Goal: Task Accomplishment & Management: Manage account settings

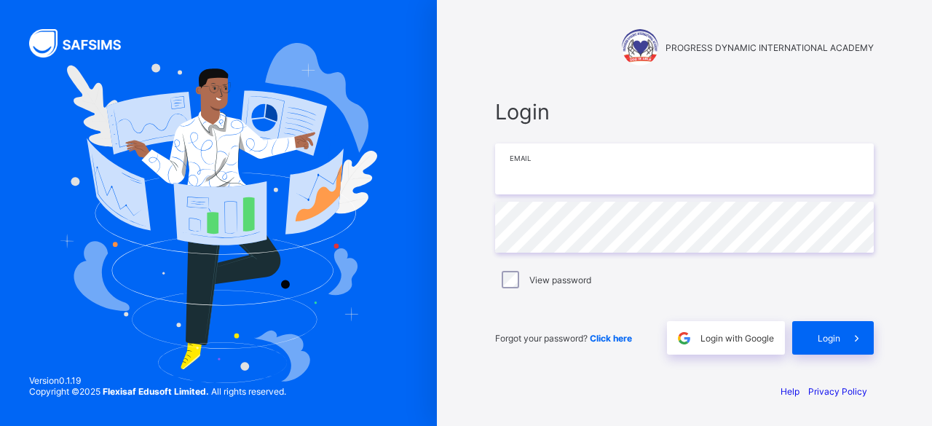
click at [549, 160] on input "email" at bounding box center [684, 168] width 378 height 51
type input "**********"
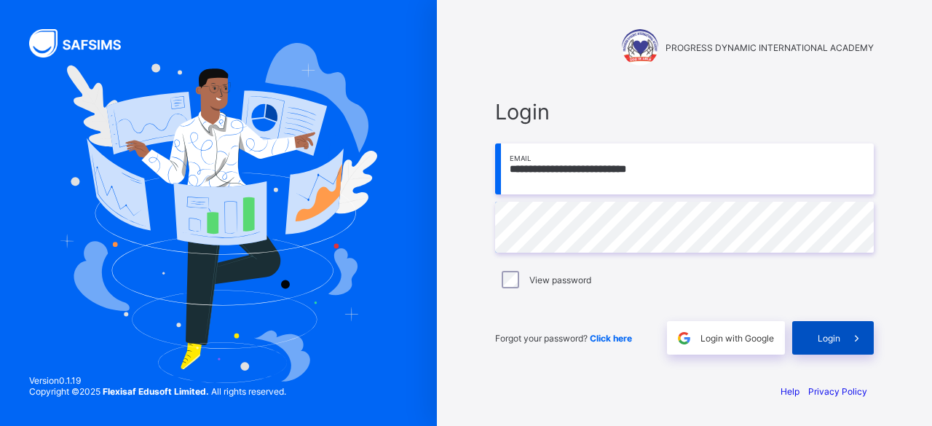
click at [825, 337] on span "Login" at bounding box center [828, 338] width 23 height 11
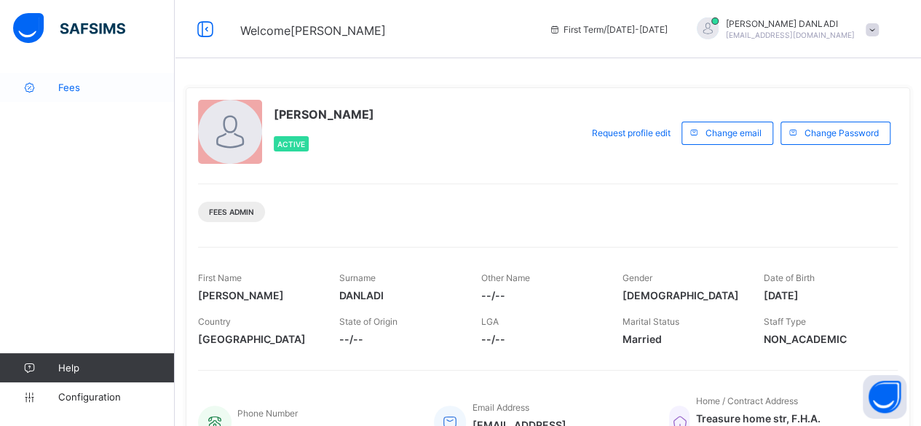
click at [64, 87] on span "Fees" at bounding box center [116, 88] width 116 height 12
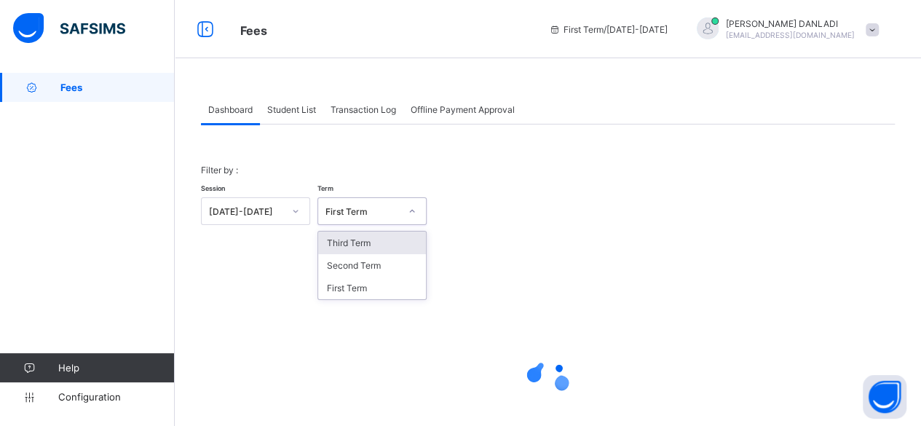
click at [406, 205] on div at bounding box center [412, 210] width 25 height 23
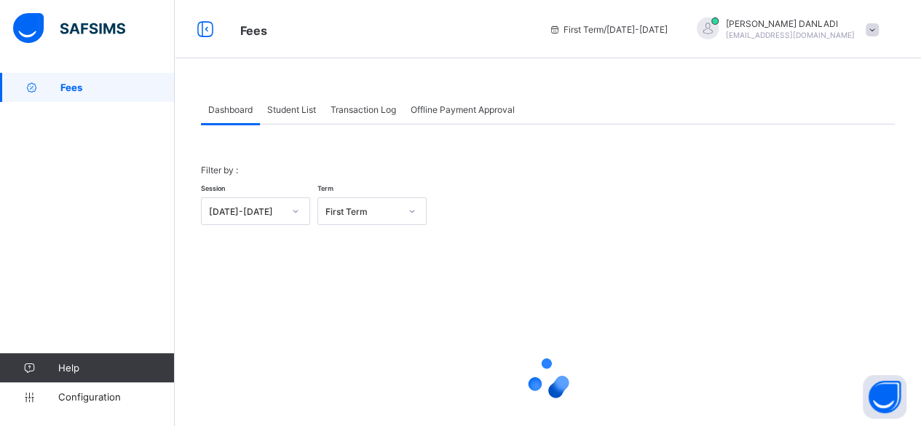
click at [306, 107] on span "Student List" at bounding box center [291, 109] width 49 height 11
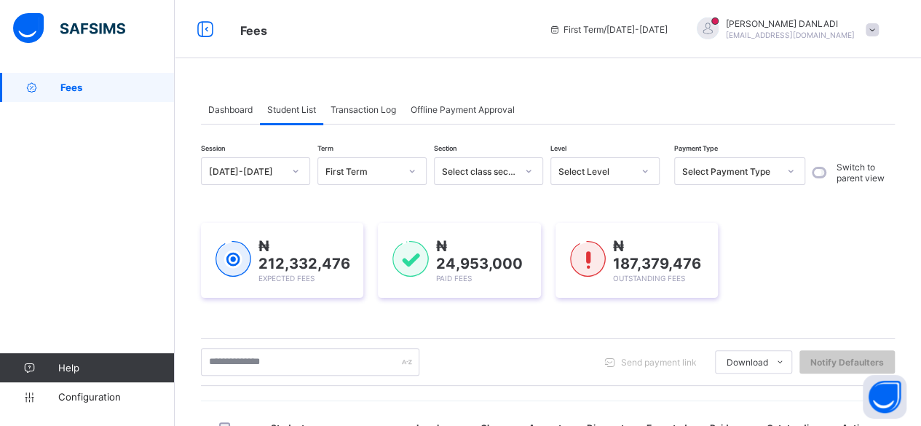
scroll to position [269, 0]
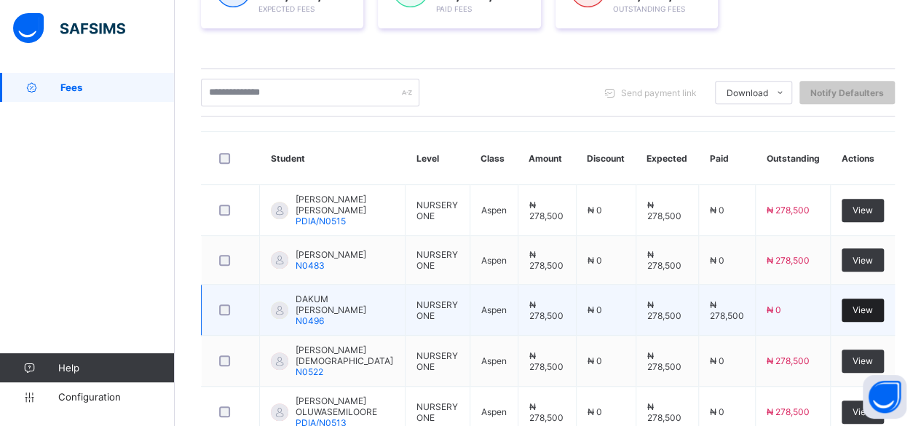
click at [865, 304] on span "View" at bounding box center [862, 309] width 20 height 11
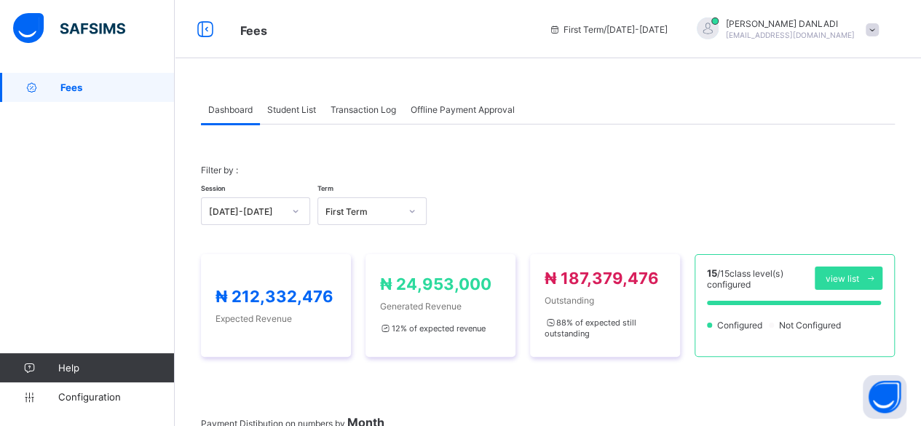
click at [286, 116] on div "Student List" at bounding box center [291, 109] width 63 height 29
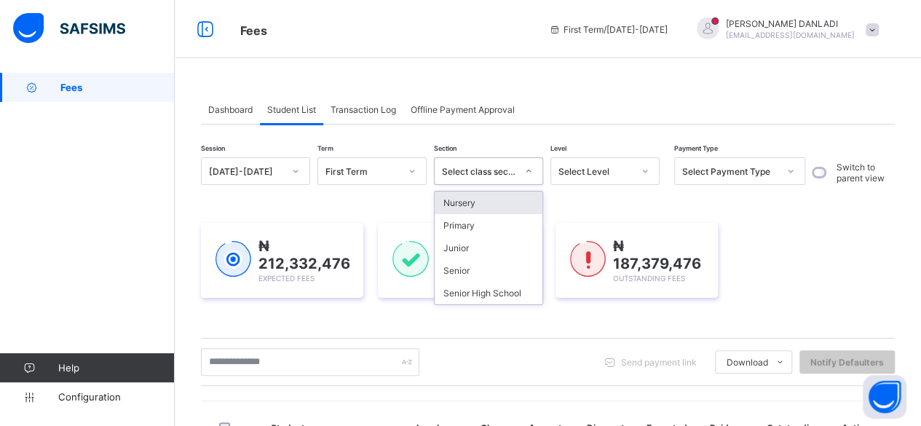
click at [531, 167] on icon at bounding box center [528, 171] width 9 height 15
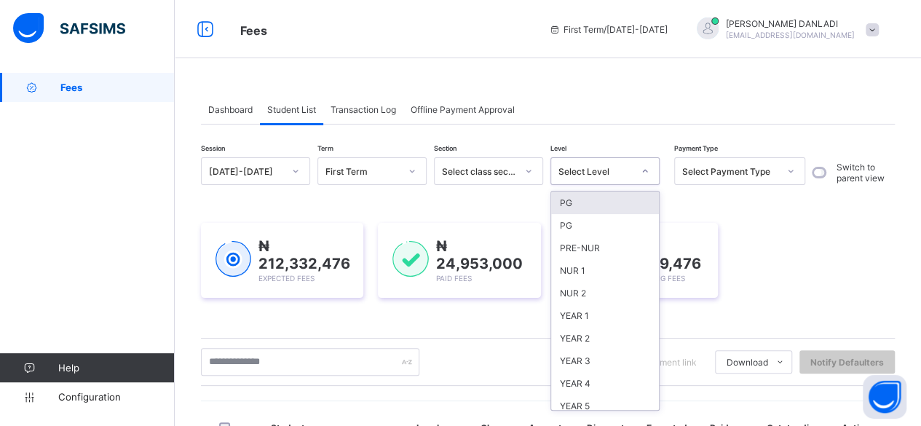
click at [643, 170] on icon at bounding box center [644, 171] width 9 height 15
click at [789, 167] on icon at bounding box center [790, 171] width 9 height 15
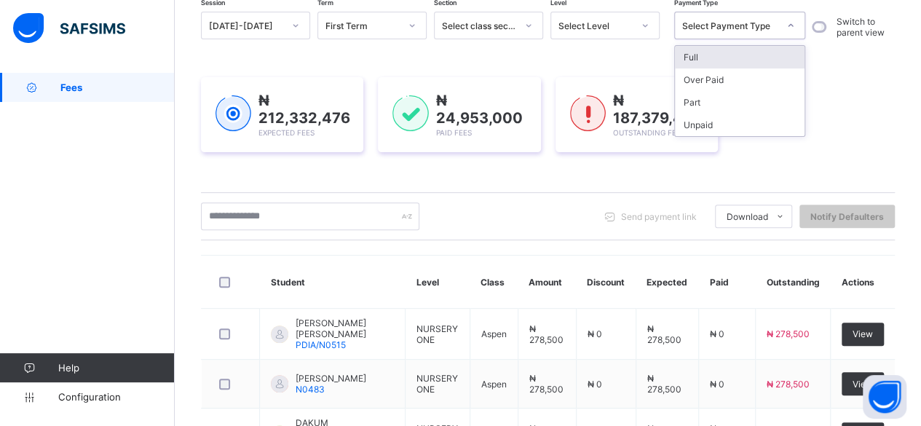
scroll to position [175, 0]
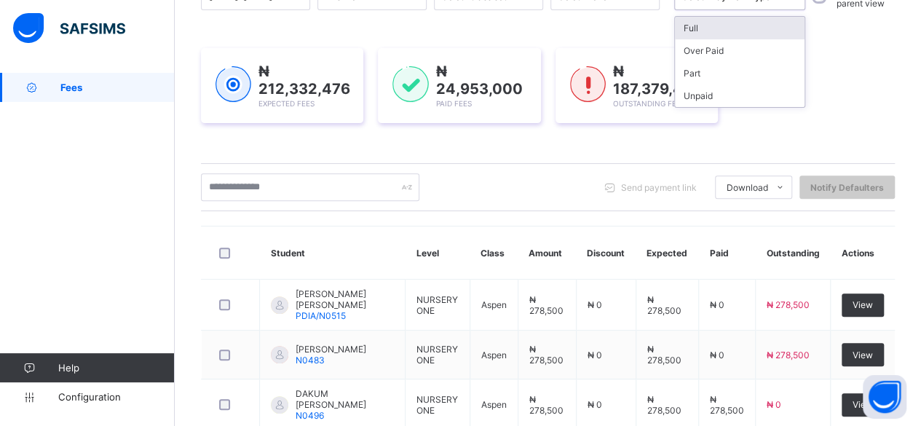
click at [795, 114] on div "₦ 212,332,476 Expected Fees ₦ 24,953,000 Paid Fees ₦ 187,379,476 Outstanding Fe…" at bounding box center [548, 85] width 694 height 75
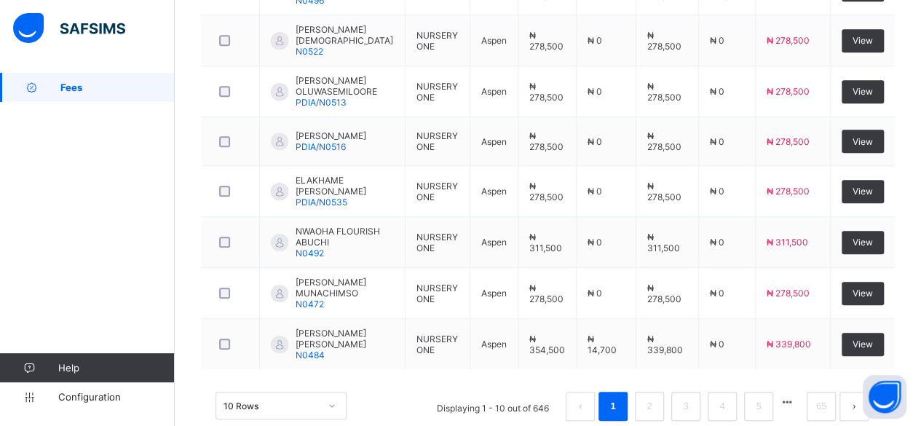
scroll to position [608, 0]
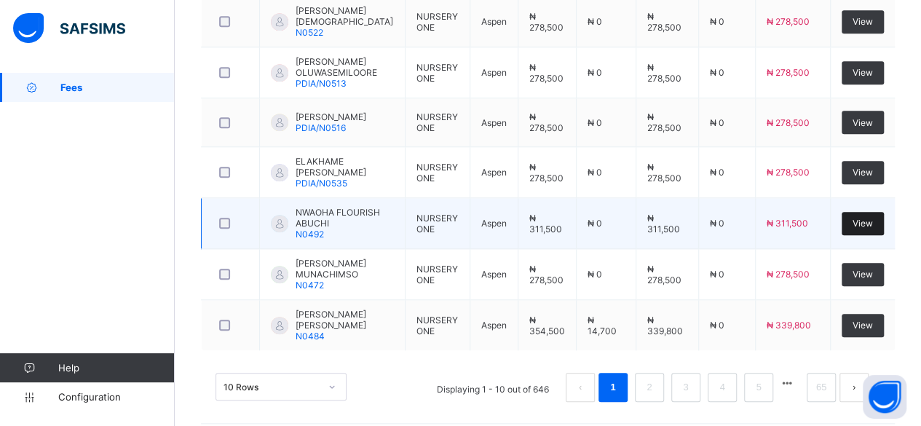
click at [868, 218] on span "View" at bounding box center [862, 223] width 20 height 11
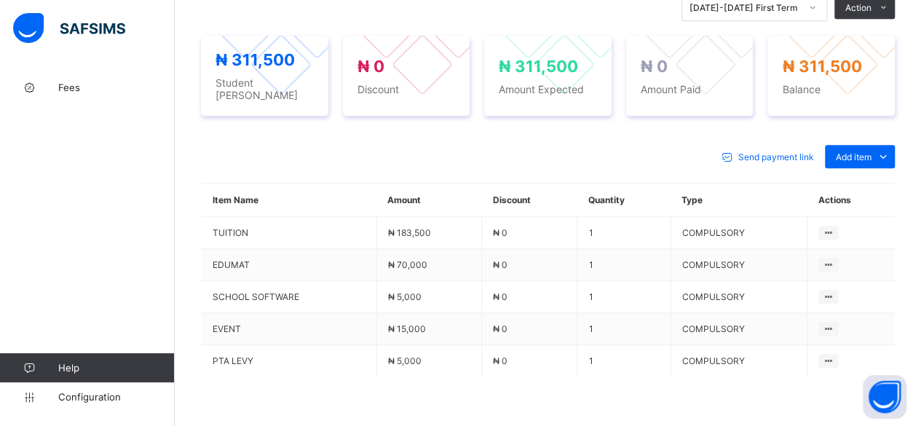
scroll to position [608, 0]
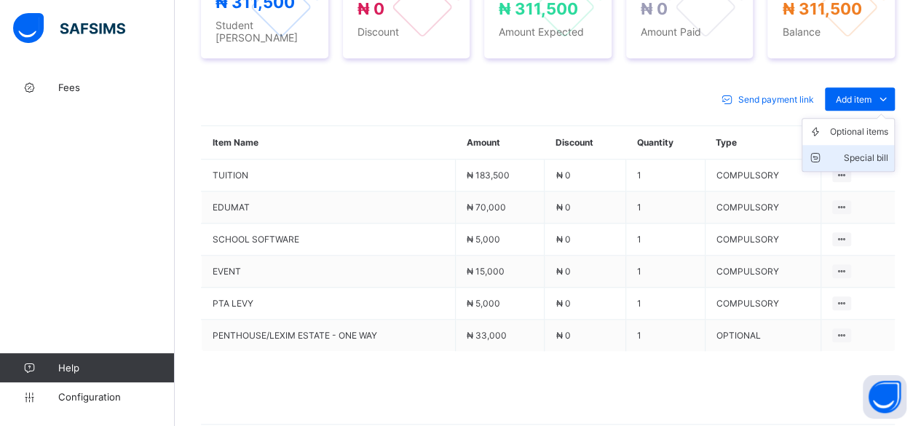
click at [887, 151] on div "Special bill" at bounding box center [859, 158] width 58 height 15
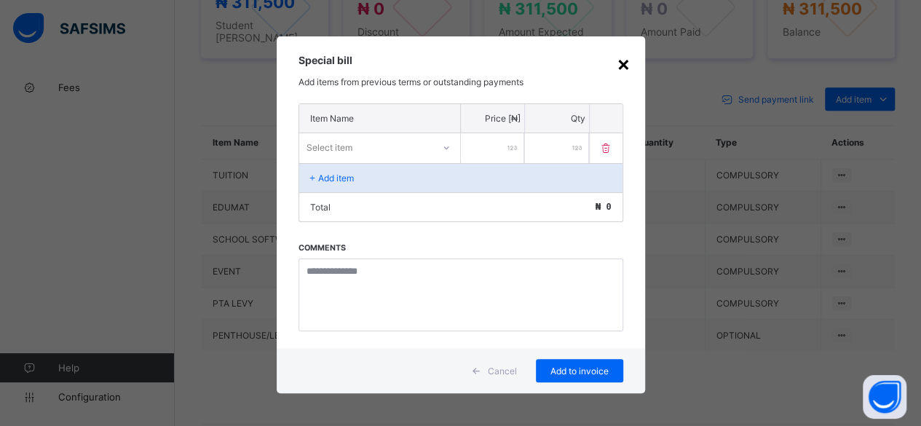
click at [626, 57] on div "×" at bounding box center [623, 63] width 14 height 25
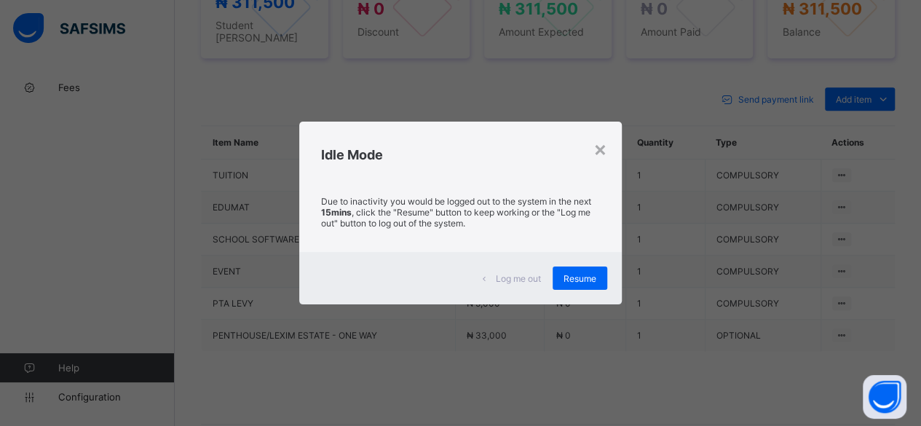
click at [593, 154] on h2 "Idle Mode" at bounding box center [460, 154] width 279 height 15
click at [571, 271] on div "Resume" at bounding box center [579, 277] width 55 height 23
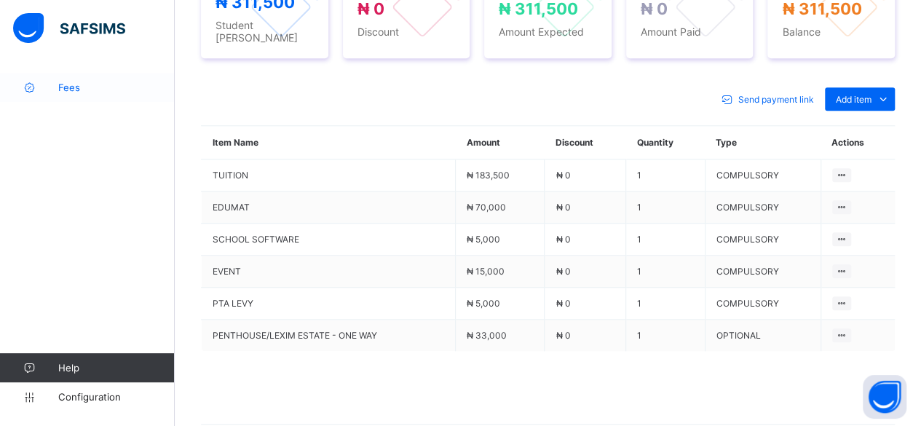
click at [98, 81] on link "Fees" at bounding box center [87, 87] width 175 height 29
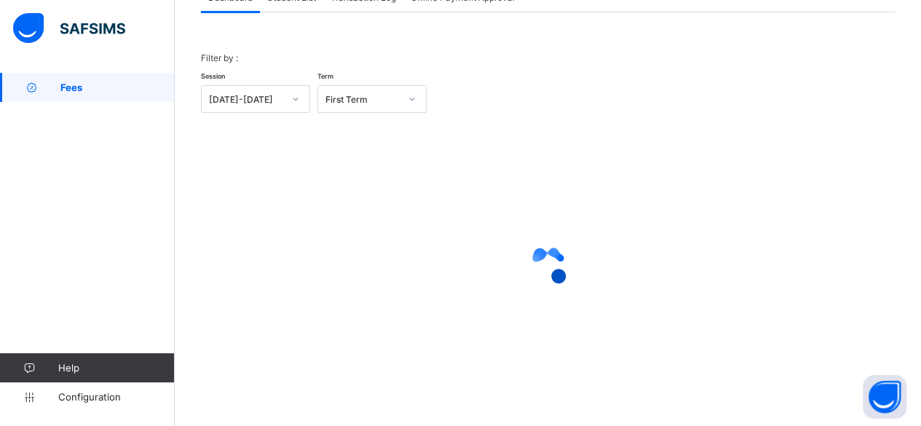
scroll to position [111, 0]
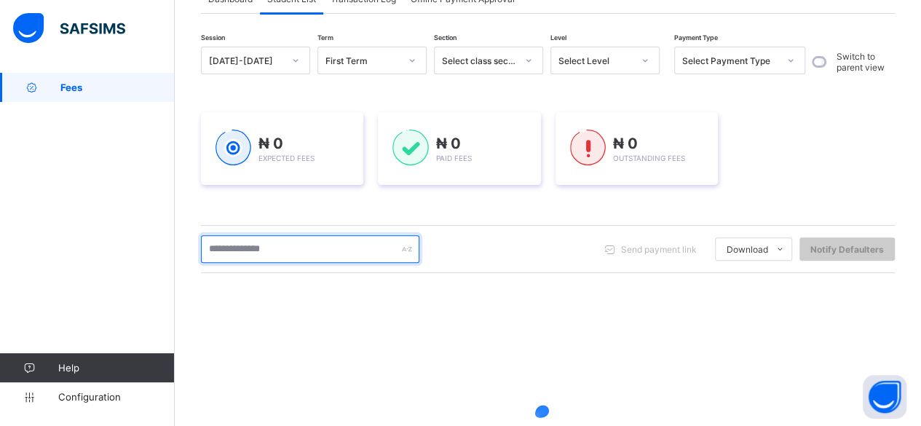
click at [306, 245] on input "text" at bounding box center [310, 249] width 218 height 28
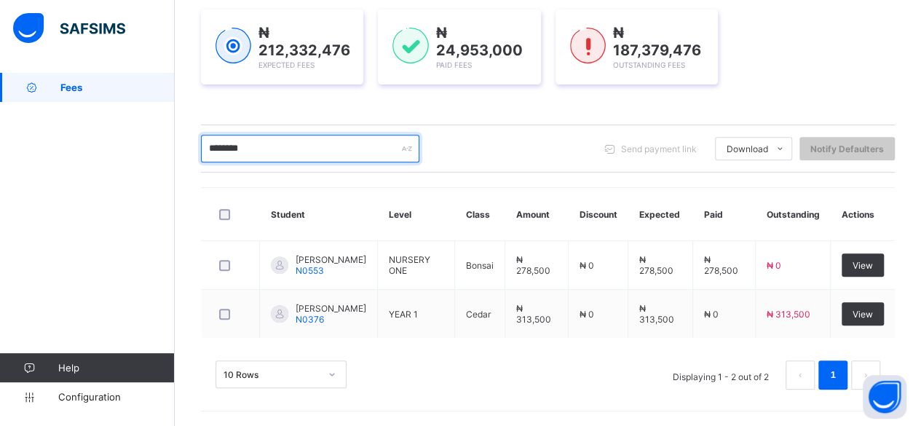
scroll to position [221, 0]
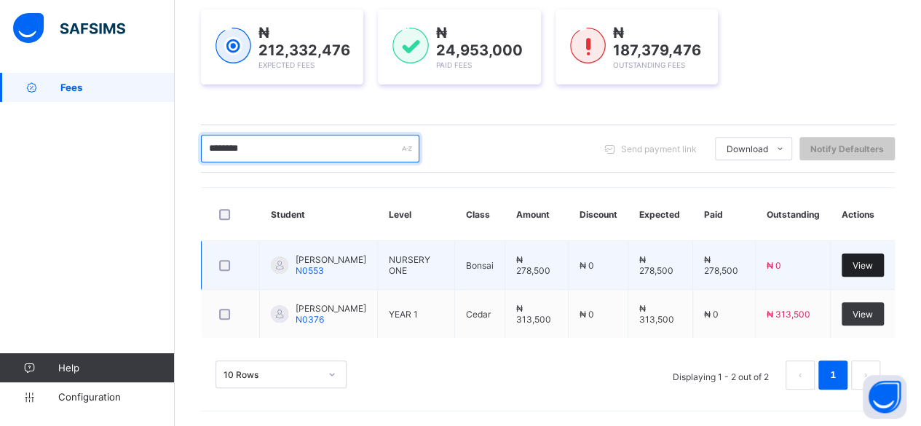
type input "********"
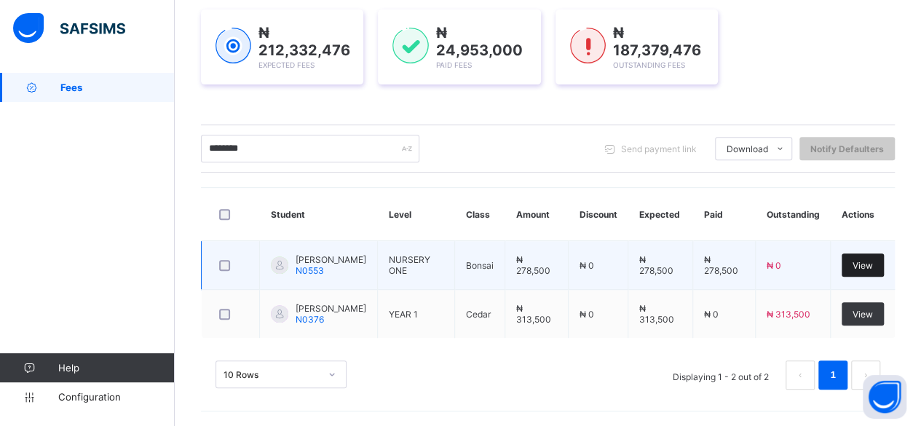
click at [883, 253] on div "View" at bounding box center [862, 264] width 42 height 23
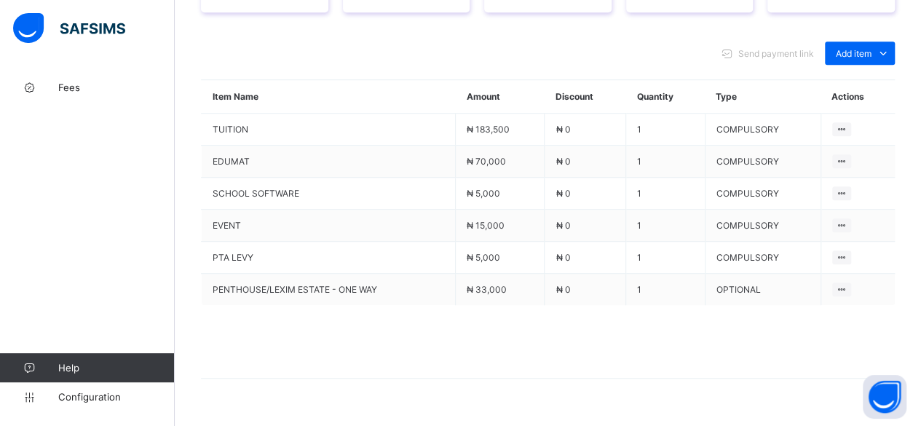
scroll to position [463, 0]
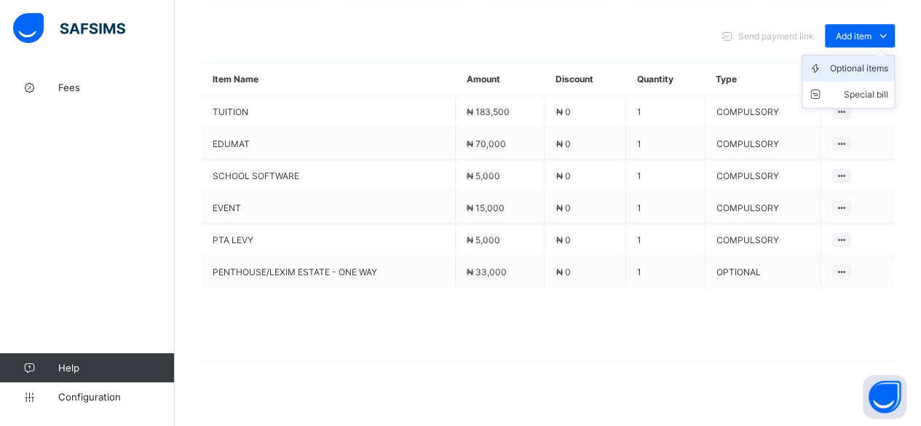
click at [879, 61] on div "Optional items" at bounding box center [859, 68] width 58 height 15
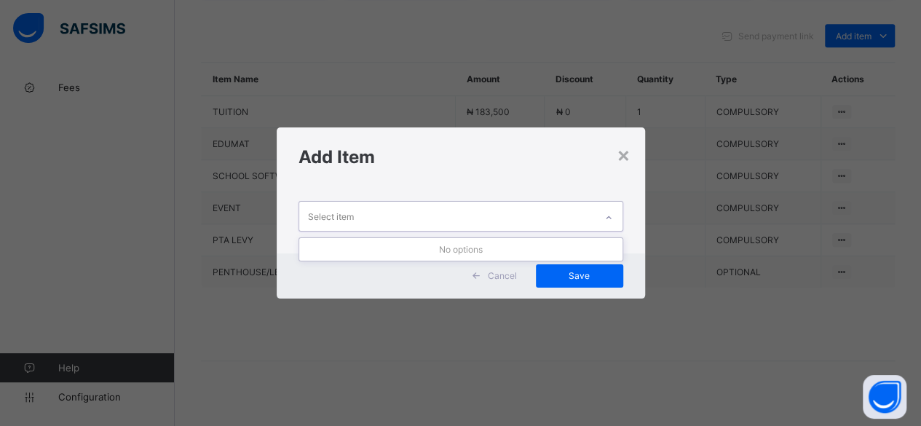
click at [381, 219] on div "Select item" at bounding box center [446, 216] width 295 height 28
type input "*"
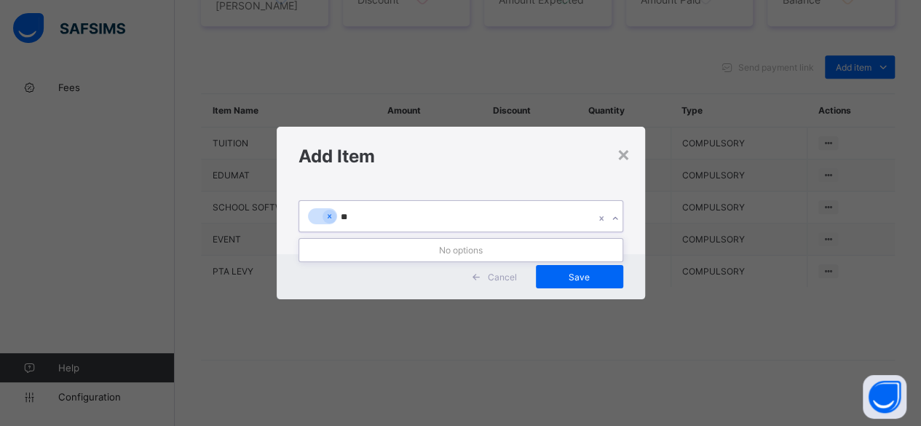
type input "*"
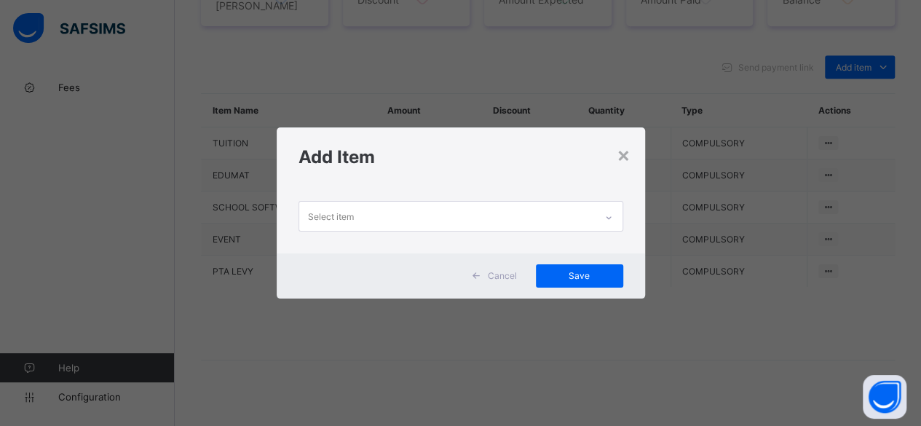
click at [640, 161] on div "Add Item" at bounding box center [461, 156] width 368 height 59
click at [623, 155] on div "×" at bounding box center [623, 154] width 14 height 25
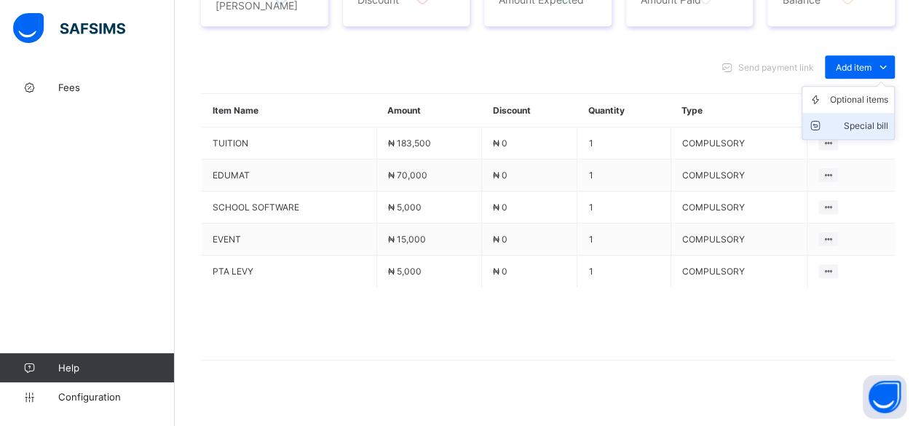
click at [858, 119] on div "Special bill" at bounding box center [859, 126] width 58 height 15
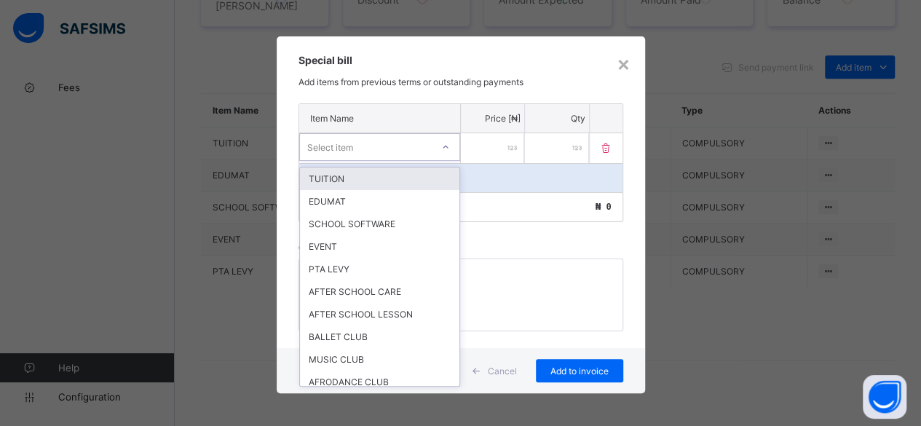
click at [402, 138] on div "Select item" at bounding box center [366, 147] width 132 height 20
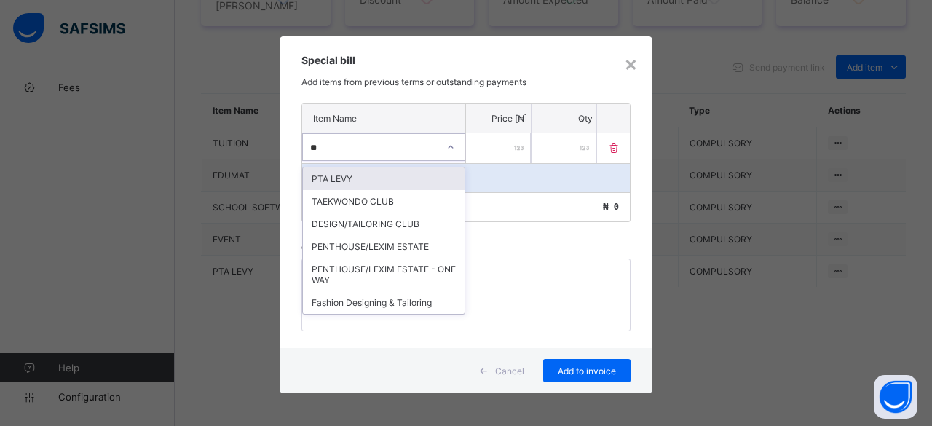
type input "***"
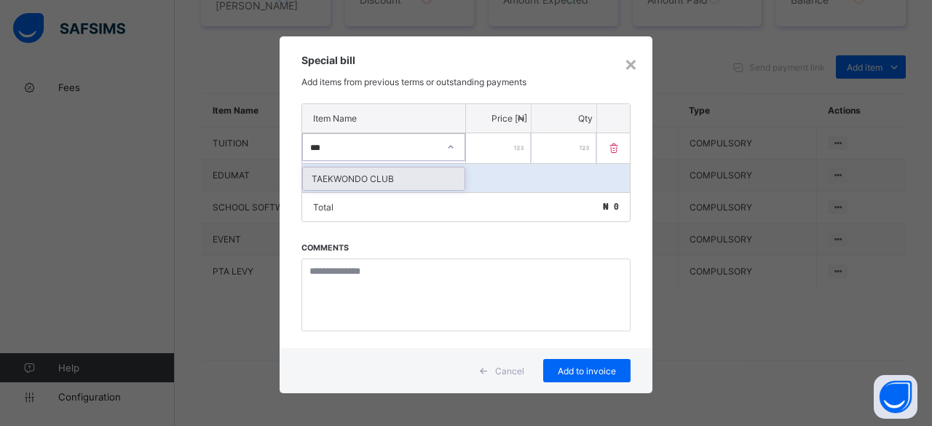
click at [394, 172] on div "TAEKWONDO CLUB" at bounding box center [384, 178] width 162 height 23
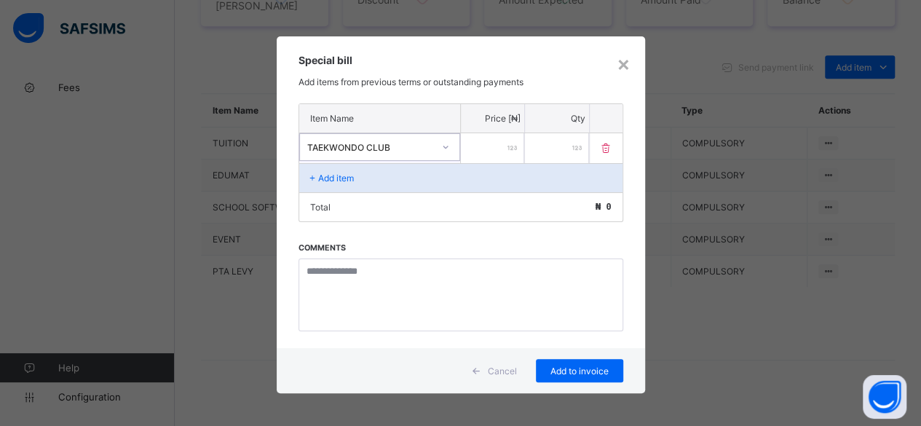
click at [515, 152] on input "number" at bounding box center [493, 148] width 64 height 30
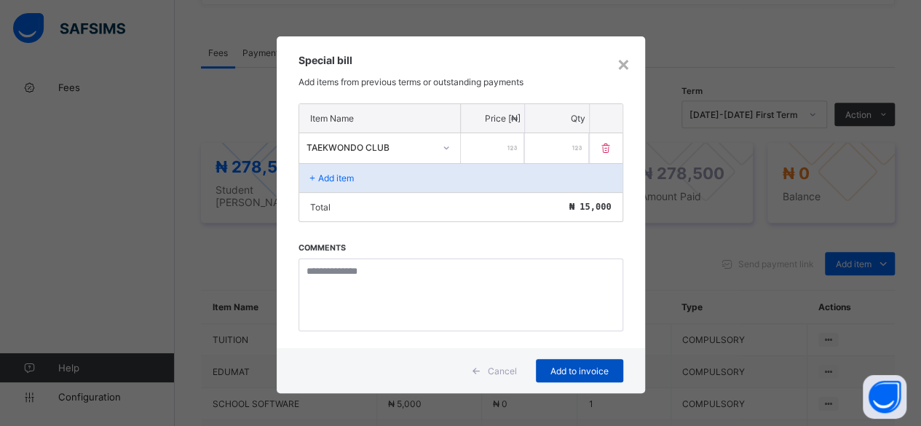
scroll to position [624, 0]
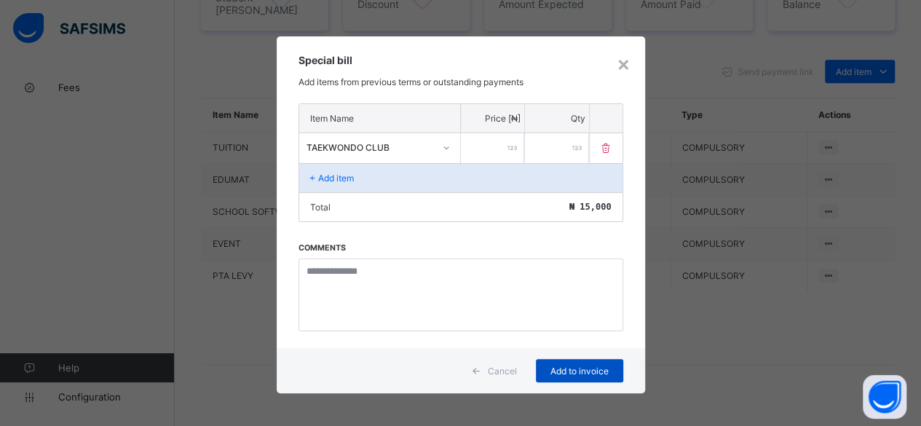
type input "*****"
click at [579, 373] on div "Add to invoice" at bounding box center [579, 370] width 87 height 23
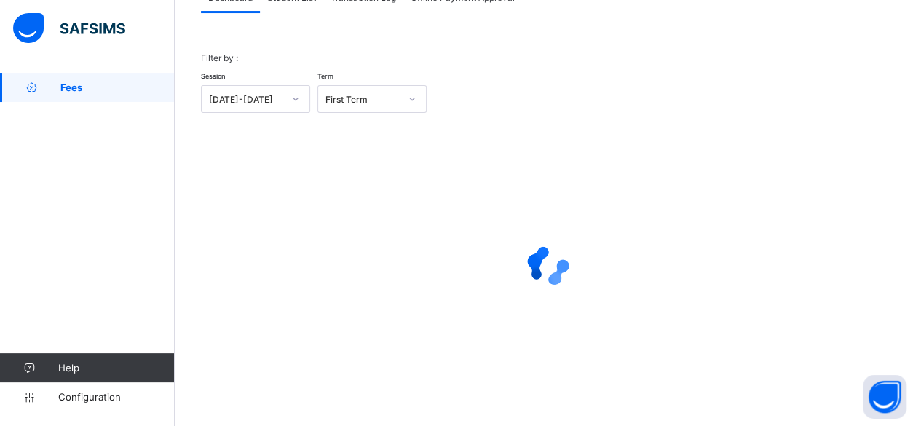
scroll to position [111, 0]
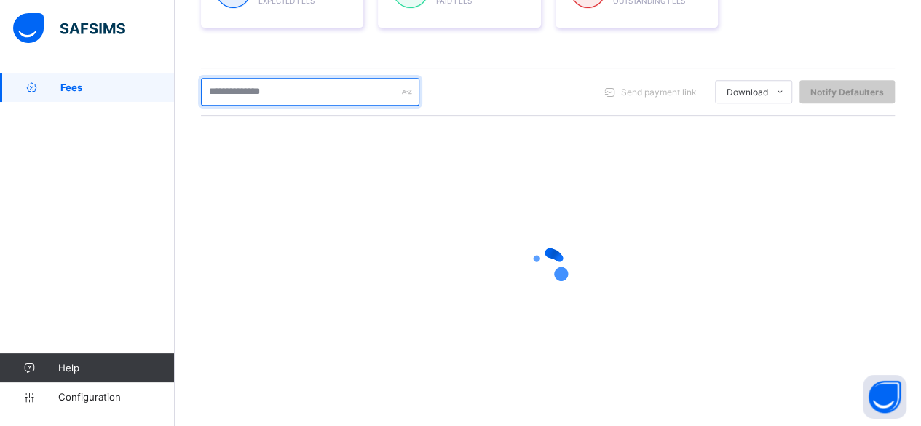
click at [269, 89] on input "text" at bounding box center [310, 92] width 218 height 28
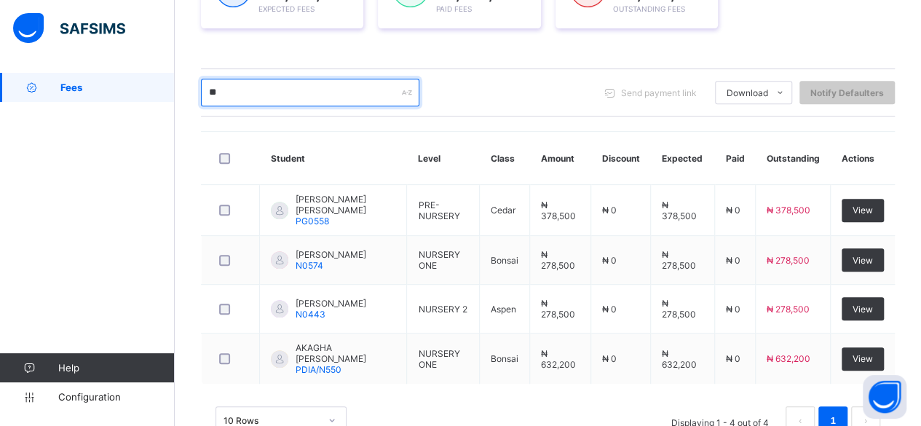
type input "*"
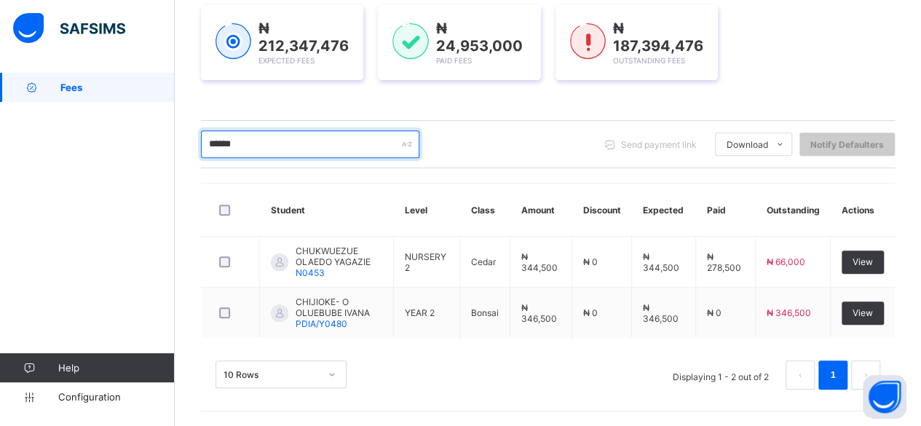
scroll to position [210, 0]
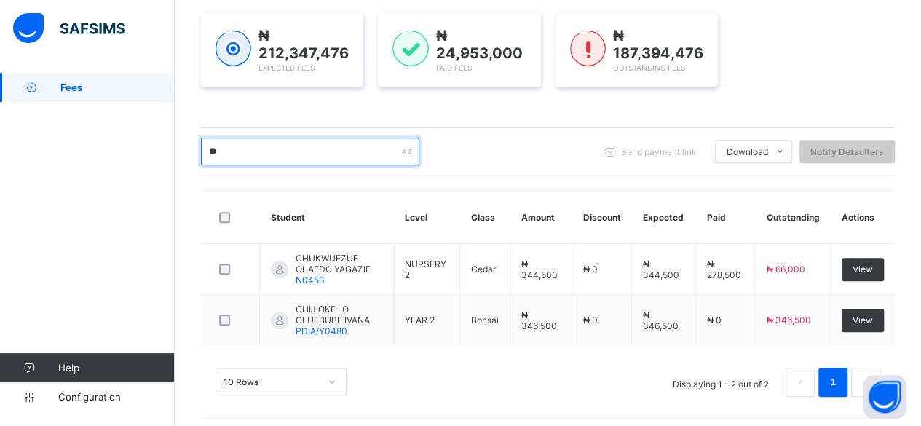
type input "*"
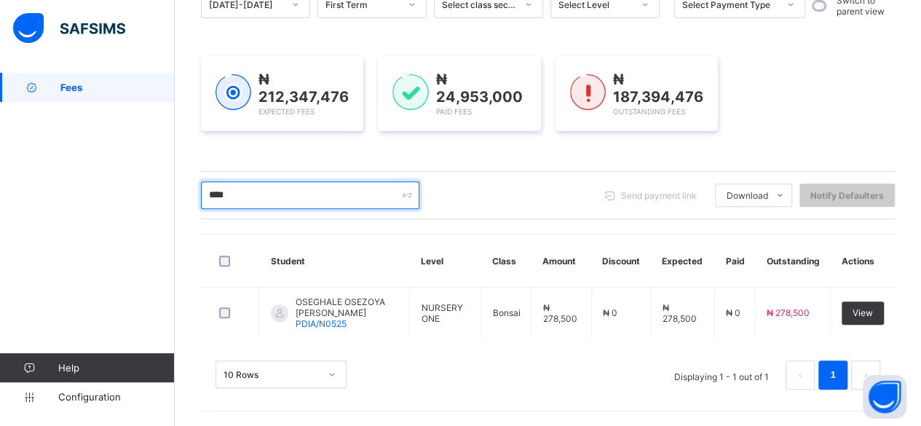
scroll to position [162, 0]
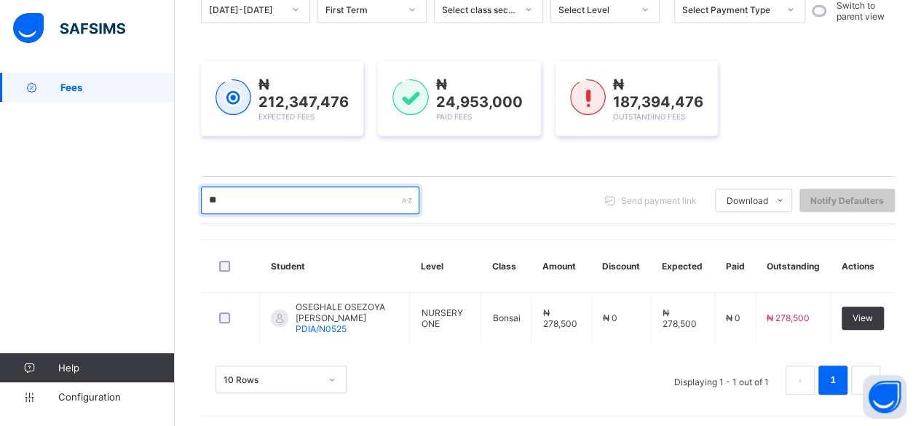
type input "*"
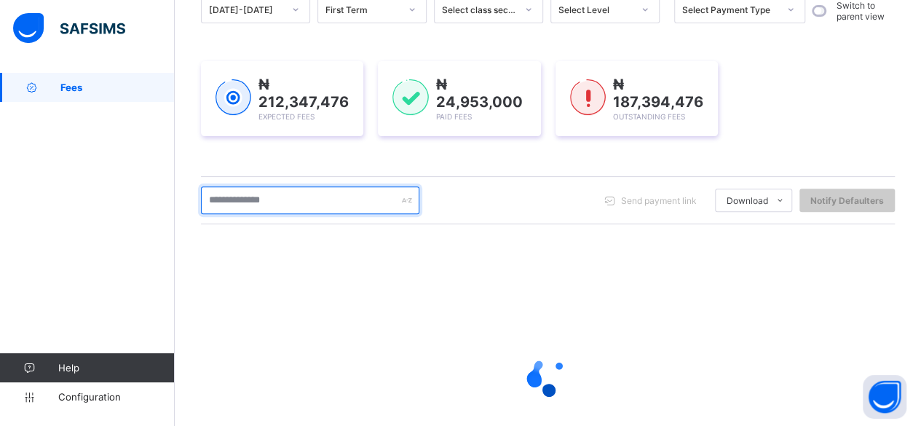
scroll to position [269, 0]
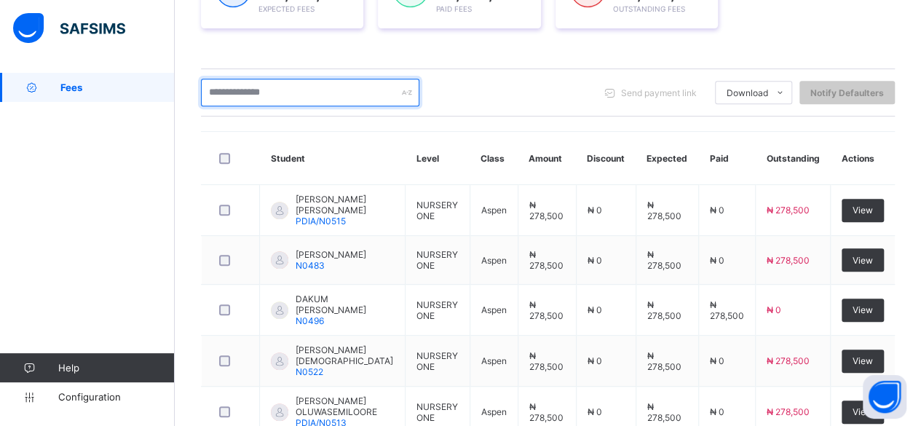
click at [283, 87] on input "text" at bounding box center [310, 93] width 218 height 28
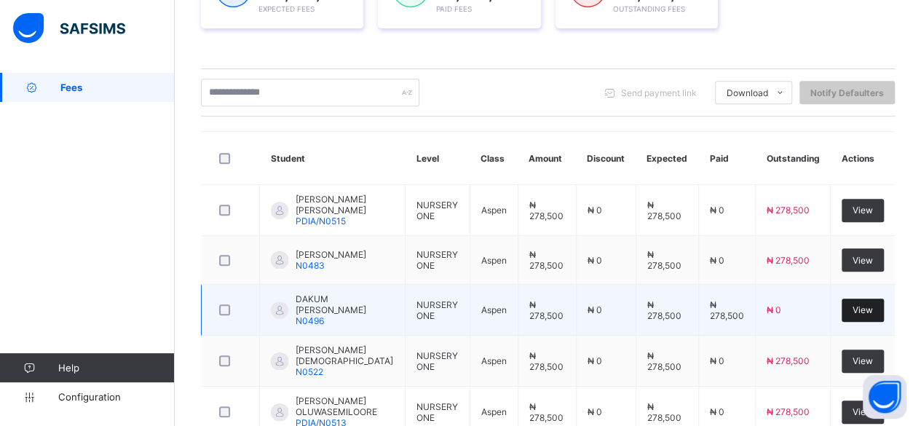
click at [869, 304] on span "View" at bounding box center [862, 309] width 20 height 11
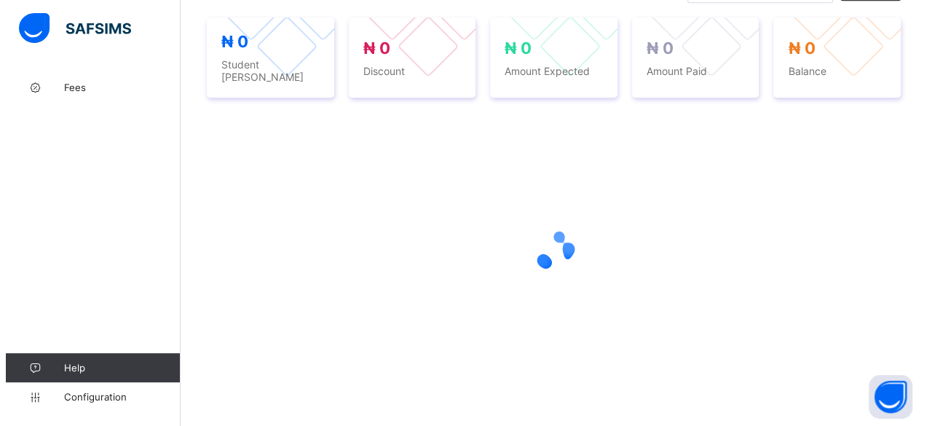
scroll to position [551, 0]
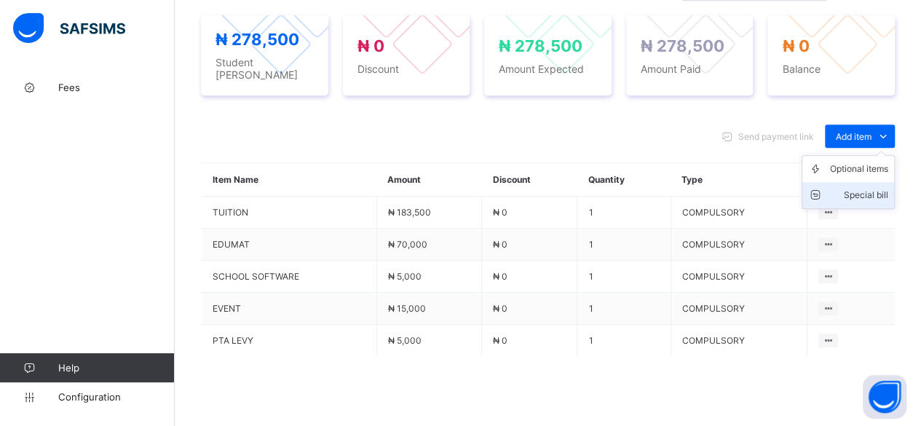
click at [870, 188] on div "Special bill" at bounding box center [859, 195] width 58 height 15
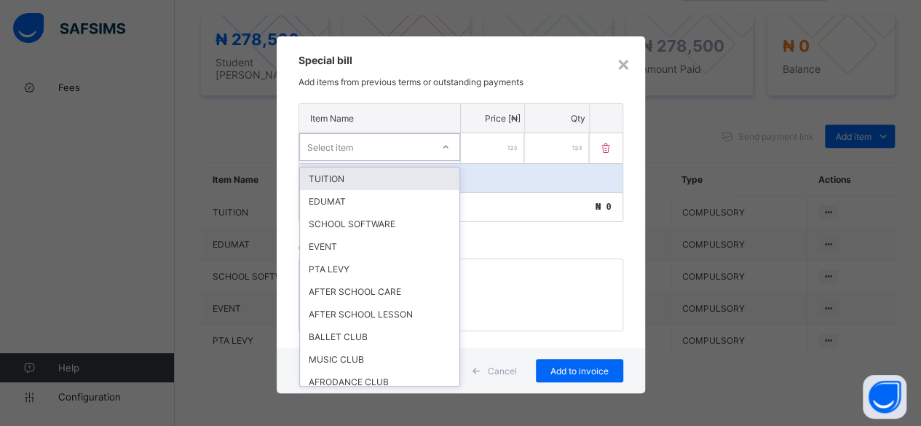
click at [449, 146] on icon at bounding box center [445, 147] width 9 height 15
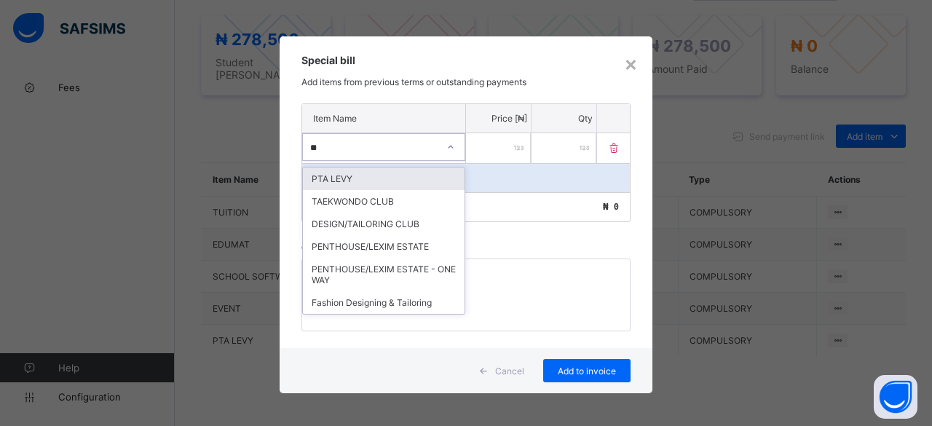
type input "***"
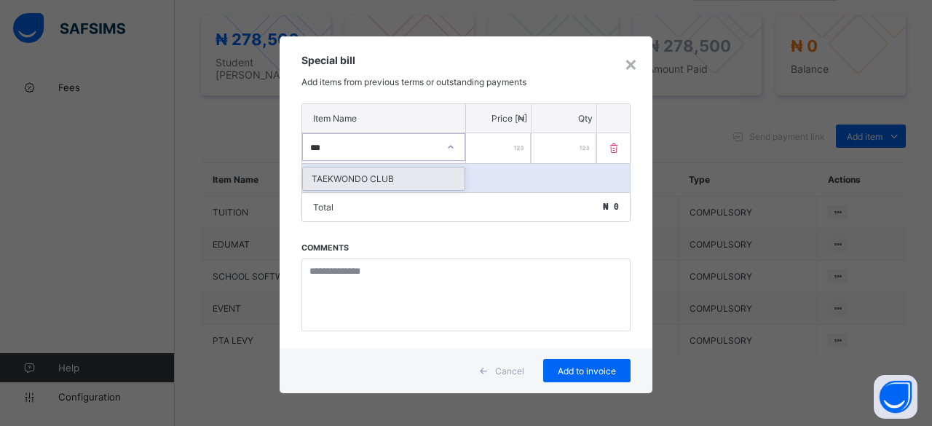
click at [435, 176] on div "TAEKWONDO CLUB" at bounding box center [384, 178] width 162 height 23
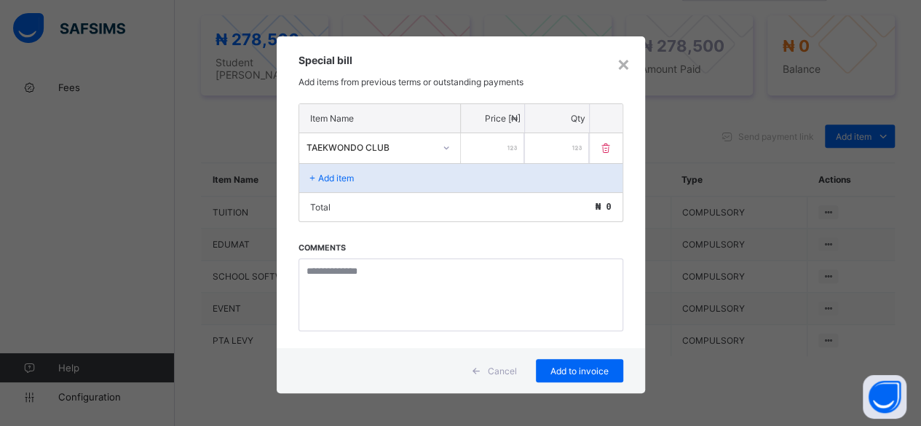
click at [520, 177] on div "Add item" at bounding box center [460, 177] width 323 height 29
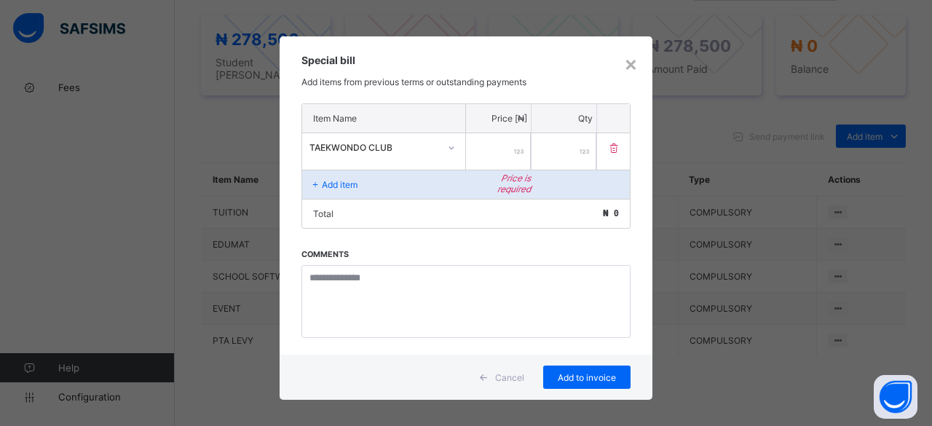
click at [514, 149] on div at bounding box center [498, 151] width 65 height 36
click at [504, 139] on input "number" at bounding box center [498, 151] width 65 height 36
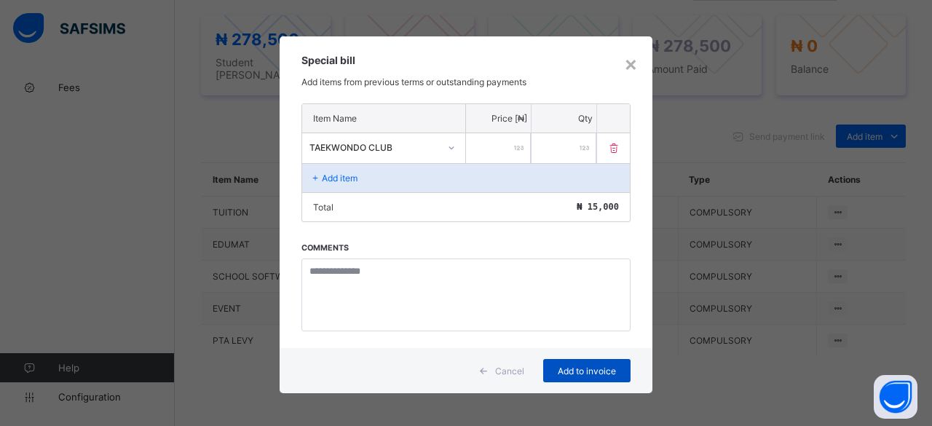
type input "*****"
click at [565, 365] on span "Add to invoice" at bounding box center [586, 370] width 65 height 11
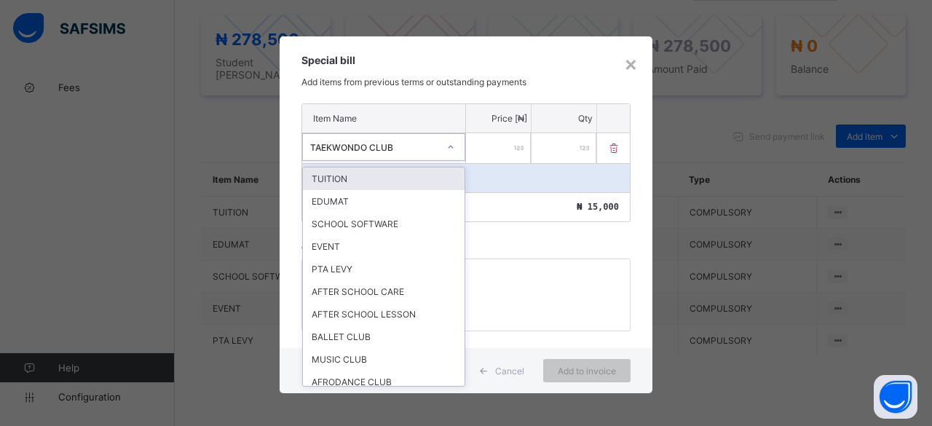
click at [457, 146] on div at bounding box center [450, 146] width 25 height 23
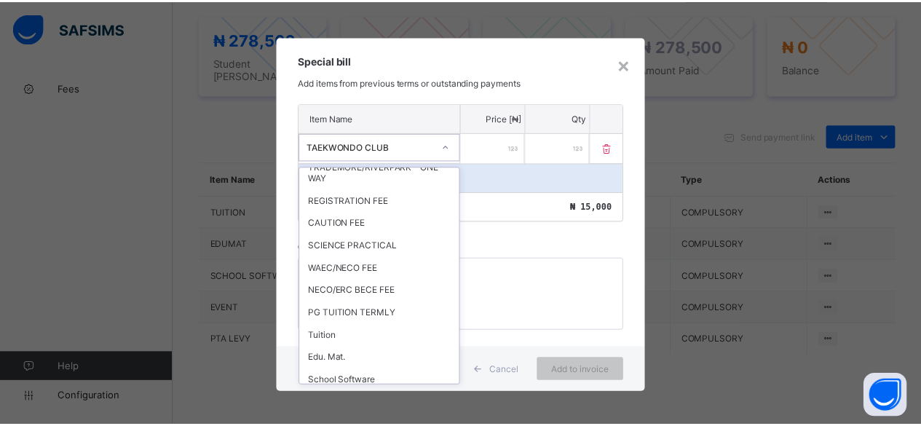
scroll to position [869, 0]
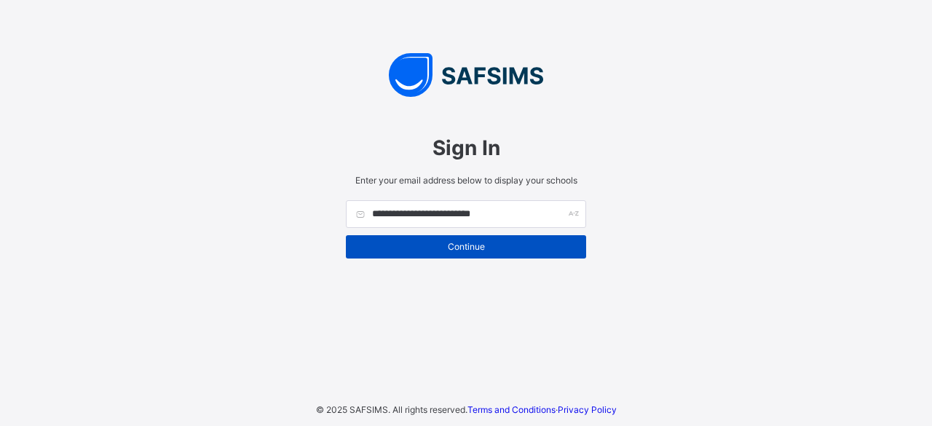
type input "**********"
click at [449, 243] on span "Continue" at bounding box center [466, 246] width 218 height 11
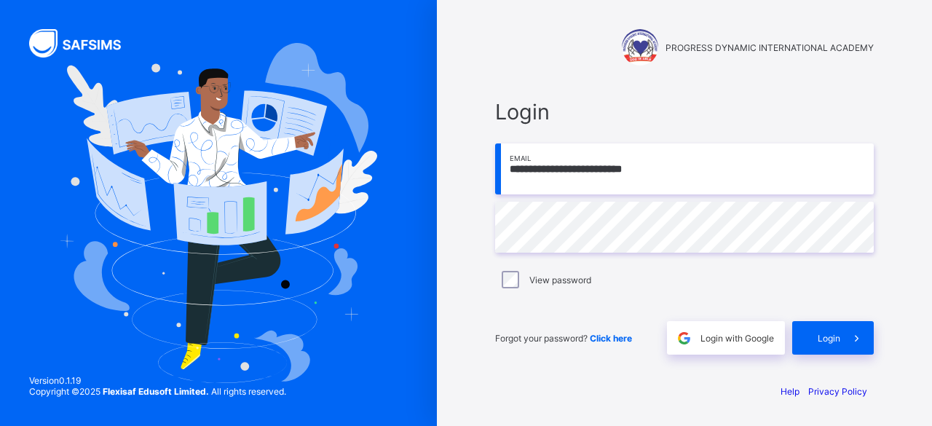
type input "**********"
click at [824, 352] on div "Login" at bounding box center [833, 337] width 82 height 33
type input "**********"
click at [846, 330] on span at bounding box center [856, 337] width 33 height 33
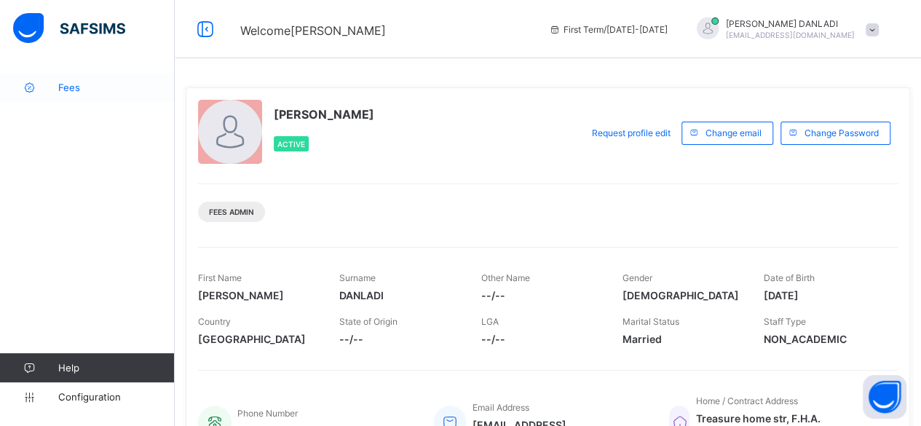
click at [71, 95] on link "Fees" at bounding box center [87, 87] width 175 height 29
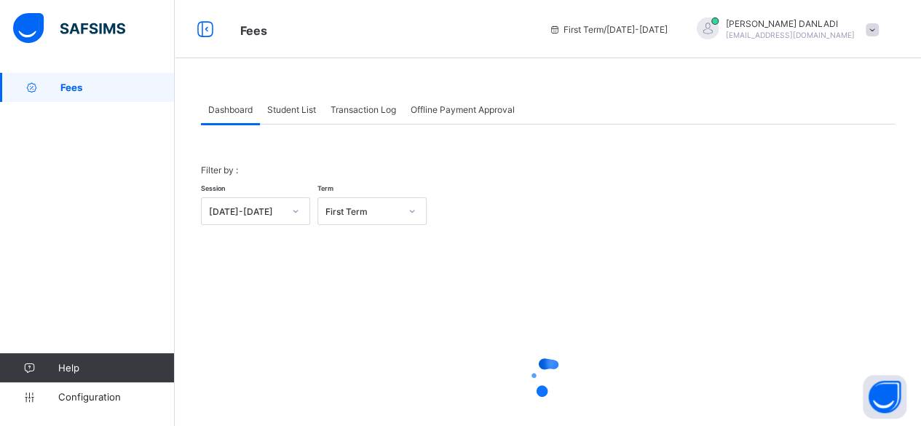
click at [305, 124] on div "Filter by : Session 2025-2026 Term First Term × Fees Configuration Status Below…" at bounding box center [548, 320] width 694 height 392
click at [304, 119] on div "Student List" at bounding box center [291, 109] width 63 height 29
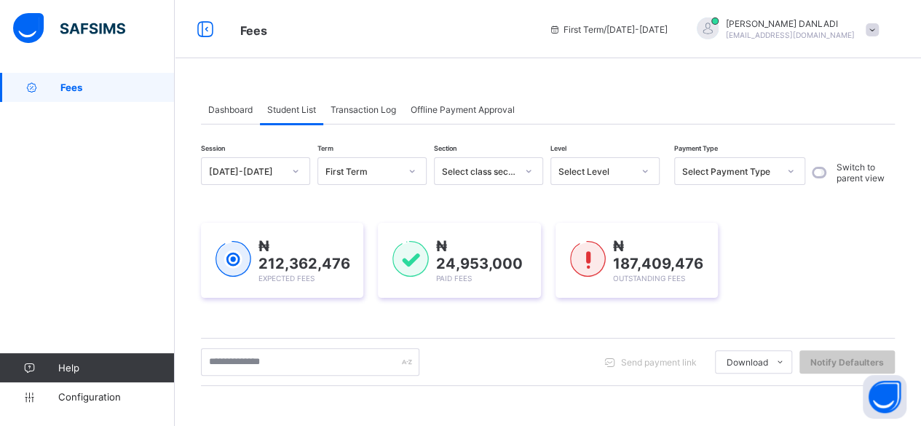
click at [365, 107] on span "Transaction Log" at bounding box center [362, 109] width 65 height 11
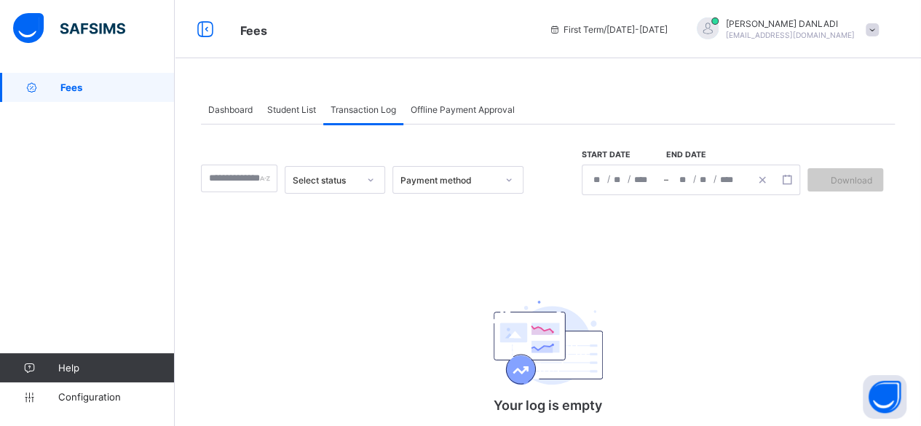
click at [373, 179] on icon at bounding box center [370, 179] width 5 height 3
click at [253, 181] on input "text" at bounding box center [239, 178] width 76 height 28
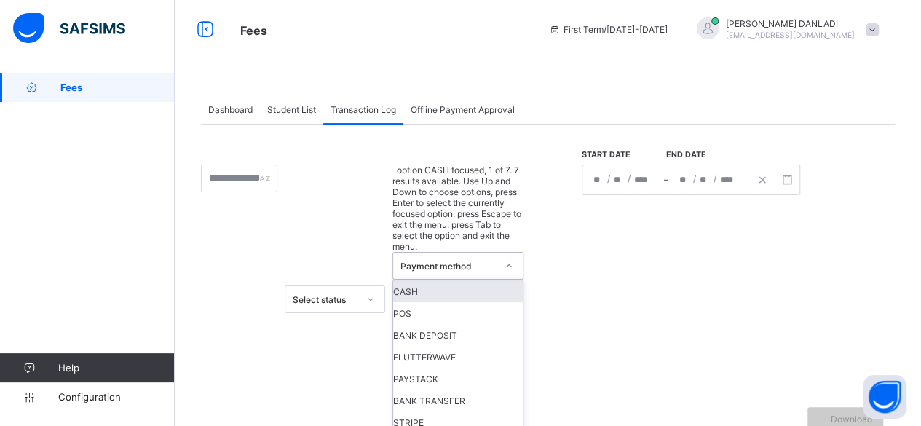
click at [513, 258] on icon at bounding box center [508, 265] width 9 height 15
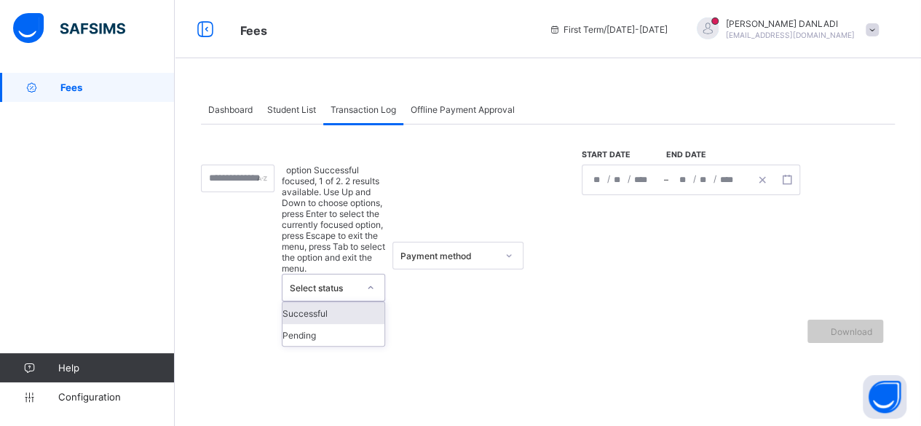
click at [375, 280] on icon at bounding box center [370, 287] width 9 height 15
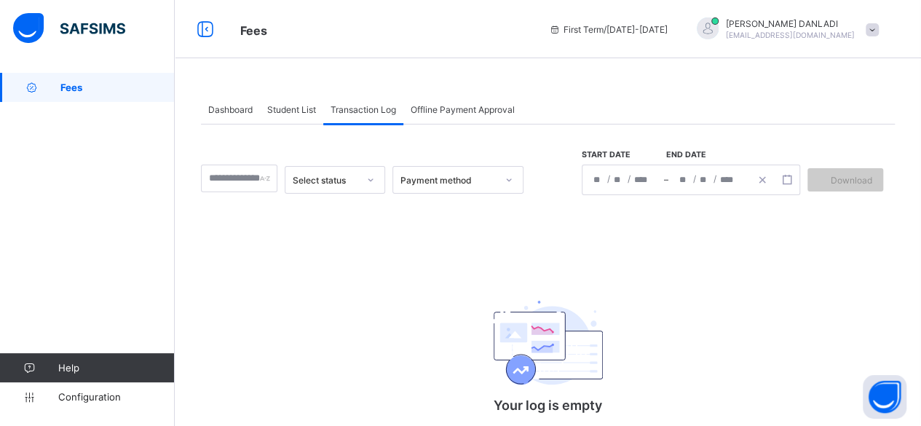
click at [283, 107] on span "Student List" at bounding box center [291, 109] width 49 height 11
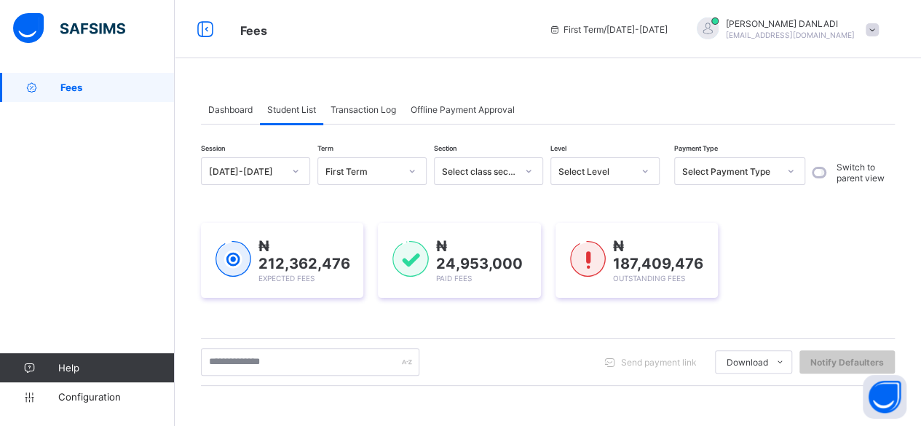
scroll to position [261, 0]
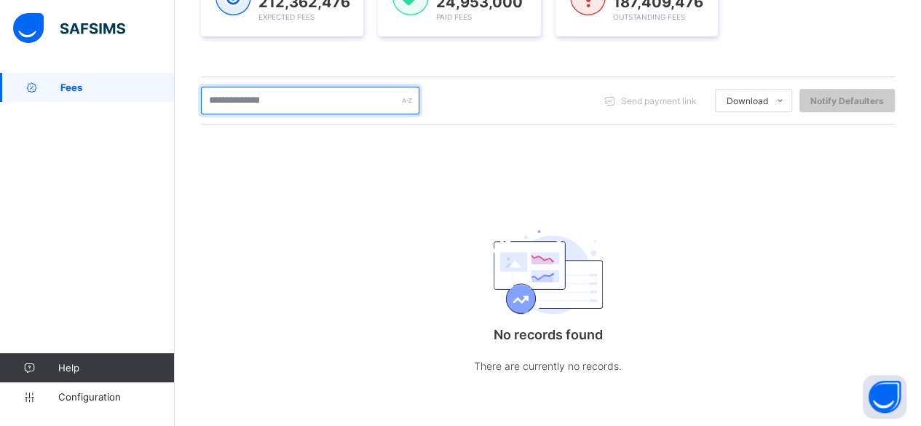
click at [230, 95] on input "text" at bounding box center [310, 101] width 218 height 28
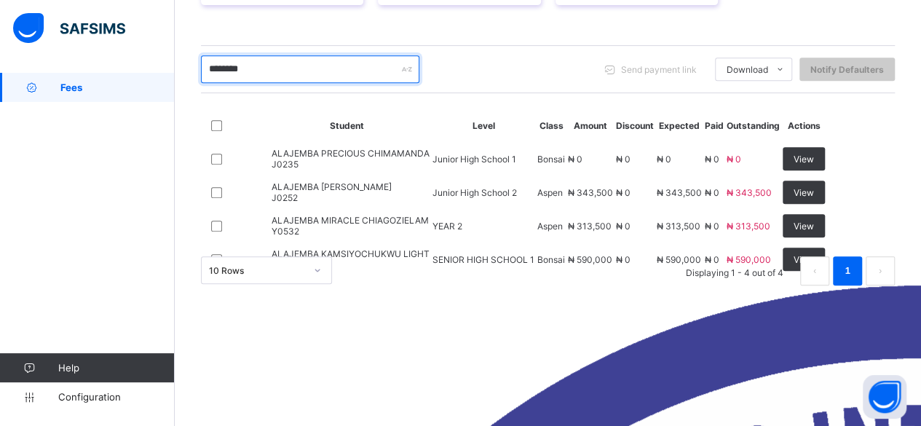
scroll to position [317, 0]
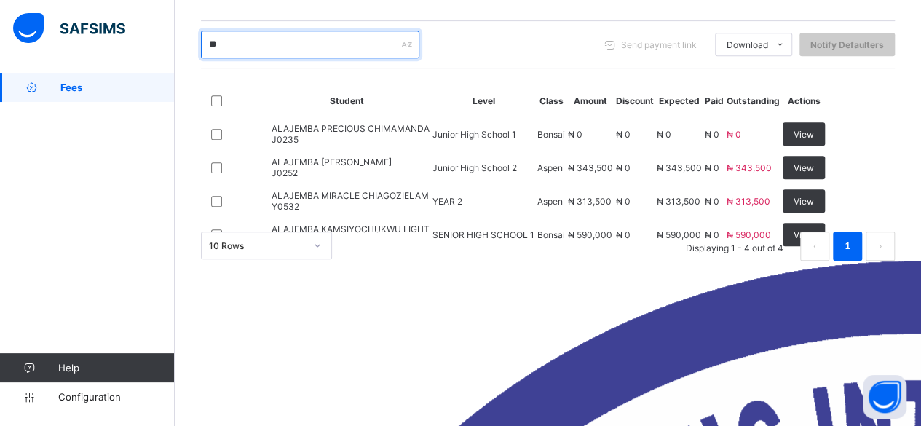
type input "*"
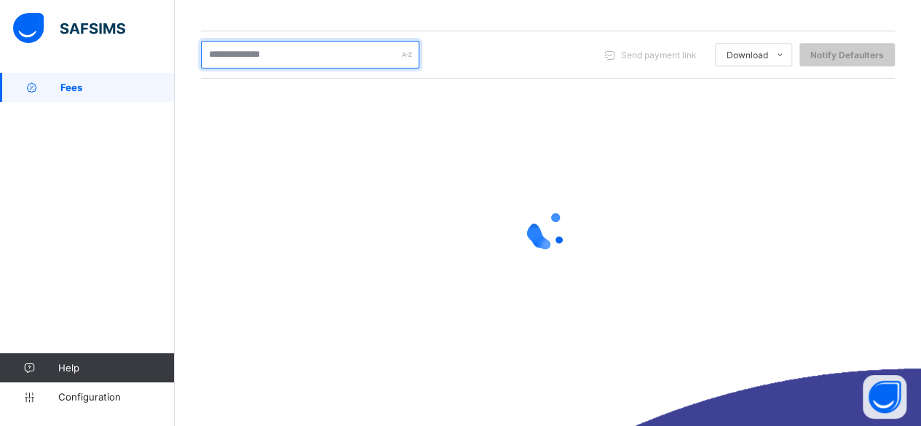
scroll to position [269, 0]
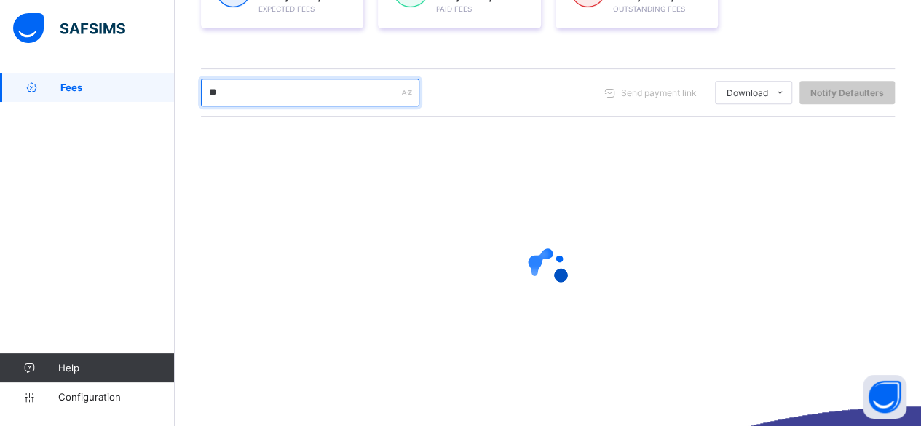
type input "*"
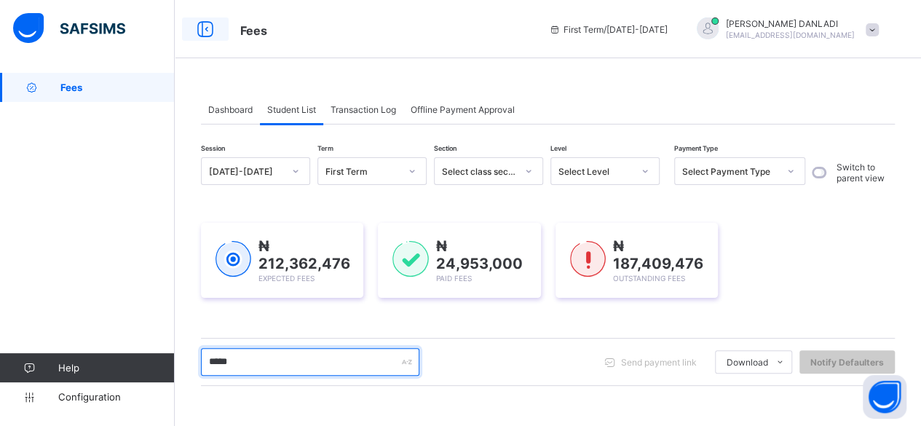
type input "*****"
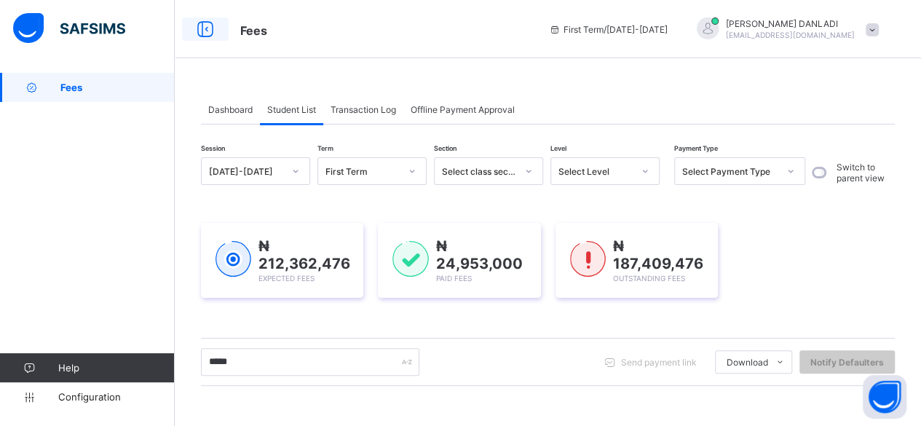
click at [202, 26] on icon at bounding box center [205, 29] width 25 height 21
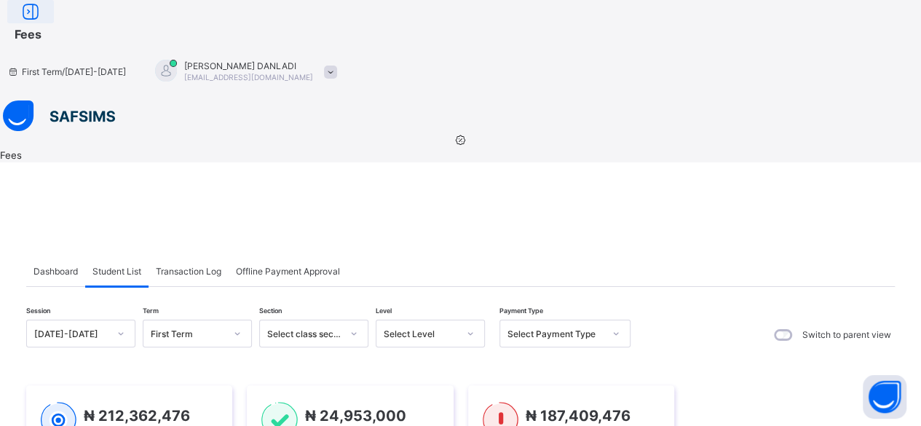
click at [43, 23] on icon at bounding box center [30, 11] width 25 height 21
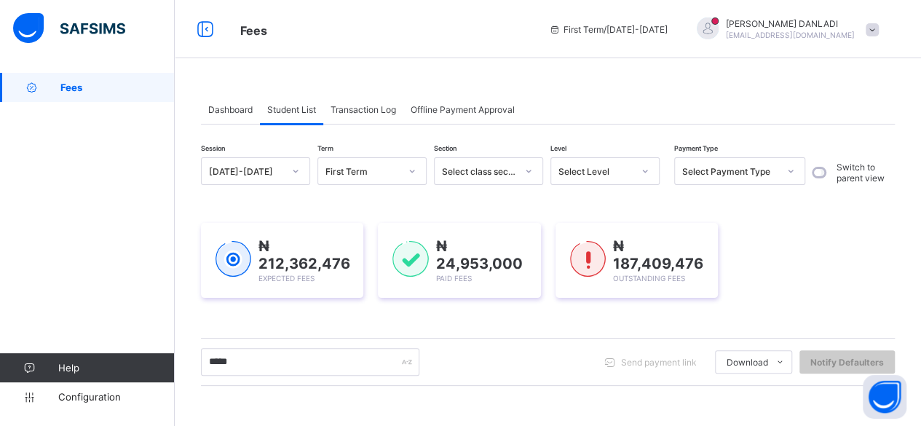
click at [353, 111] on span "Transaction Log" at bounding box center [362, 109] width 65 height 11
click at [353, 106] on span "Transaction Log" at bounding box center [362, 109] width 65 height 11
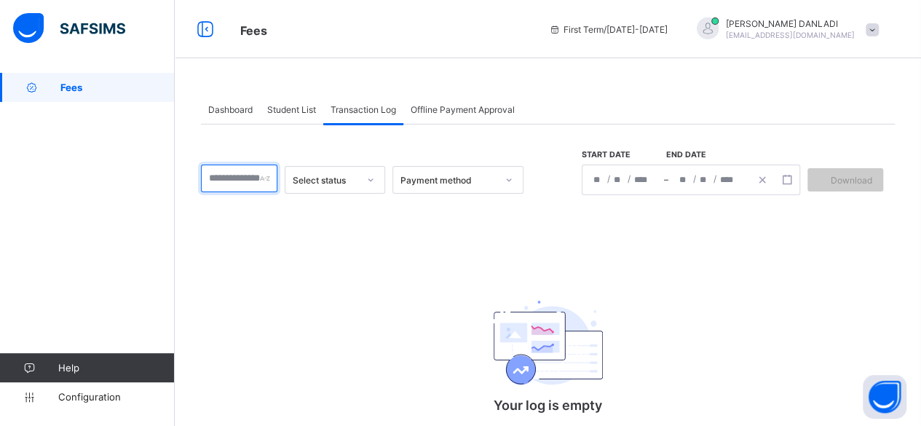
click at [250, 170] on input "text" at bounding box center [239, 178] width 76 height 28
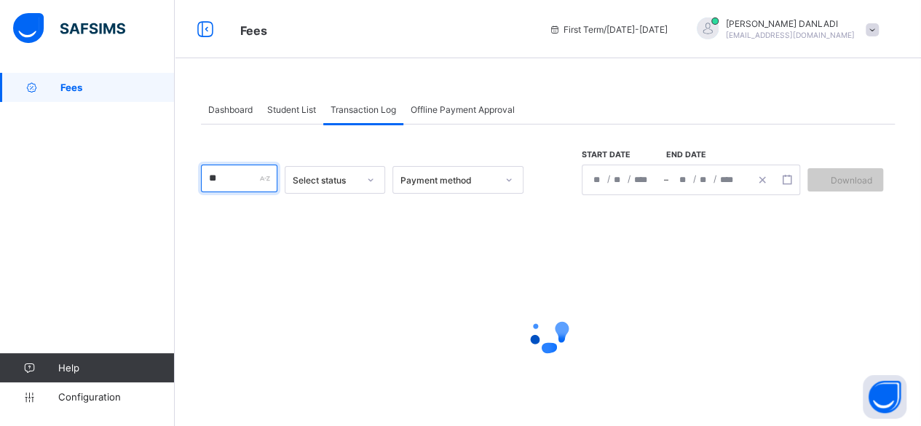
type input "*"
click at [250, 170] on input "text" at bounding box center [239, 178] width 76 height 28
type input "******"
click at [450, 107] on span "Offline Payment Approval" at bounding box center [462, 109] width 104 height 11
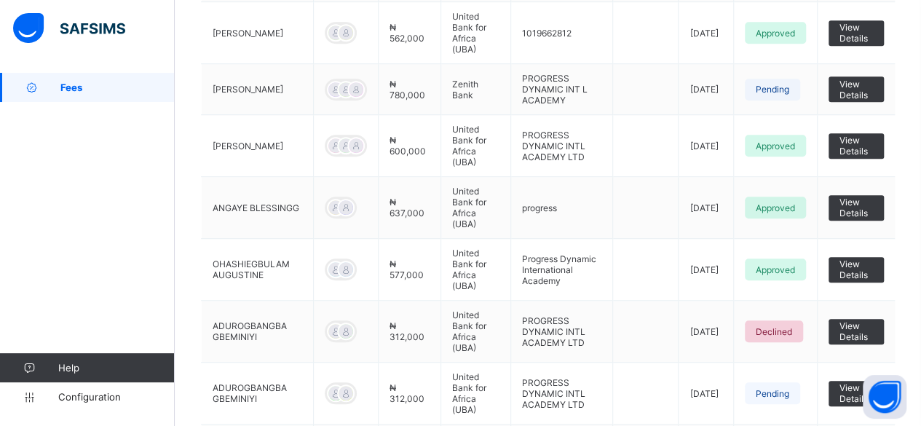
scroll to position [82, 0]
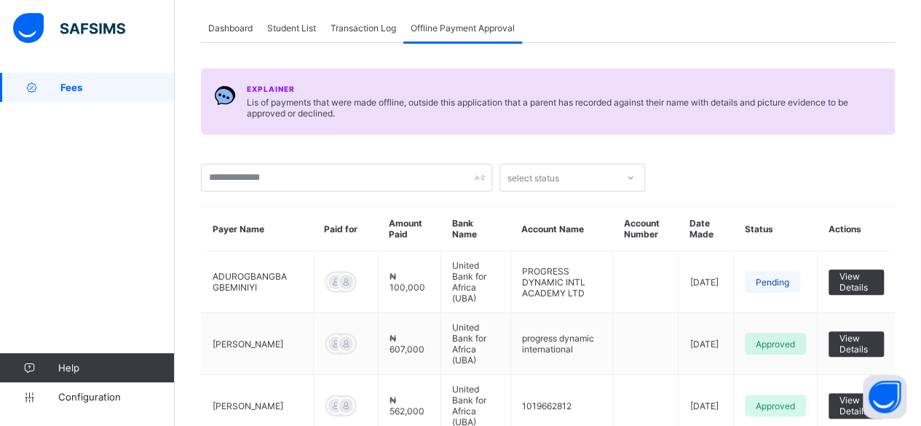
click at [352, 24] on span "Transaction Log" at bounding box center [362, 28] width 65 height 11
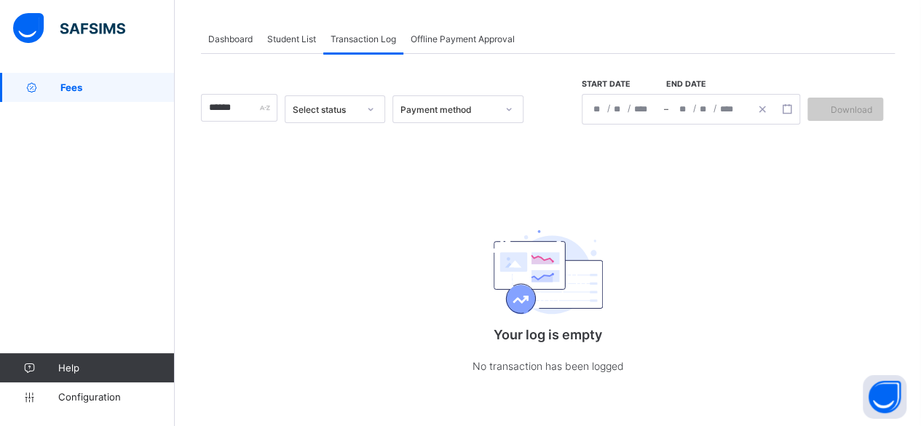
scroll to position [71, 0]
click at [300, 36] on span "Student List" at bounding box center [291, 38] width 49 height 11
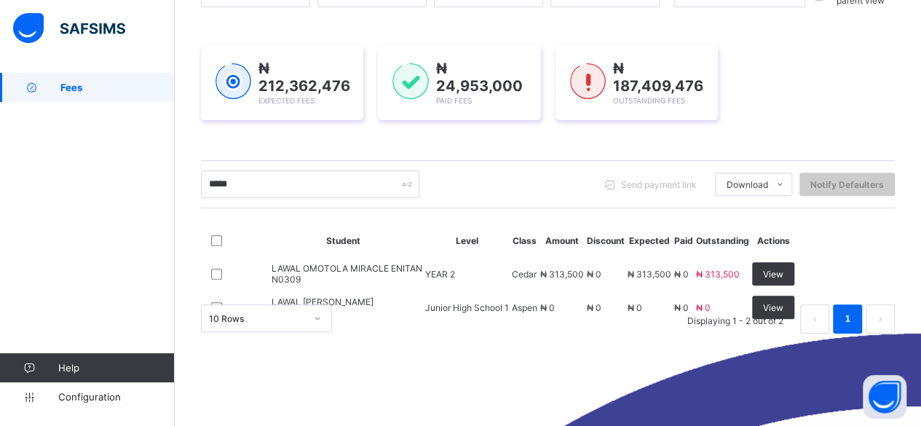
scroll to position [210, 0]
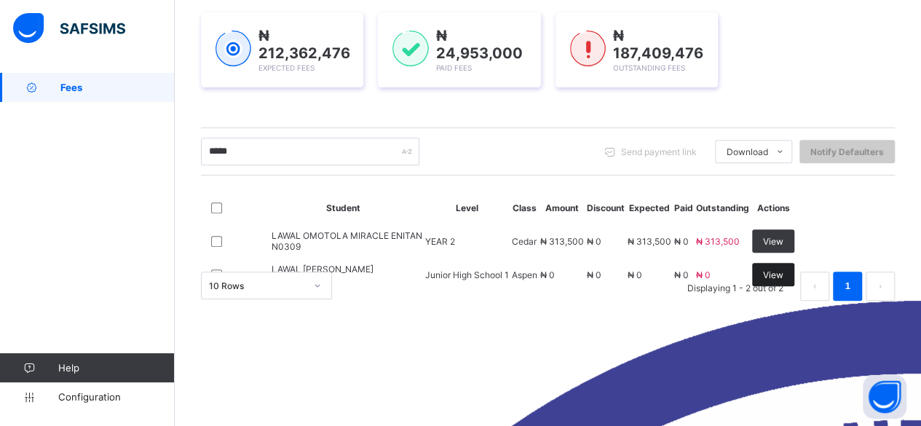
click at [783, 280] on span "View" at bounding box center [773, 274] width 20 height 11
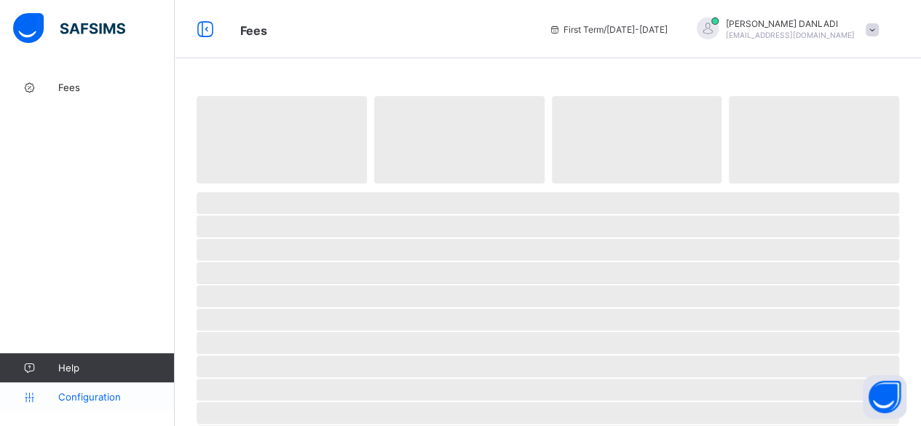
click at [79, 395] on span "Configuration" at bounding box center [116, 397] width 116 height 12
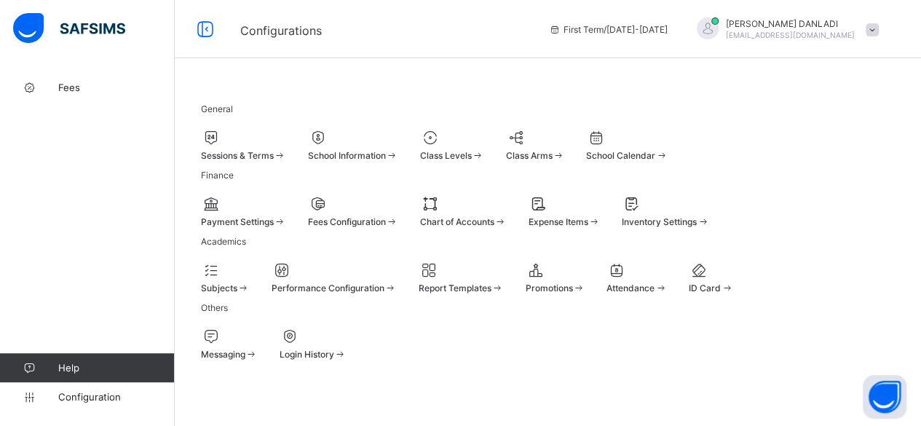
click at [386, 227] on span "Fees Configuration" at bounding box center [347, 221] width 78 height 11
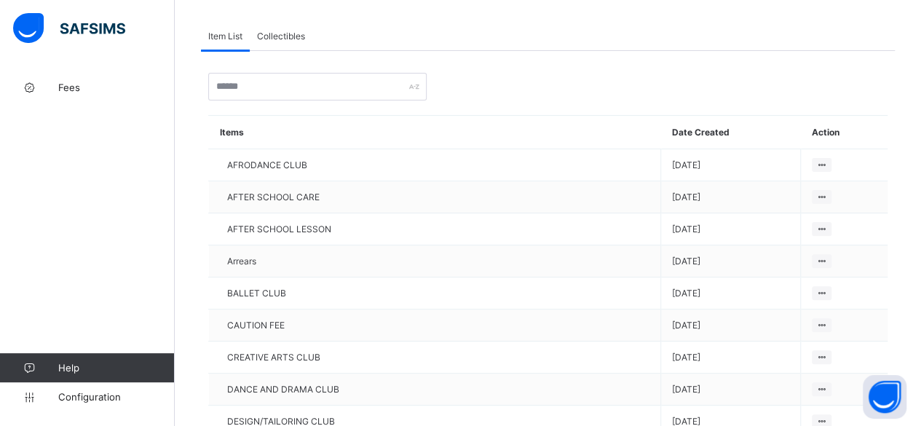
scroll to position [98, 0]
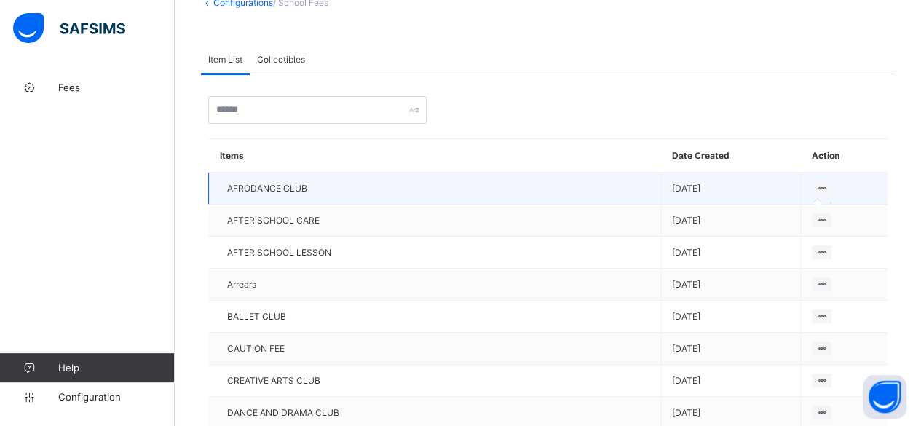
click at [827, 186] on icon at bounding box center [821, 188] width 12 height 11
click at [826, 183] on icon at bounding box center [821, 188] width 12 height 11
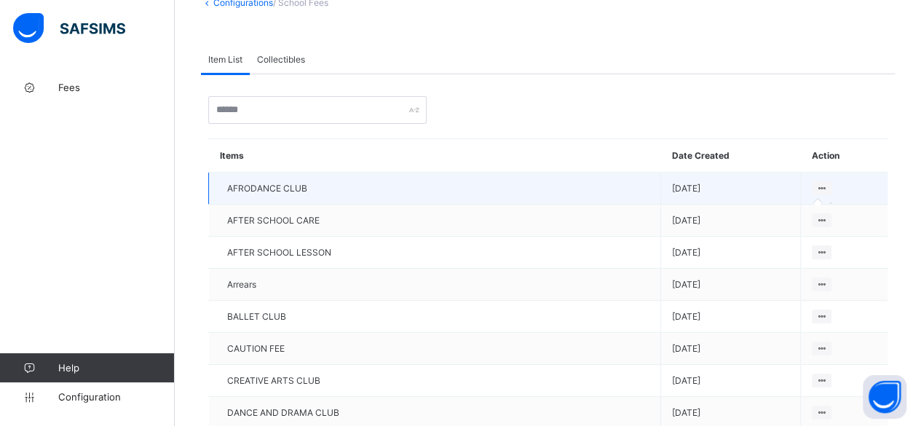
click at [827, 183] on icon at bounding box center [821, 188] width 12 height 11
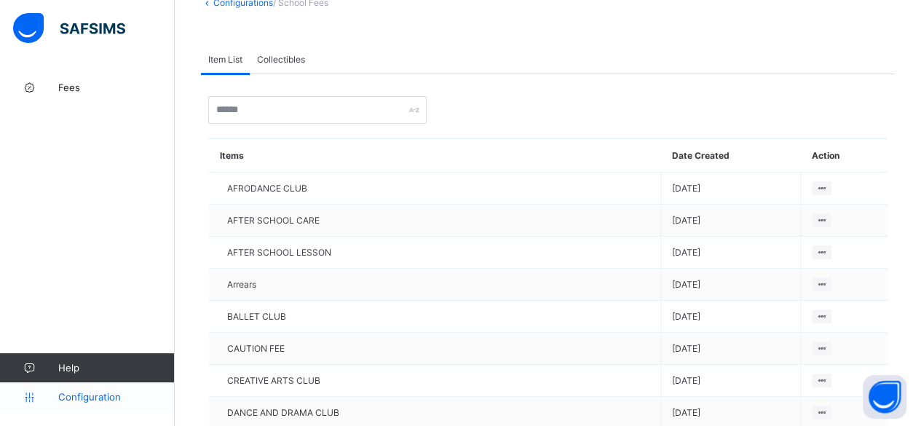
click at [79, 392] on span "Configuration" at bounding box center [116, 397] width 116 height 12
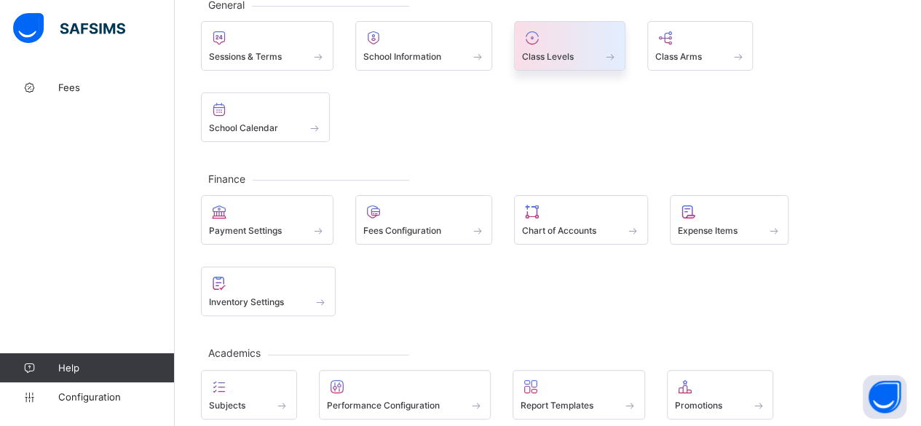
click at [548, 56] on span "Class Levels" at bounding box center [548, 56] width 52 height 11
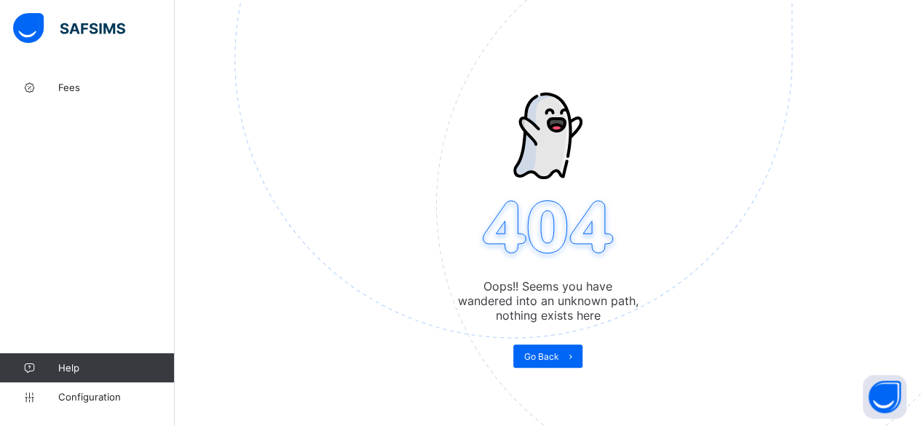
scroll to position [73, 0]
click at [544, 355] on span "Go Back" at bounding box center [541, 356] width 35 height 11
click at [533, 354] on span "Go Back" at bounding box center [541, 356] width 35 height 11
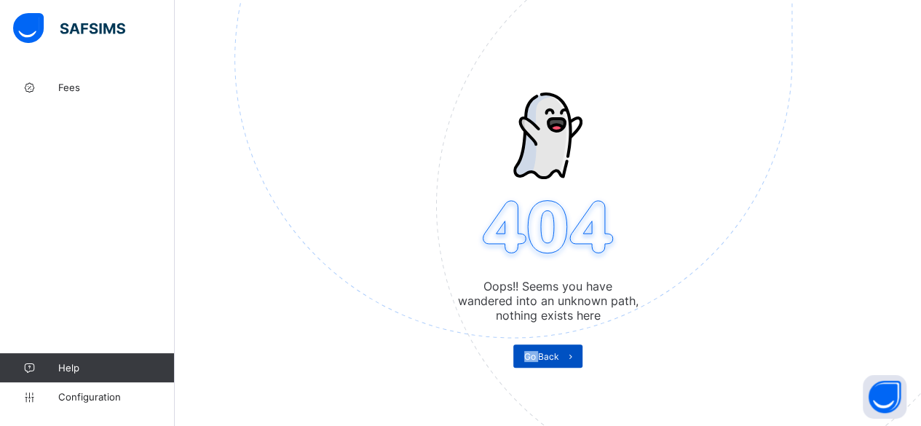
click at [533, 354] on span "Go Back" at bounding box center [541, 356] width 35 height 11
click at [92, 394] on span "Configuration" at bounding box center [116, 397] width 116 height 12
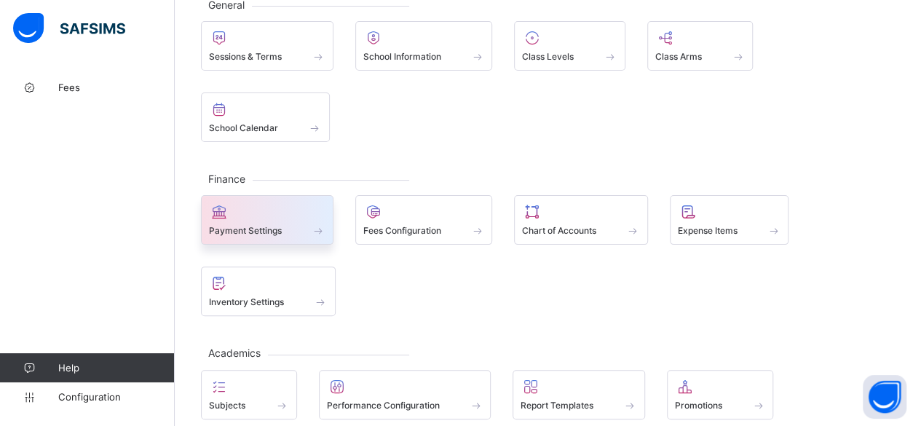
click at [288, 195] on div "Payment Settings" at bounding box center [267, 219] width 132 height 49
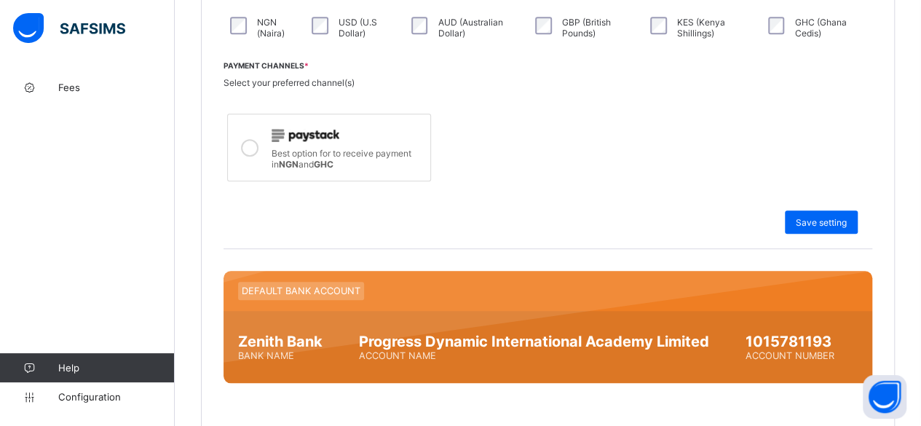
scroll to position [98, 0]
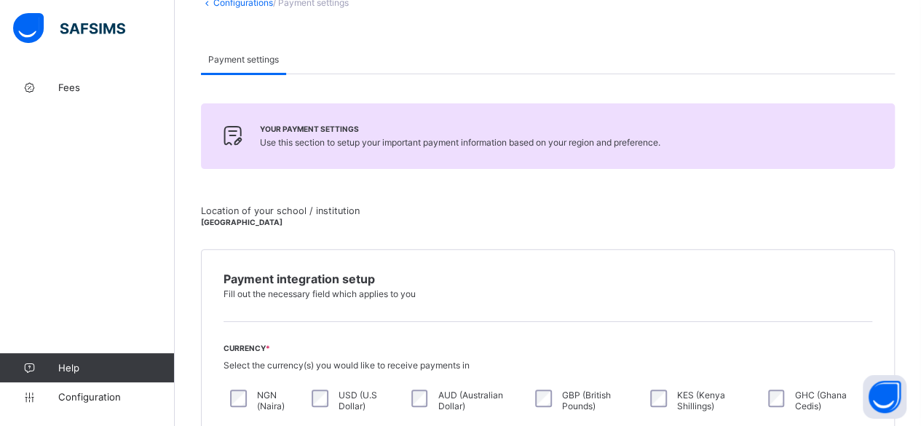
click at [245, 4] on link "Configurations" at bounding box center [243, 2] width 60 height 11
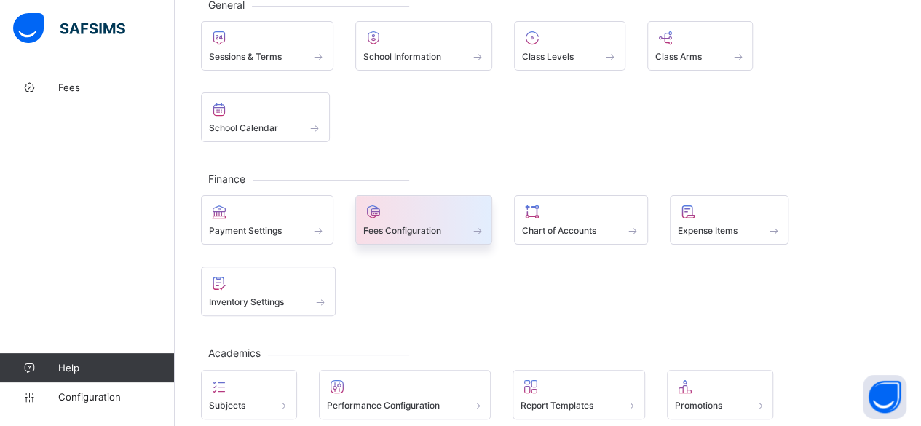
click at [408, 225] on span "Fees Configuration" at bounding box center [402, 230] width 78 height 11
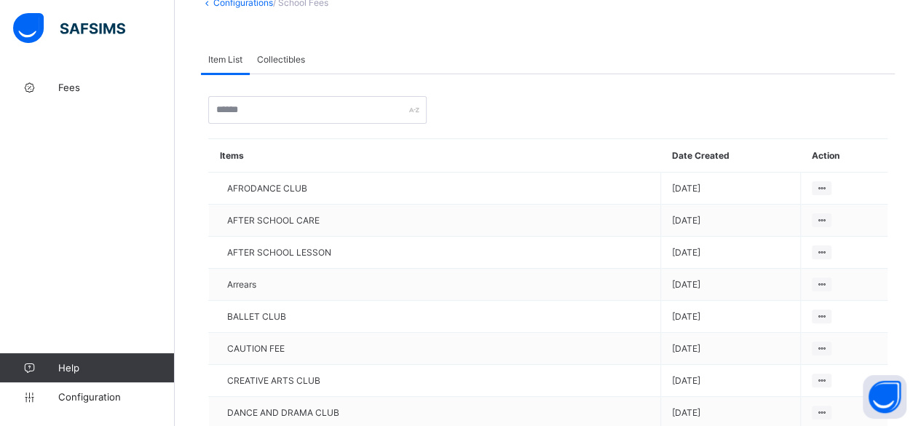
click at [281, 62] on span "Collectibles" at bounding box center [281, 59] width 48 height 11
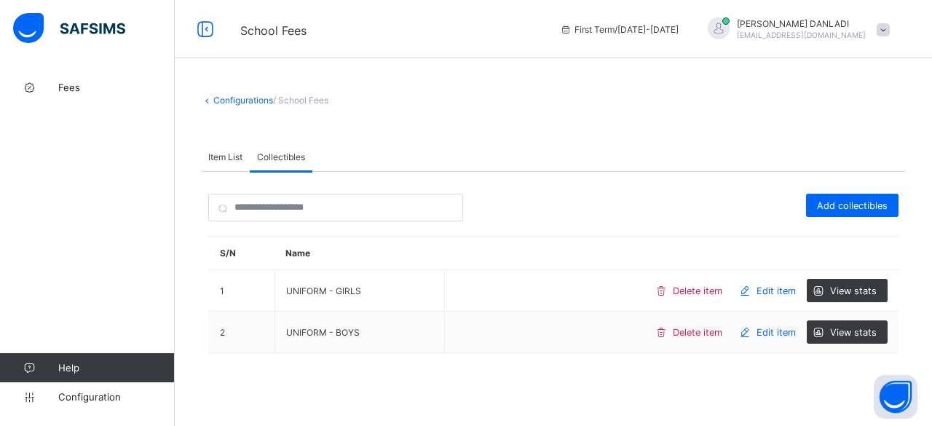
click at [231, 103] on link "Configurations" at bounding box center [243, 100] width 60 height 11
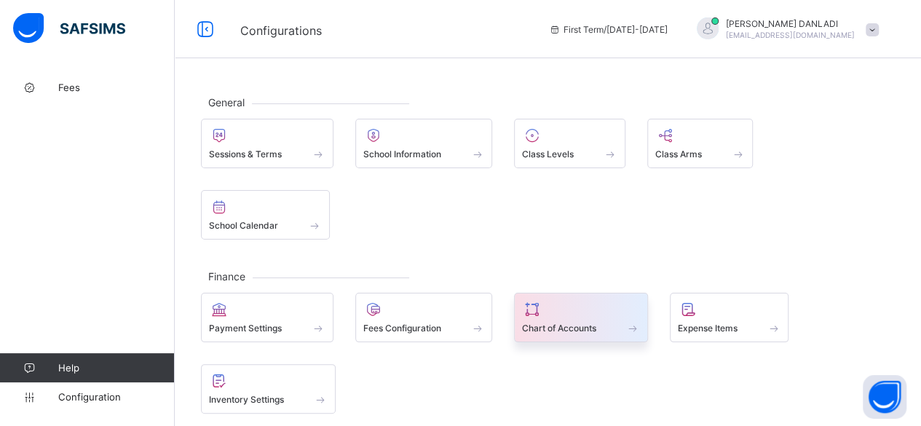
click at [549, 322] on span "Chart of Accounts" at bounding box center [559, 327] width 74 height 11
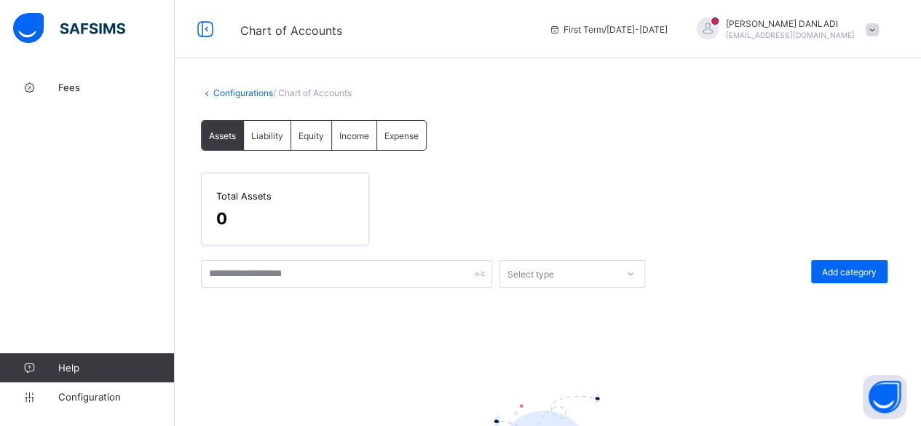
click at [233, 90] on link "Configurations" at bounding box center [243, 92] width 60 height 11
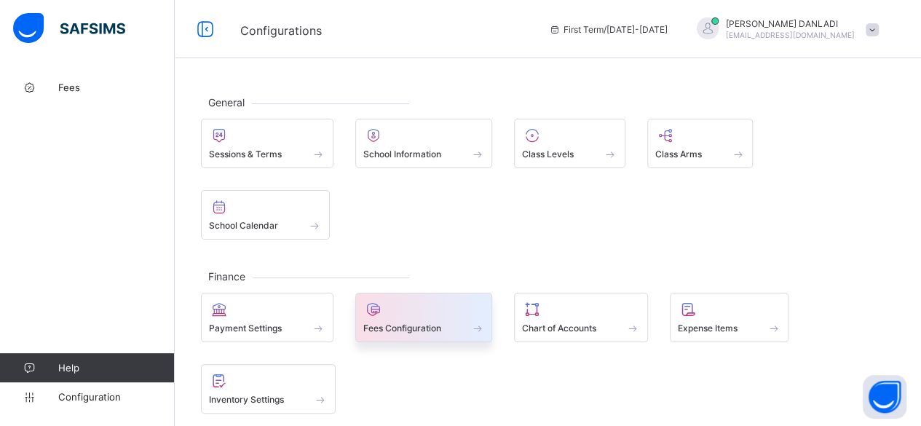
click at [401, 318] on span at bounding box center [424, 320] width 122 height 4
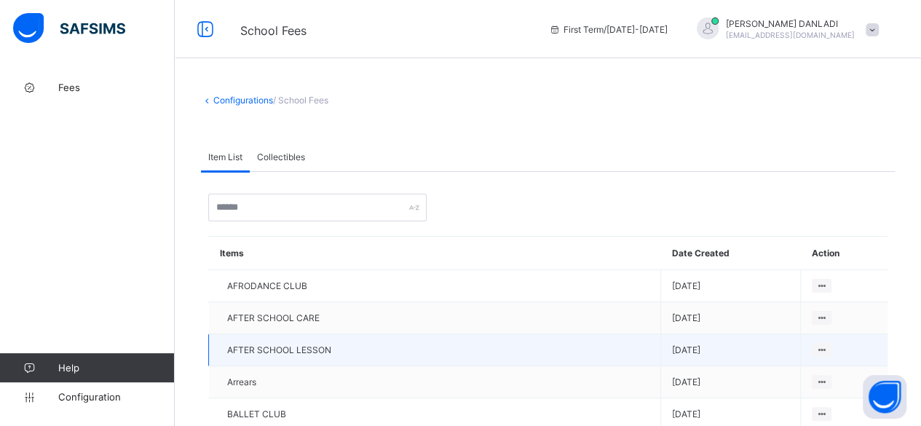
click at [265, 353] on td "AFTER SCHOOL LESSON" at bounding box center [435, 350] width 452 height 32
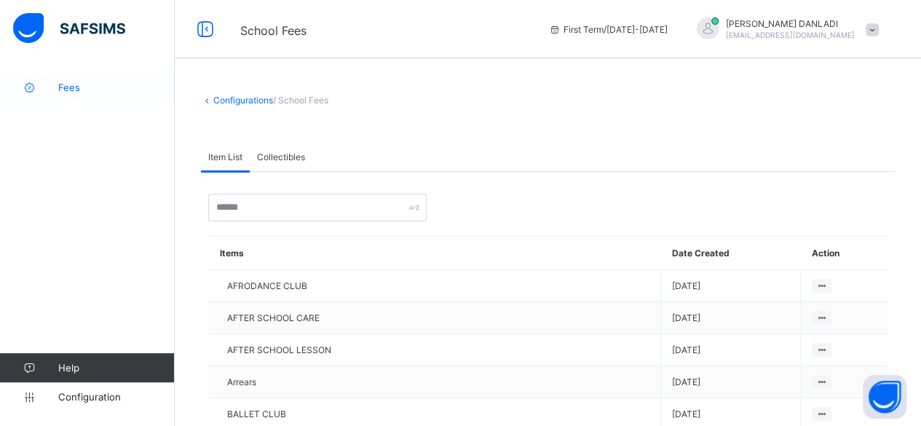
click at [74, 85] on span "Fees" at bounding box center [116, 88] width 116 height 12
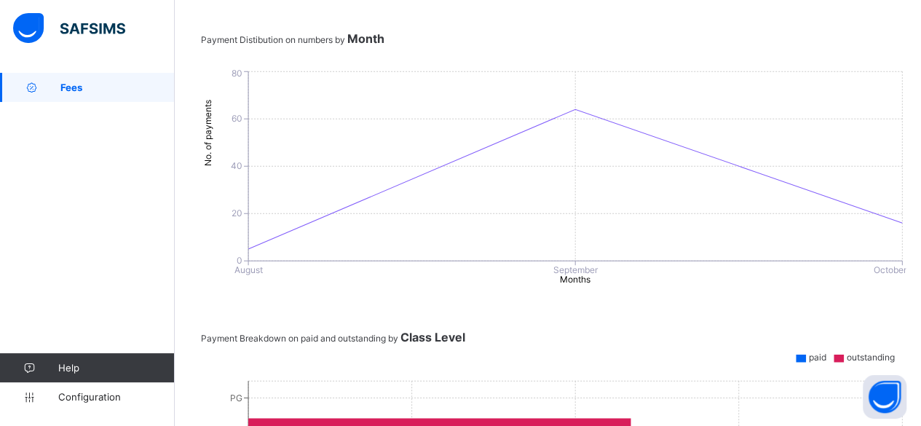
scroll to position [11, 0]
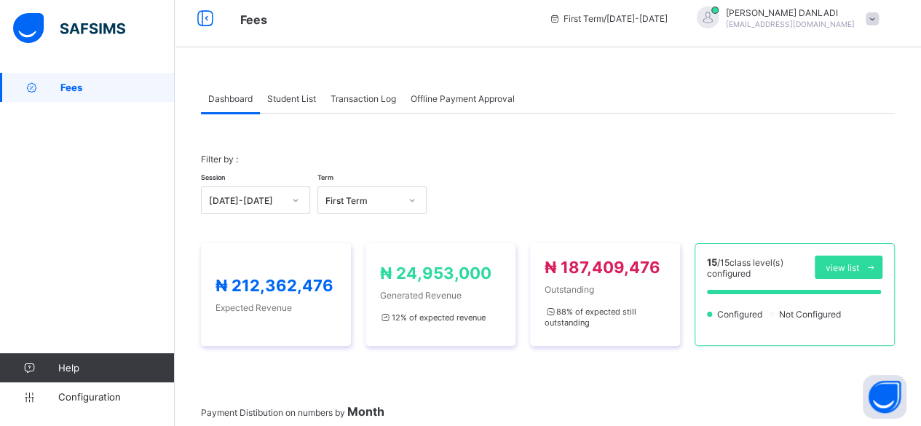
click at [297, 93] on span "Student List" at bounding box center [291, 98] width 49 height 11
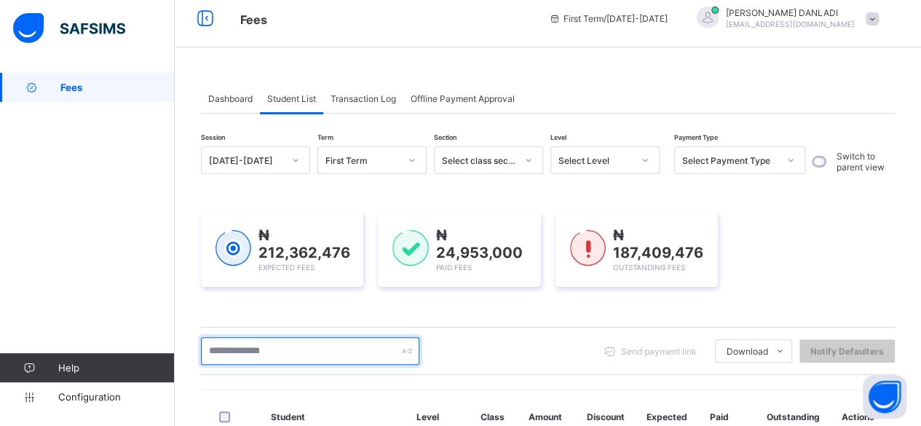
click at [236, 347] on input "text" at bounding box center [310, 351] width 218 height 28
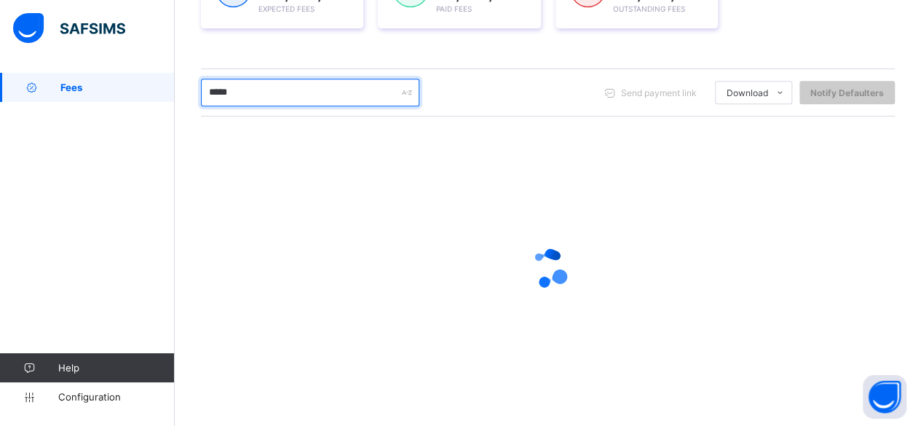
scroll to position [210, 0]
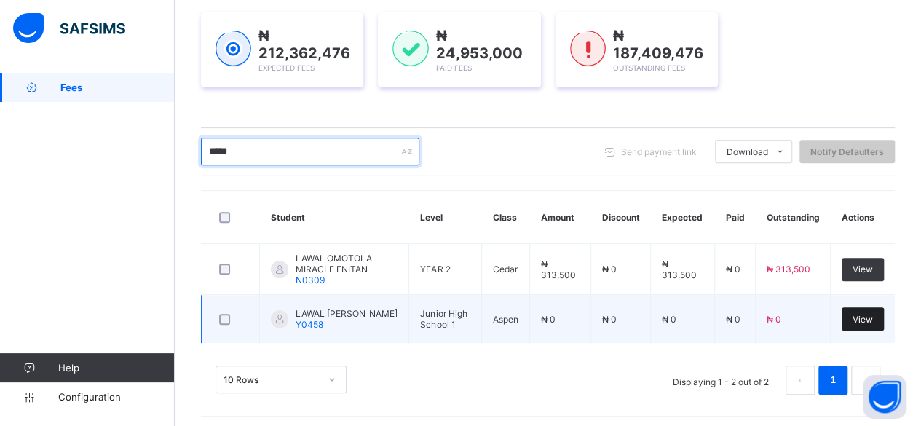
type input "*****"
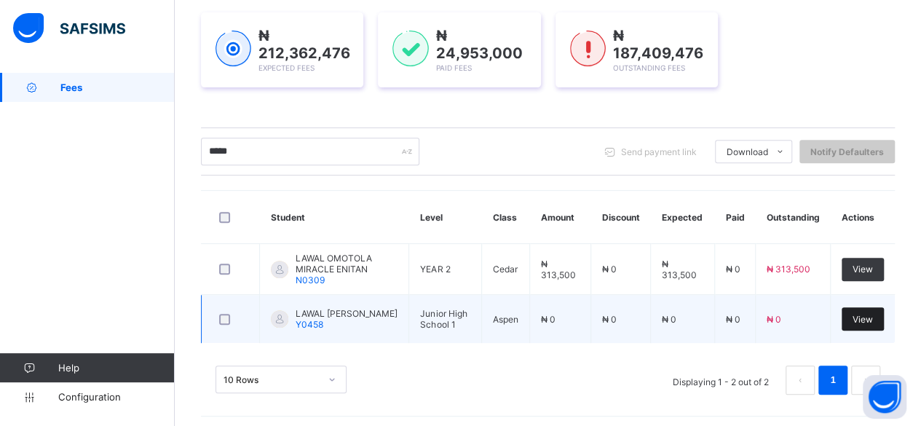
click at [873, 314] on span "View" at bounding box center [862, 319] width 20 height 11
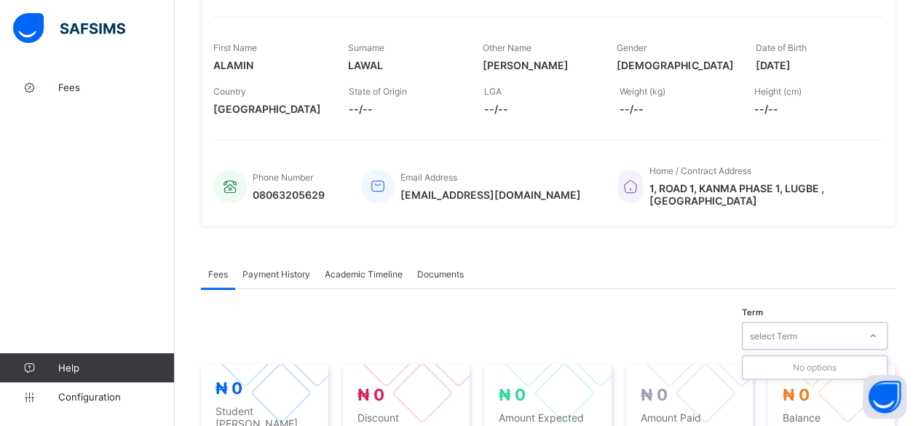
click at [877, 328] on icon at bounding box center [872, 335] width 9 height 15
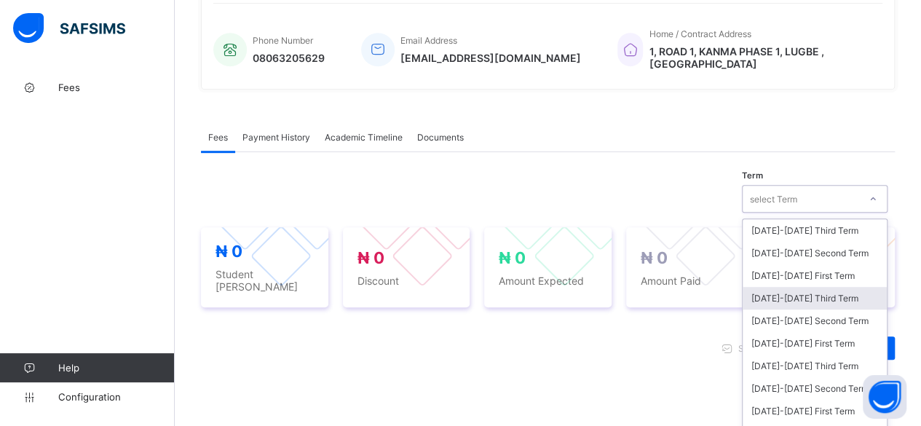
click at [885, 213] on div "option 2024-2025 Third Term focused, 4 of 20. 20 results available. Use Up and …" at bounding box center [815, 199] width 146 height 28
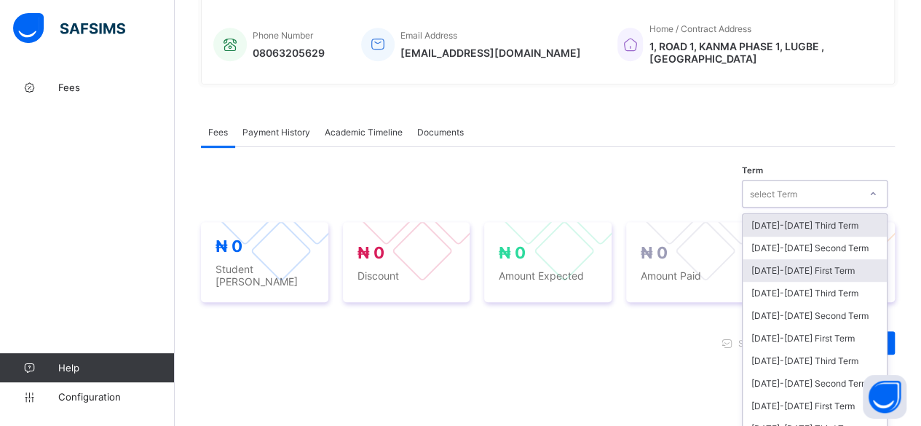
click at [800, 259] on div "[DATE]-[DATE] First Term" at bounding box center [814, 270] width 144 height 23
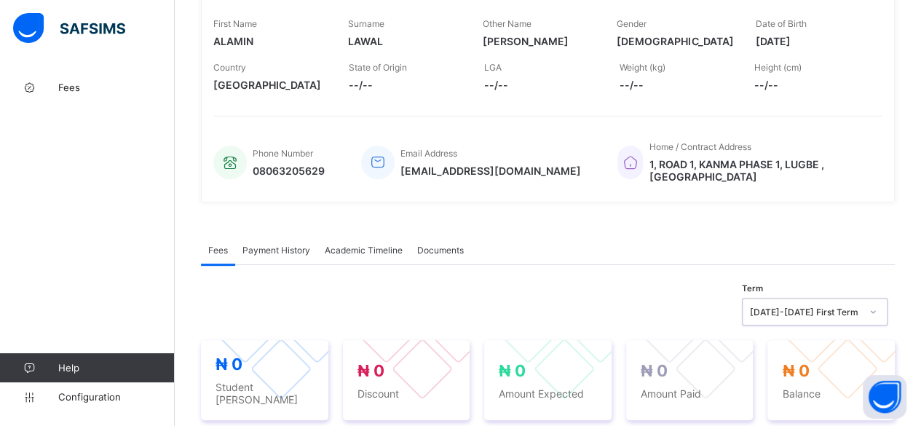
scroll to position [607, 0]
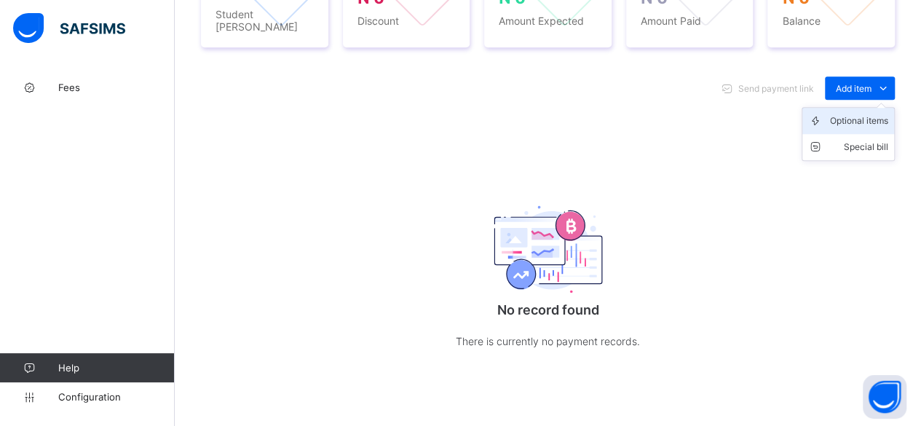
click at [872, 114] on div "Optional items" at bounding box center [859, 121] width 58 height 15
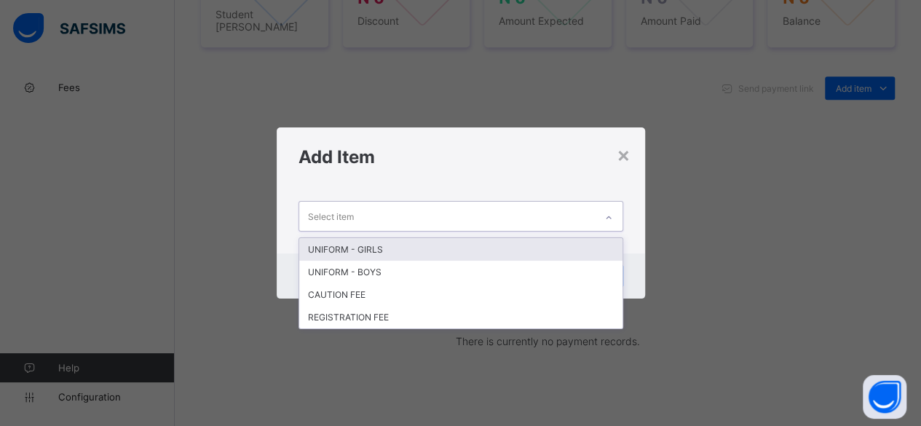
click at [608, 216] on icon at bounding box center [608, 217] width 9 height 15
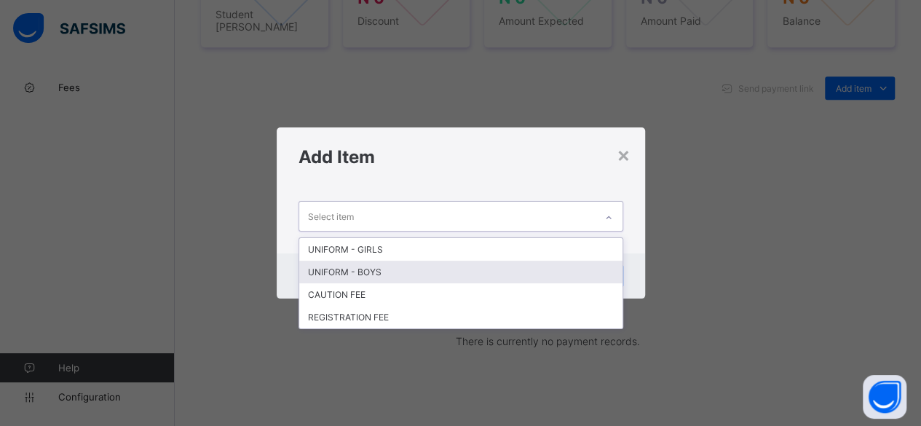
click at [374, 269] on div "UNIFORM - BOYS" at bounding box center [460, 272] width 323 height 23
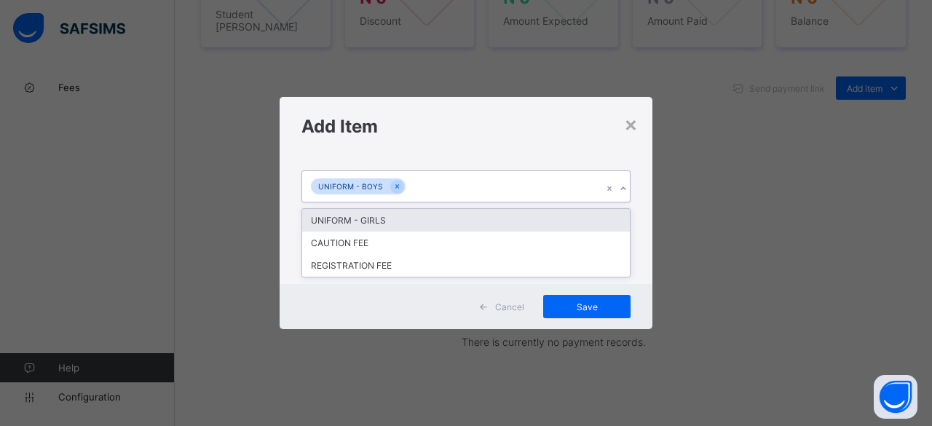
click at [621, 188] on icon at bounding box center [623, 188] width 9 height 15
click at [500, 143] on div "Add Item" at bounding box center [465, 126] width 373 height 59
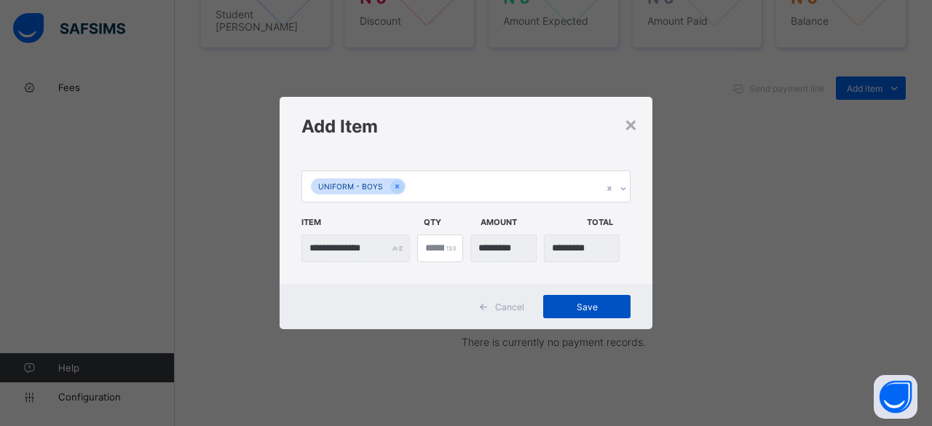
click at [580, 309] on span "Save" at bounding box center [586, 306] width 65 height 11
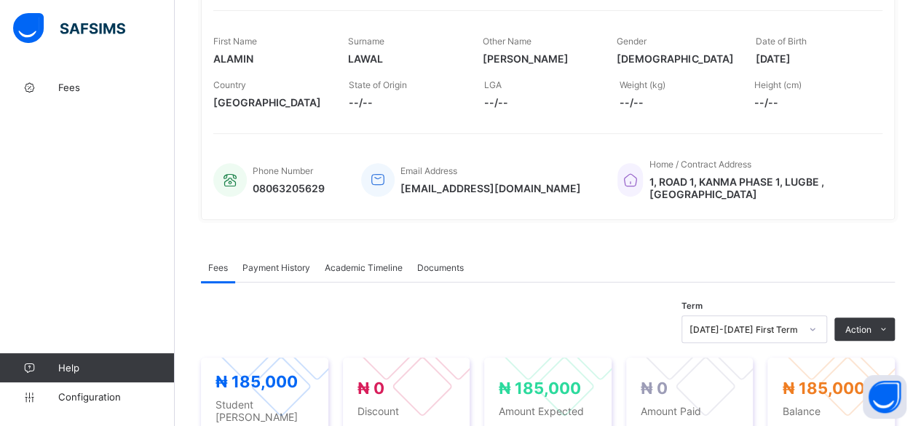
scroll to position [218, 0]
click at [261, 261] on span "Payment History" at bounding box center [276, 266] width 68 height 11
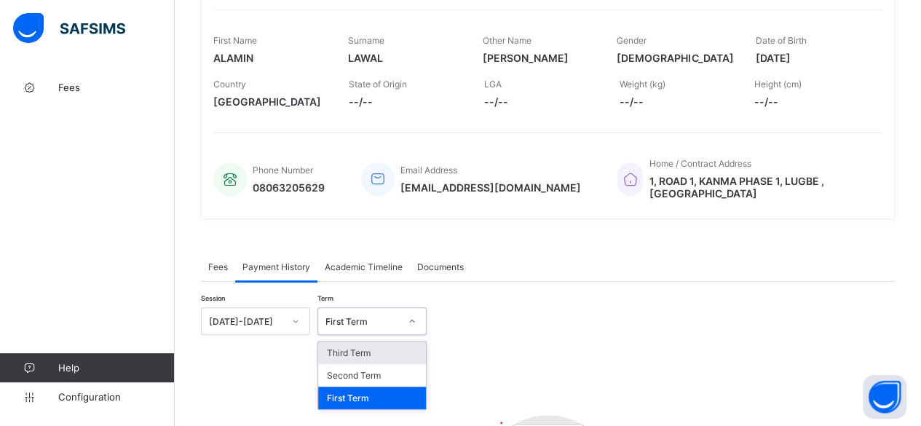
click at [414, 314] on icon at bounding box center [412, 321] width 9 height 15
click at [343, 386] on div "First Term" at bounding box center [372, 397] width 108 height 23
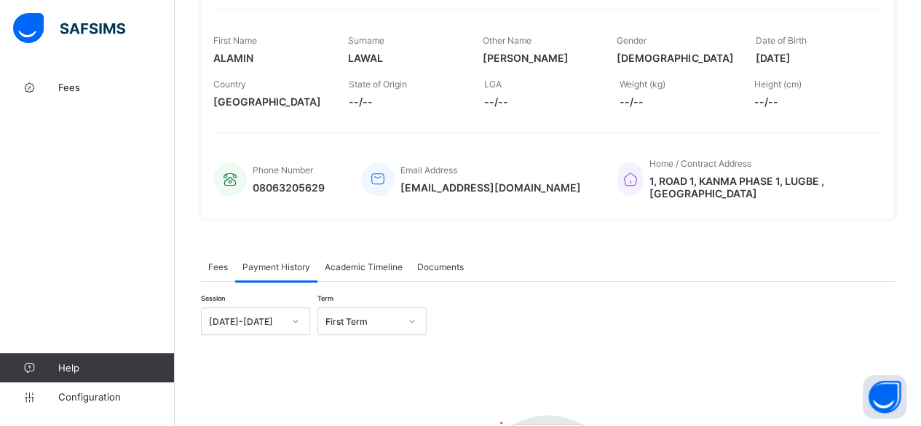
click at [210, 261] on span "Fees" at bounding box center [218, 266] width 20 height 11
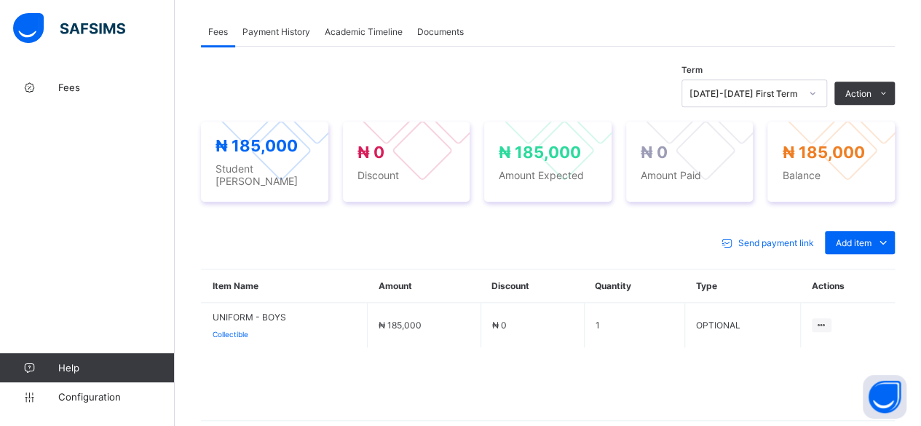
scroll to position [453, 0]
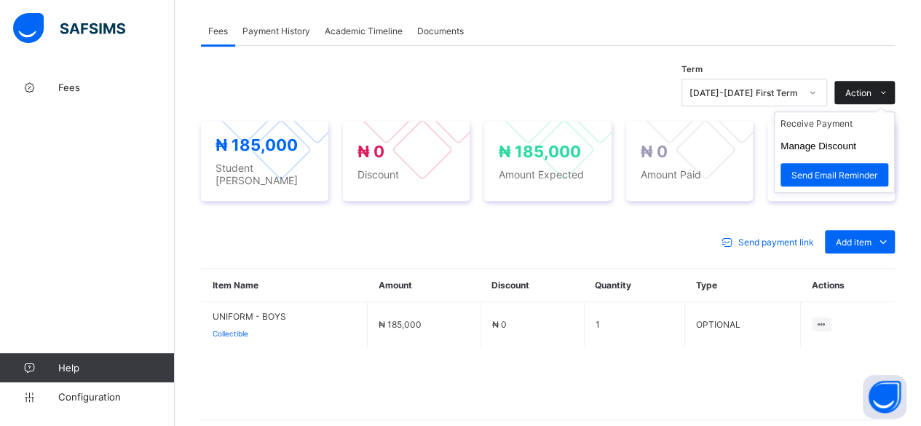
click at [889, 88] on icon at bounding box center [883, 92] width 11 height 9
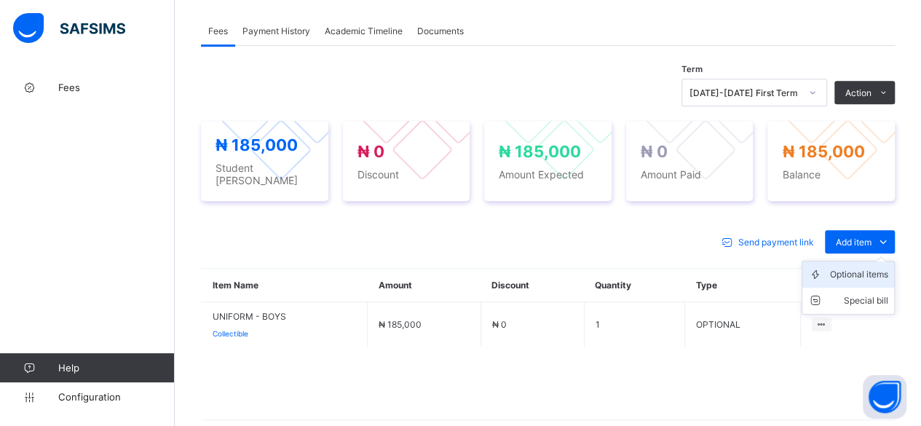
click at [862, 267] on div "Optional items" at bounding box center [859, 274] width 58 height 15
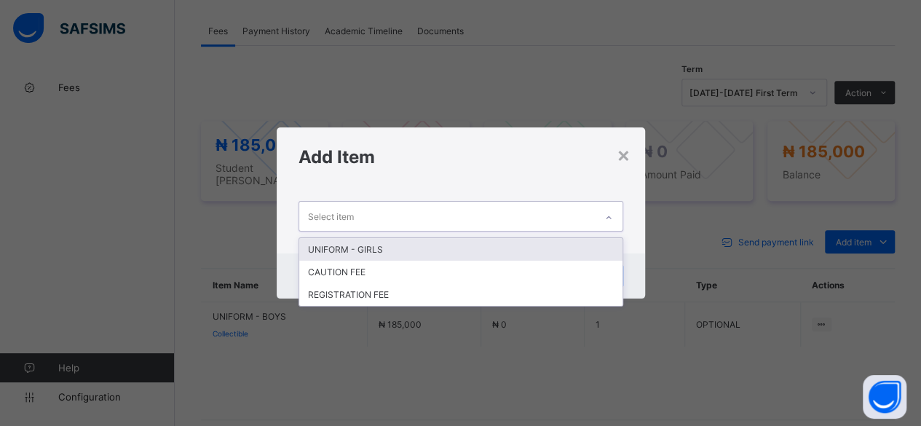
click at [611, 218] on icon at bounding box center [608, 217] width 9 height 15
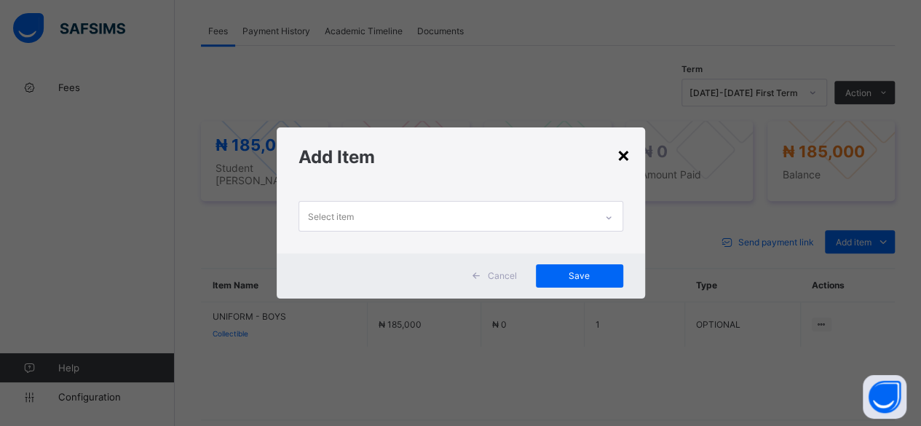
click at [623, 156] on div "×" at bounding box center [623, 154] width 14 height 25
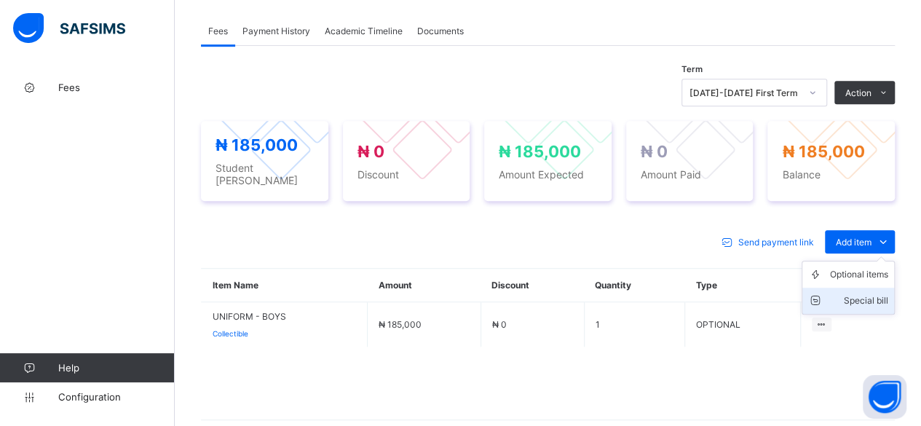
click at [877, 293] on div "Special bill" at bounding box center [859, 300] width 58 height 15
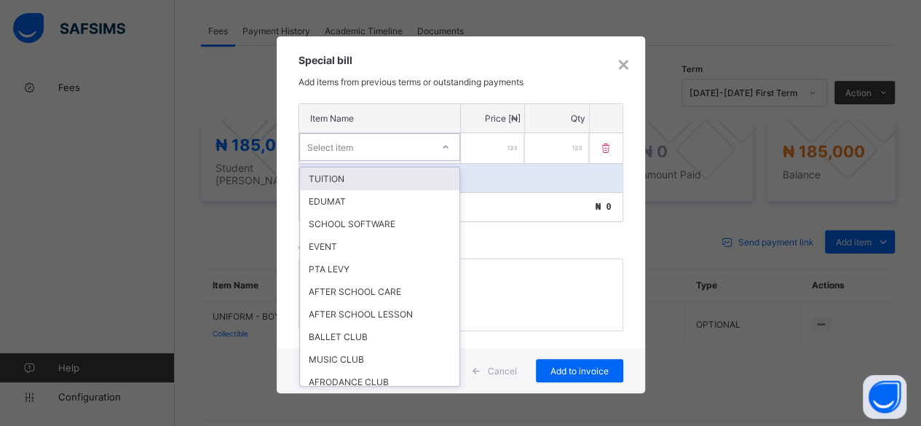
click at [444, 144] on icon at bounding box center [445, 147] width 9 height 15
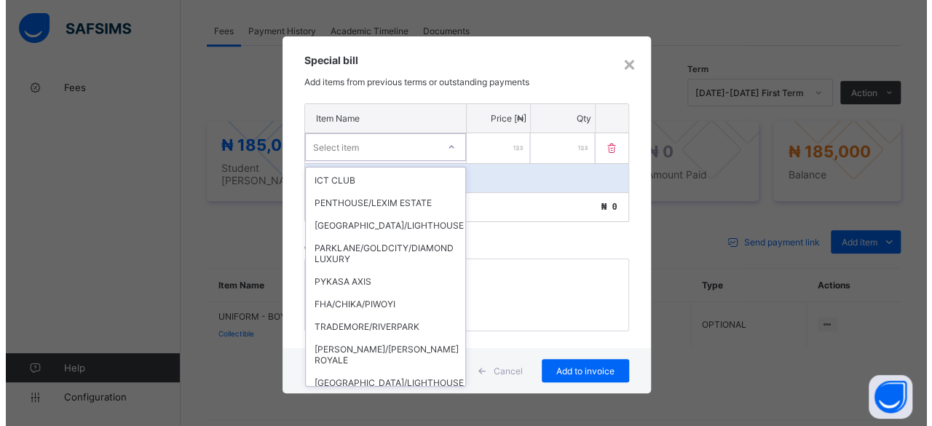
scroll to position [455, 0]
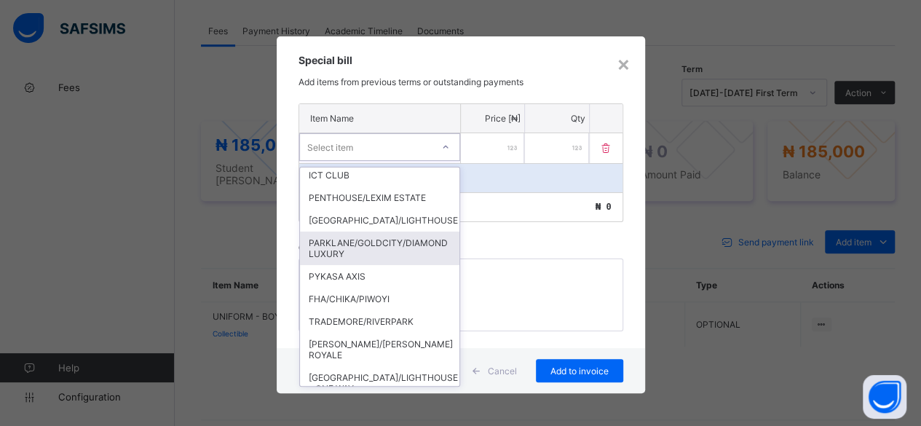
click at [330, 231] on div "PARKLANE/GOLDCITY/DIAMOND LUXURY" at bounding box center [379, 247] width 159 height 33
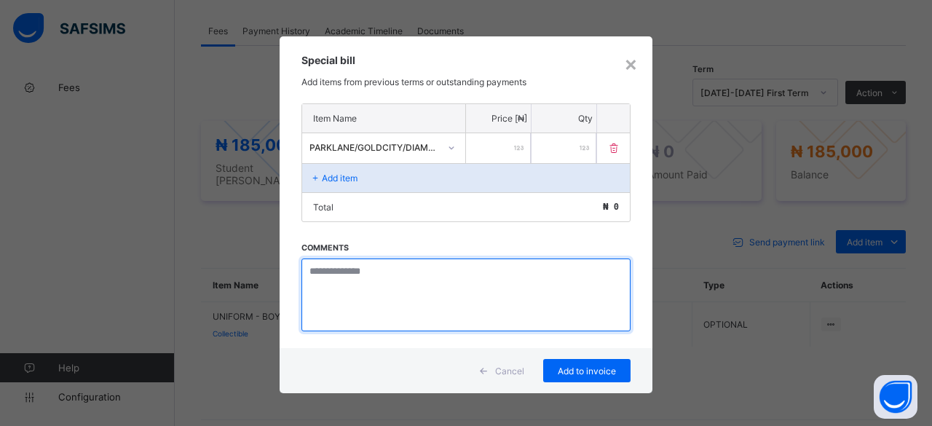
click at [322, 270] on textarea at bounding box center [465, 294] width 329 height 73
type textarea "********"
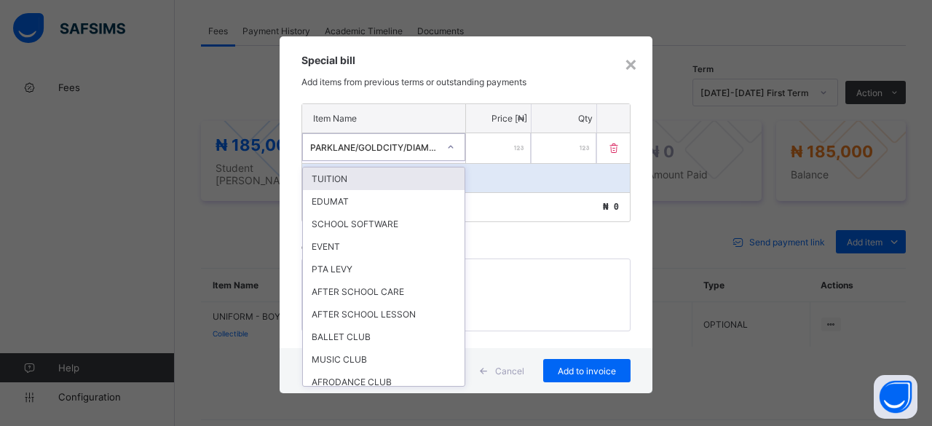
click at [449, 143] on icon at bounding box center [450, 147] width 9 height 15
click at [345, 173] on div "TUITION" at bounding box center [384, 178] width 162 height 23
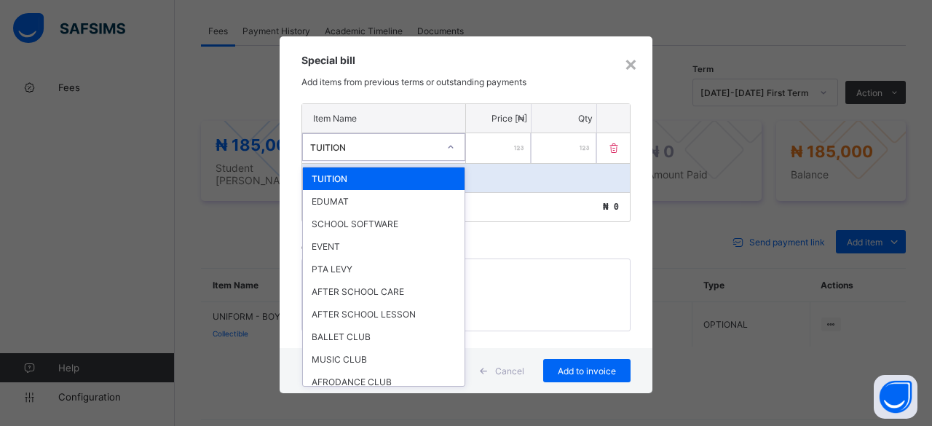
click at [451, 144] on icon at bounding box center [450, 147] width 9 height 15
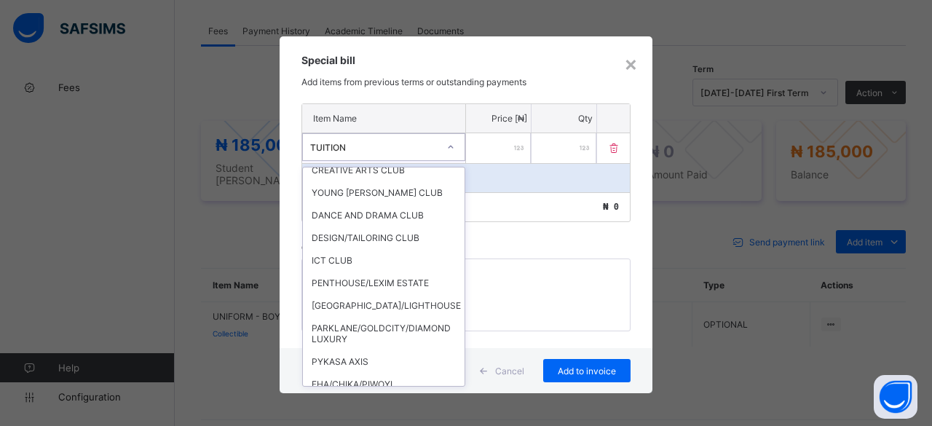
scroll to position [381, 0]
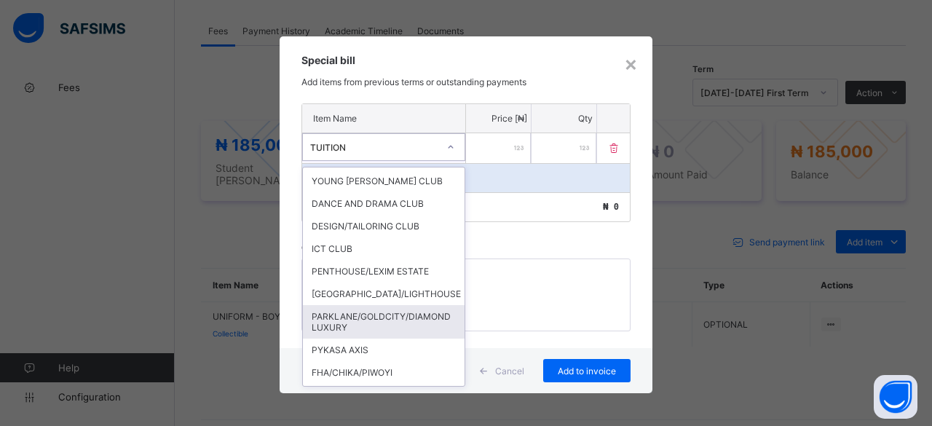
click at [421, 305] on div "PARKLANE/GOLDCITY/DIAMOND LUXURY" at bounding box center [384, 321] width 162 height 33
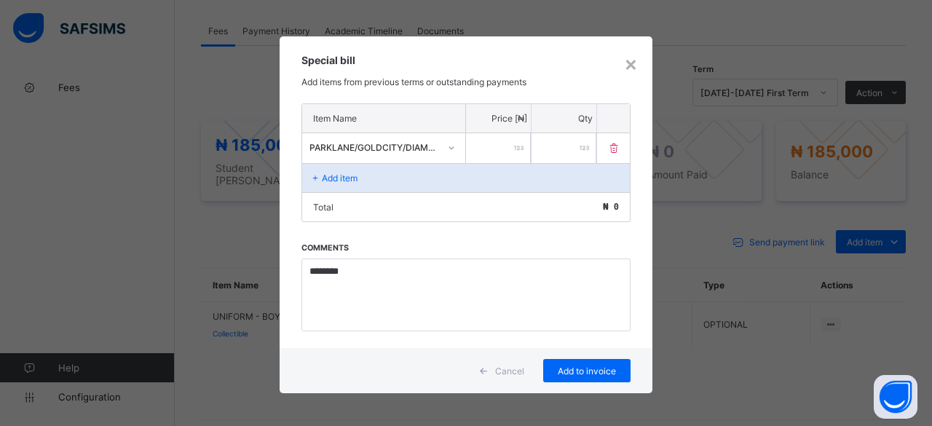
click at [338, 172] on p "Add item" at bounding box center [340, 177] width 36 height 11
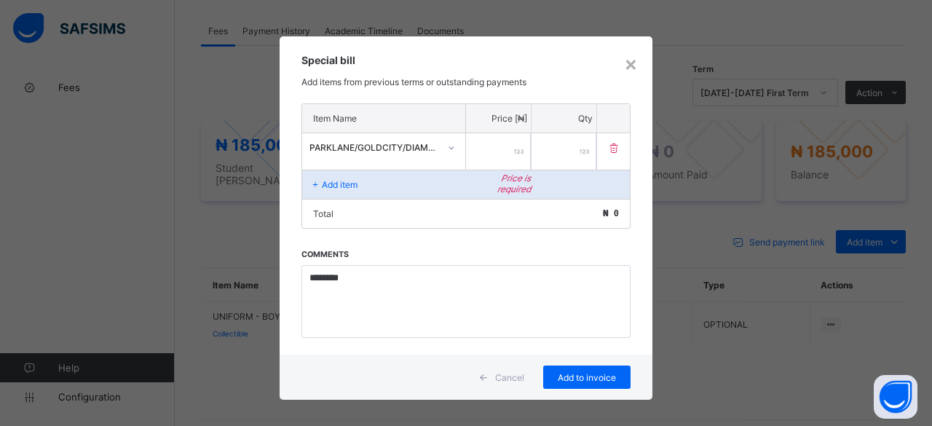
click at [508, 148] on input "number" at bounding box center [498, 151] width 65 height 36
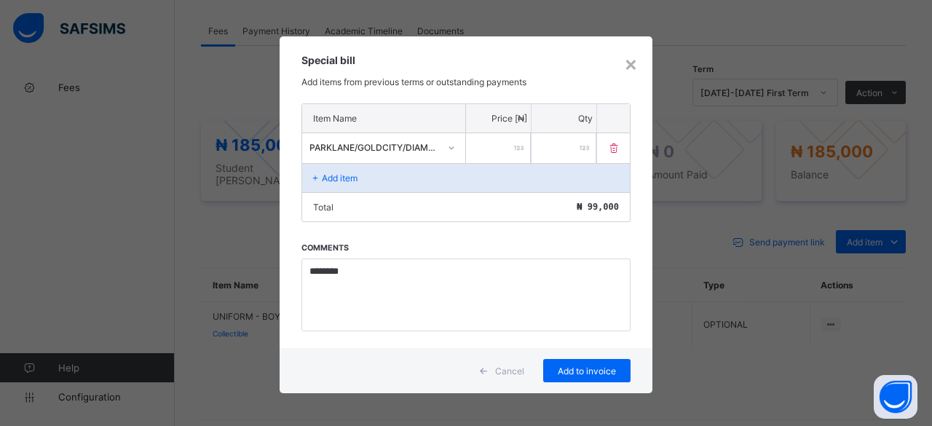
type input "*****"
click at [343, 175] on p "Add item" at bounding box center [340, 177] width 36 height 11
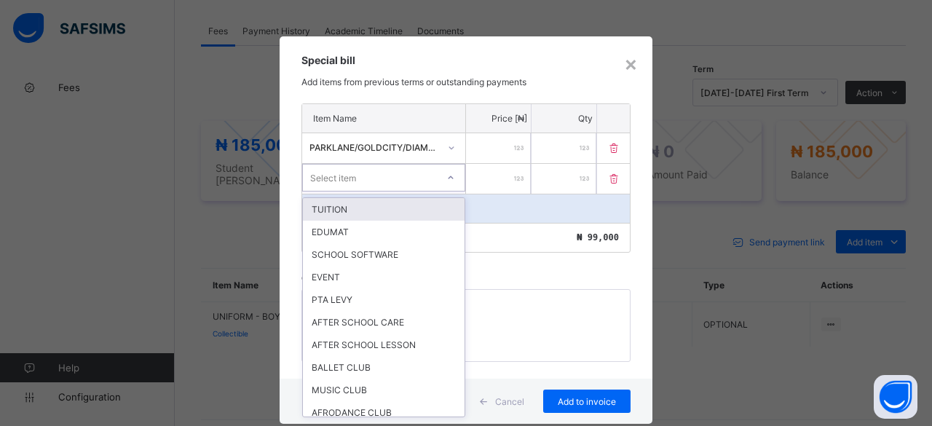
click at [446, 175] on icon at bounding box center [450, 177] width 9 height 15
click at [320, 206] on div "TUITION" at bounding box center [384, 209] width 162 height 23
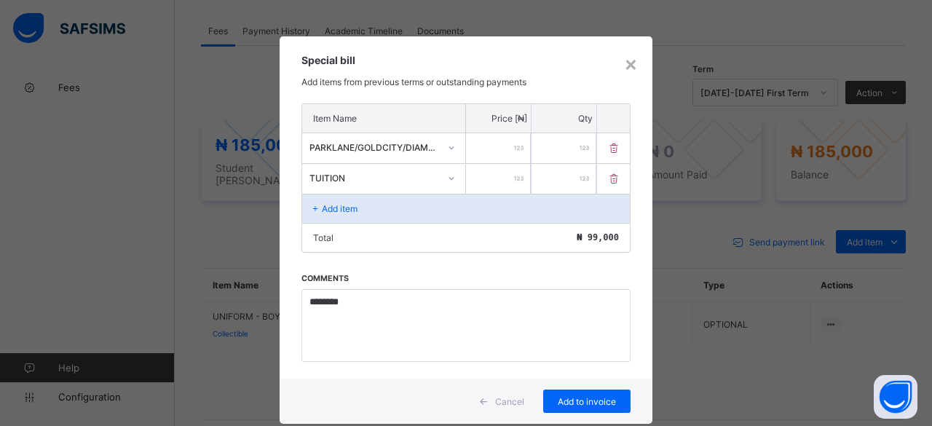
click at [482, 173] on input "number" at bounding box center [498, 179] width 65 height 30
type input "******"
click at [310, 204] on icon at bounding box center [315, 208] width 12 height 11
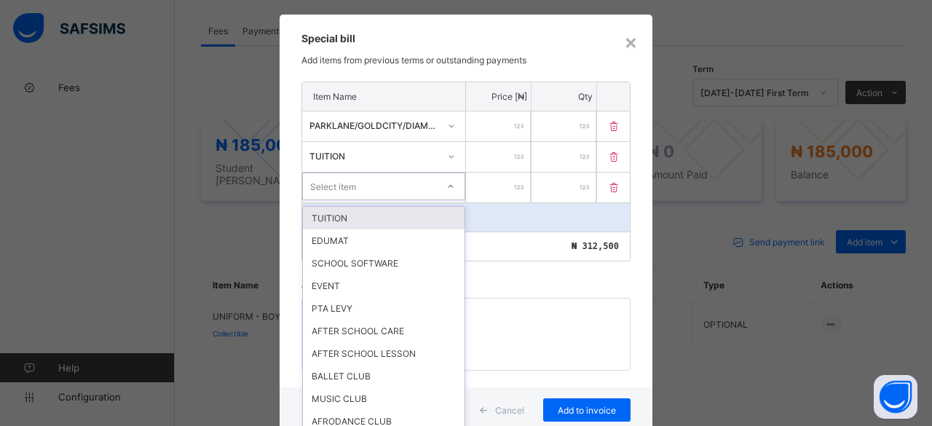
click at [445, 200] on div "option TUITION focused, 1 of 47. 47 results available. Use Up and Down to choos…" at bounding box center [383, 186] width 163 height 28
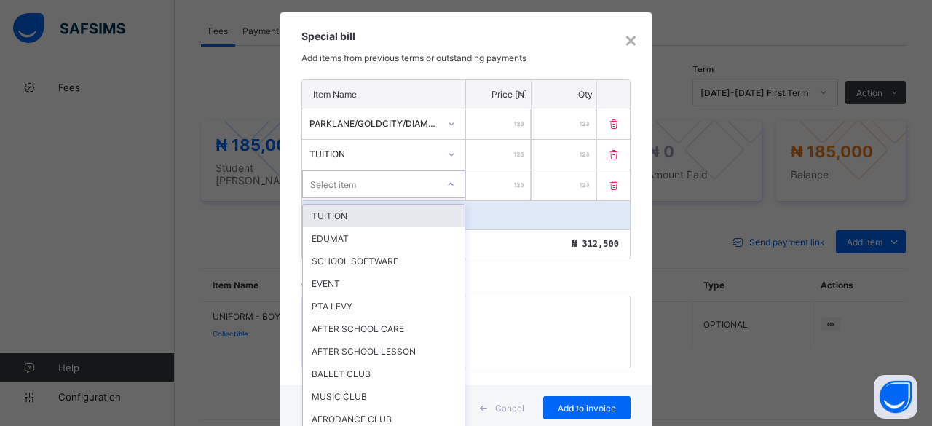
scroll to position [24, 0]
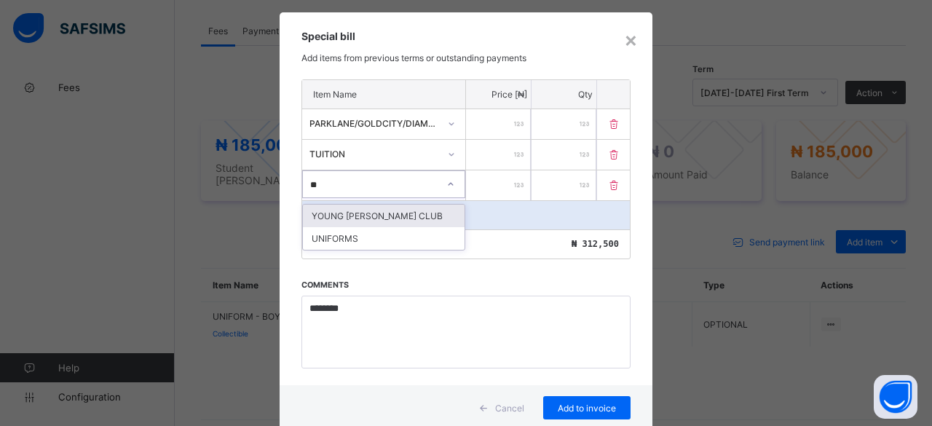
type input "***"
click at [421, 210] on div "UNIFORMS" at bounding box center [384, 215] width 162 height 23
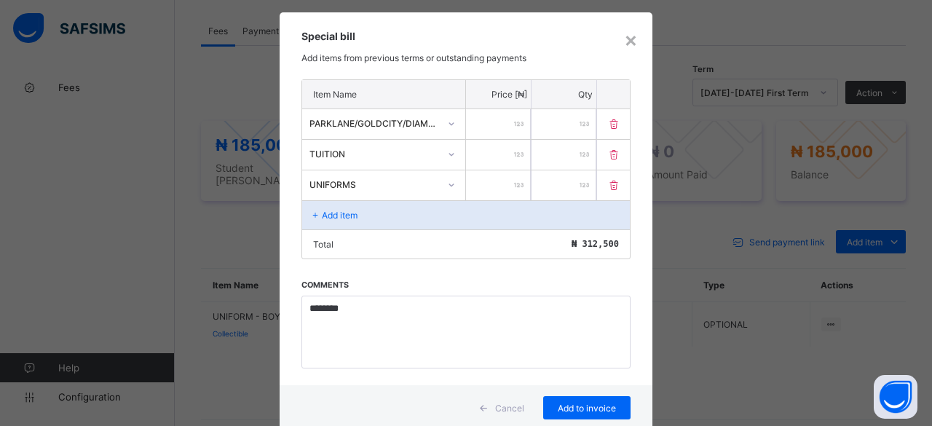
click at [469, 184] on input "number" at bounding box center [498, 185] width 65 height 30
type input "******"
click at [322, 214] on p "Add item" at bounding box center [340, 215] width 36 height 11
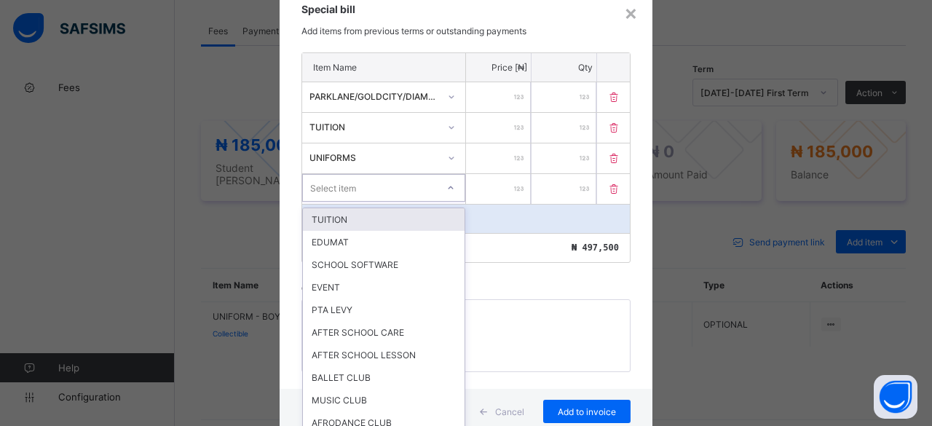
click at [444, 202] on div "option TUITION focused, 1 of 47. 47 results available. Use Up and Down to choos…" at bounding box center [383, 188] width 163 height 28
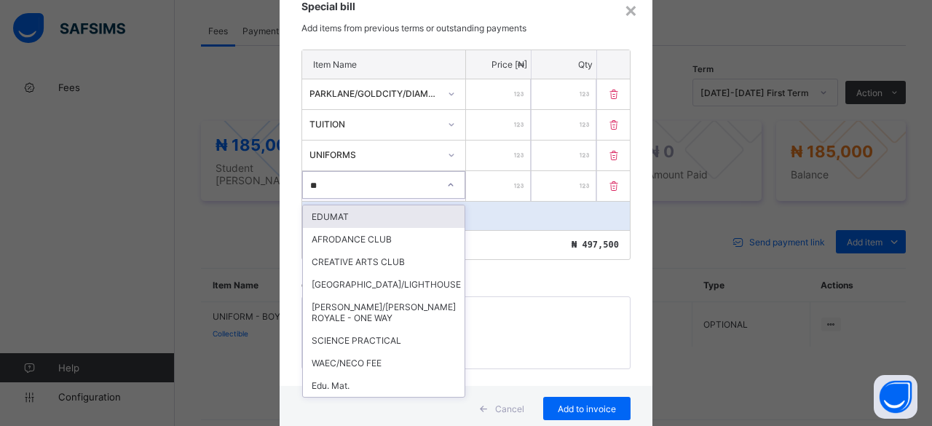
type input "***"
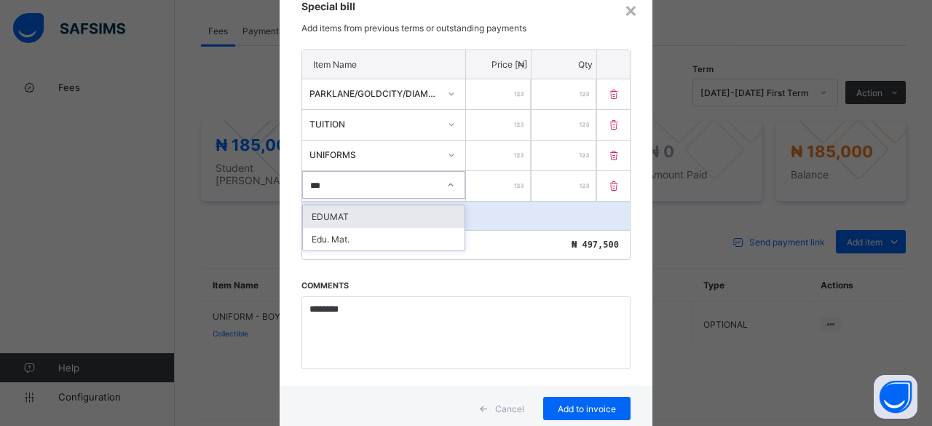
click at [397, 210] on div "EDUMAT" at bounding box center [384, 216] width 162 height 23
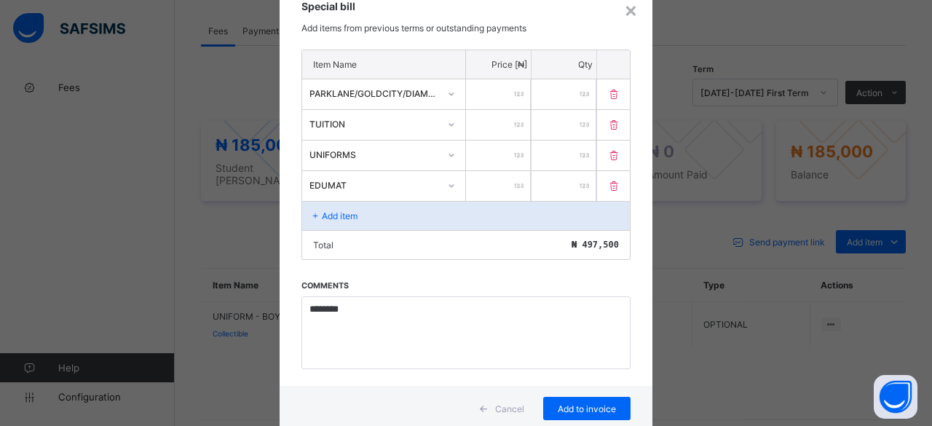
click at [487, 175] on input "number" at bounding box center [498, 186] width 65 height 30
type input "*****"
click at [358, 204] on div "Add item" at bounding box center [465, 215] width 327 height 29
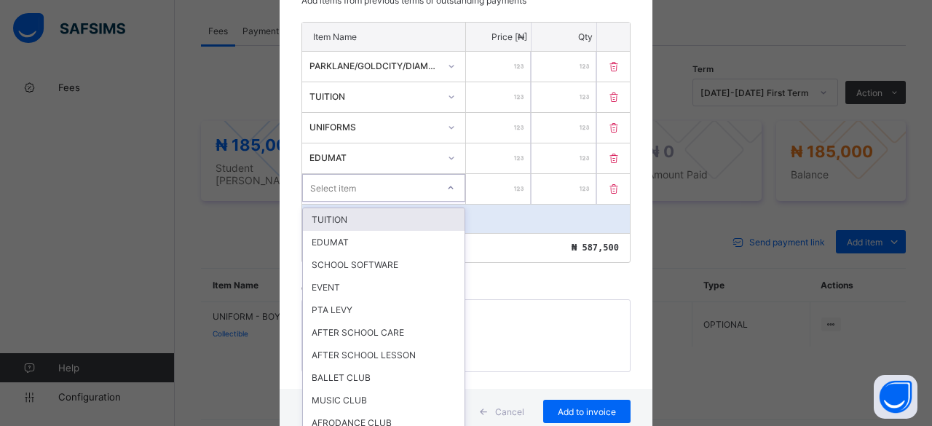
click at [392, 202] on div "option TUITION focused, 1 of 47. 47 results available. Use Up and Down to choos…" at bounding box center [383, 188] width 163 height 28
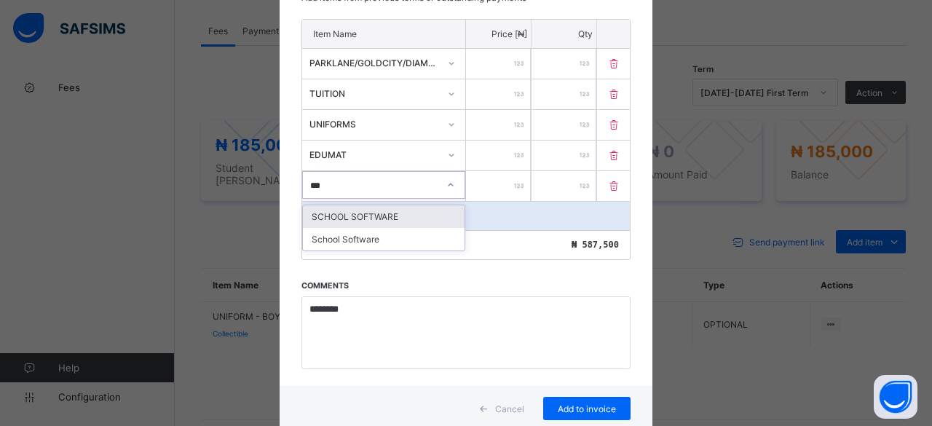
type input "****"
click at [392, 211] on div "SCHOOL SOFTWARE" at bounding box center [384, 216] width 162 height 23
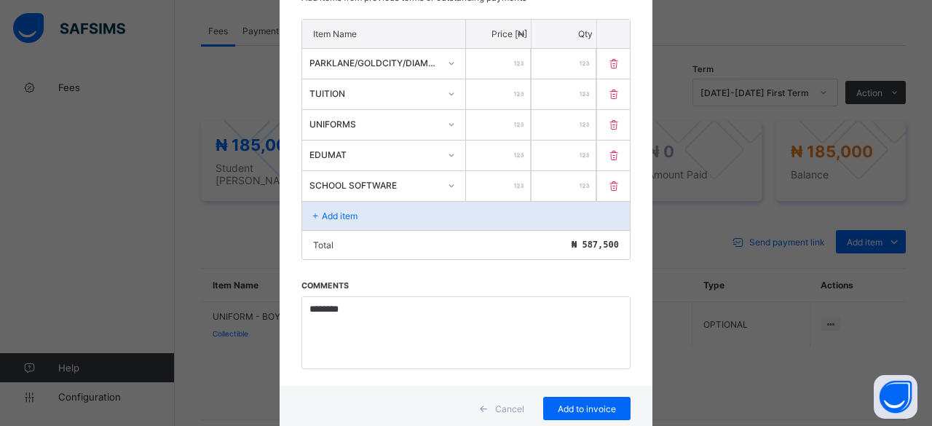
click at [477, 189] on input "number" at bounding box center [498, 186] width 65 height 30
type input "****"
click at [343, 204] on div "Add item" at bounding box center [465, 215] width 327 height 29
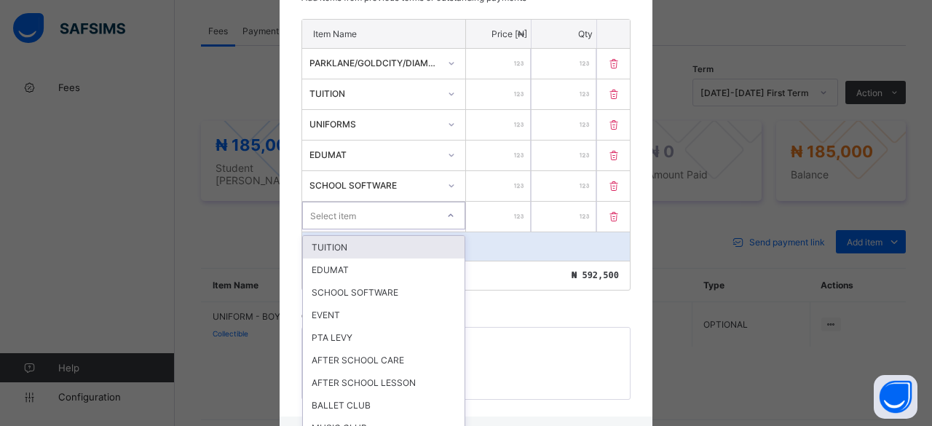
scroll to position [114, 0]
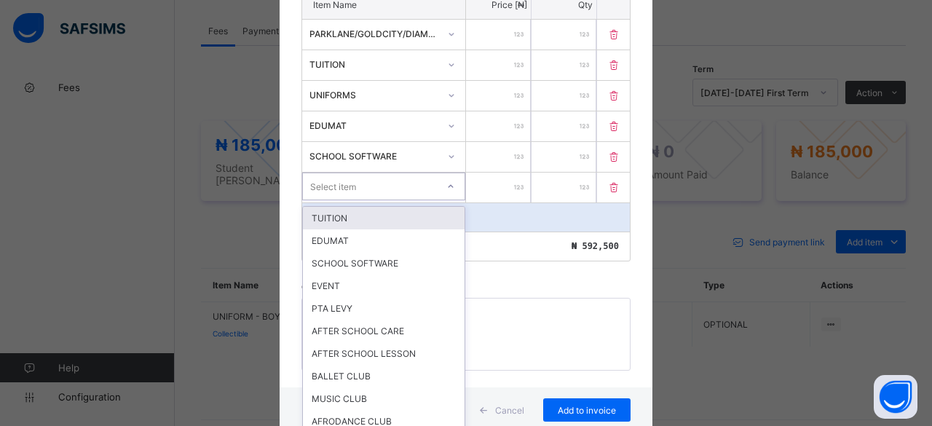
click at [343, 200] on div "option TUITION focused, 1 of 47. 47 results available. Use Up and Down to choos…" at bounding box center [383, 186] width 163 height 28
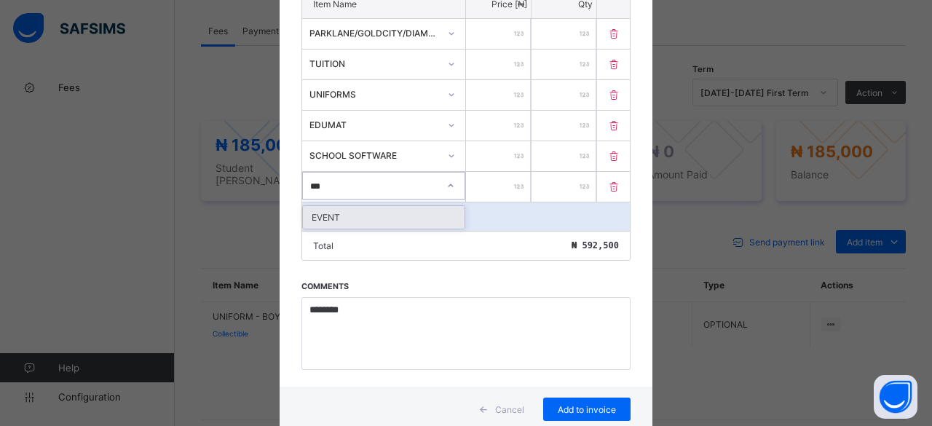
type input "****"
click at [343, 206] on div "EVENT" at bounding box center [384, 217] width 162 height 23
click at [489, 181] on input "number" at bounding box center [498, 187] width 65 height 30
type input "*****"
click at [330, 211] on p "Add item" at bounding box center [340, 216] width 36 height 11
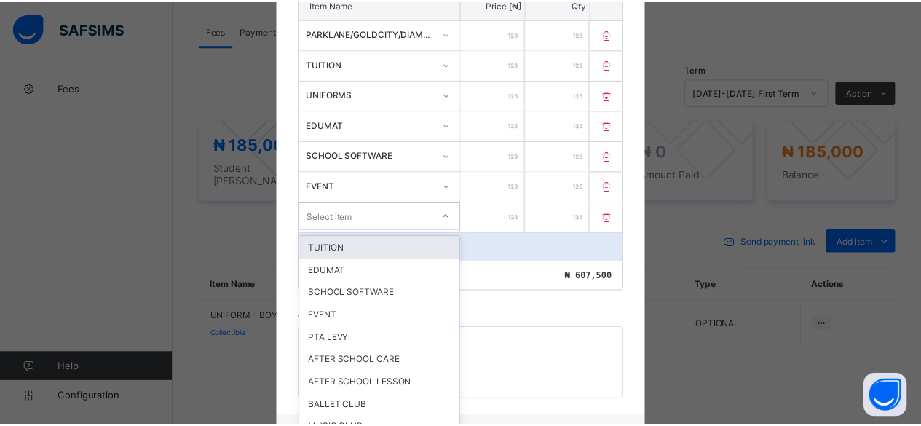
scroll to position [144, 0]
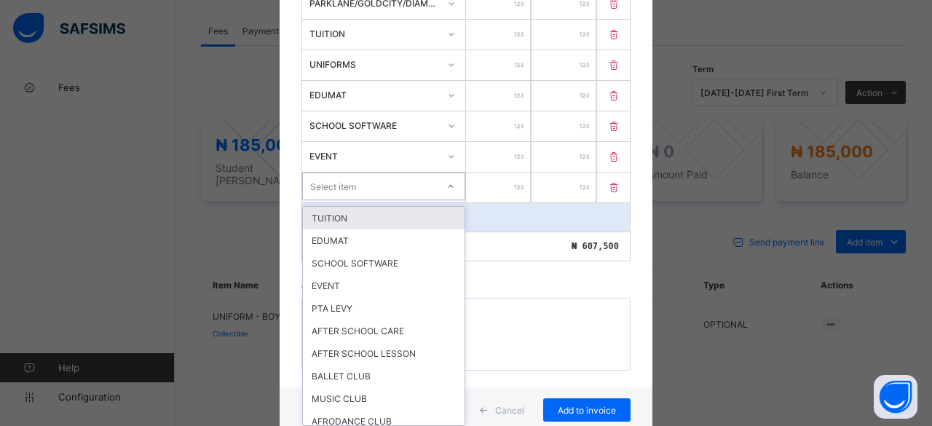
click at [342, 200] on div "option TUITION focused, 1 of 47. 47 results available. Use Up and Down to choos…" at bounding box center [383, 186] width 163 height 28
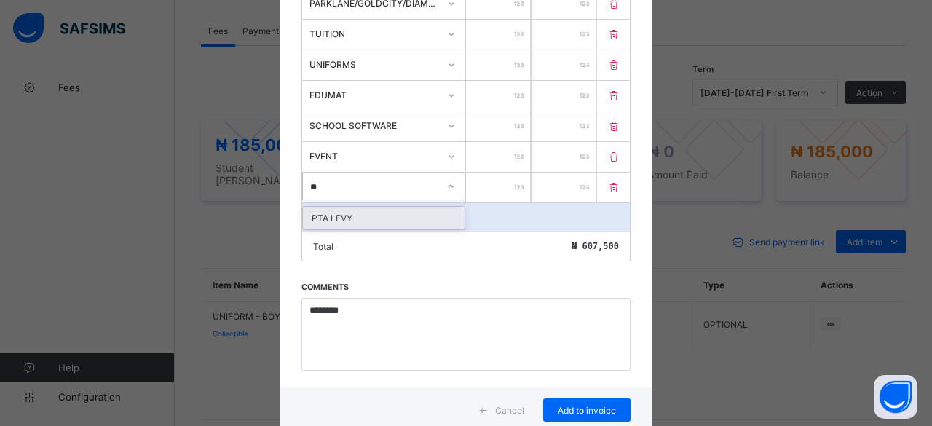
type input "***"
click at [342, 216] on div "PTA LEVY" at bounding box center [384, 218] width 162 height 23
click at [512, 188] on input "number" at bounding box center [498, 187] width 65 height 30
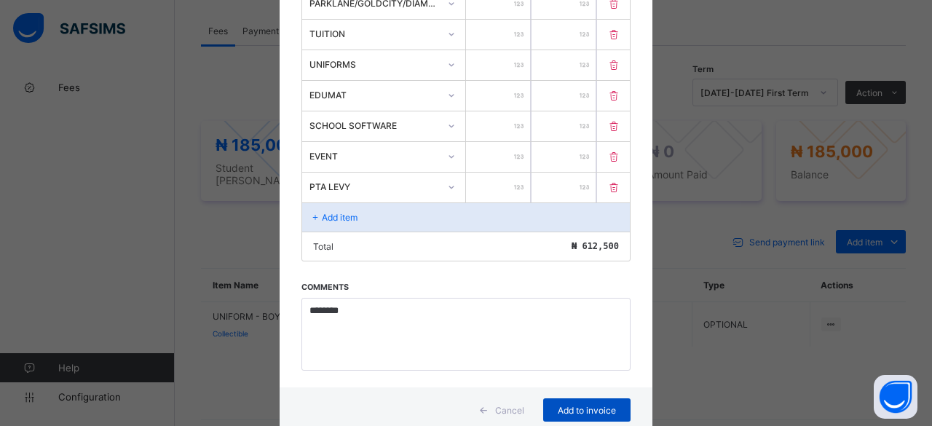
type input "****"
click at [578, 405] on span "Add to invoice" at bounding box center [586, 410] width 65 height 11
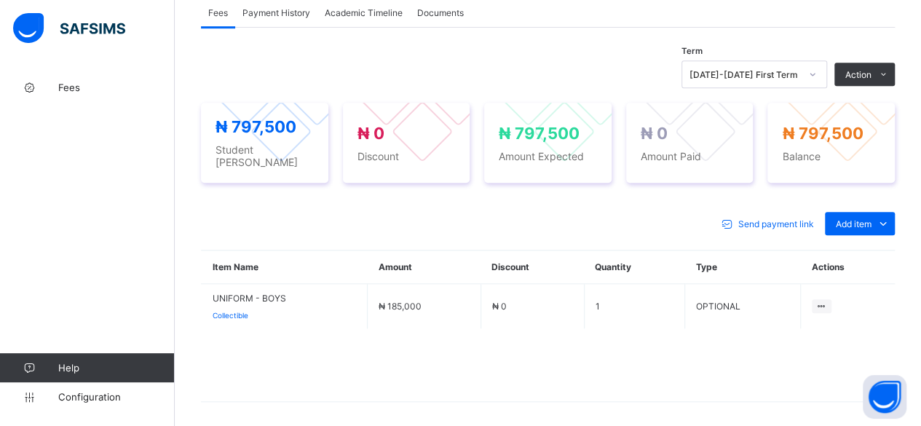
scroll to position [507, 0]
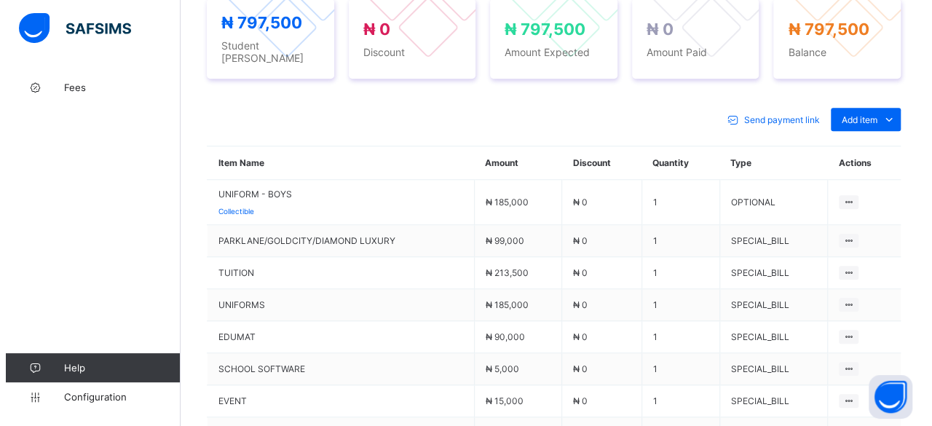
scroll to position [582, 0]
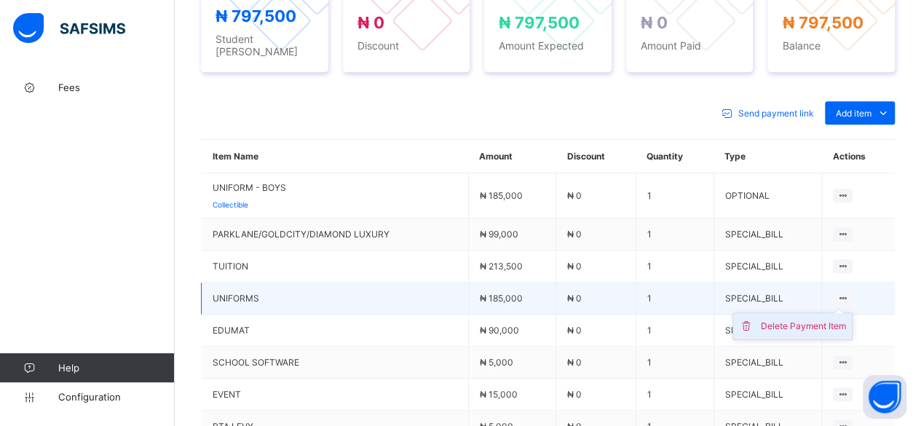
click at [830, 319] on div "Delete Payment Item" at bounding box center [802, 326] width 85 height 15
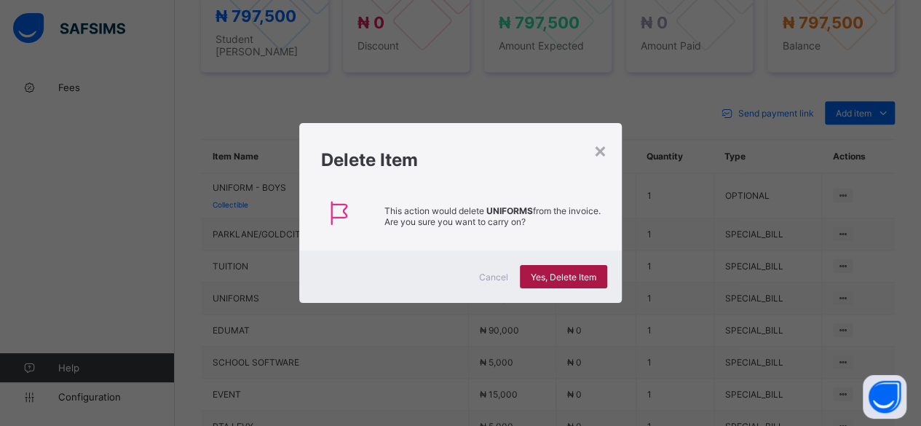
click at [579, 277] on span "Yes, Delete Item" at bounding box center [563, 276] width 65 height 11
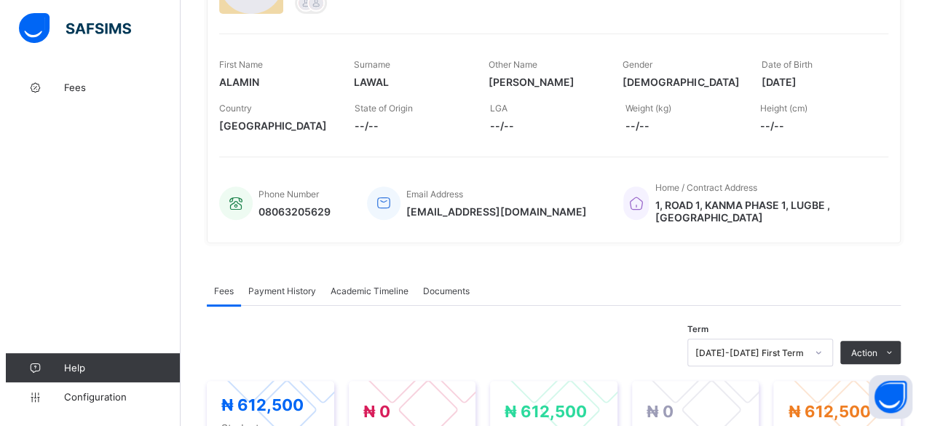
scroll to position [221, 0]
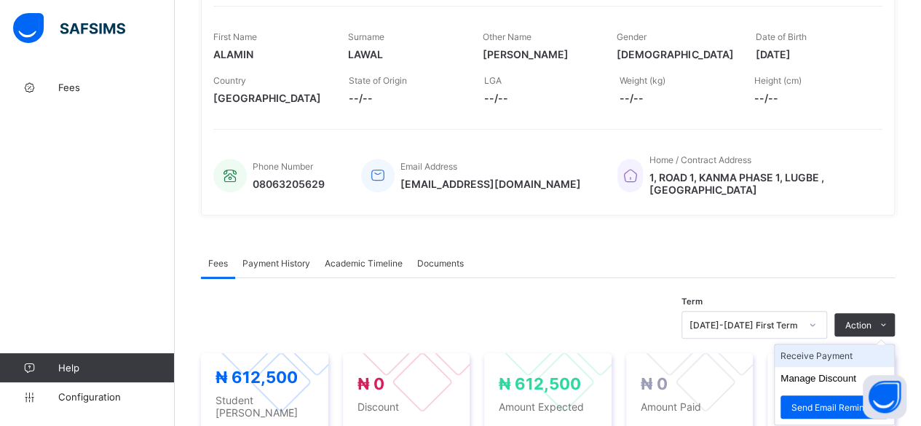
click at [838, 344] on li "Receive Payment" at bounding box center [833, 355] width 119 height 23
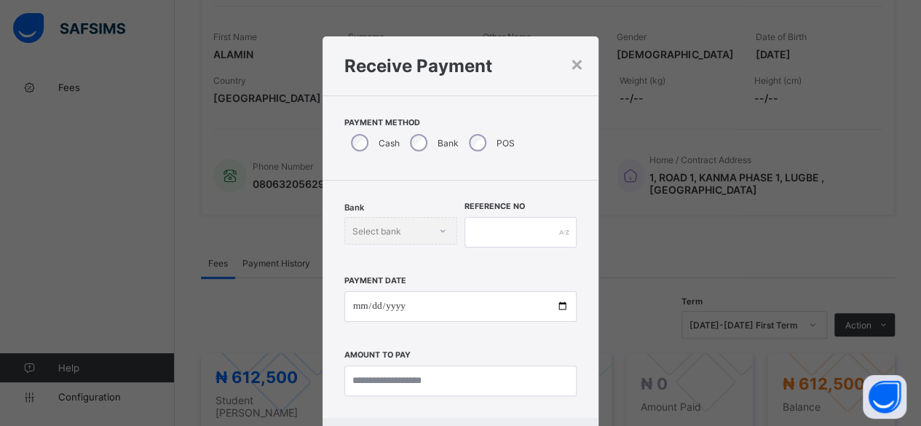
click at [440, 227] on div "Bank Select bank" at bounding box center [400, 231] width 113 height 28
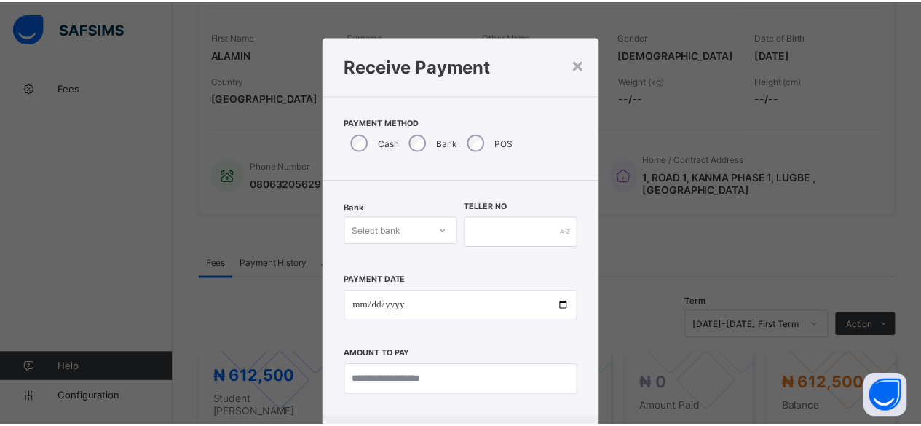
scroll to position [49, 0]
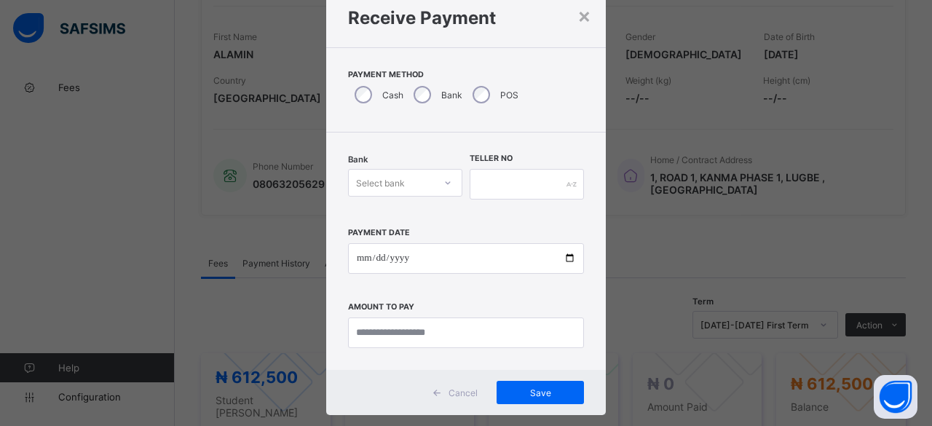
click at [442, 196] on div "Select bank" at bounding box center [405, 183] width 114 height 28
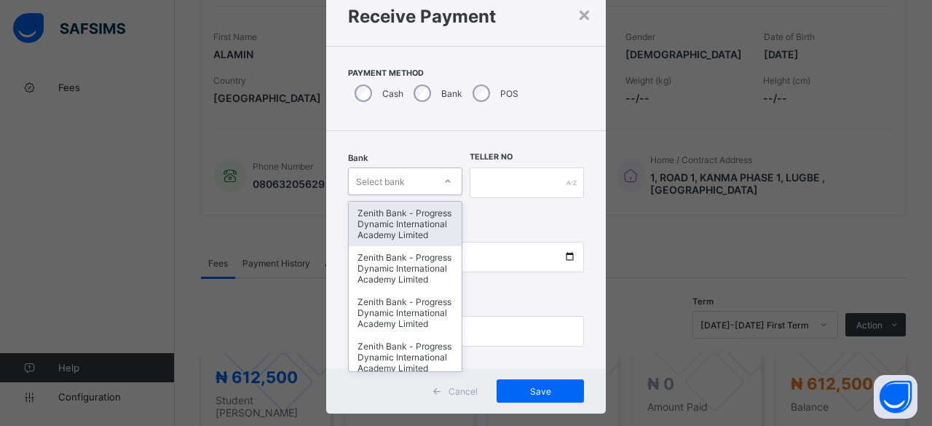
type input "*"
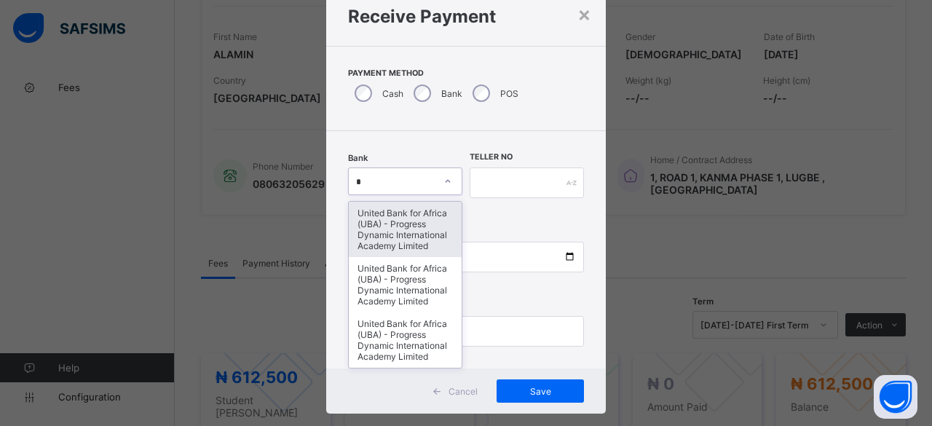
click at [399, 226] on div "United Bank for Africa (UBA) - Progress Dynamic International Academy Limited" at bounding box center [405, 229] width 113 height 55
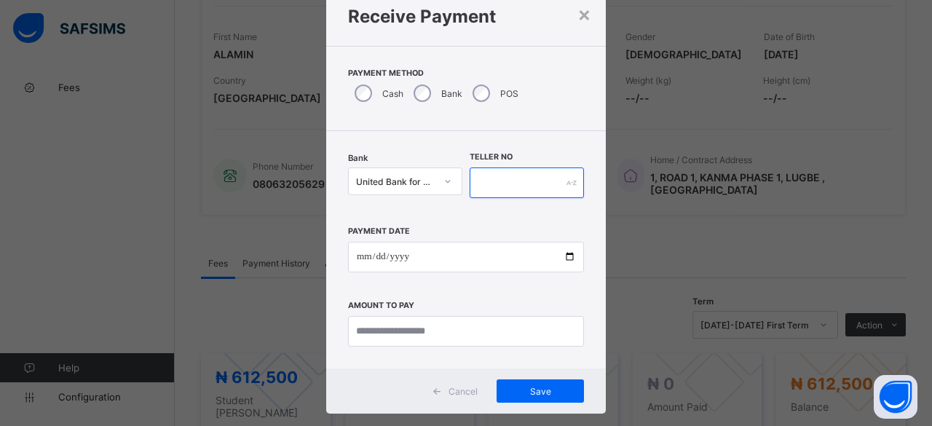
click at [561, 181] on div at bounding box center [526, 182] width 114 height 31
type input "********"
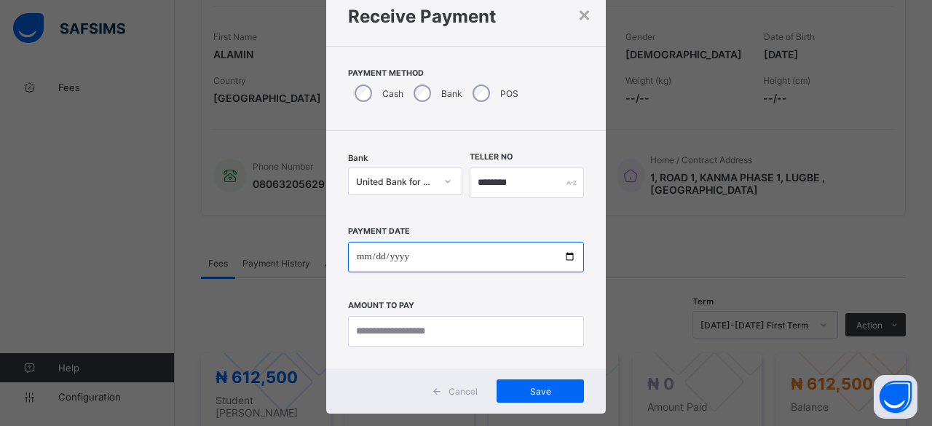
click at [529, 257] on input "date" at bounding box center [466, 257] width 236 height 31
click at [562, 255] on input "date" at bounding box center [466, 257] width 236 height 31
click at [549, 253] on input "**********" at bounding box center [466, 257] width 236 height 31
click at [565, 253] on input "**********" at bounding box center [466, 257] width 236 height 31
type input "**********"
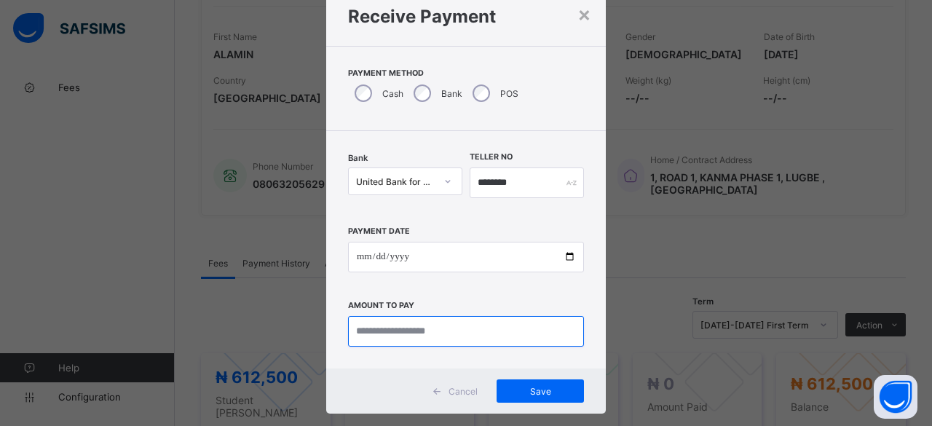
click at [444, 323] on input "currency" at bounding box center [466, 331] width 236 height 31
type input "*********"
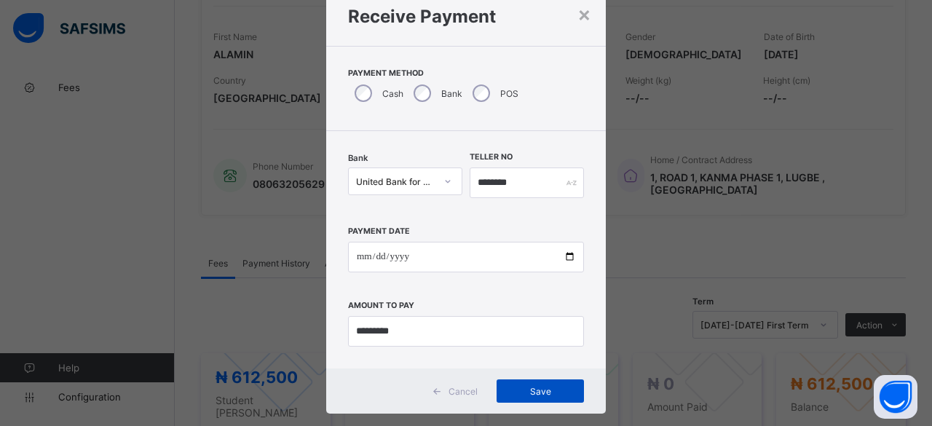
click at [509, 393] on span "Save" at bounding box center [539, 391] width 65 height 11
click at [509, 393] on span "Save" at bounding box center [532, 391] width 65 height 11
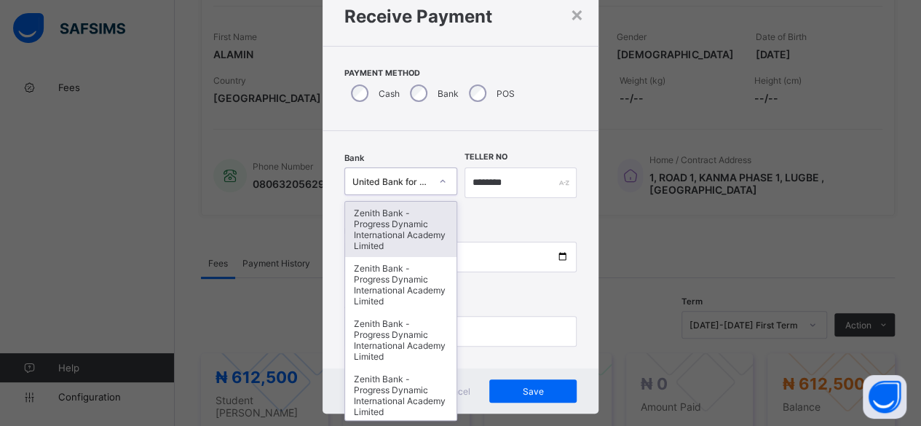
click at [431, 178] on div at bounding box center [442, 181] width 25 height 23
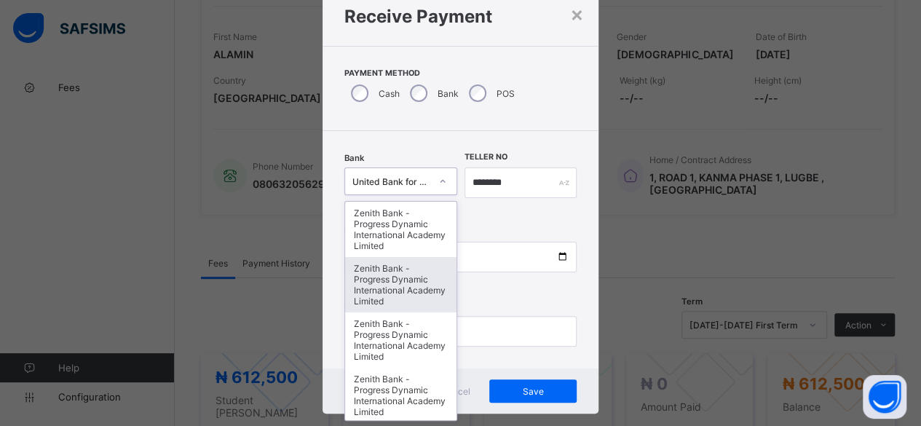
click at [377, 282] on div "Zenith Bank - Progress Dynamic International Academy Limited" at bounding box center [400, 284] width 111 height 55
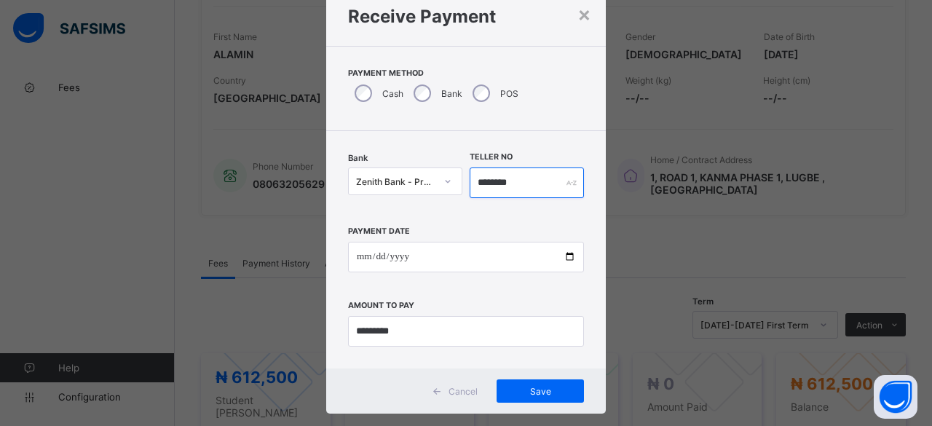
click at [551, 192] on input "********" at bounding box center [526, 182] width 114 height 31
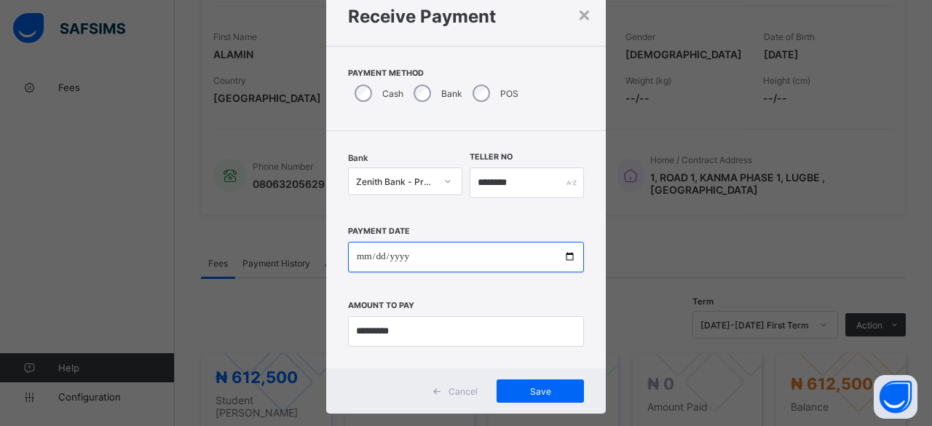
click at [563, 252] on input "**********" at bounding box center [466, 257] width 236 height 31
type input "**********"
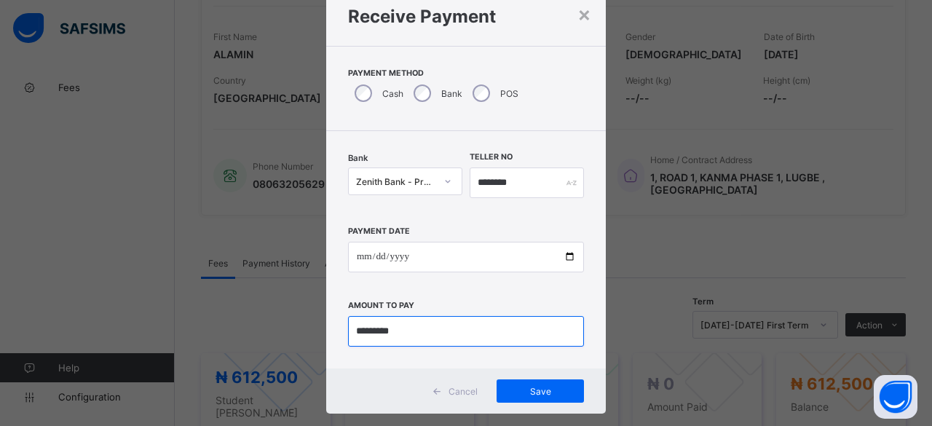
click at [421, 331] on input "currency" at bounding box center [466, 331] width 236 height 31
type input "***"
type input "*********"
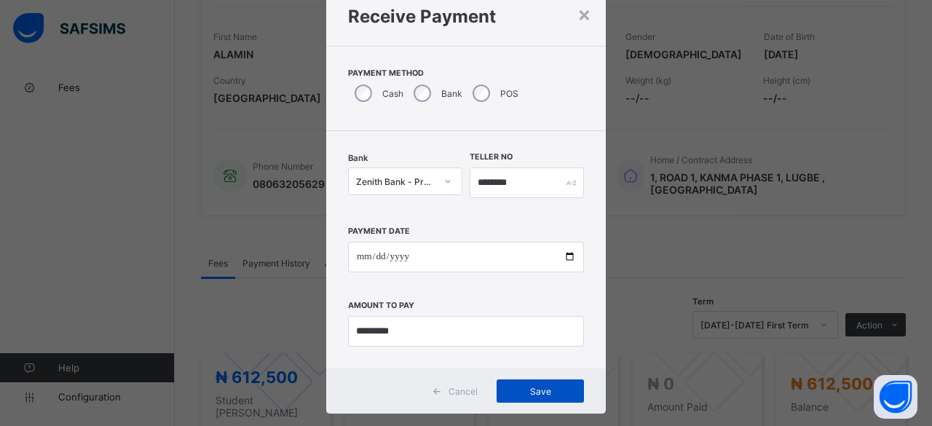
click at [559, 392] on span "Save" at bounding box center [539, 391] width 65 height 11
click at [573, 11] on div "×" at bounding box center [577, 13] width 14 height 25
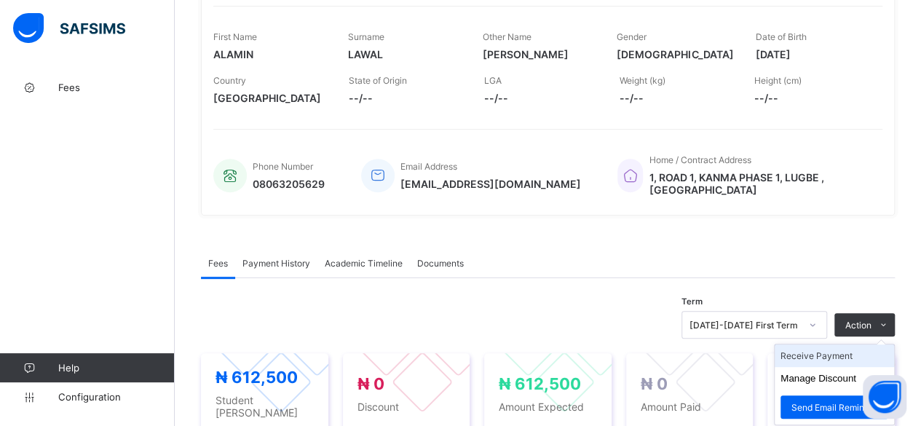
click at [834, 344] on li "Receive Payment" at bounding box center [833, 355] width 119 height 23
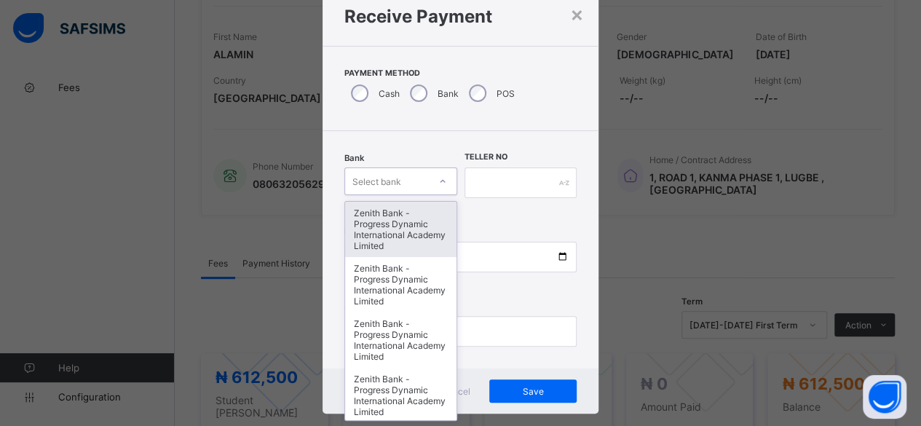
click at [394, 181] on div "Select bank" at bounding box center [376, 181] width 49 height 28
click at [390, 216] on div "Zenith Bank - Progress Dynamic International Academy Limited" at bounding box center [400, 229] width 111 height 55
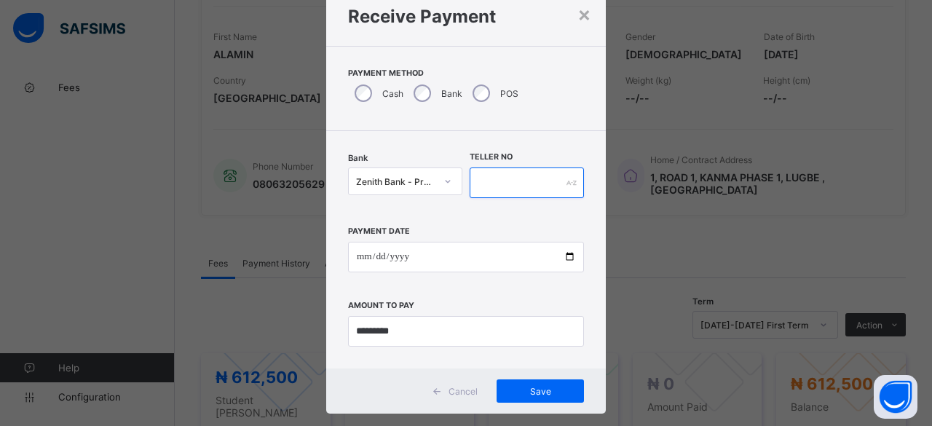
click at [544, 187] on input "text" at bounding box center [526, 182] width 114 height 31
type input "********"
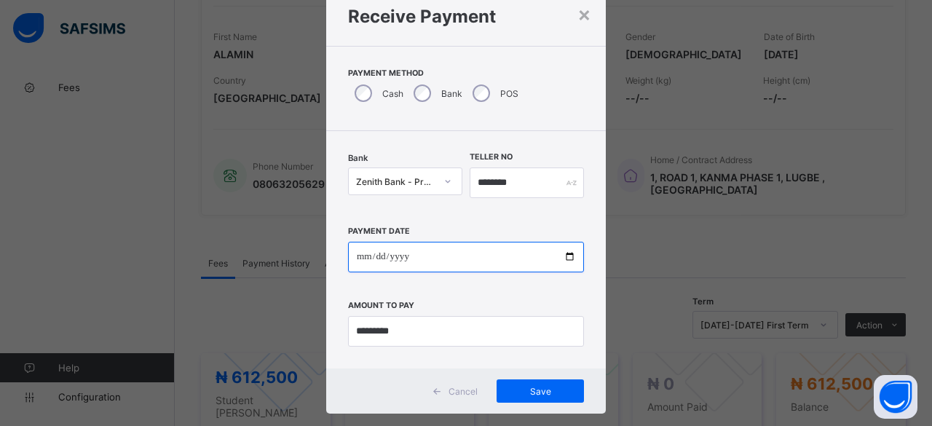
click at [362, 255] on input "date" at bounding box center [466, 257] width 236 height 31
click at [560, 254] on input "date" at bounding box center [466, 257] width 236 height 31
type input "**********"
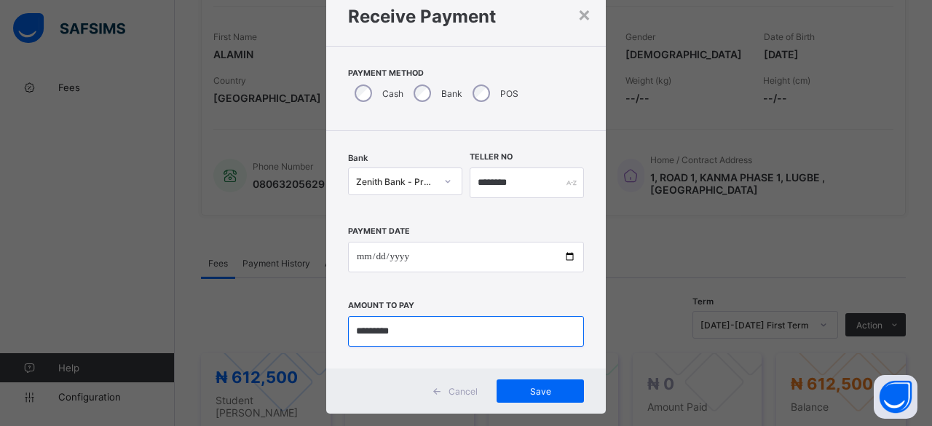
click at [409, 337] on input "currency" at bounding box center [466, 331] width 236 height 31
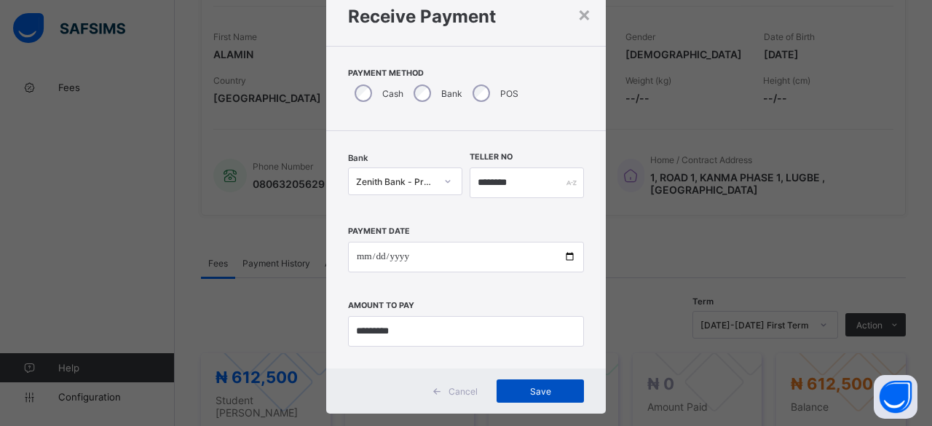
click at [525, 392] on span "Save" at bounding box center [539, 391] width 65 height 11
click at [571, 9] on div "×" at bounding box center [577, 13] width 14 height 25
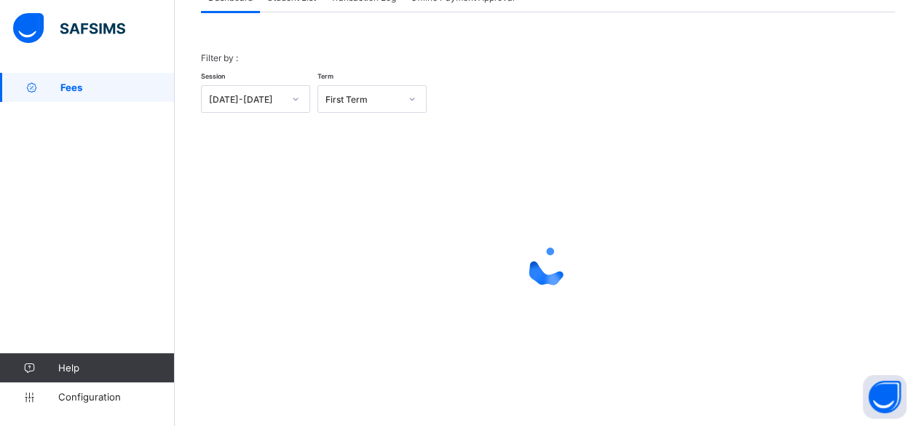
scroll to position [111, 0]
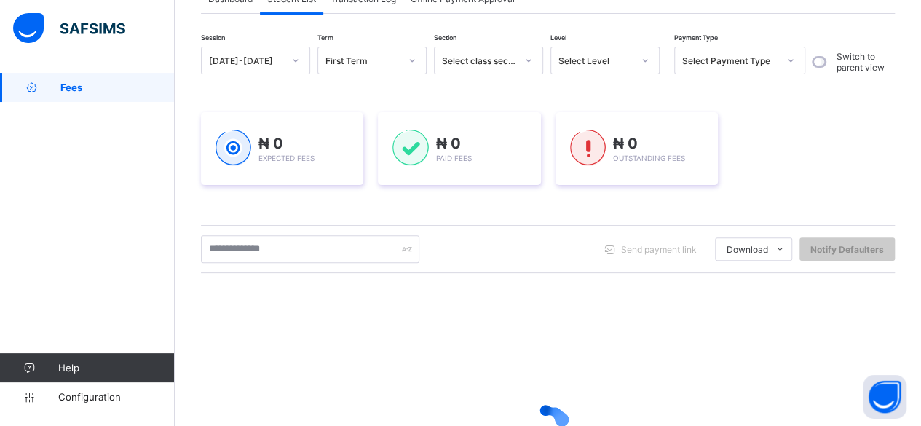
scroll to position [210, 0]
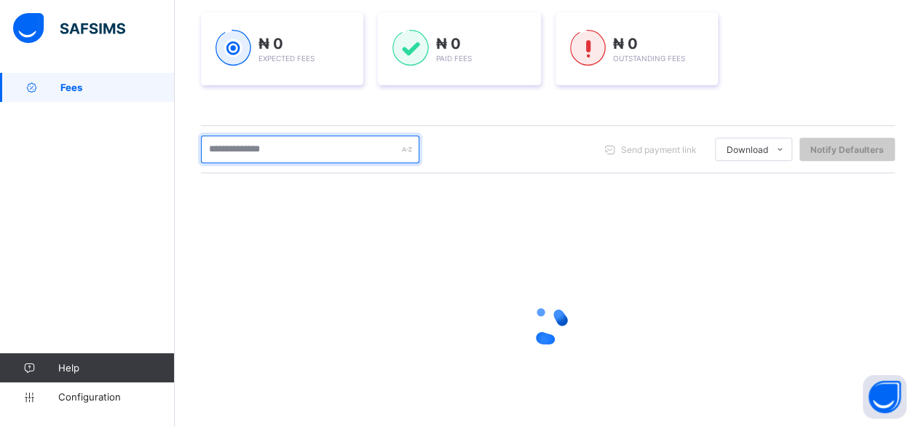
click at [256, 144] on input "text" at bounding box center [310, 149] width 218 height 28
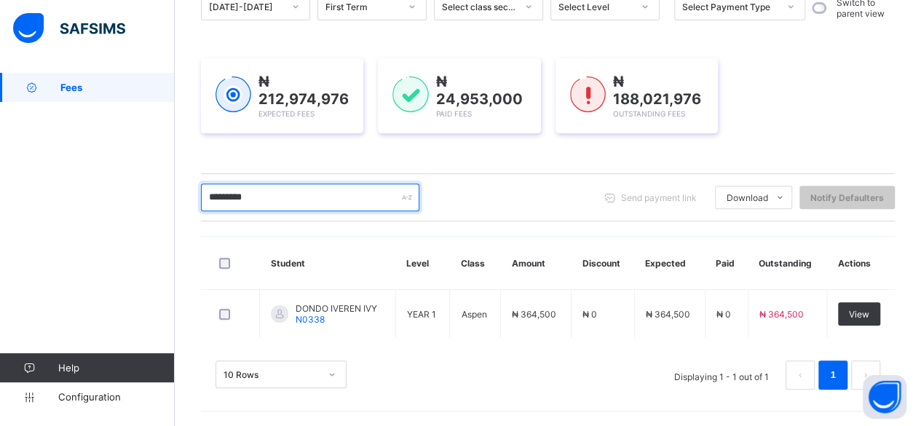
scroll to position [162, 0]
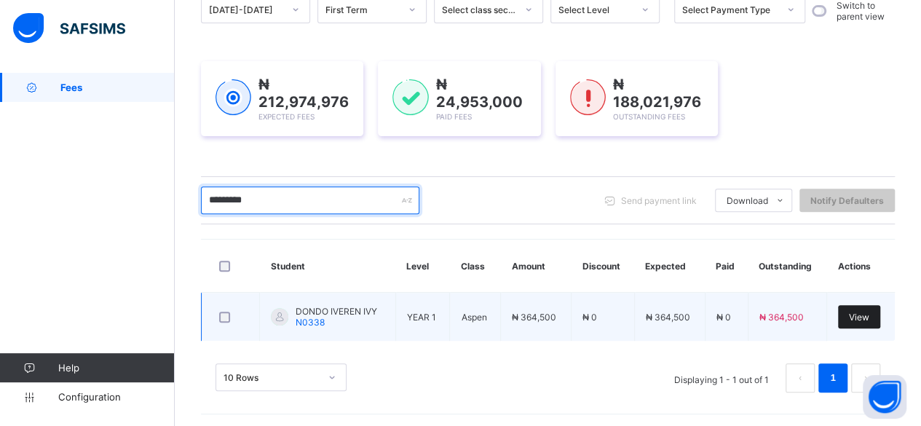
type input "*********"
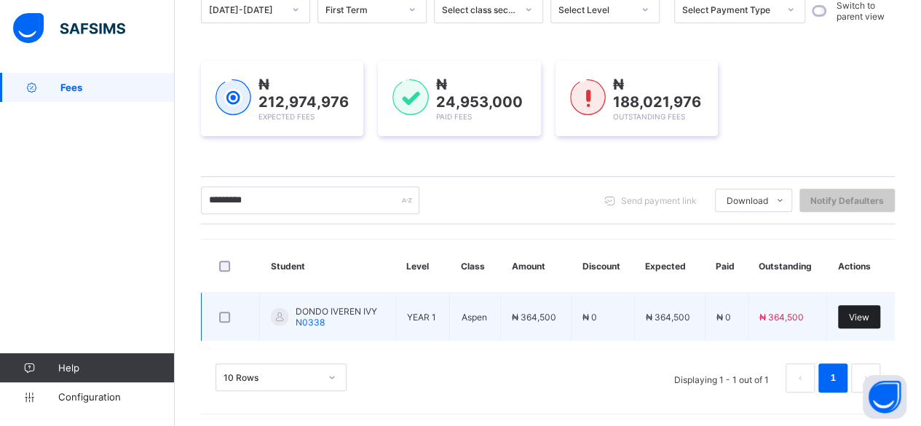
click at [864, 308] on div "View" at bounding box center [859, 316] width 42 height 23
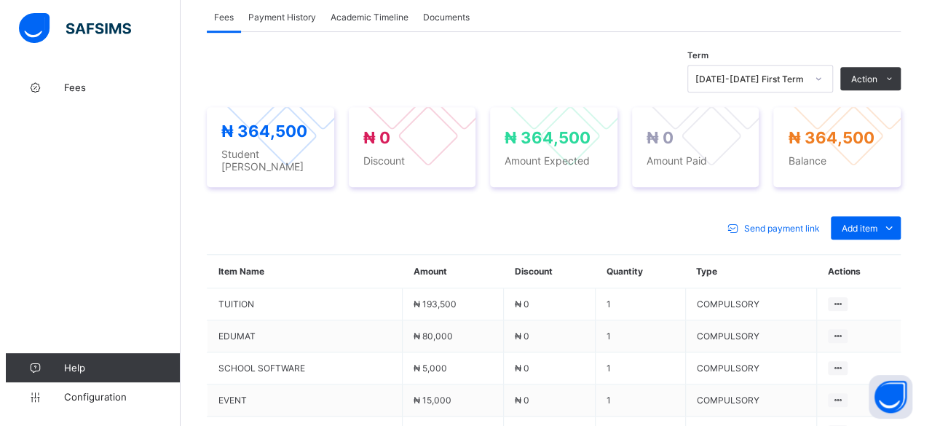
scroll to position [451, 0]
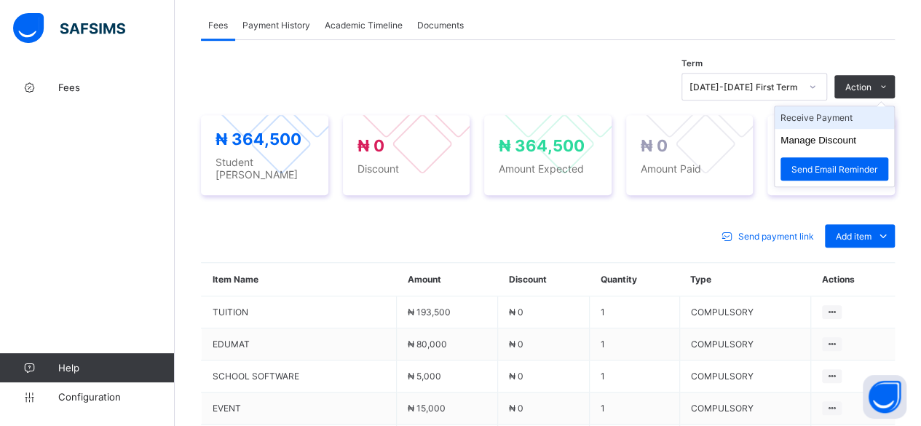
click at [827, 122] on li "Receive Payment" at bounding box center [833, 117] width 119 height 23
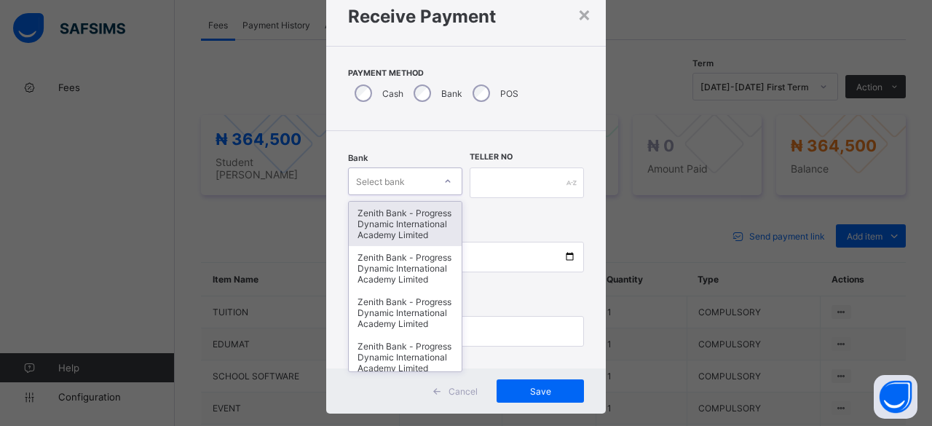
click at [418, 195] on div "option Zenith Bank - Progress Dynamic International Academy Limited focused, 1 …" at bounding box center [405, 181] width 114 height 28
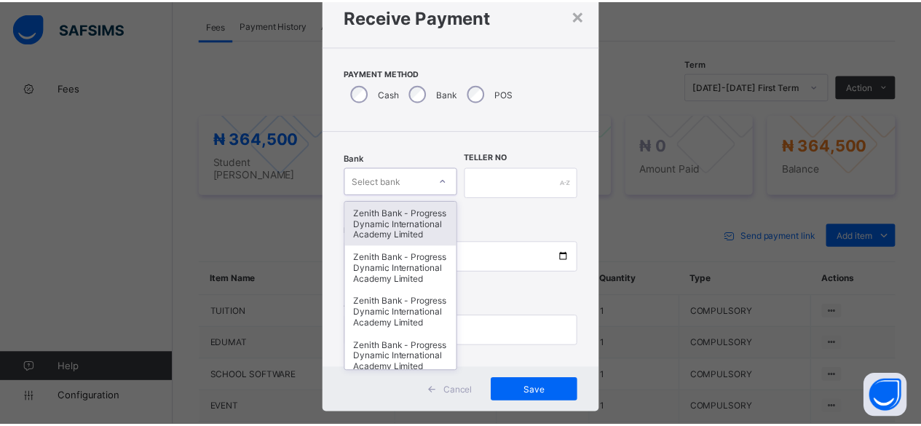
scroll to position [49, 0]
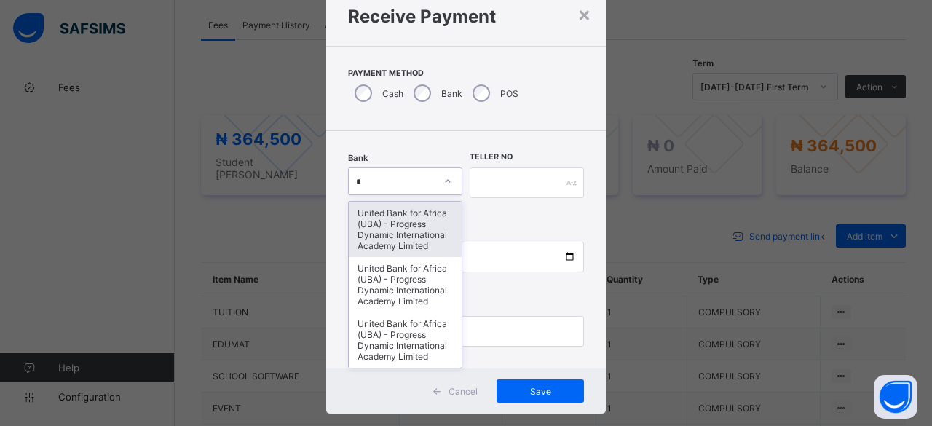
type input "**"
click at [387, 225] on div "United Bank for Africa (UBA) - Progress Dynamic International Academy Limited" at bounding box center [405, 229] width 113 height 55
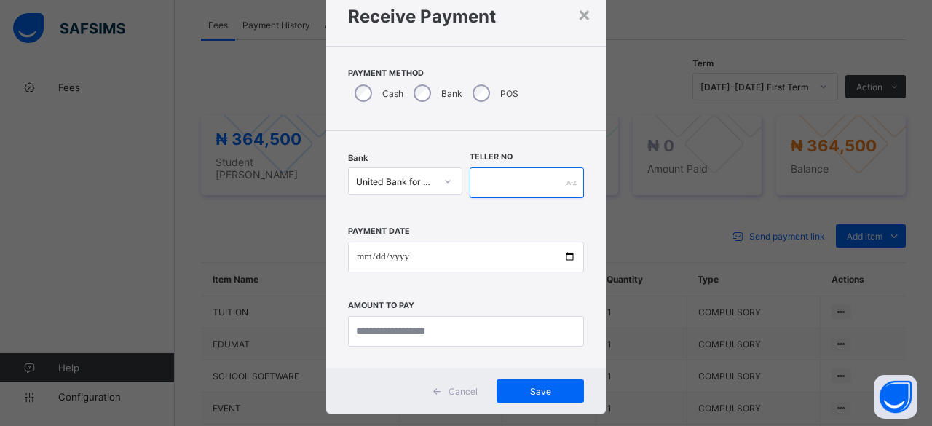
click at [544, 183] on input "text" at bounding box center [526, 182] width 114 height 31
type input "********"
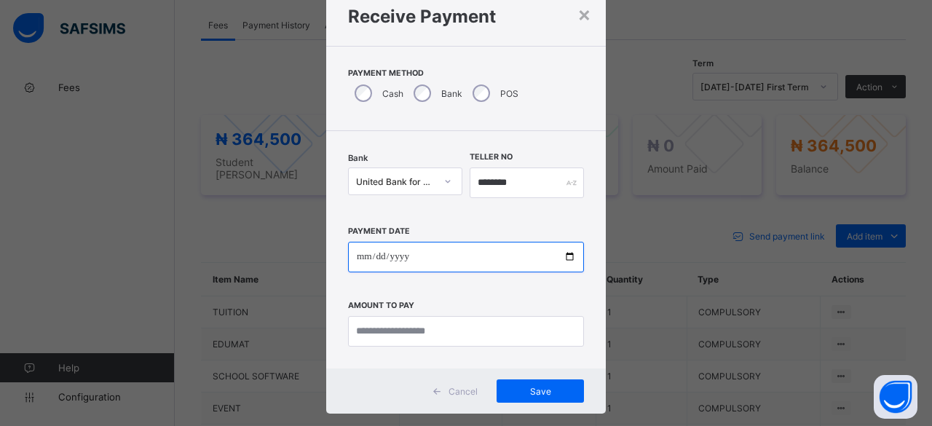
click at [512, 255] on input "date" at bounding box center [466, 257] width 236 height 31
click at [565, 254] on input "date" at bounding box center [466, 257] width 236 height 31
type input "**********"
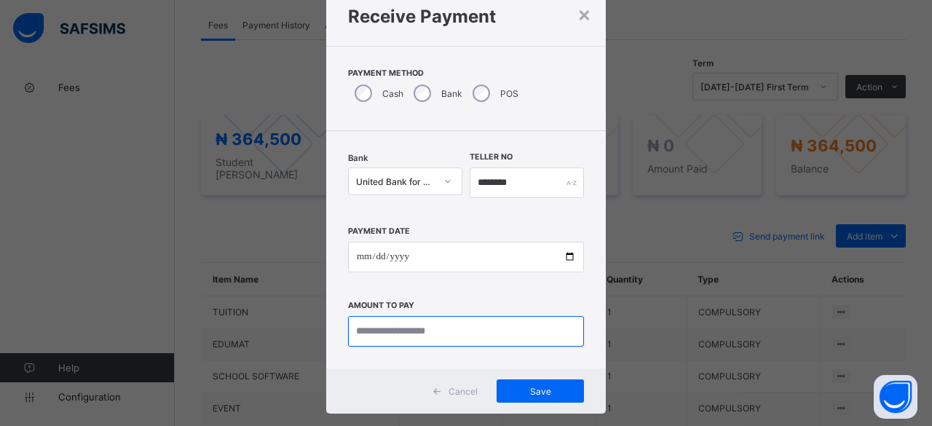
click at [415, 333] on input "currency" at bounding box center [466, 331] width 236 height 31
type input "*********"
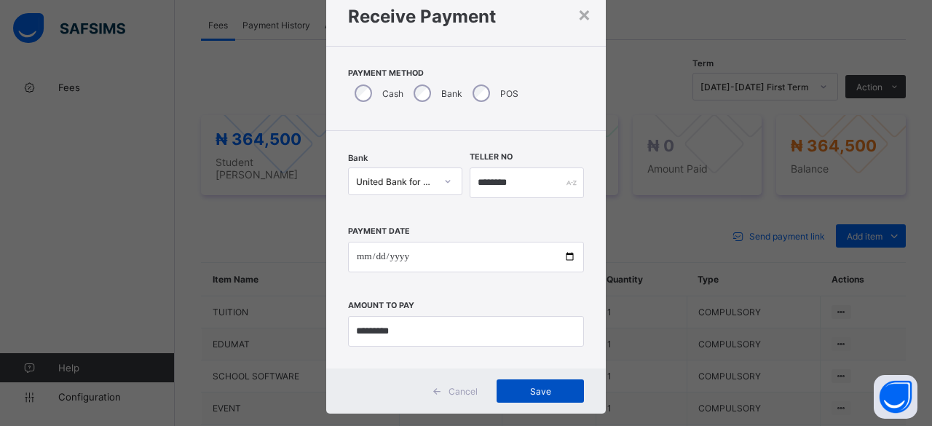
click at [528, 388] on span "Save" at bounding box center [539, 391] width 65 height 11
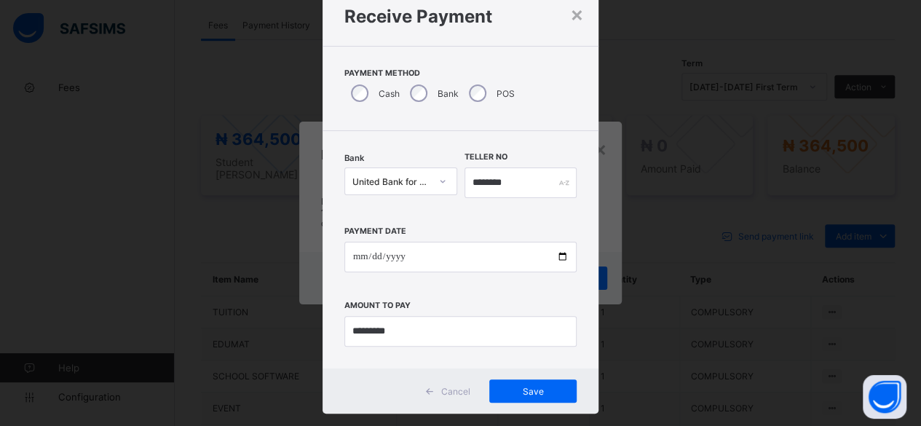
click at [562, 17] on h1 "Receive Payment" at bounding box center [460, 16] width 233 height 21
click at [572, 6] on div "×" at bounding box center [577, 13] width 14 height 25
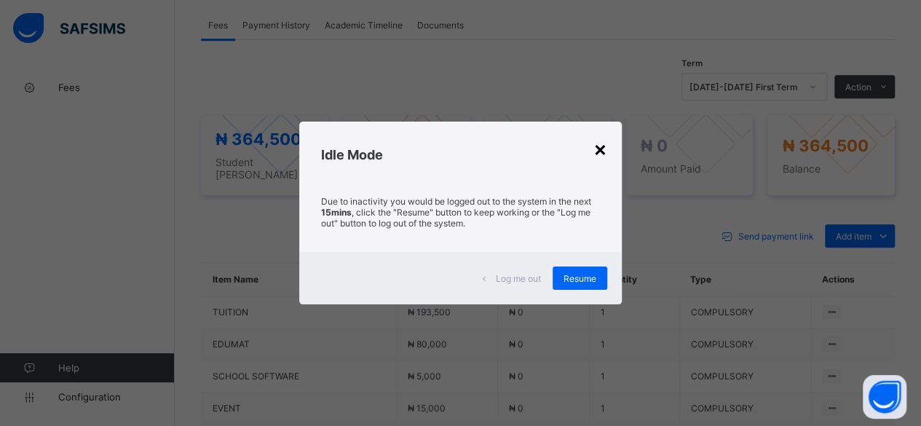
click at [602, 148] on div "×" at bounding box center [600, 148] width 14 height 25
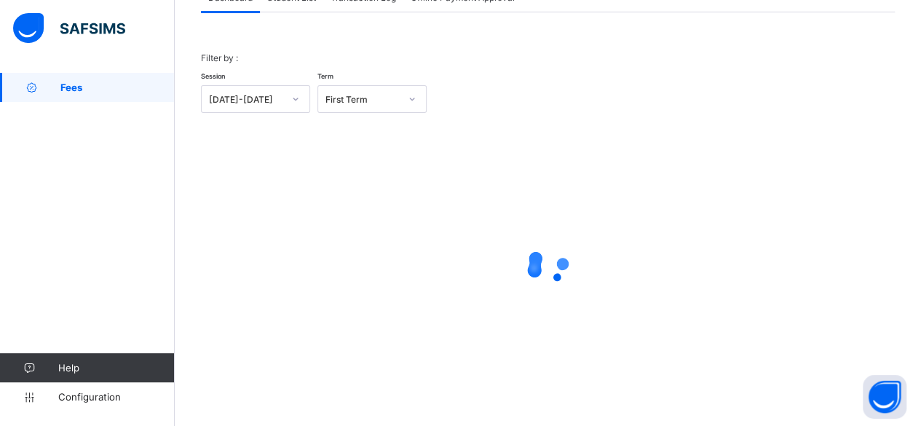
scroll to position [111, 0]
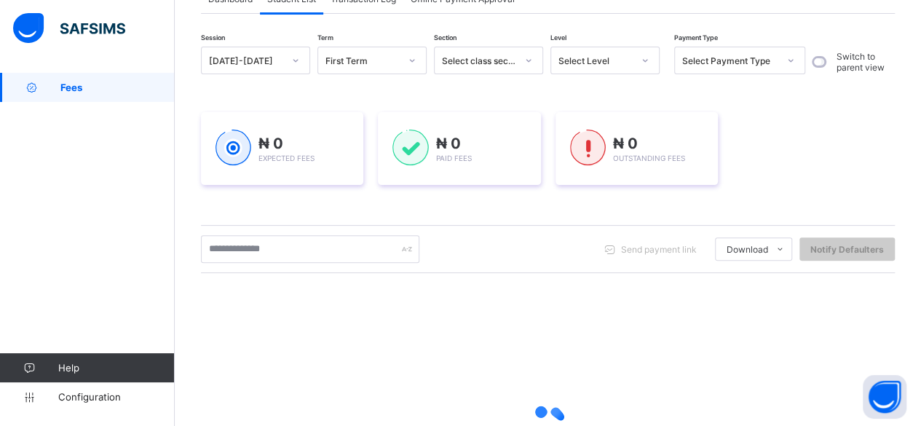
scroll to position [268, 0]
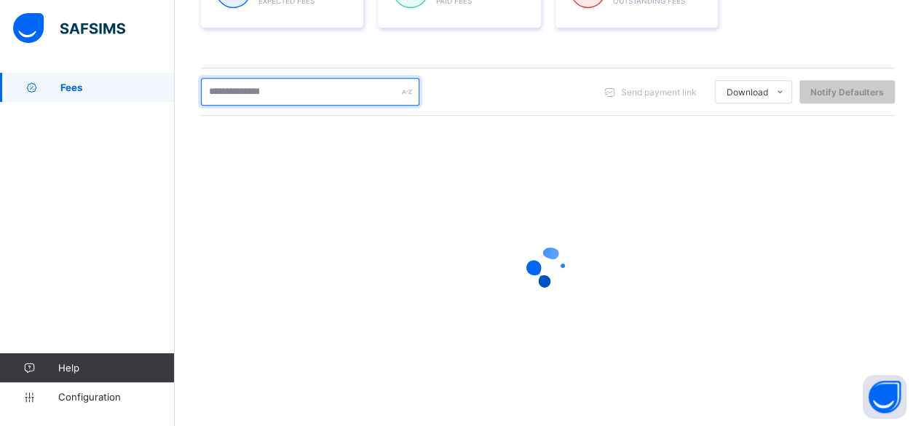
click at [281, 88] on input "text" at bounding box center [310, 92] width 218 height 28
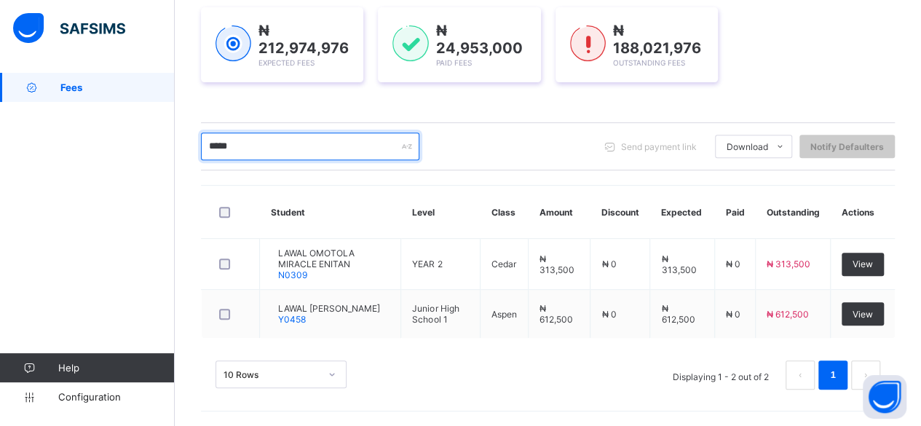
scroll to position [210, 0]
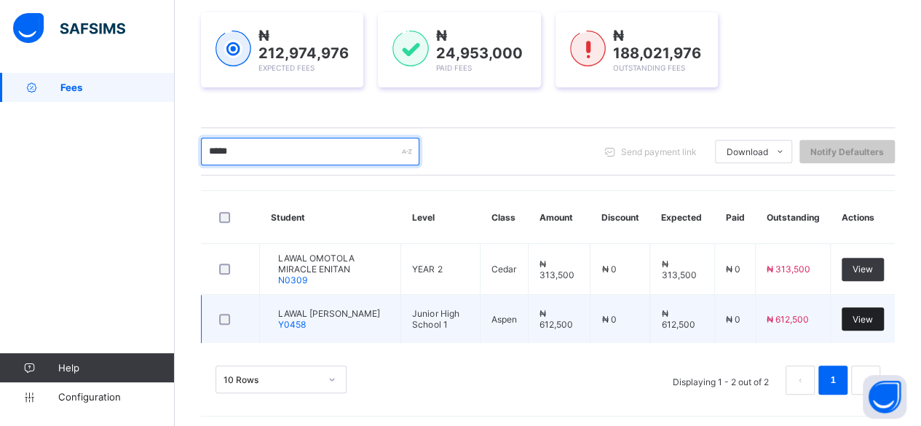
type input "*****"
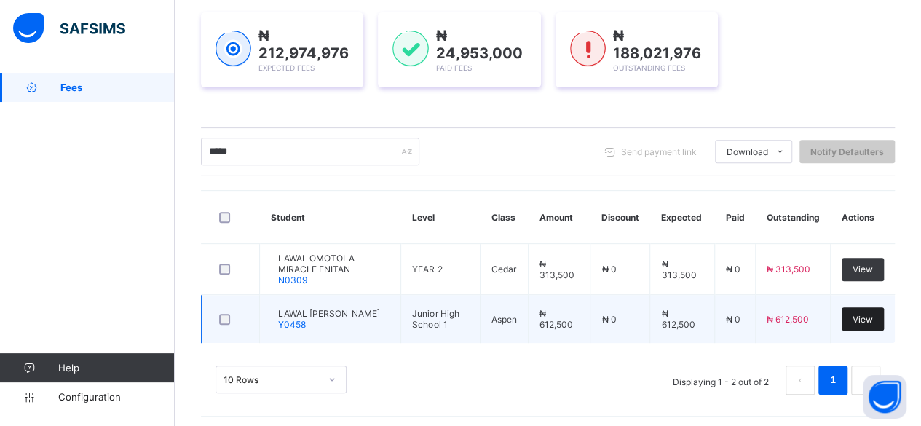
click at [870, 314] on span "View" at bounding box center [862, 319] width 20 height 11
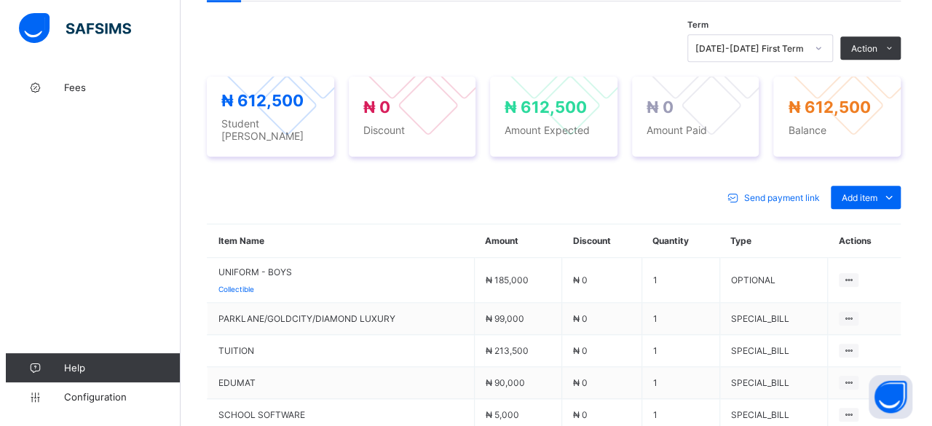
scroll to position [495, 0]
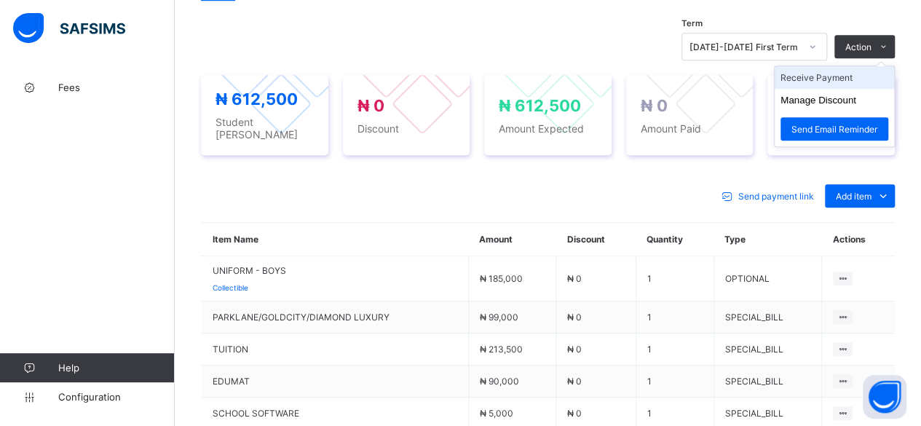
click at [851, 75] on li "Receive Payment" at bounding box center [833, 77] width 119 height 23
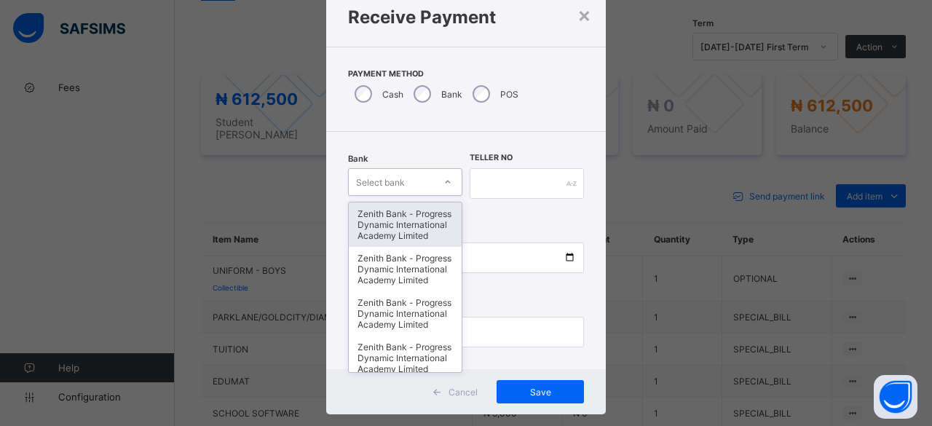
click at [413, 196] on div "option Zenith Bank - Progress Dynamic International Academy Limited focused, 1 …" at bounding box center [405, 182] width 114 height 28
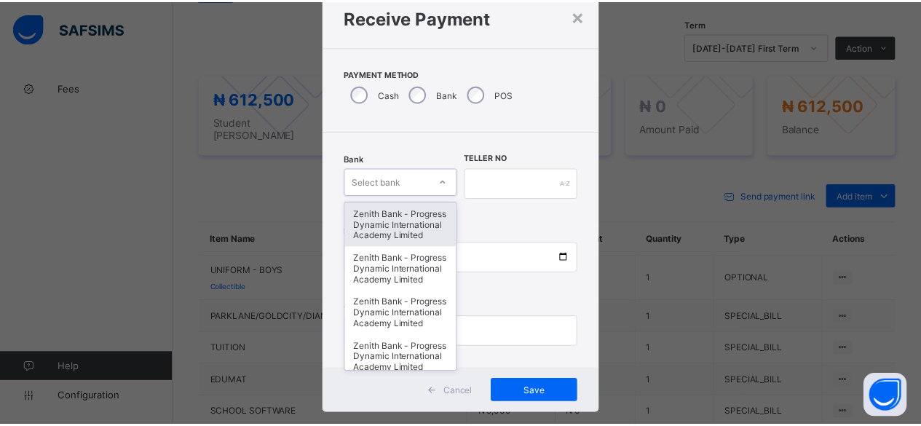
scroll to position [49, 0]
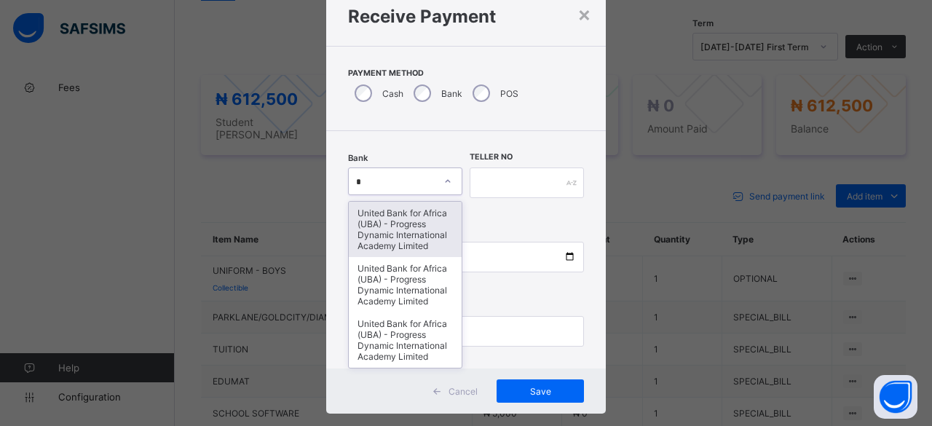
type input "**"
click at [371, 250] on div "United Bank for Africa (UBA) - Progress Dynamic International Academy Limited" at bounding box center [400, 229] width 111 height 55
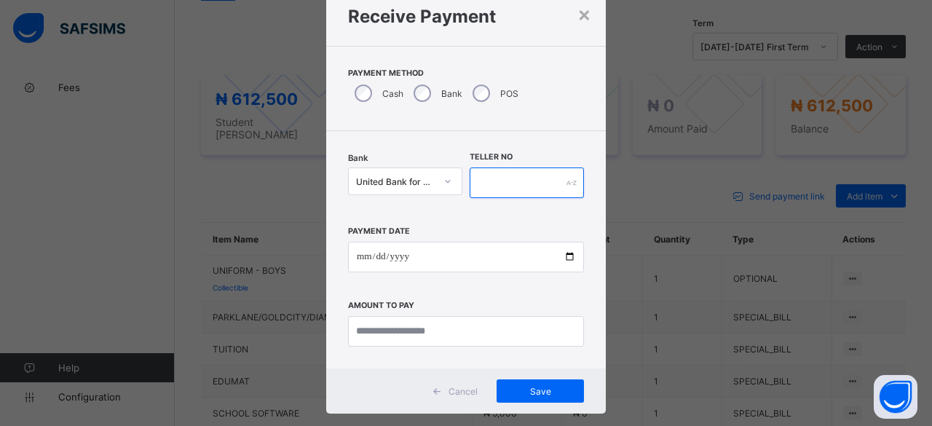
click at [560, 188] on input "text" at bounding box center [526, 182] width 114 height 31
type input "***"
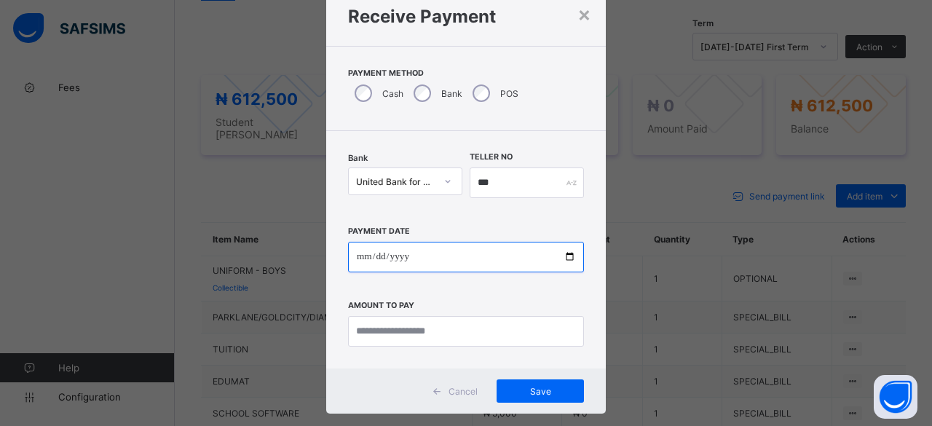
click at [500, 255] on input "date" at bounding box center [466, 257] width 236 height 31
click at [565, 252] on input "date" at bounding box center [466, 257] width 236 height 31
type input "**********"
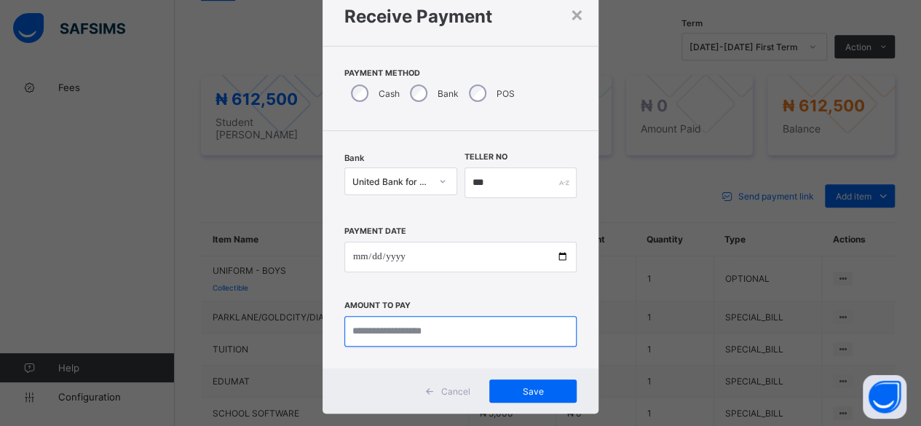
click at [454, 331] on input "currency" at bounding box center [460, 331] width 233 height 31
type input "*********"
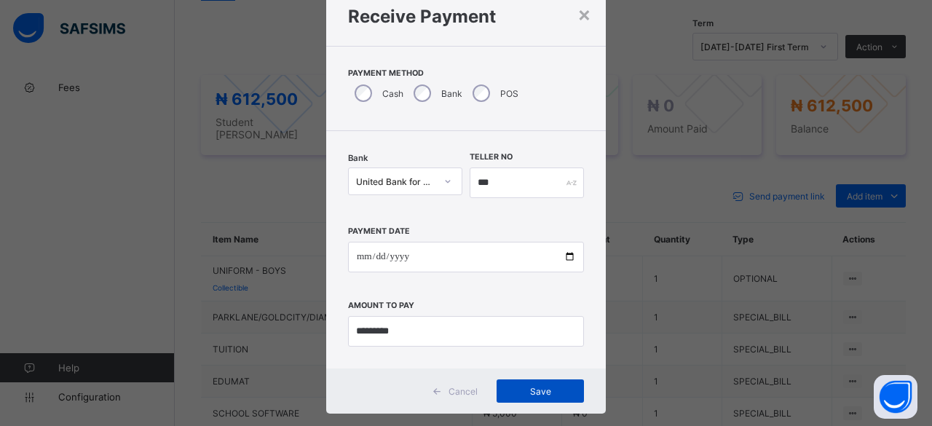
click at [534, 386] on span "Save" at bounding box center [539, 391] width 65 height 11
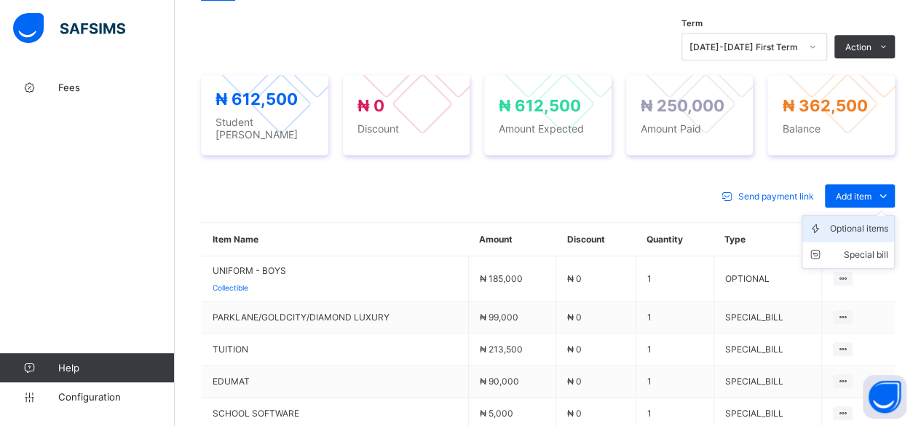
click at [855, 221] on div "Optional items" at bounding box center [859, 228] width 58 height 15
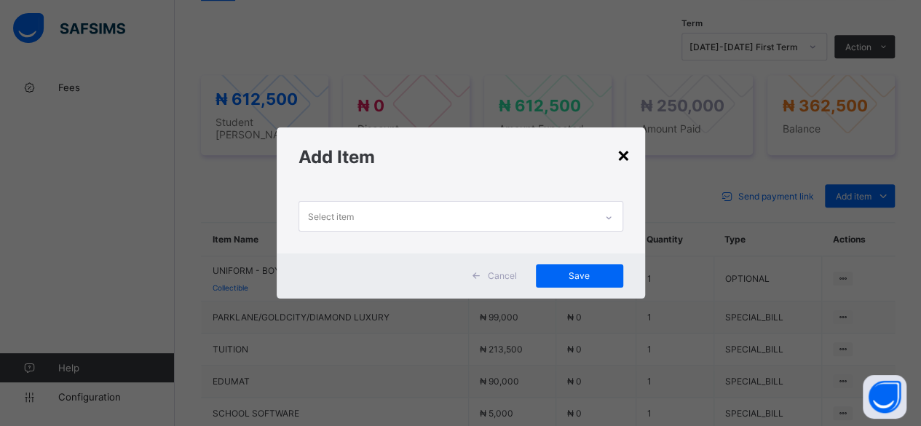
click at [621, 160] on div "×" at bounding box center [623, 154] width 14 height 25
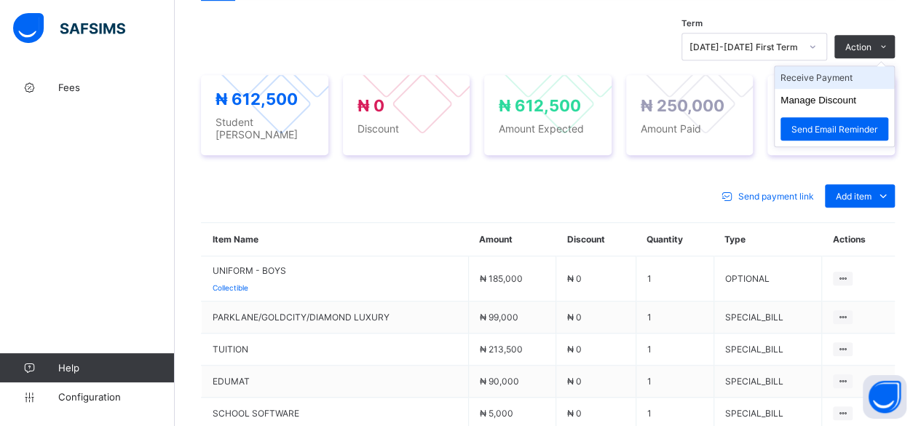
click at [851, 69] on li "Receive Payment" at bounding box center [833, 77] width 119 height 23
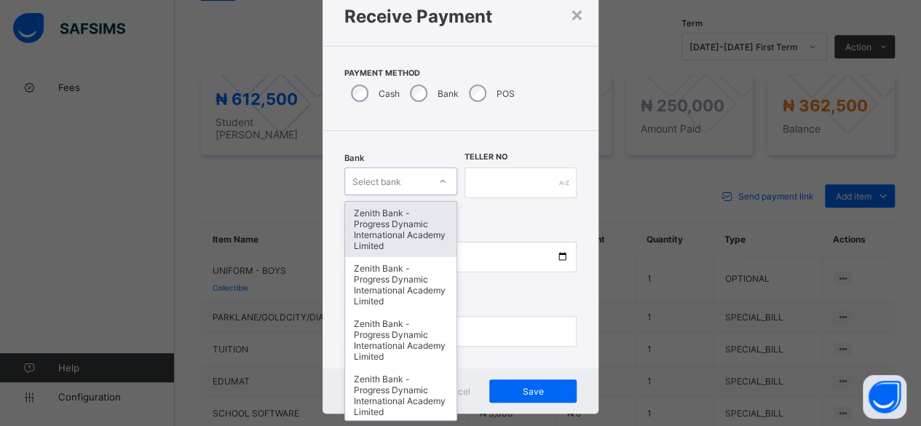
click at [388, 173] on div "Select bank" at bounding box center [376, 181] width 49 height 28
click at [383, 240] on div "Zenith Bank - Progress Dynamic International Academy Limited" at bounding box center [400, 229] width 111 height 55
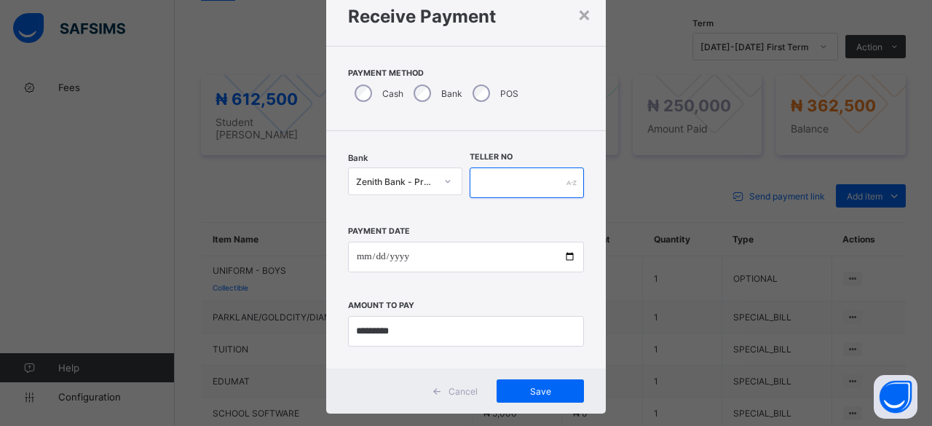
click at [563, 178] on div at bounding box center [526, 182] width 114 height 31
type input "***"
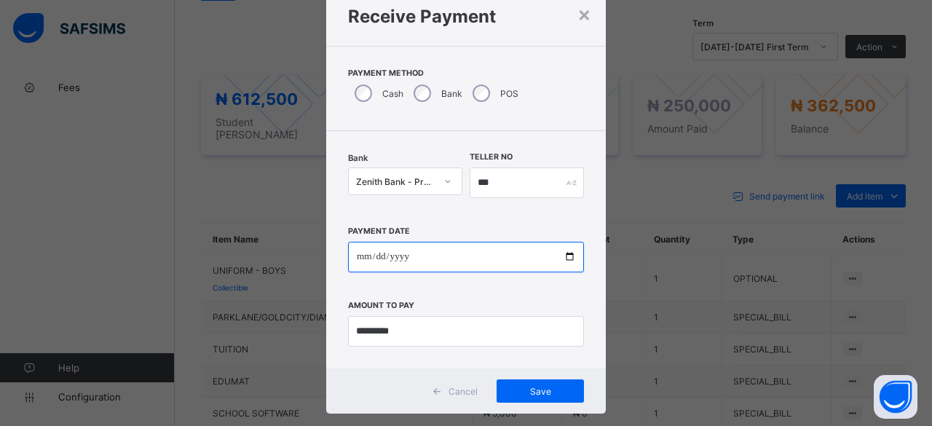
click at [445, 246] on input "date" at bounding box center [466, 257] width 236 height 31
click at [565, 258] on input "date" at bounding box center [466, 257] width 236 height 31
type input "**********"
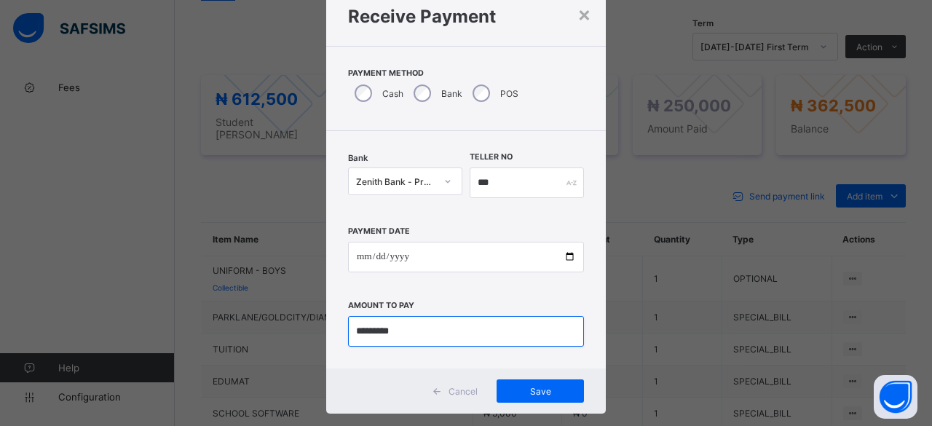
click at [428, 327] on input "currency" at bounding box center [466, 331] width 236 height 31
type input "***"
type input "*********"
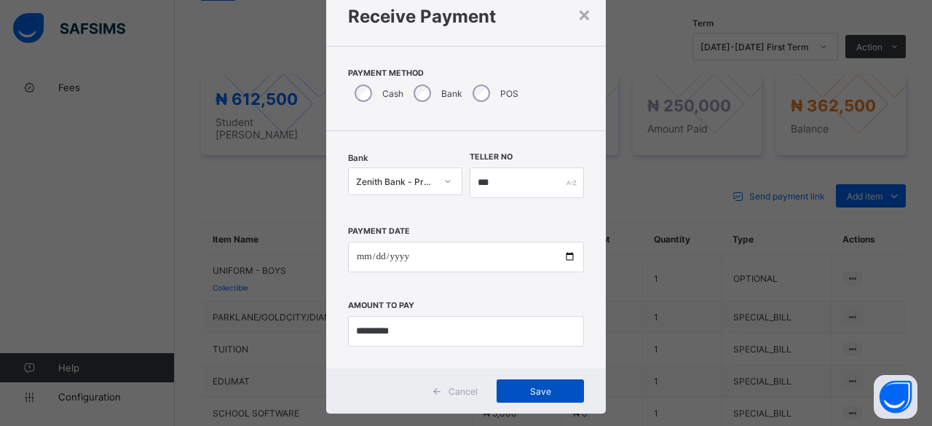
click at [524, 390] on span "Save" at bounding box center [539, 391] width 65 height 11
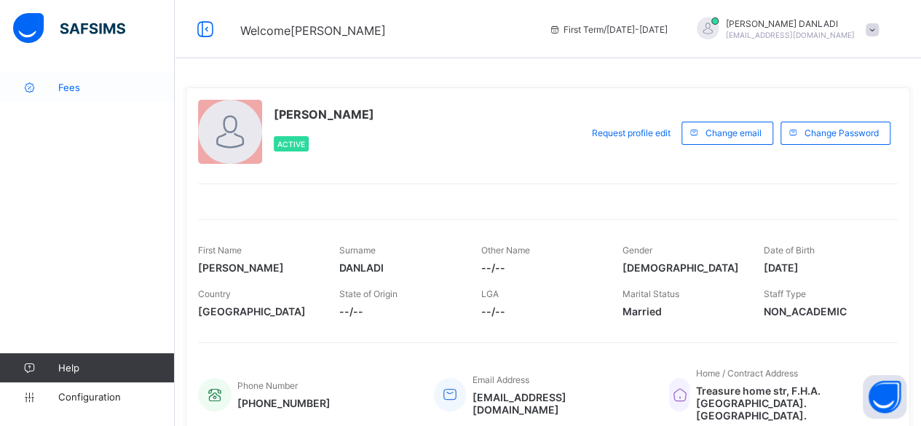
click at [76, 94] on link "Fees" at bounding box center [87, 87] width 175 height 29
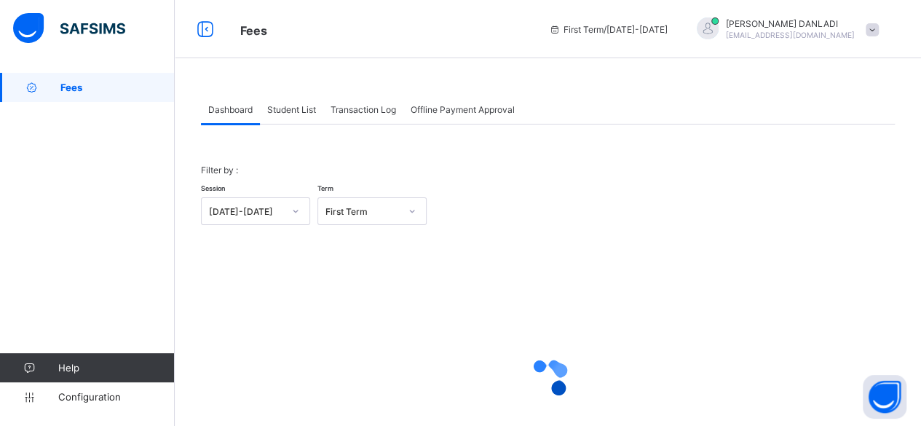
click at [286, 114] on span "Student List" at bounding box center [291, 109] width 49 height 11
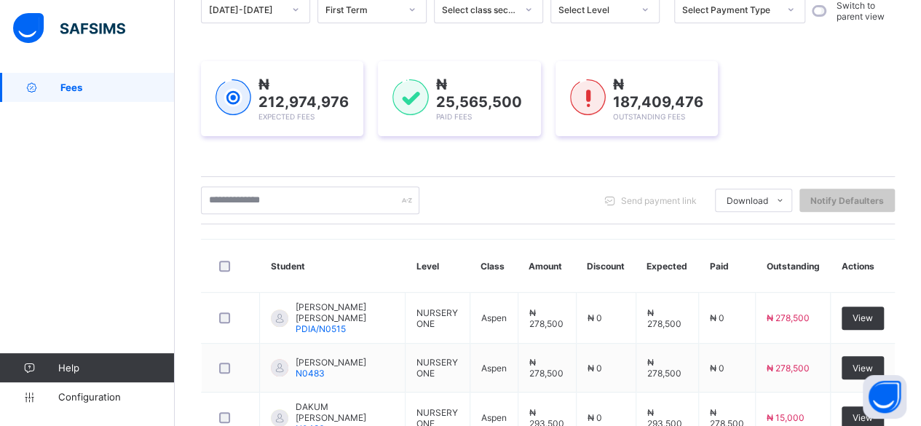
scroll to position [175, 0]
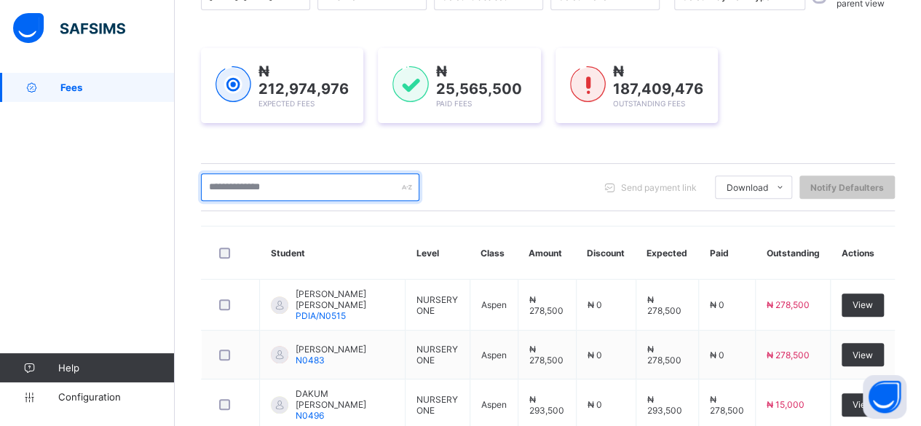
click at [288, 178] on input "text" at bounding box center [310, 187] width 218 height 28
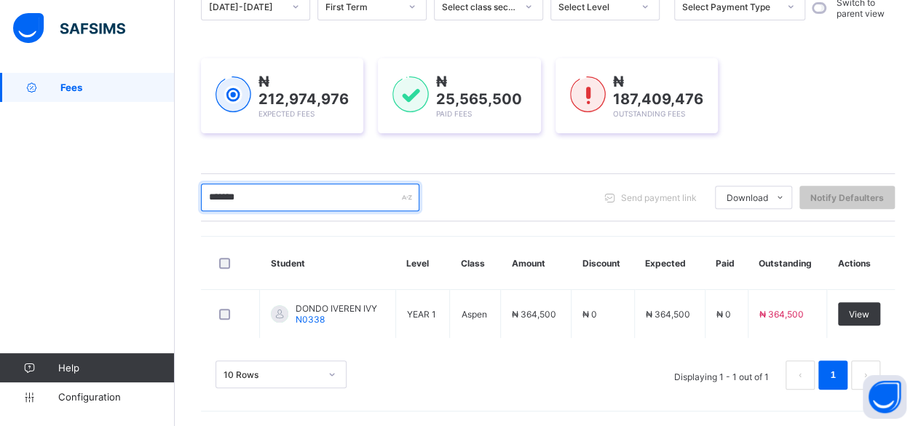
scroll to position [162, 0]
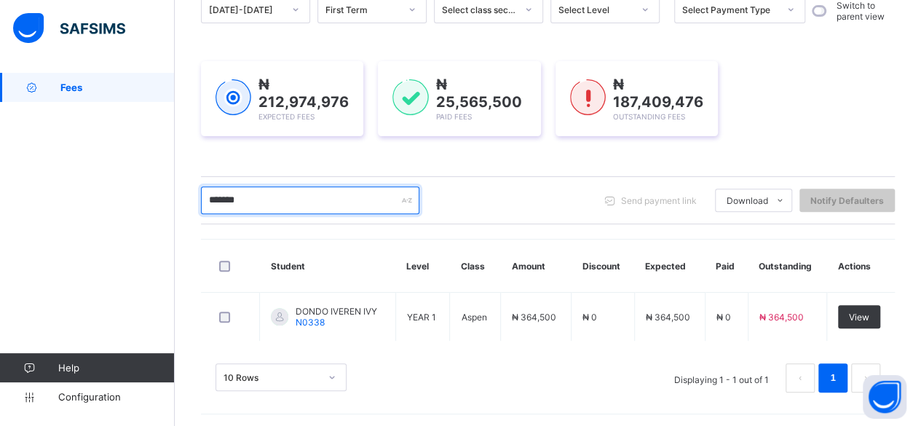
click at [325, 196] on input "*******" at bounding box center [310, 200] width 218 height 28
type input "*"
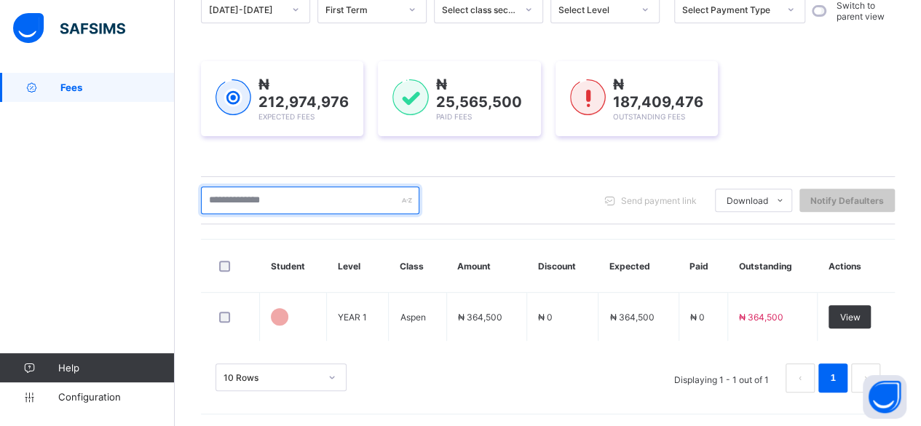
scroll to position [175, 0]
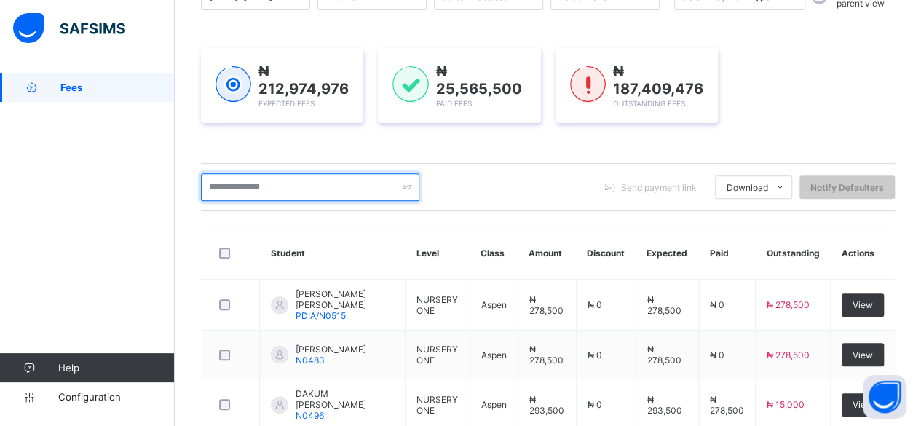
click at [352, 190] on input "text" at bounding box center [310, 187] width 218 height 28
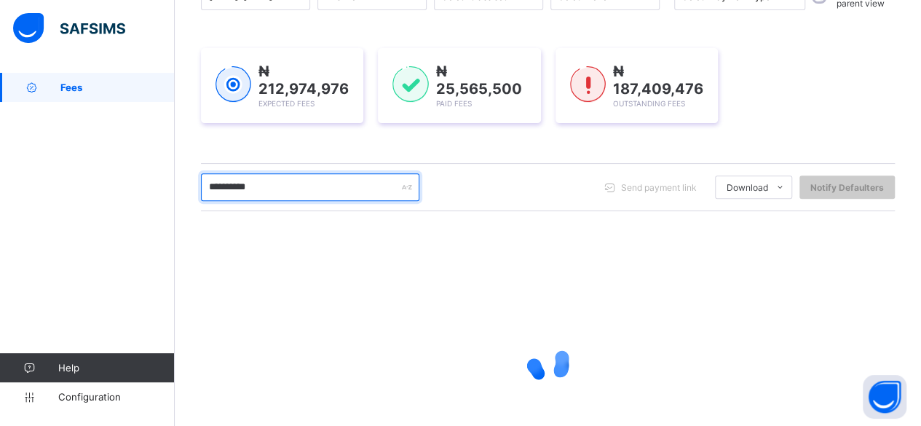
scroll to position [162, 0]
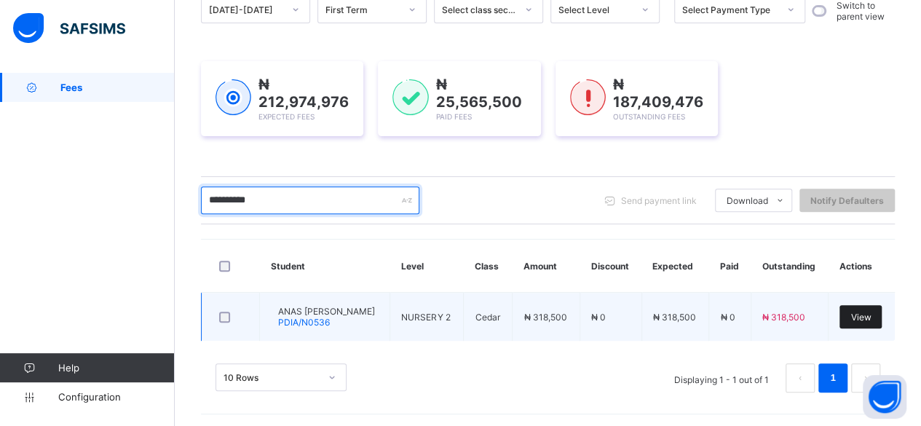
type input "**********"
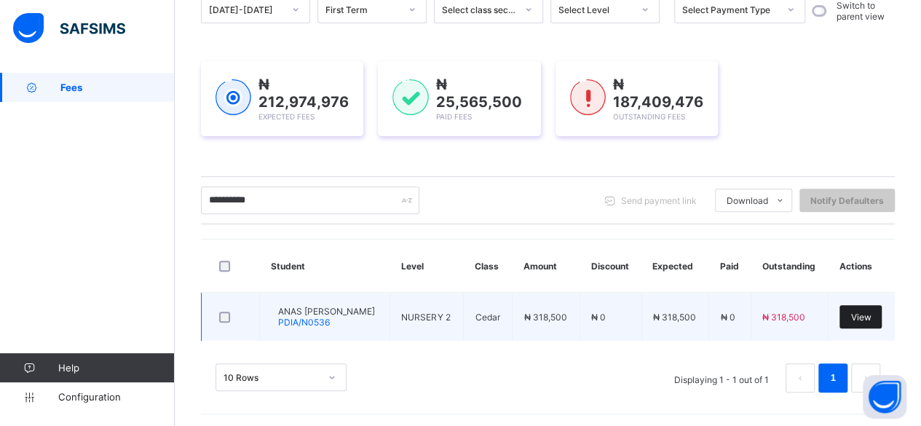
click at [865, 316] on span "View" at bounding box center [860, 316] width 20 height 11
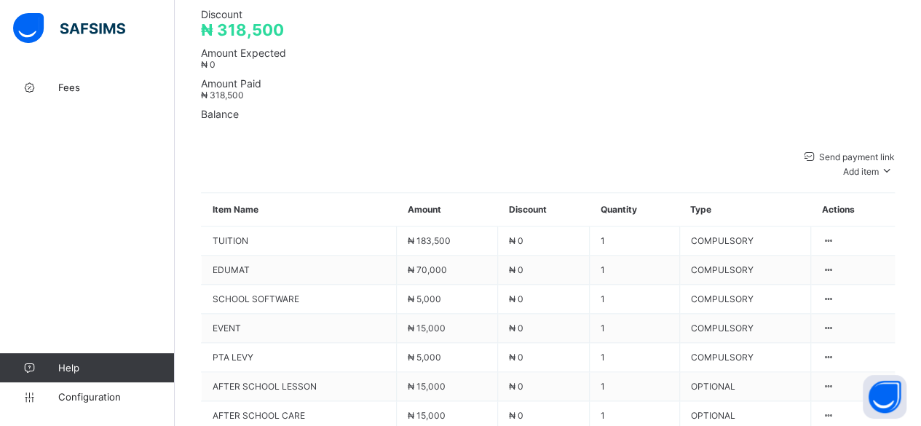
scroll to position [668, 0]
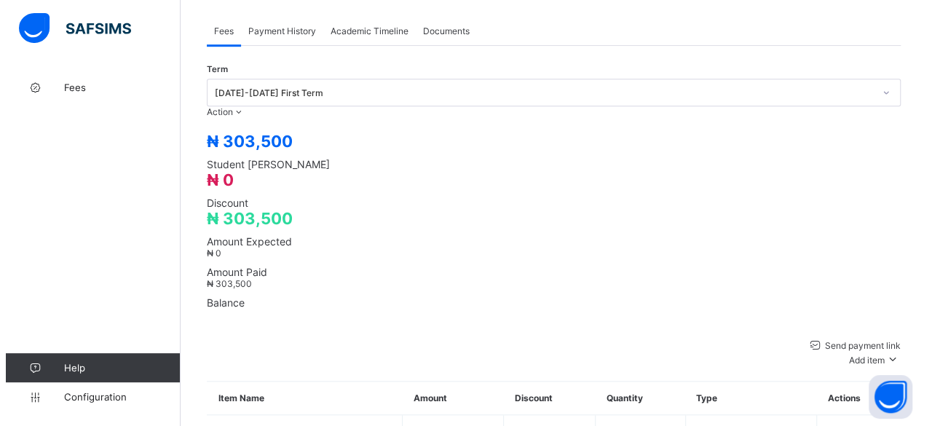
scroll to position [464, 0]
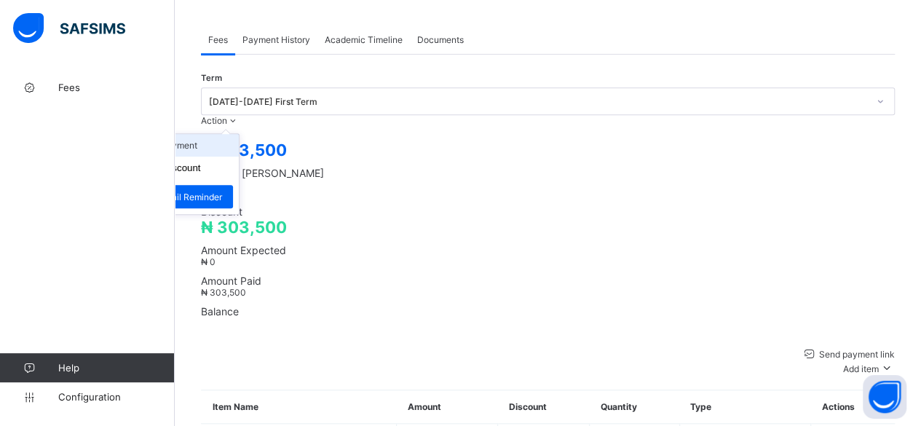
click at [239, 134] on li "Receive Payment" at bounding box center [178, 145] width 119 height 23
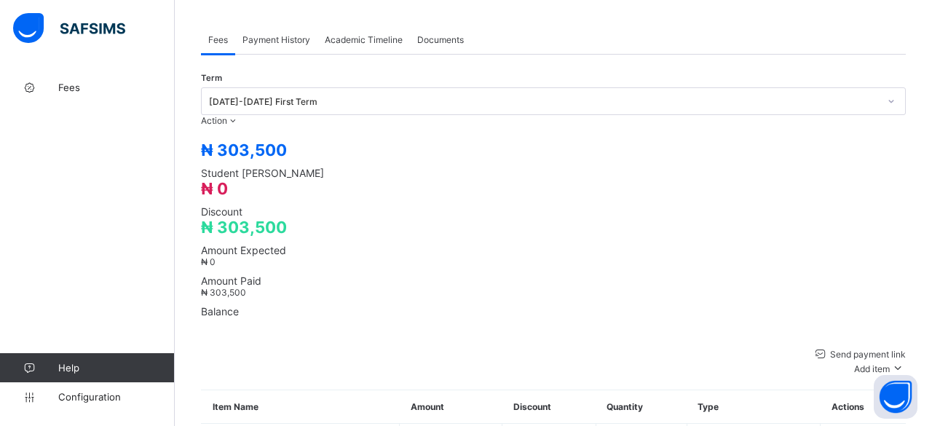
drag, startPoint x: 384, startPoint y: 228, endPoint x: 391, endPoint y: 266, distance: 38.4
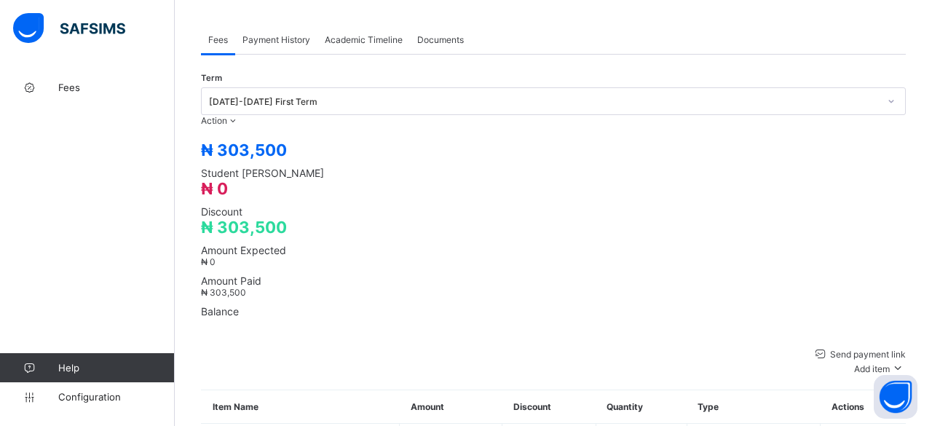
type input "*"
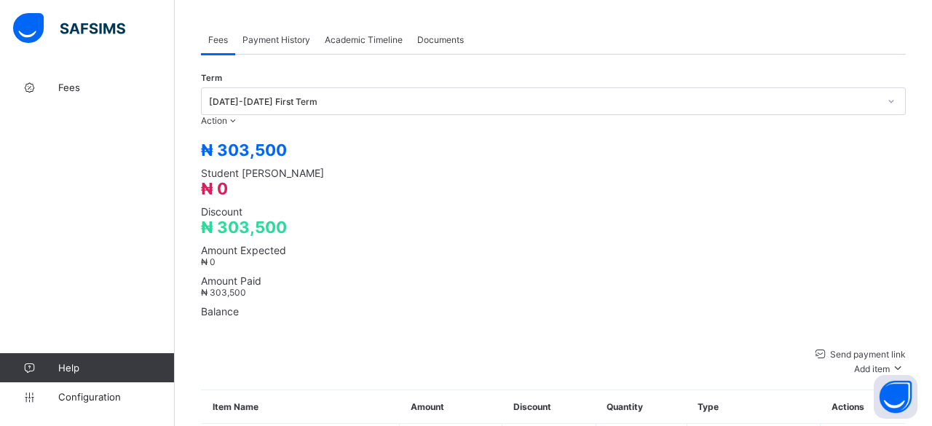
drag, startPoint x: 409, startPoint y: 226, endPoint x: 393, endPoint y: 226, distance: 16.0
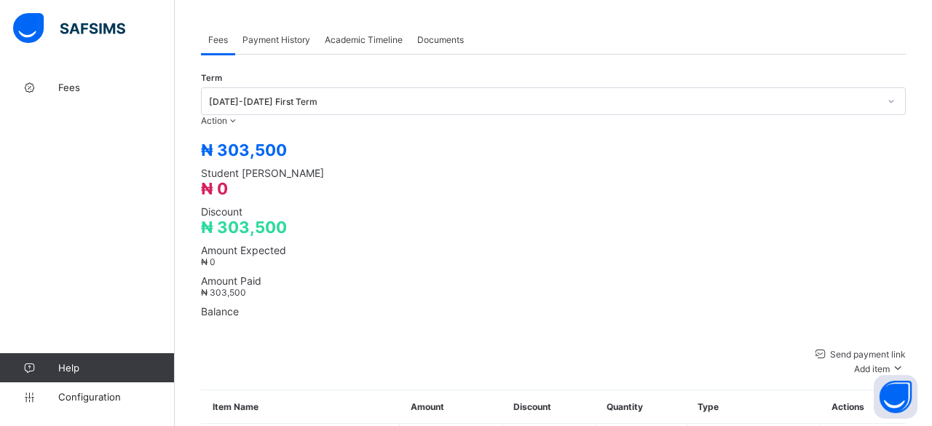
drag, startPoint x: 406, startPoint y: 229, endPoint x: 388, endPoint y: 223, distance: 19.1
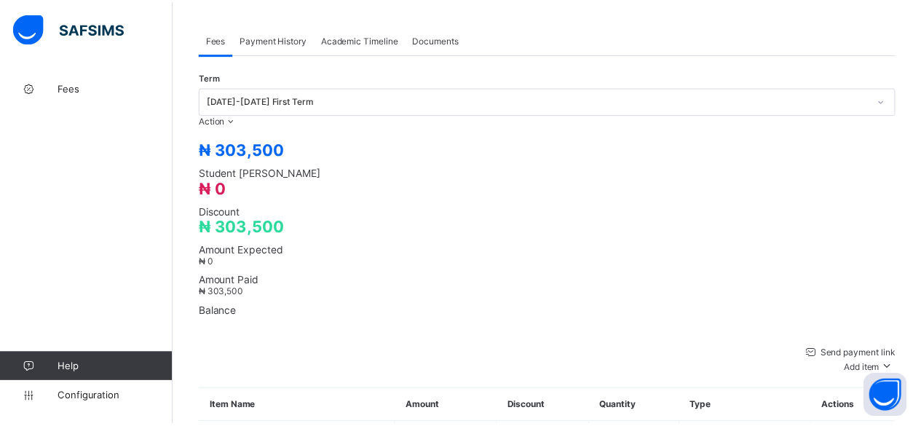
scroll to position [49, 0]
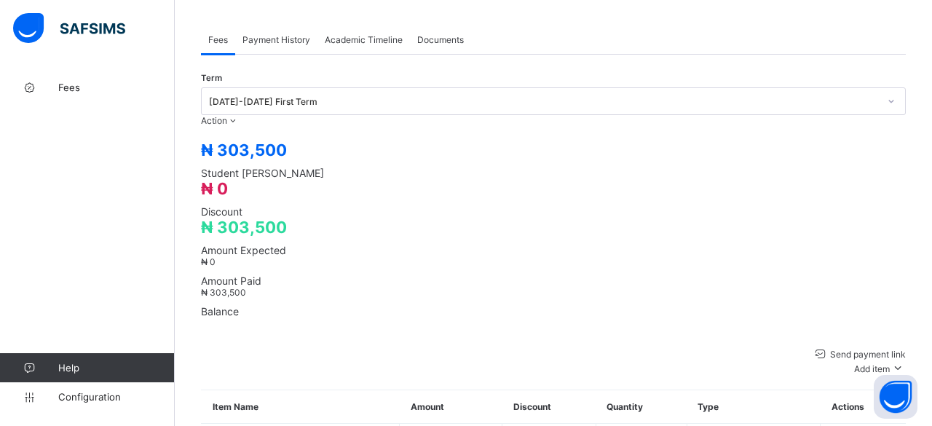
type input "**"
type input "***"
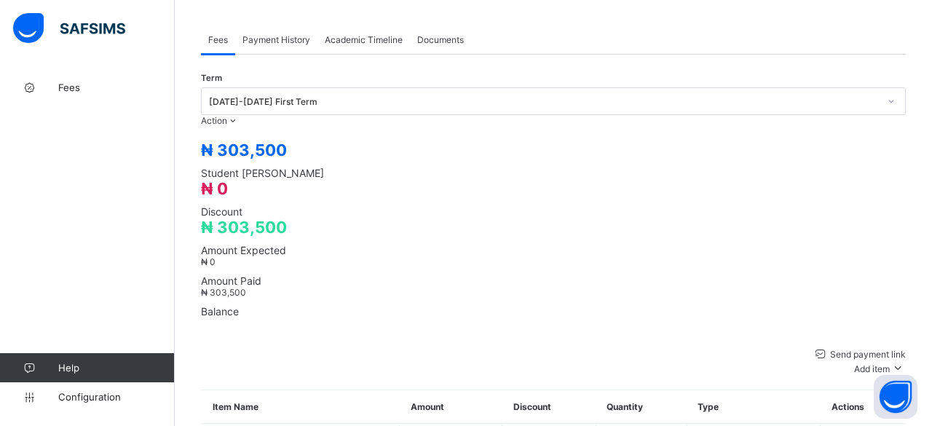
type input "*********"
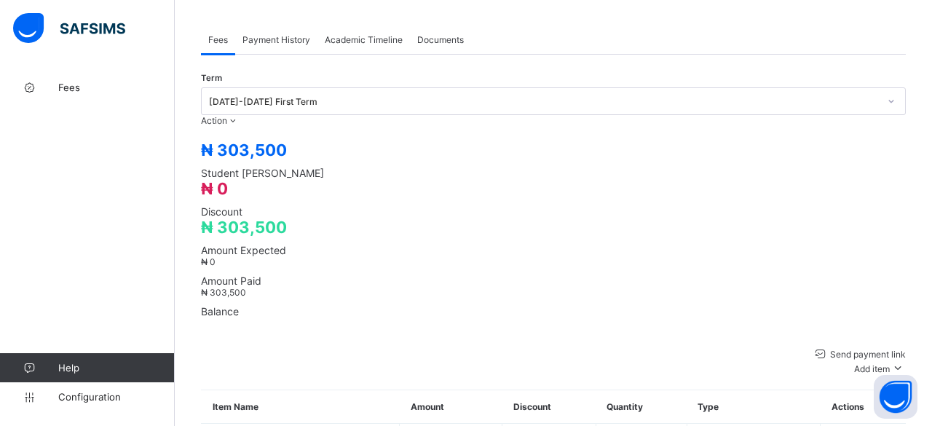
type input "**********"
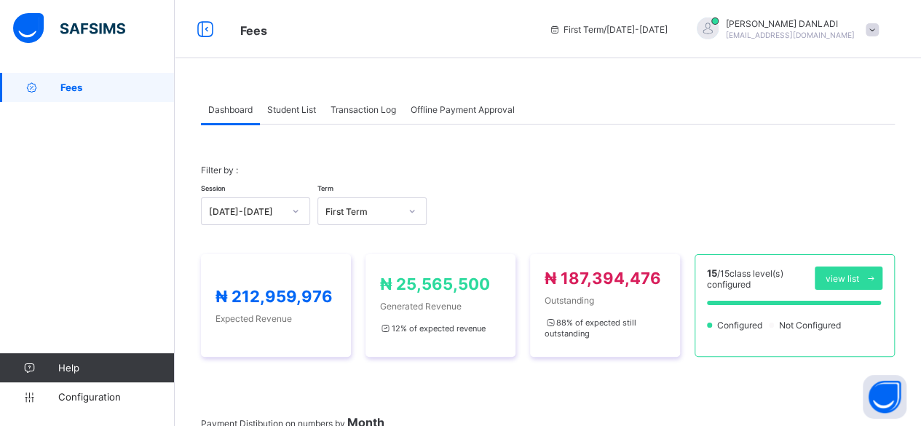
click at [295, 111] on span "Student List" at bounding box center [291, 109] width 49 height 11
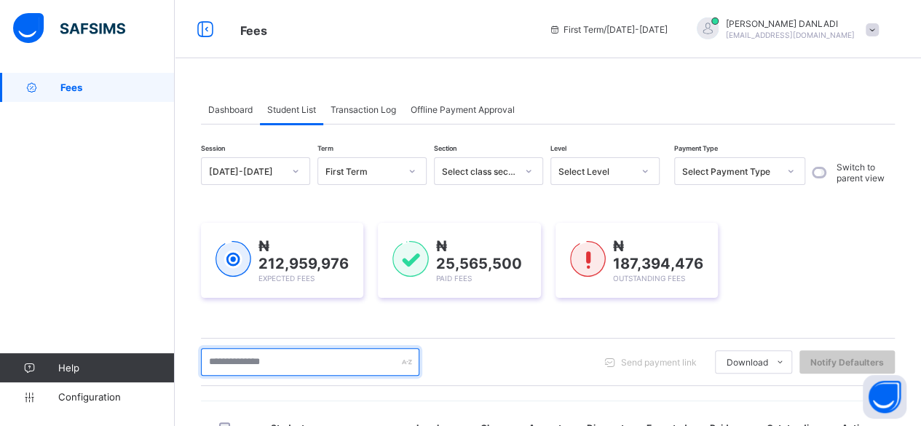
click at [326, 350] on input "text" at bounding box center [310, 362] width 218 height 28
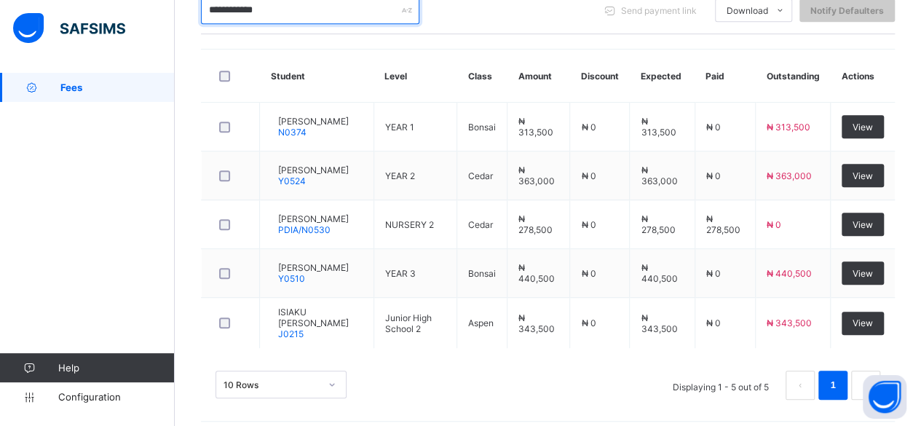
scroll to position [356, 0]
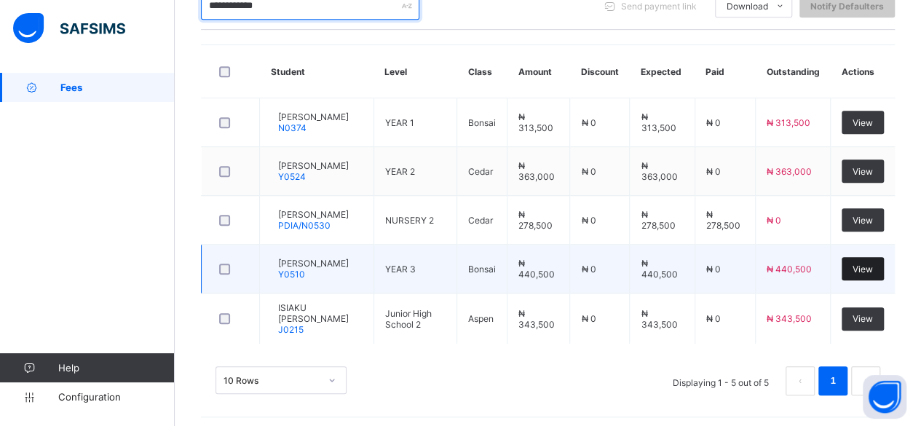
type input "**********"
click at [873, 263] on span "View" at bounding box center [862, 268] width 20 height 11
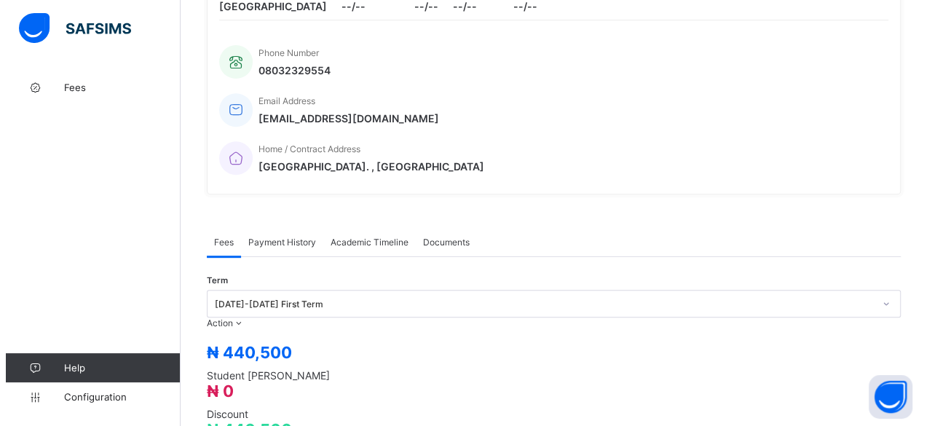
scroll to position [291, 0]
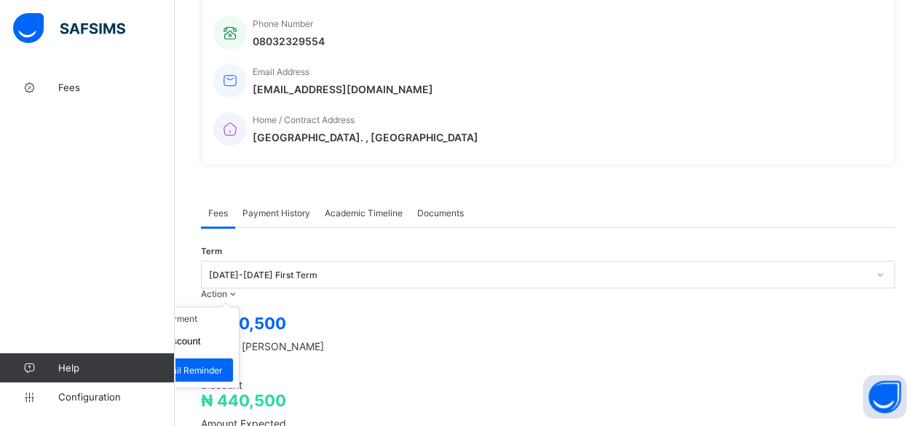
click at [227, 288] on span "Action" at bounding box center [214, 293] width 26 height 11
click at [239, 307] on li "Receive Payment" at bounding box center [178, 318] width 119 height 23
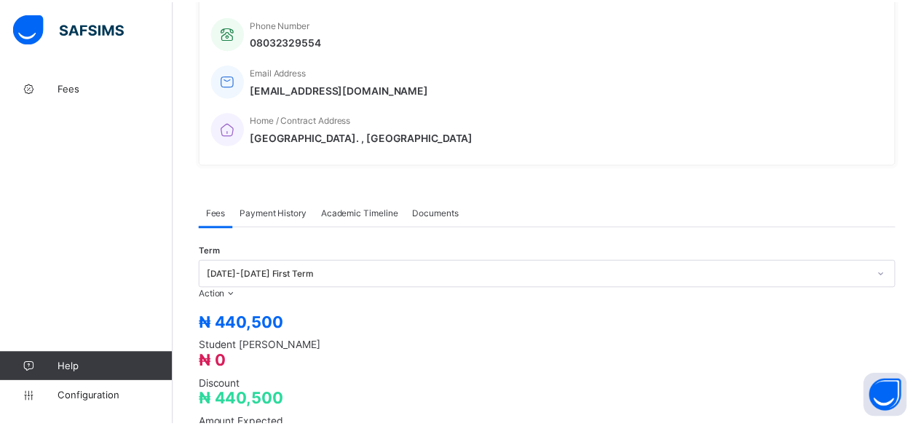
scroll to position [49, 0]
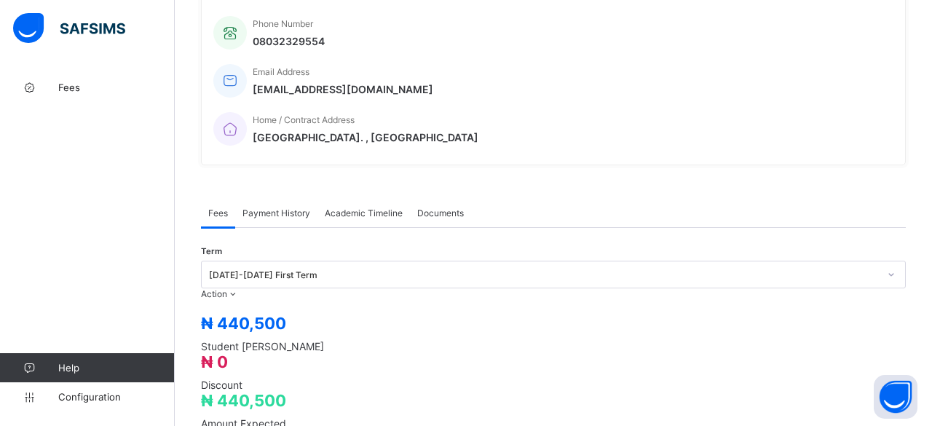
type input "***"
type input "**********"
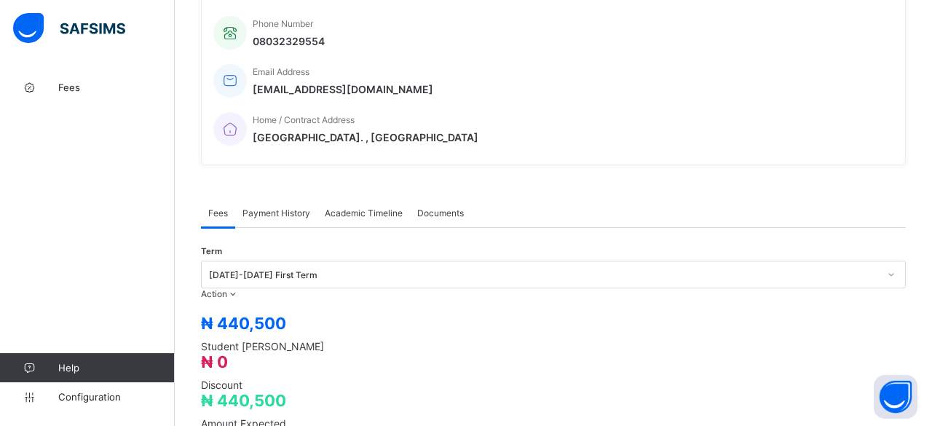
type input "***"
type input "*********"
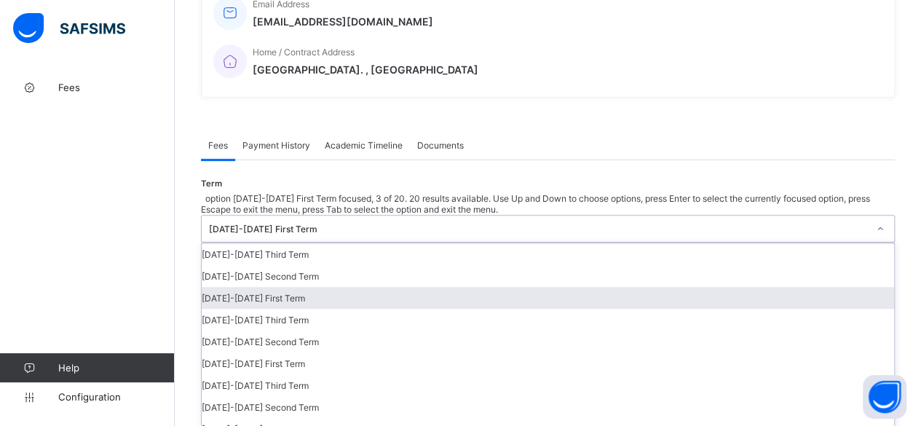
click at [801, 286] on div "[DATE]-[DATE] First Term" at bounding box center [548, 297] width 692 height 22
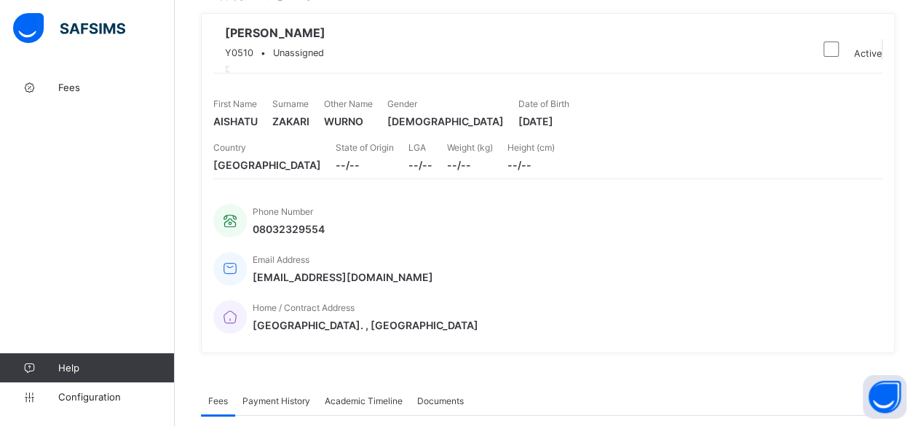
scroll to position [476, 0]
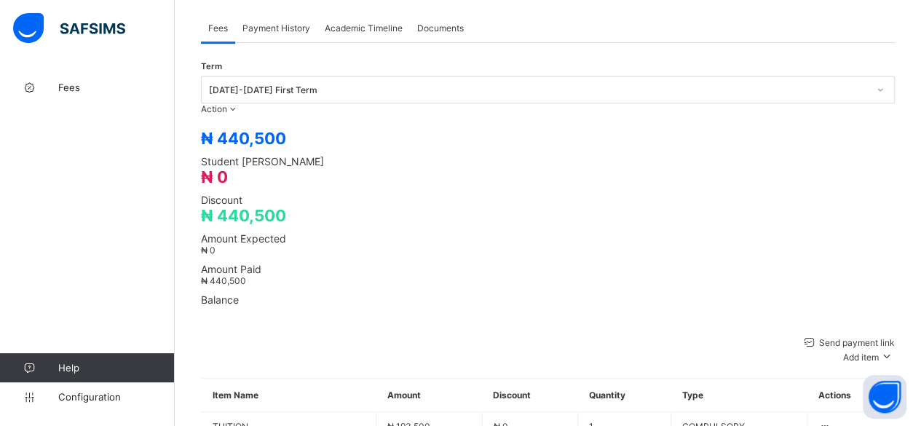
click at [239, 122] on li "Receive Payment" at bounding box center [178, 133] width 119 height 23
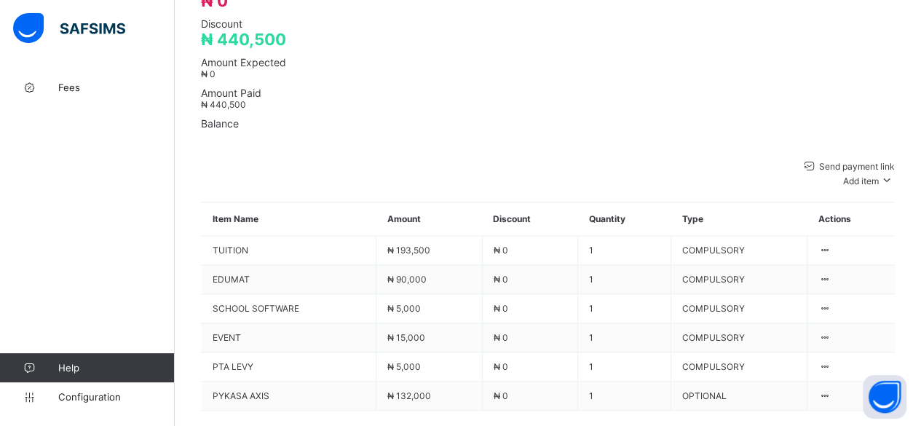
scroll to position [655, 0]
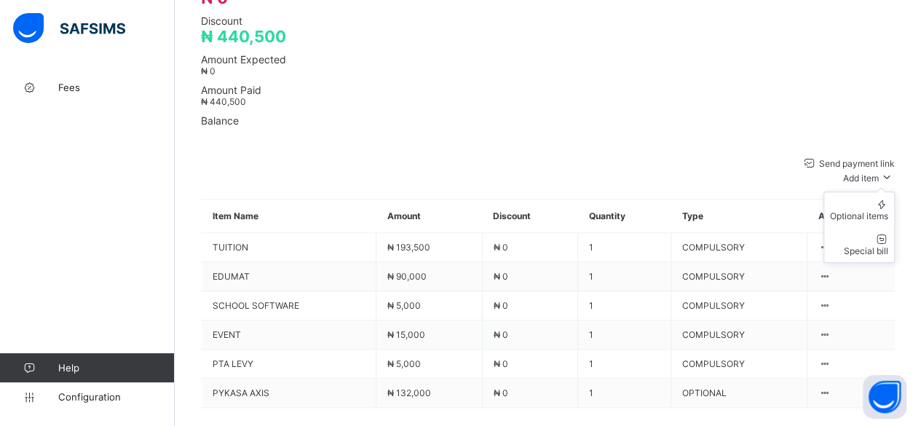
click at [878, 172] on span "Add item" at bounding box center [861, 177] width 36 height 11
click at [881, 210] on div "Optional items" at bounding box center [859, 215] width 58 height 11
type input "***"
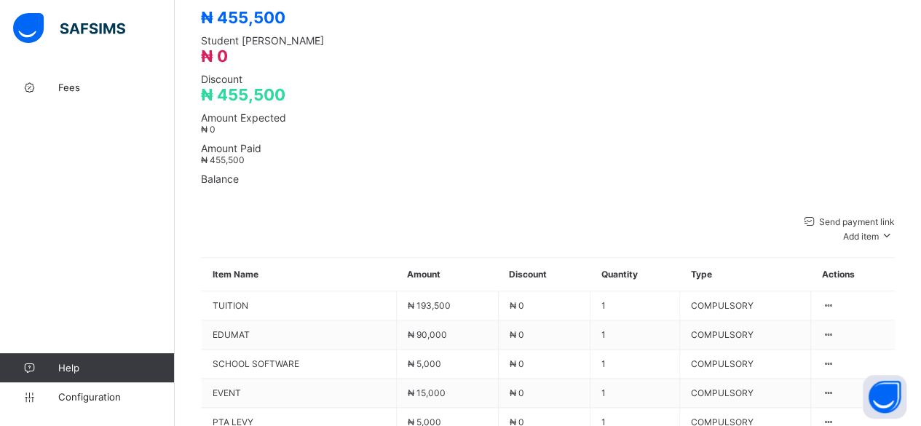
scroll to position [626, 0]
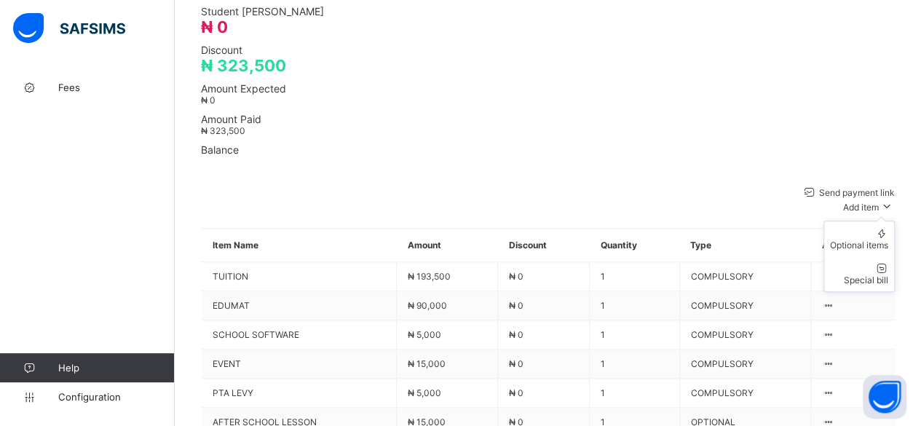
click at [873, 202] on span "Add item" at bounding box center [861, 207] width 36 height 11
click at [866, 239] on div "Optional items" at bounding box center [859, 244] width 58 height 11
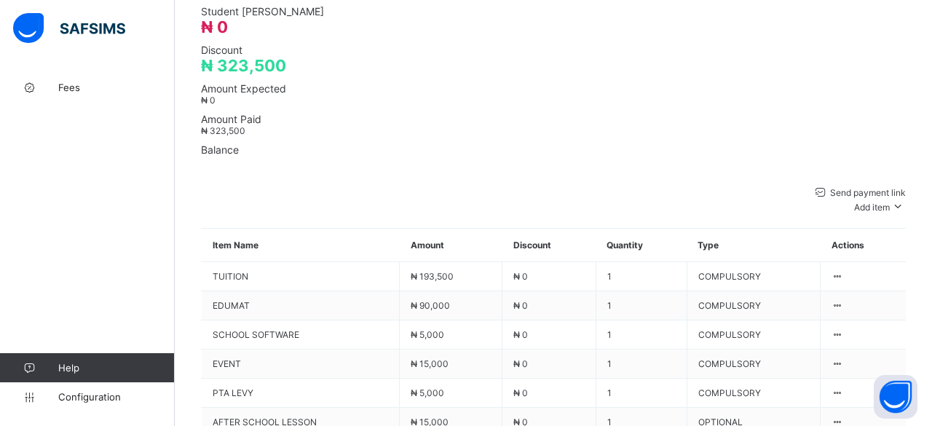
type input "***"
type input "*"
type input "********"
type input "*"
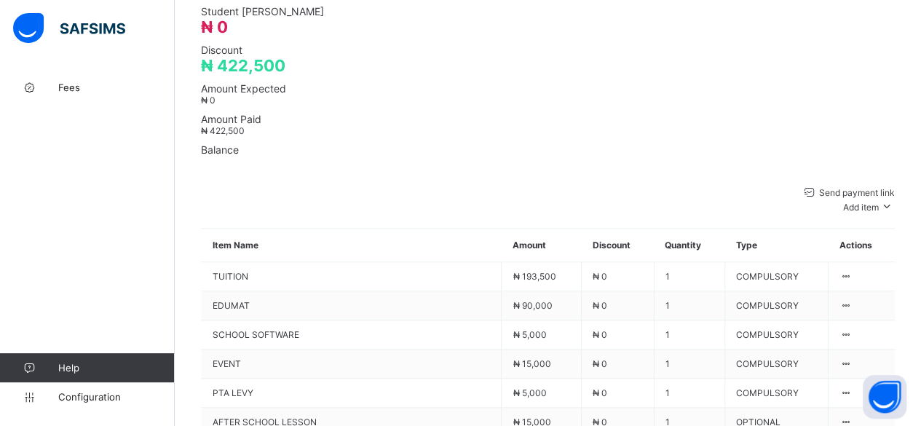
scroll to position [597, 0]
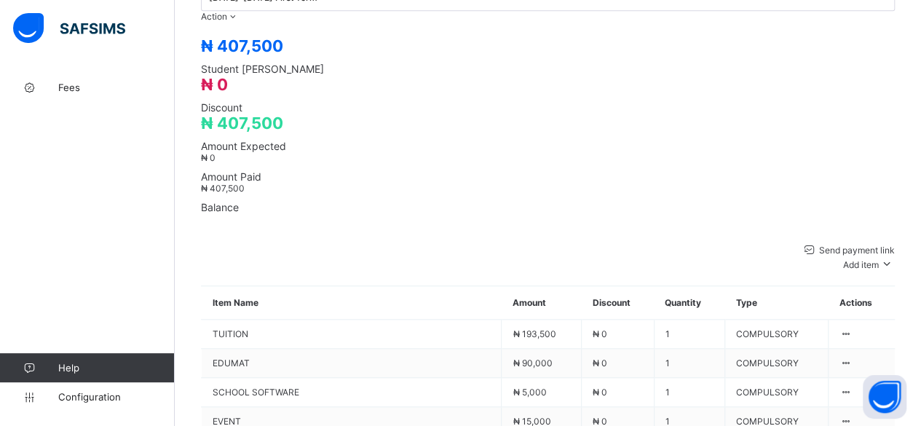
scroll to position [568, 0]
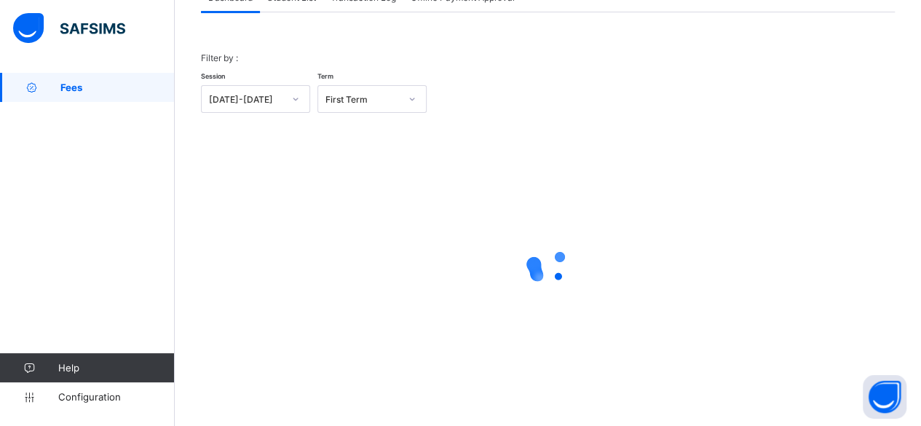
scroll to position [111, 0]
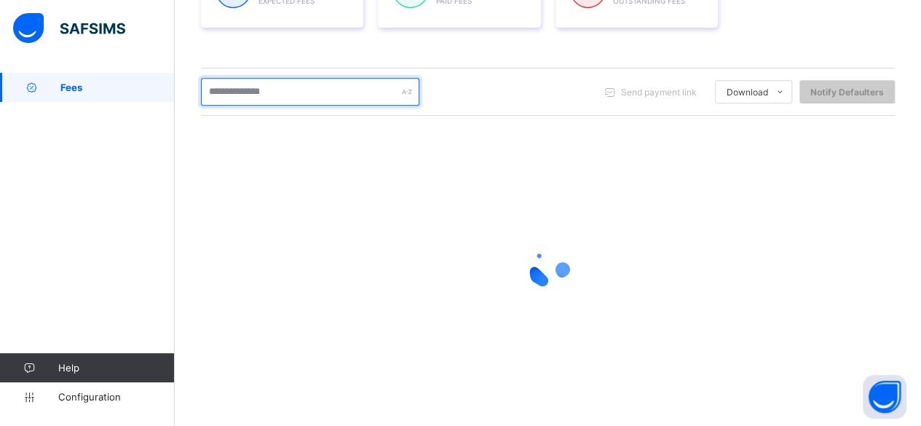
click at [282, 81] on input "text" at bounding box center [310, 92] width 218 height 28
type input "**********"
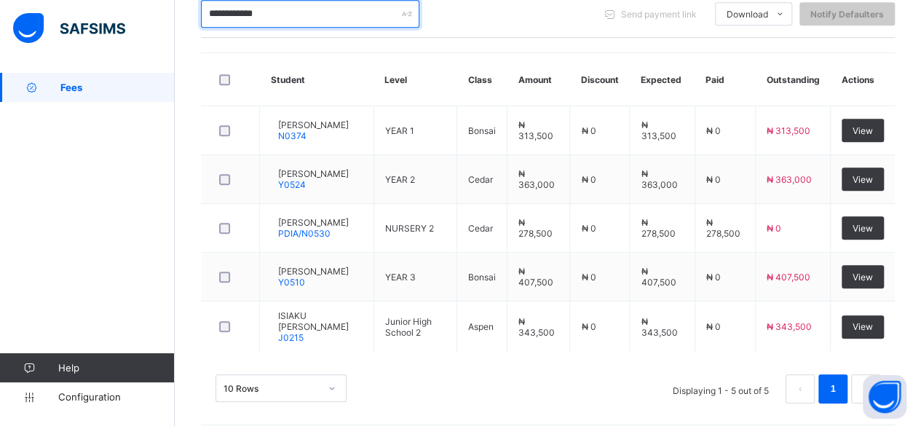
scroll to position [356, 0]
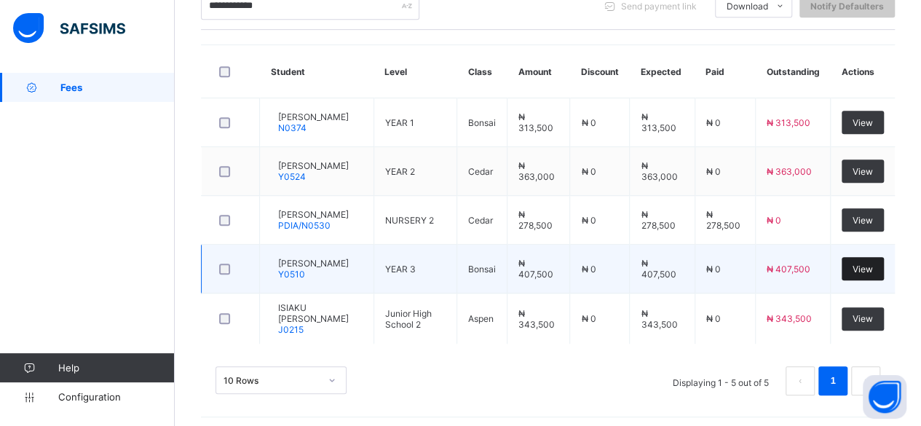
click at [873, 267] on span "View" at bounding box center [862, 268] width 20 height 11
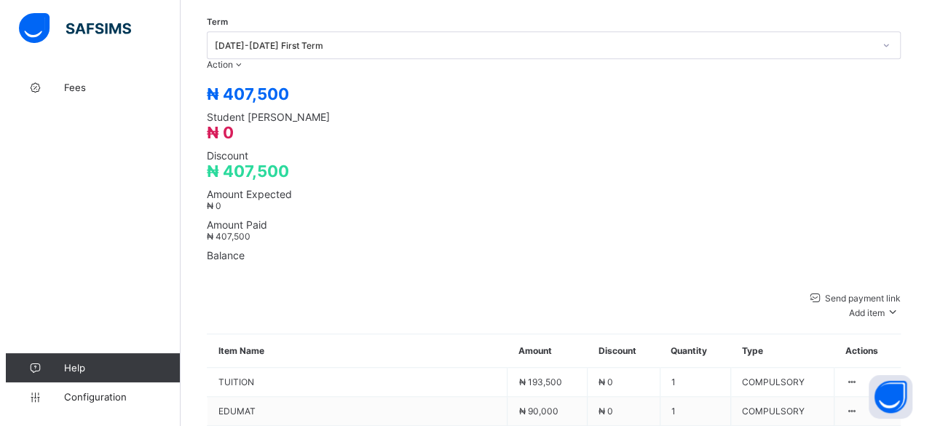
scroll to position [480, 0]
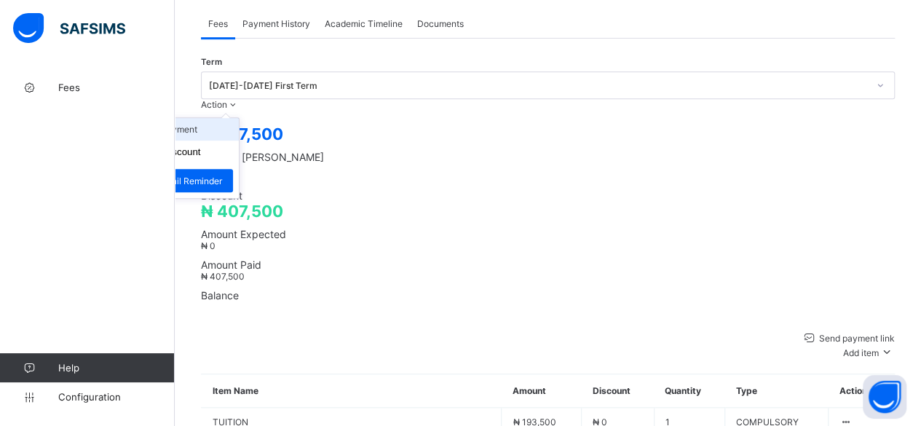
click at [239, 118] on li "Receive Payment" at bounding box center [178, 129] width 119 height 23
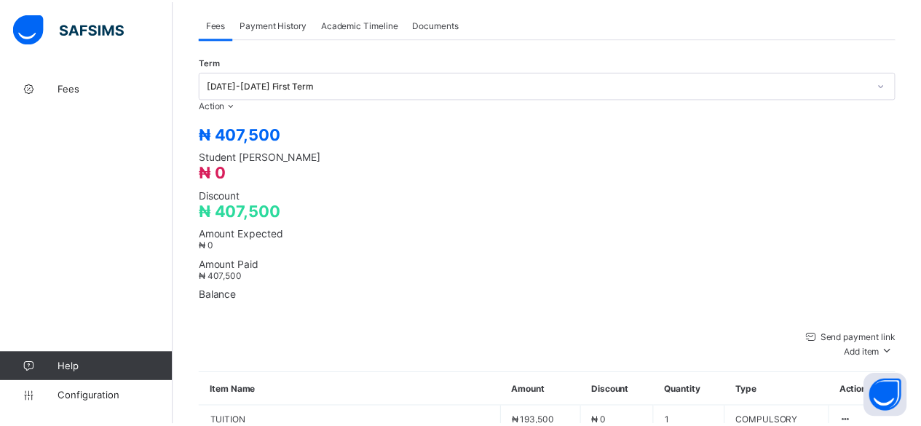
scroll to position [49, 0]
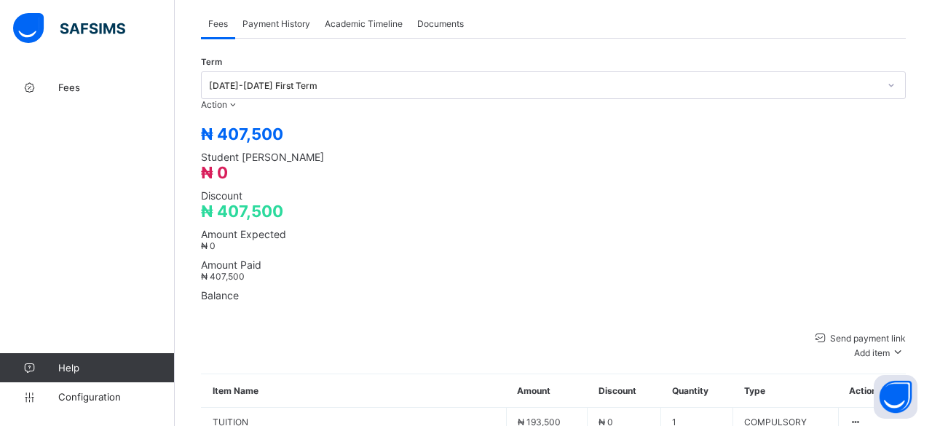
type input "*"
type input "***"
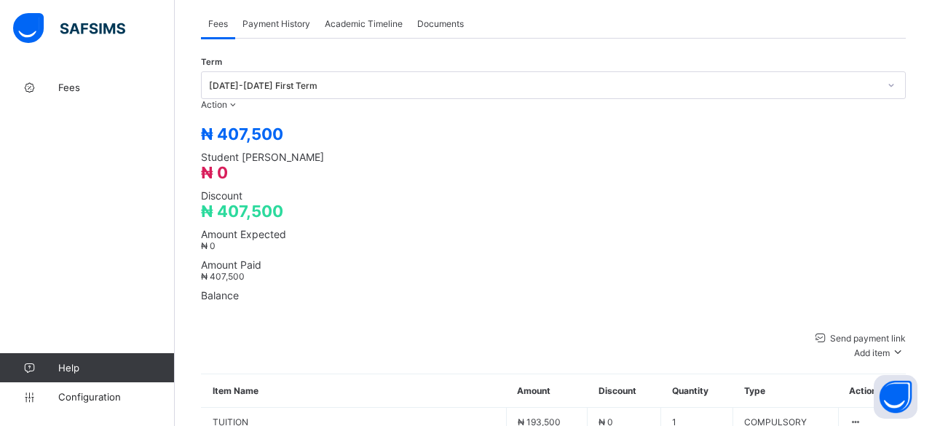
type input "**********"
type input "*********"
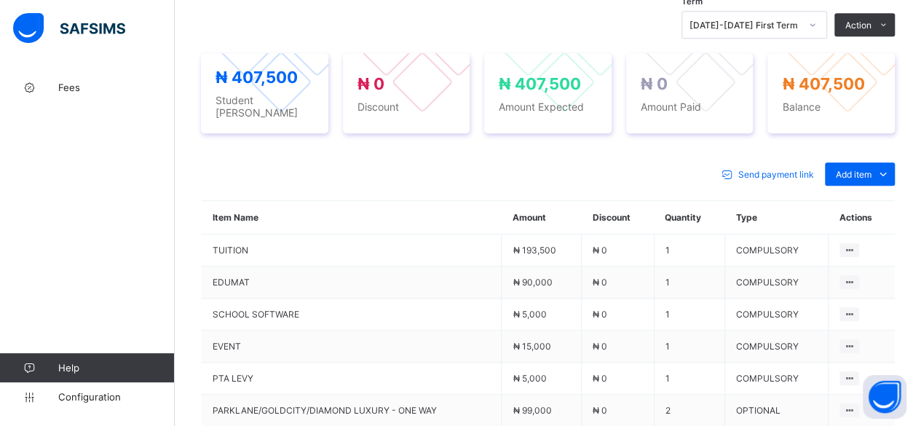
scroll to position [524, 0]
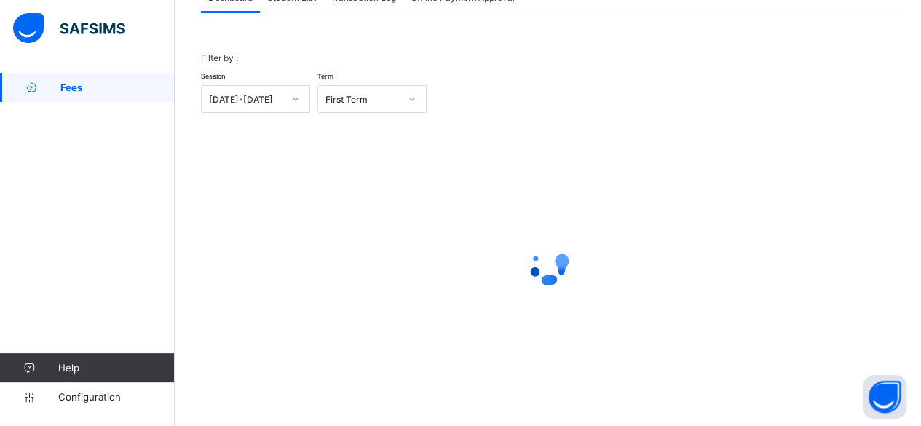
scroll to position [111, 0]
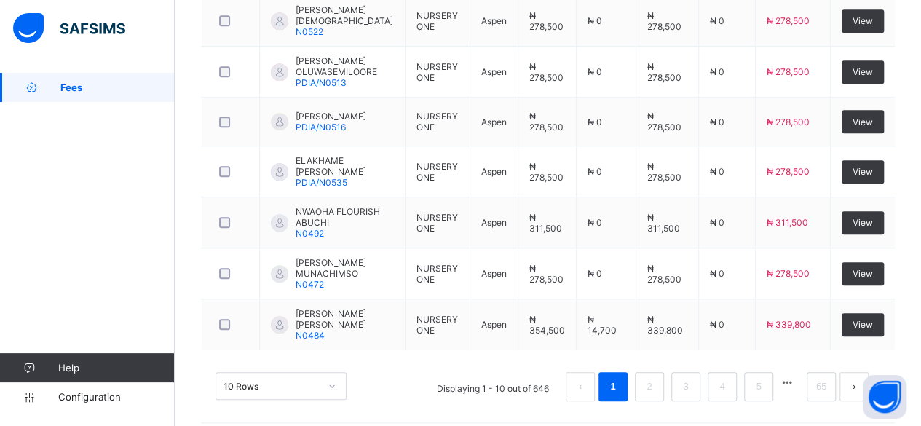
scroll to position [234, 0]
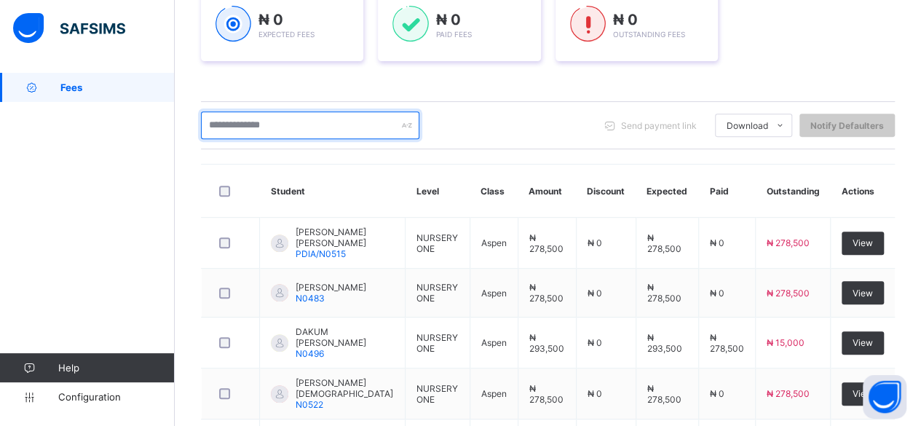
click at [380, 123] on input "text" at bounding box center [310, 125] width 218 height 28
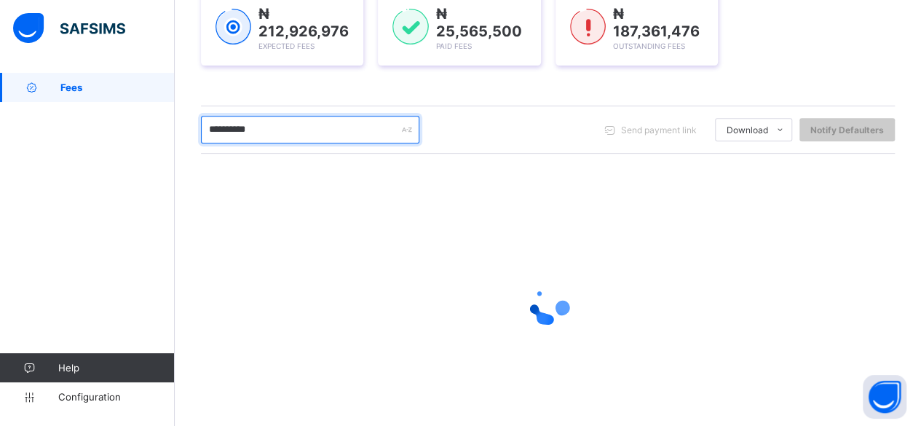
scroll to position [162, 0]
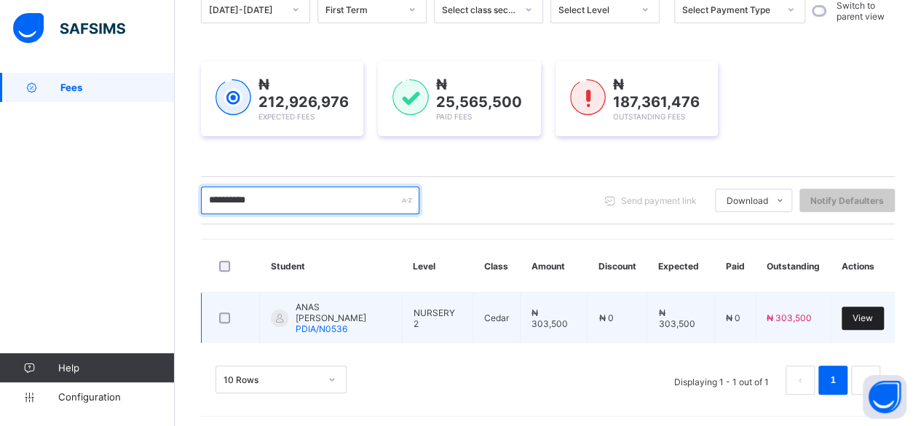
type input "**********"
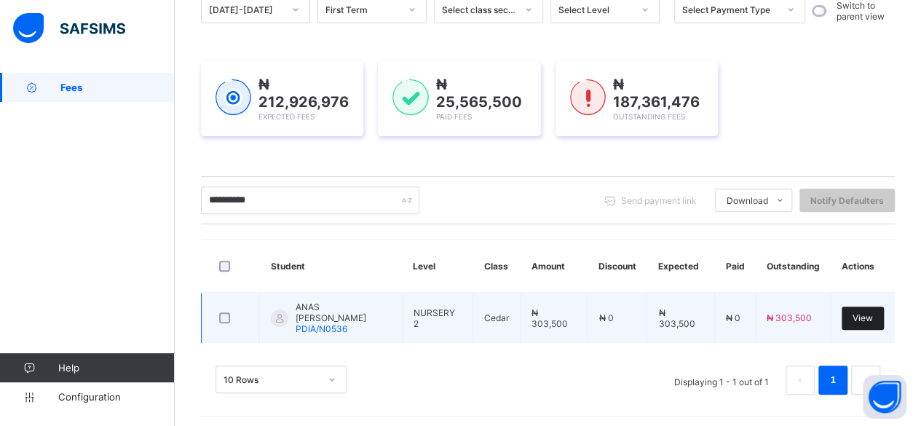
click at [873, 314] on span "View" at bounding box center [862, 317] width 20 height 11
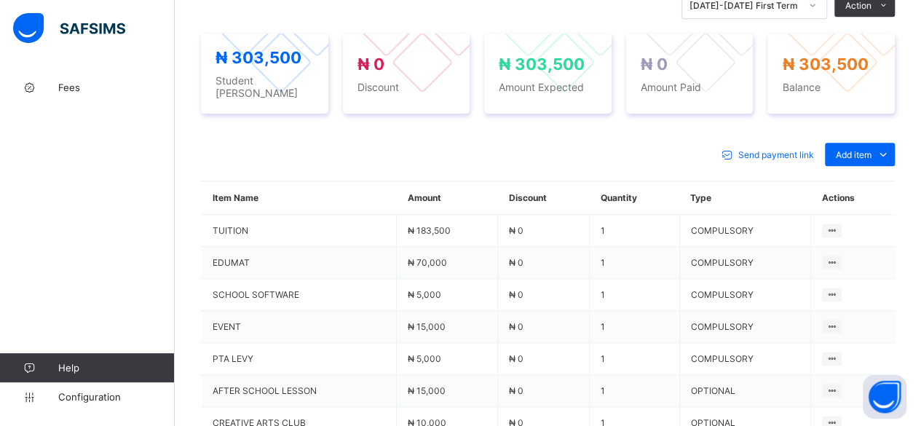
scroll to position [582, 0]
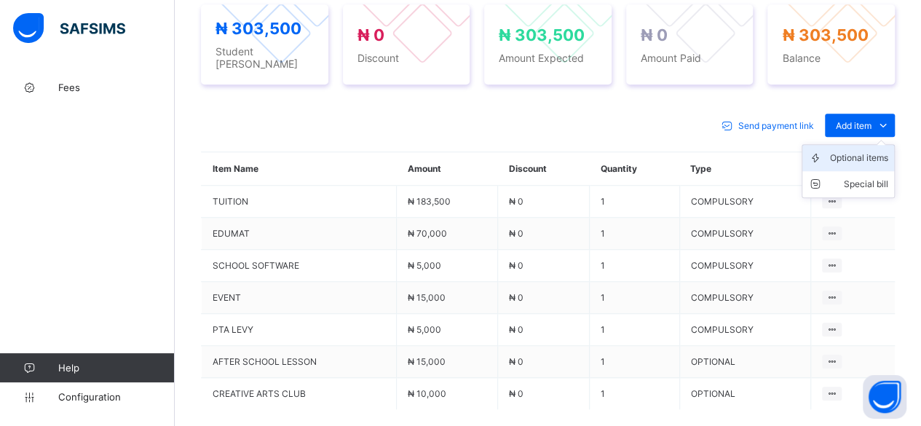
click at [884, 151] on div "Optional items" at bounding box center [859, 158] width 58 height 15
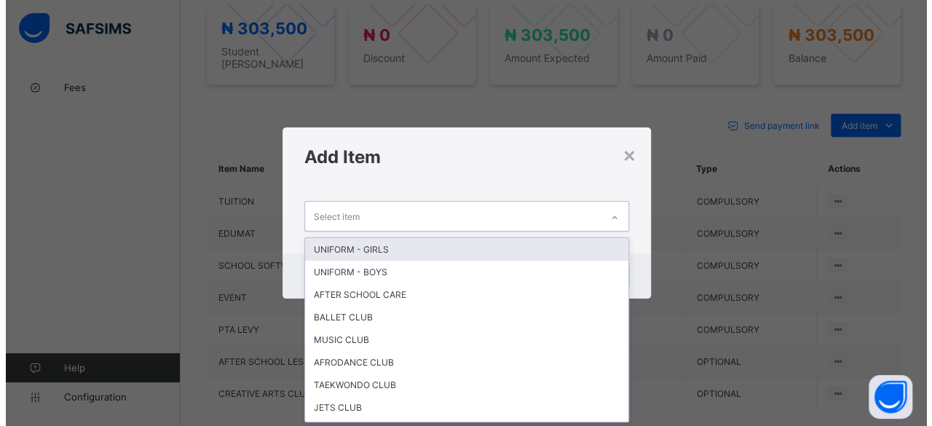
scroll to position [0, 0]
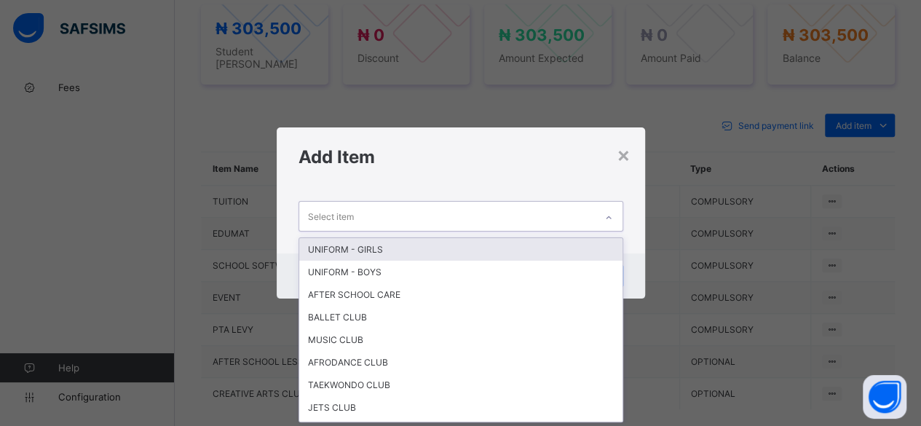
click at [582, 207] on div "Select item" at bounding box center [446, 216] width 295 height 28
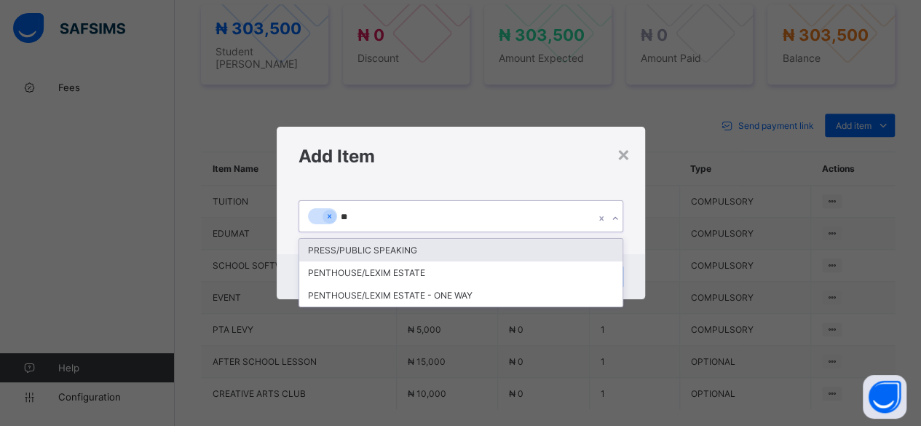
type input "*"
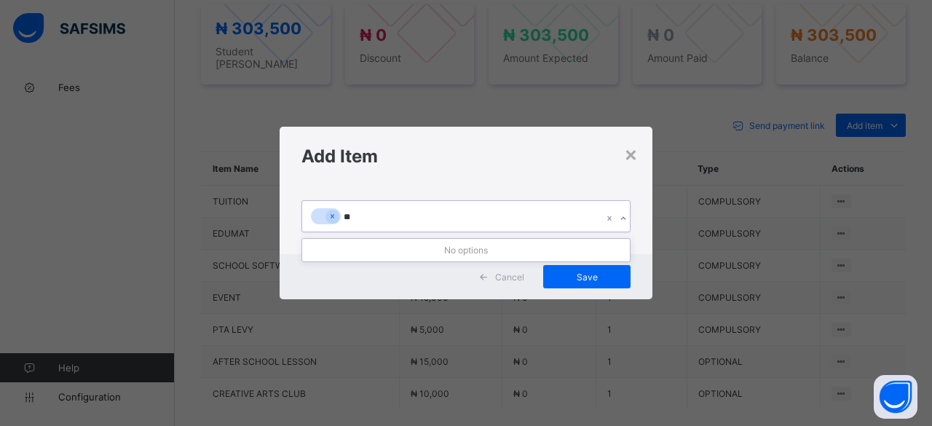
type input "*"
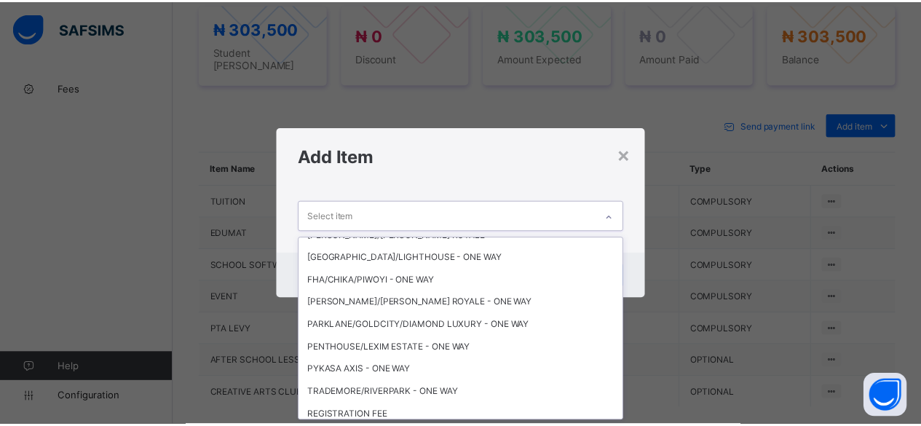
scroll to position [493, 0]
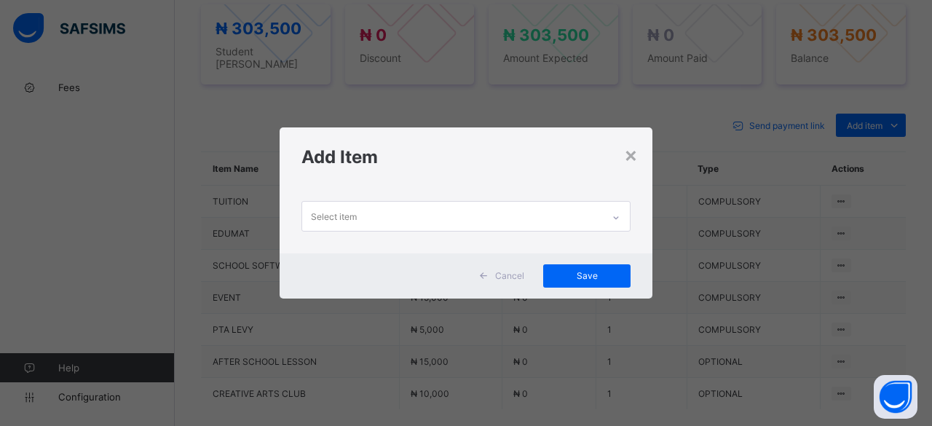
click at [638, 155] on div "Add Item" at bounding box center [465, 156] width 373 height 59
click at [625, 155] on div "×" at bounding box center [631, 154] width 14 height 25
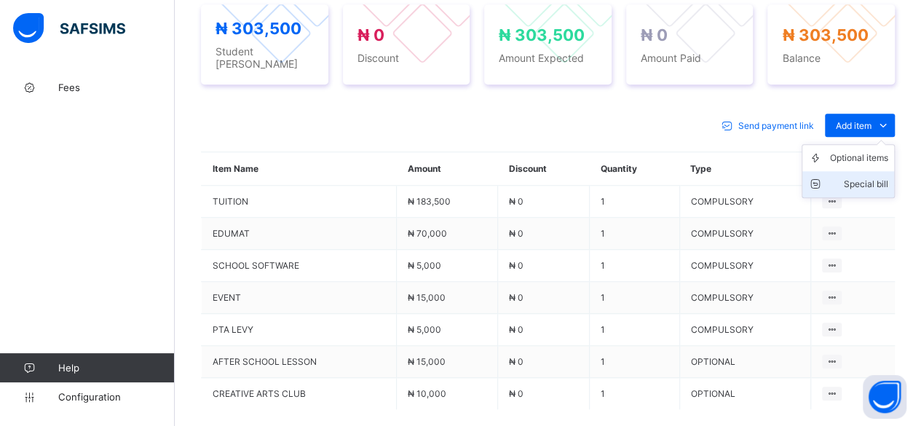
click at [869, 177] on div "Special bill" at bounding box center [859, 184] width 58 height 15
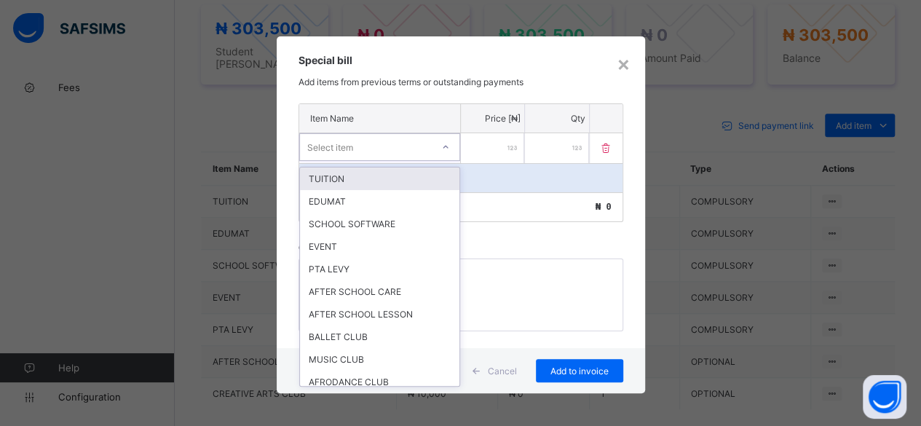
click at [416, 138] on div "Select item" at bounding box center [366, 147] width 132 height 20
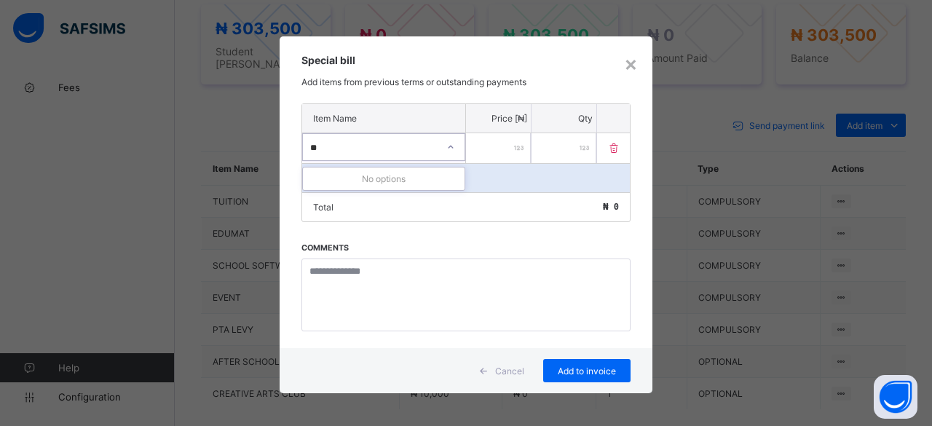
type input "*"
click at [630, 68] on div "×" at bounding box center [631, 63] width 14 height 25
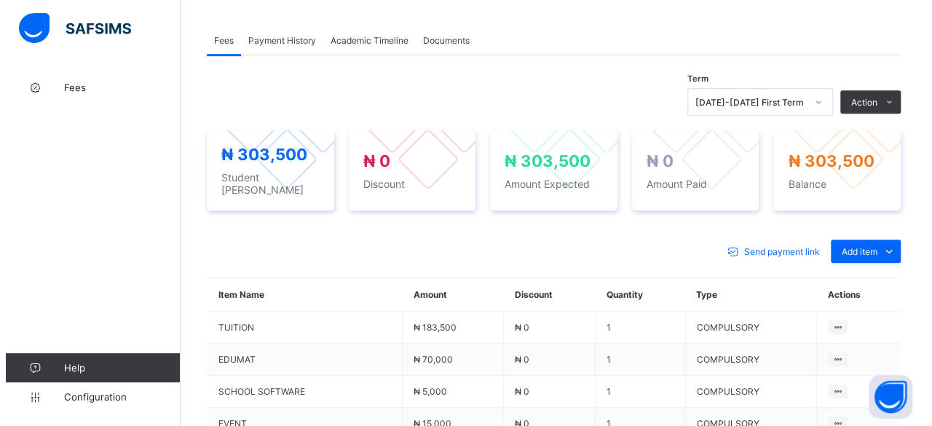
scroll to position [456, 0]
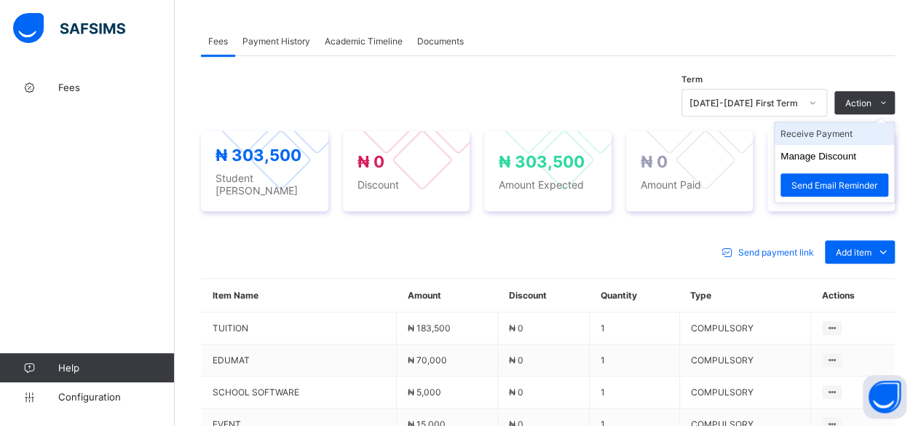
click at [874, 122] on li "Receive Payment" at bounding box center [833, 133] width 119 height 23
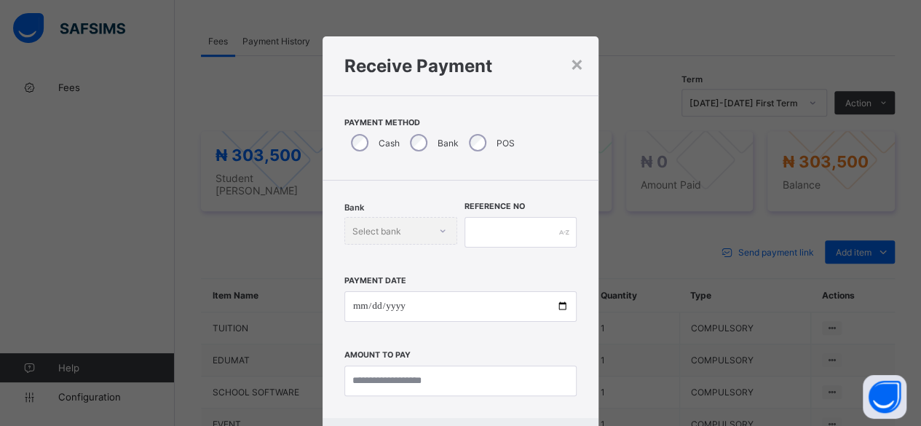
click at [404, 225] on div "Bank Select bank" at bounding box center [400, 231] width 113 height 28
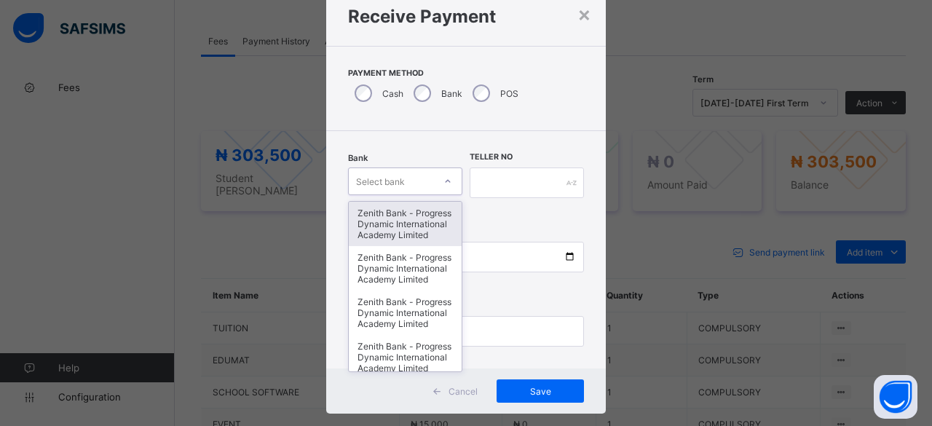
click at [404, 195] on div "option Zenith Bank - Progress Dynamic International Academy Limited focused, 1 …" at bounding box center [405, 181] width 114 height 28
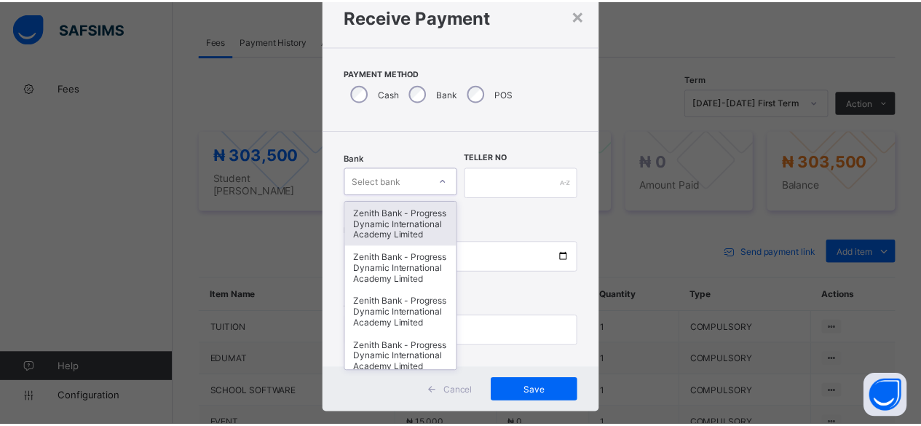
scroll to position [49, 0]
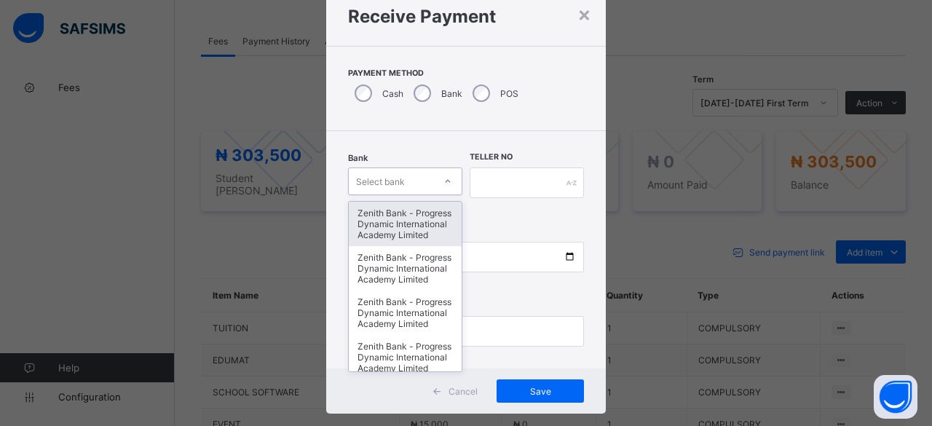
type input "*"
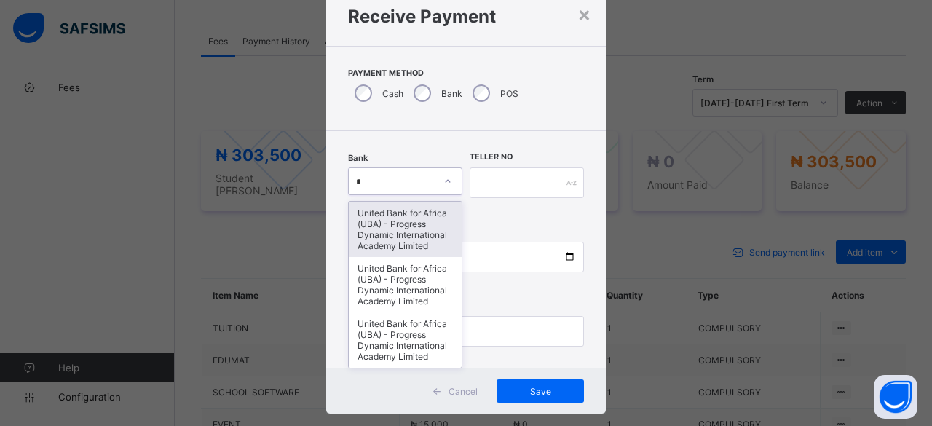
click at [399, 228] on div "United Bank for Africa (UBA) - Progress Dynamic International Academy Limited" at bounding box center [405, 229] width 113 height 55
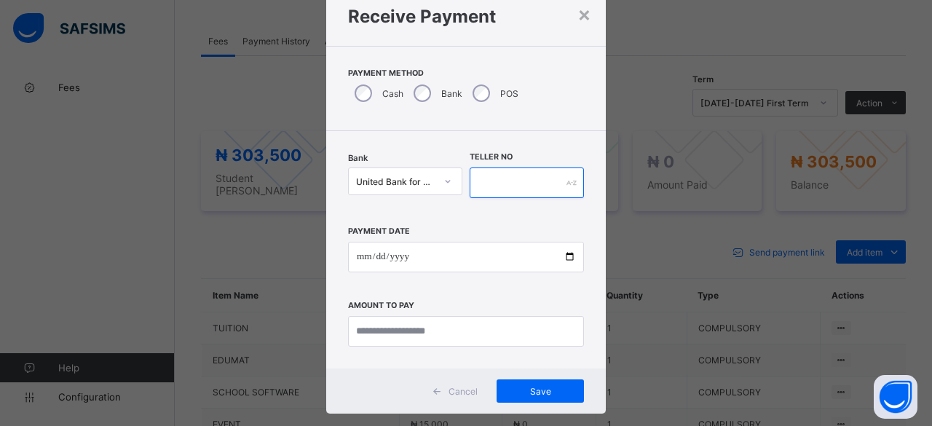
click at [521, 175] on input "text" at bounding box center [526, 182] width 114 height 31
type input "*"
type input "***"
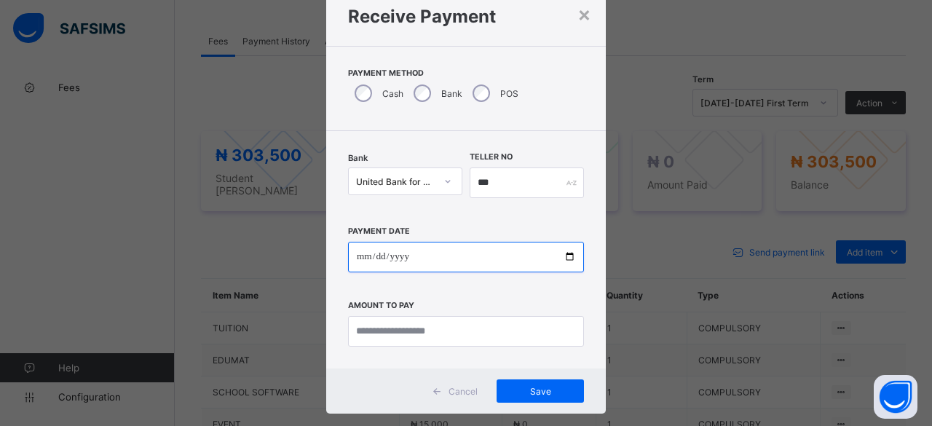
click at [463, 254] on input "date" at bounding box center [466, 257] width 236 height 31
click at [566, 252] on input "date" at bounding box center [466, 257] width 236 height 31
type input "**********"
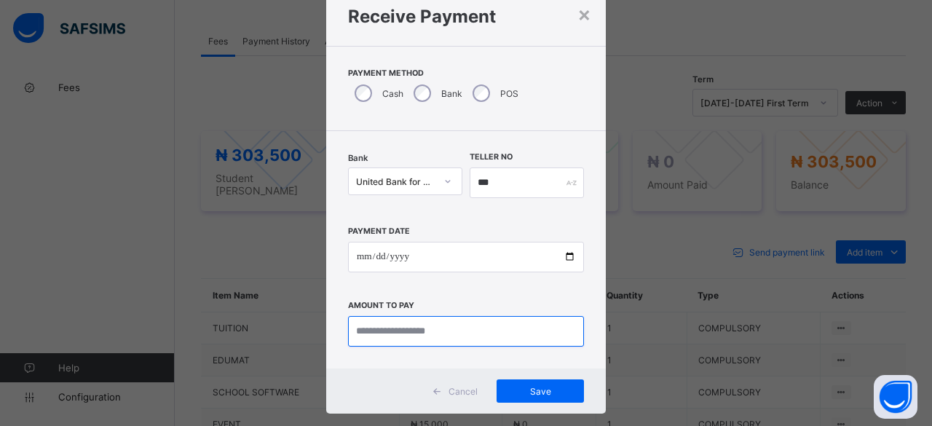
click at [477, 328] on input "currency" at bounding box center [466, 331] width 236 height 31
click at [577, 12] on div "×" at bounding box center [584, 13] width 14 height 25
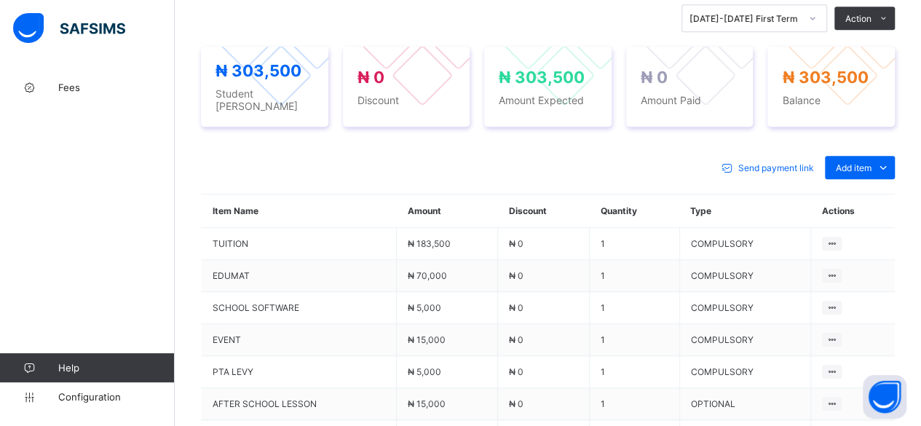
scroll to position [511, 0]
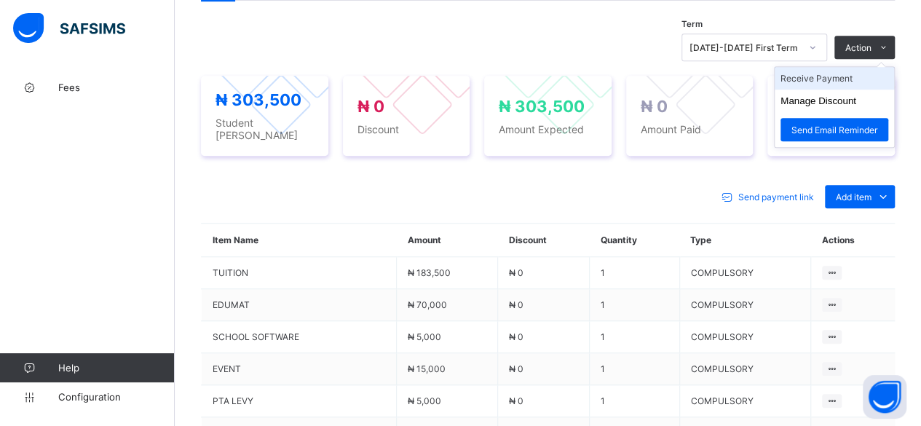
click at [868, 67] on li "Receive Payment" at bounding box center [833, 78] width 119 height 23
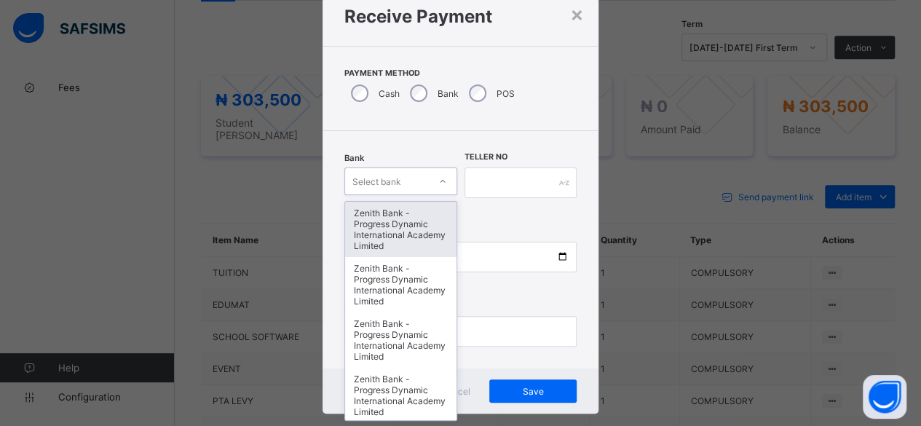
click at [431, 173] on div at bounding box center [442, 181] width 25 height 23
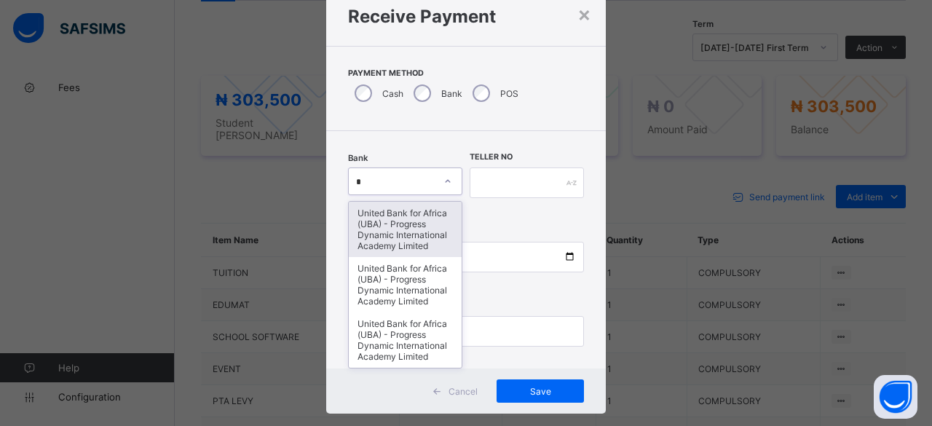
type input "**"
click at [403, 226] on div "United Bank for Africa (UBA) - Progress Dynamic International Academy Limited" at bounding box center [405, 229] width 113 height 55
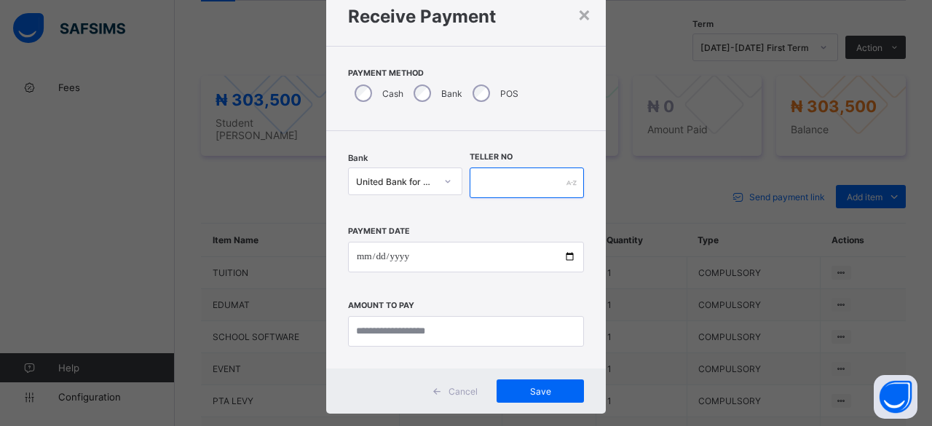
click at [544, 184] on input "text" at bounding box center [526, 182] width 114 height 31
type input "****"
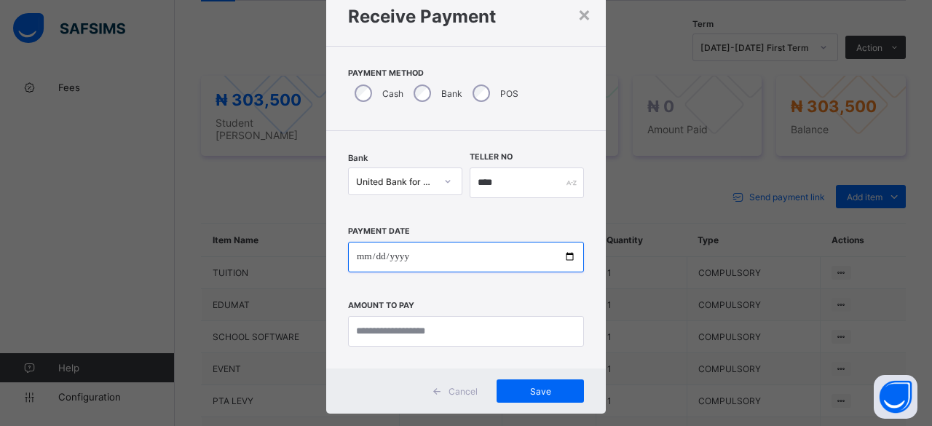
click at [448, 259] on input "date" at bounding box center [466, 257] width 236 height 31
click at [558, 251] on input "date" at bounding box center [466, 257] width 236 height 31
type input "**********"
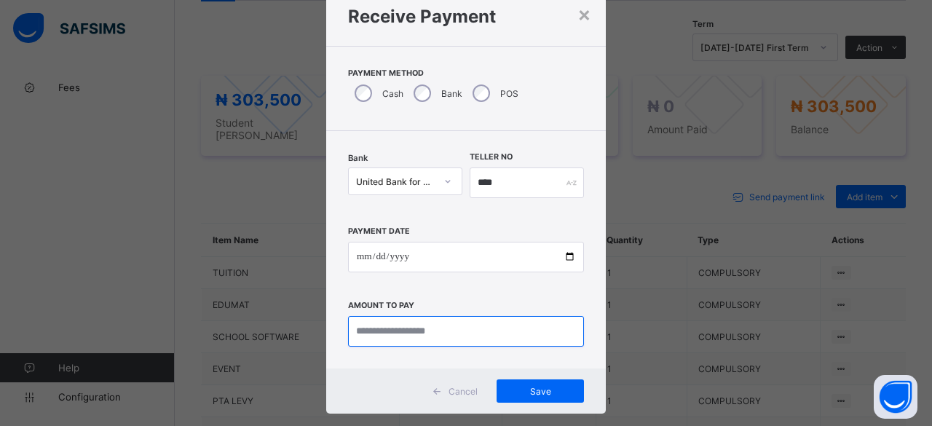
click at [451, 327] on input "currency" at bounding box center [466, 331] width 236 height 31
type input "*********"
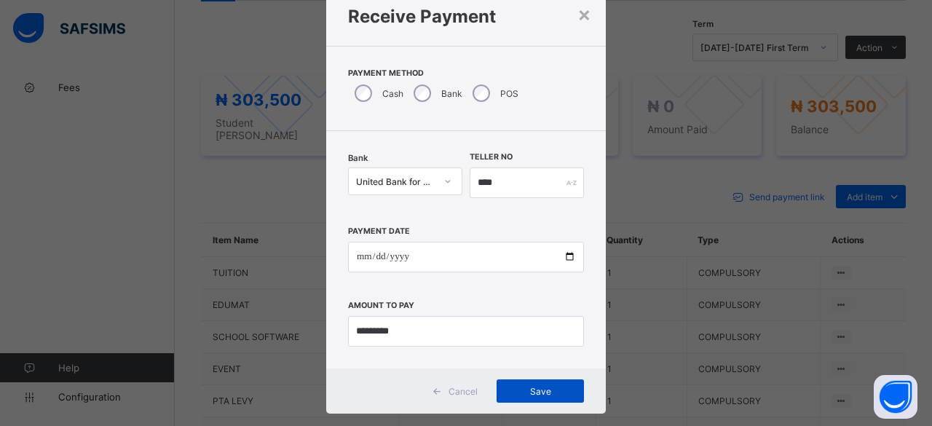
click at [541, 386] on span "Save" at bounding box center [539, 391] width 65 height 11
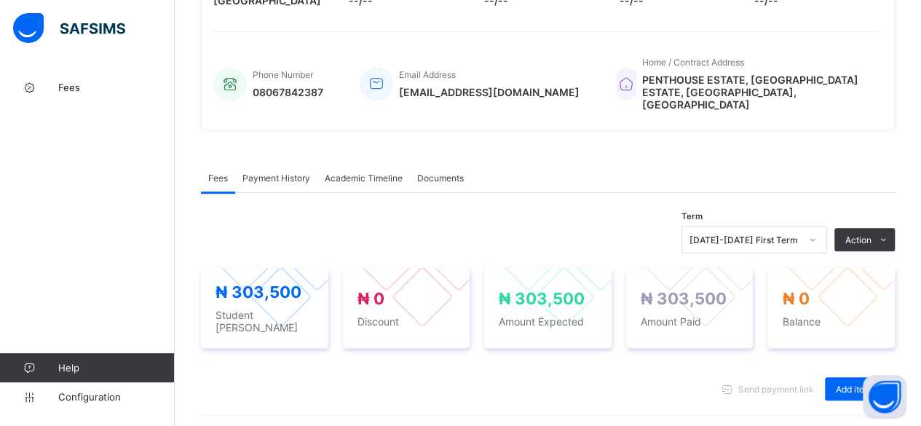
scroll to position [320, 0]
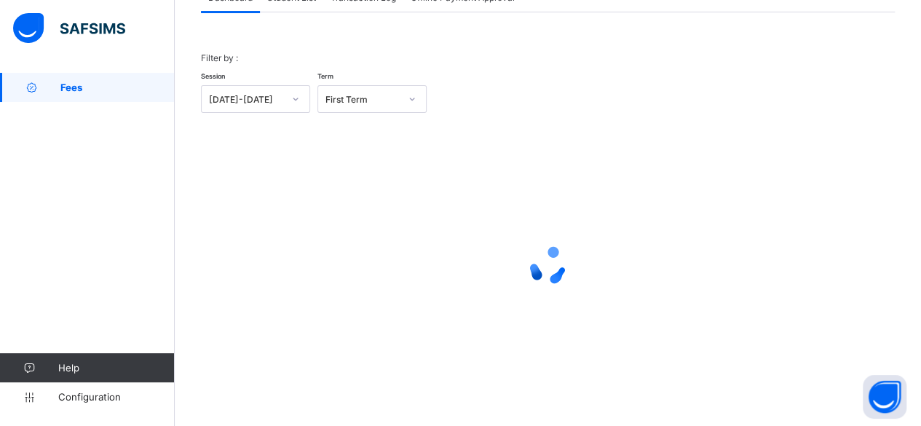
scroll to position [111, 0]
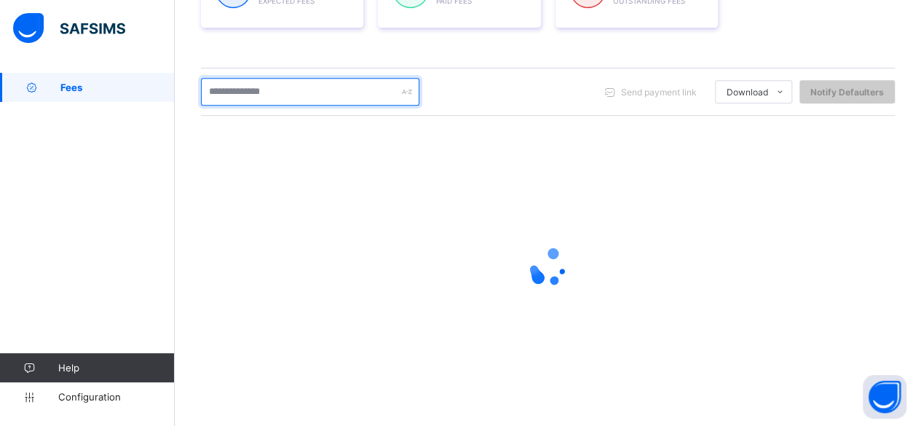
click at [301, 87] on input "text" at bounding box center [310, 92] width 218 height 28
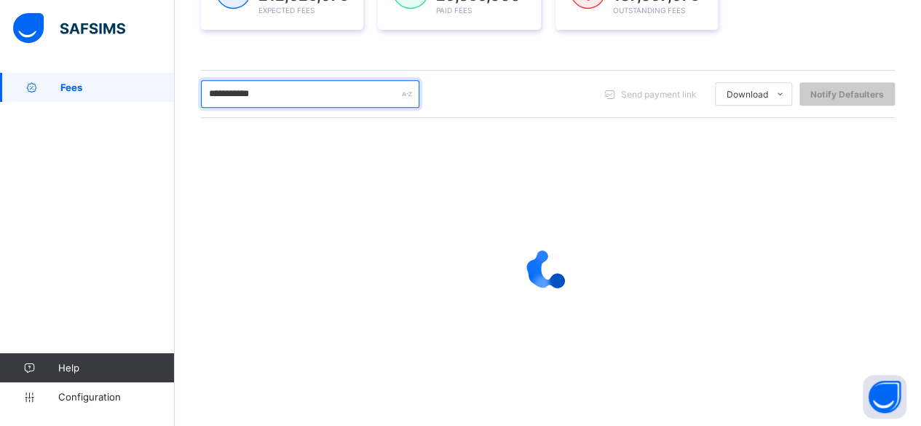
scroll to position [269, 0]
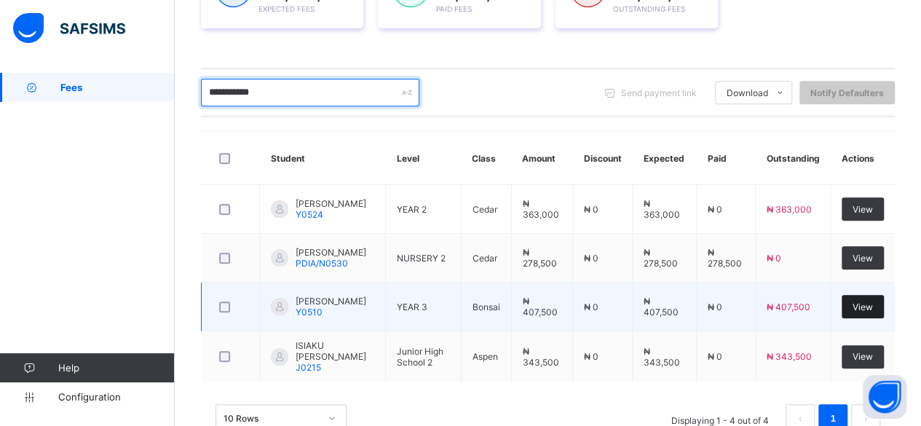
type input "**********"
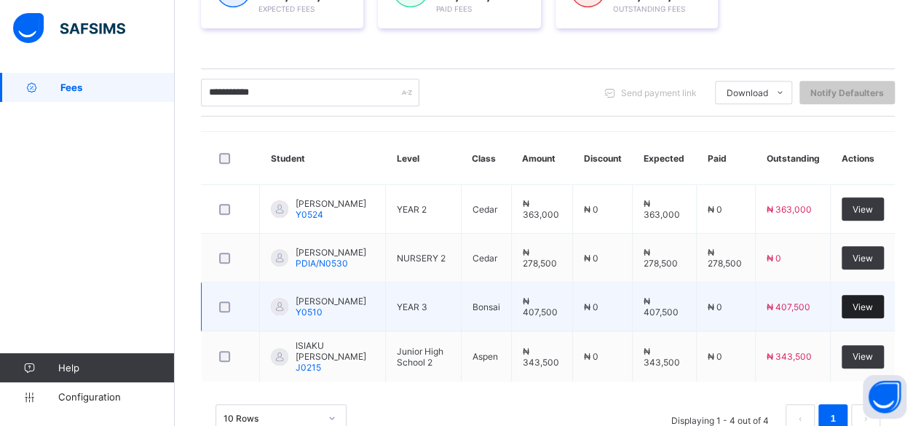
click at [872, 298] on div "View" at bounding box center [862, 306] width 42 height 23
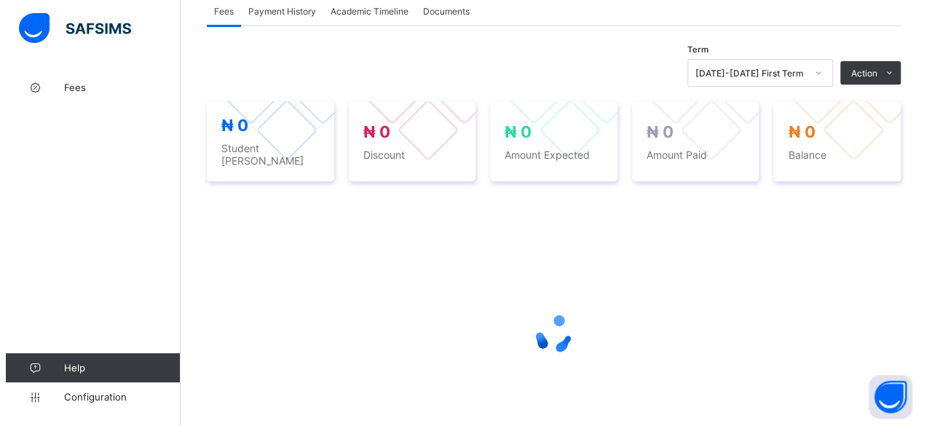
scroll to position [278, 0]
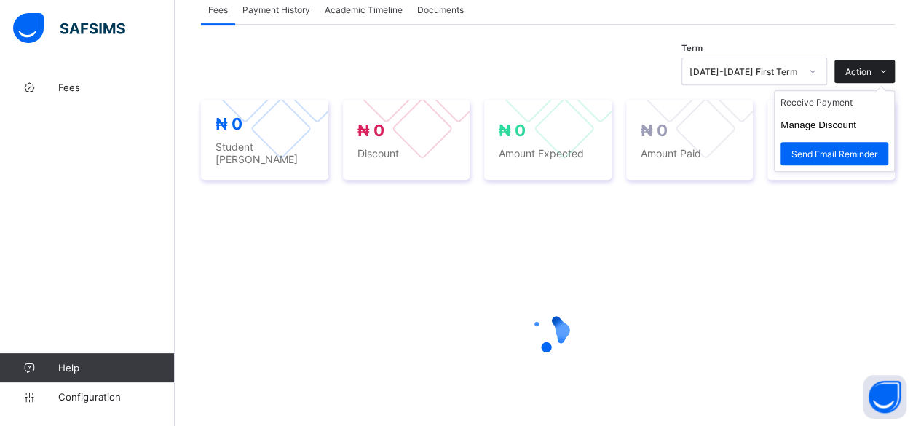
click at [881, 63] on div "Action" at bounding box center [864, 71] width 60 height 23
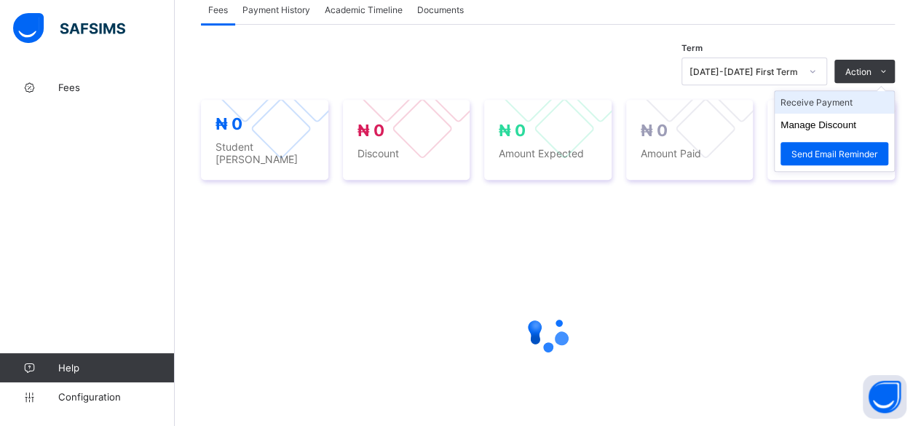
click at [854, 99] on li "Receive Payment" at bounding box center [833, 102] width 119 height 23
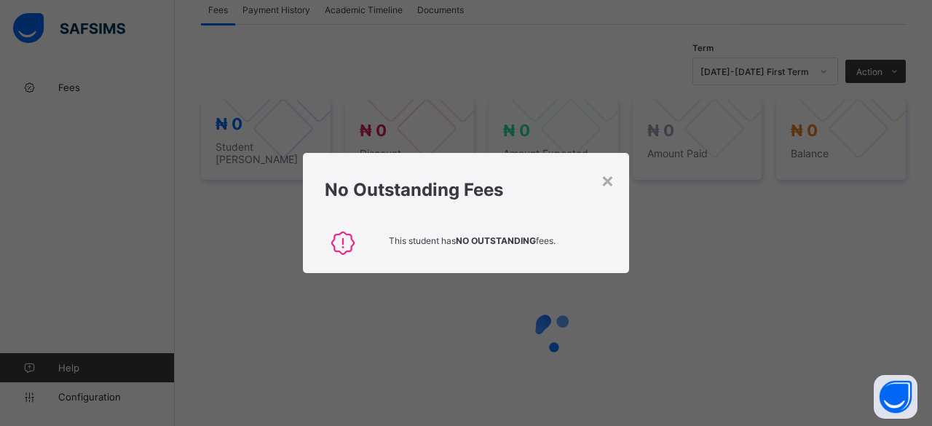
click at [686, 121] on div "× No Outstanding Fees This student has NO OUTSTANDING fees." at bounding box center [466, 213] width 932 height 426
click at [549, 63] on div "× No Outstanding Fees This student has NO OUTSTANDING fees." at bounding box center [466, 213] width 932 height 426
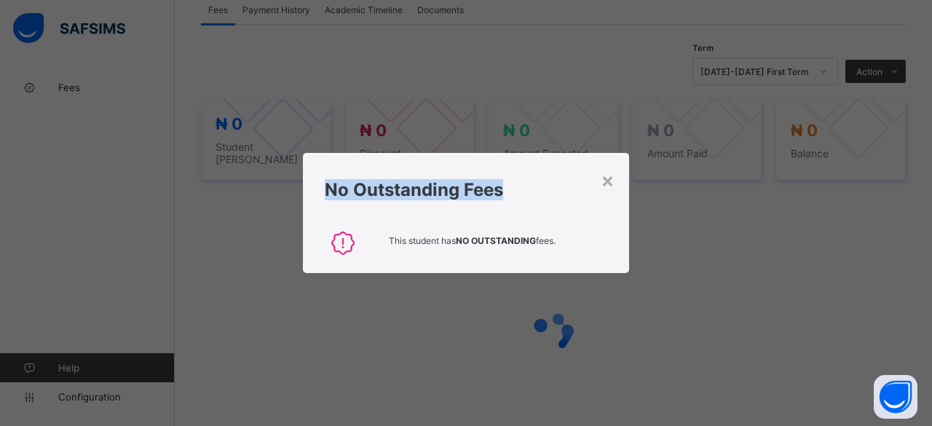
click at [549, 63] on div "× No Outstanding Fees This student has NO OUTSTANDING fees." at bounding box center [466, 213] width 932 height 426
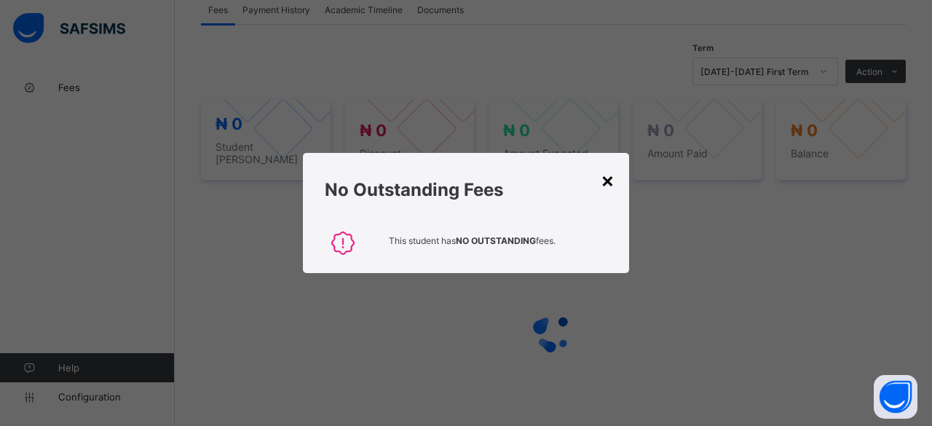
click at [607, 180] on div "×" at bounding box center [607, 179] width 14 height 25
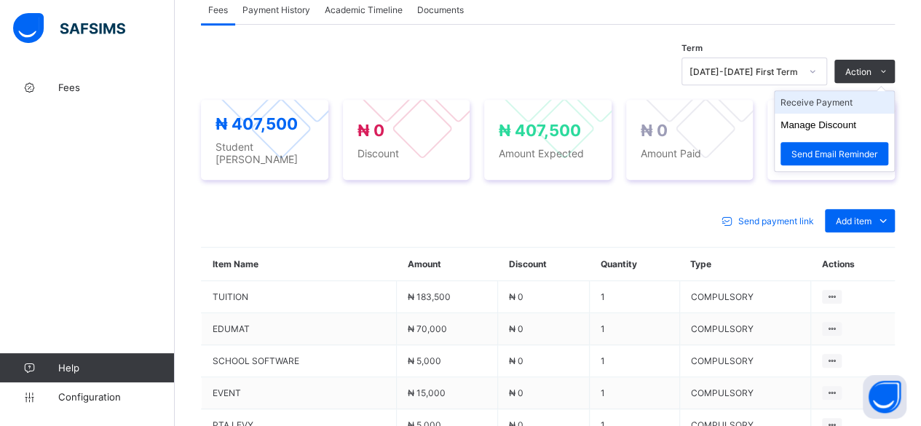
click at [852, 100] on li "Receive Payment" at bounding box center [833, 102] width 119 height 23
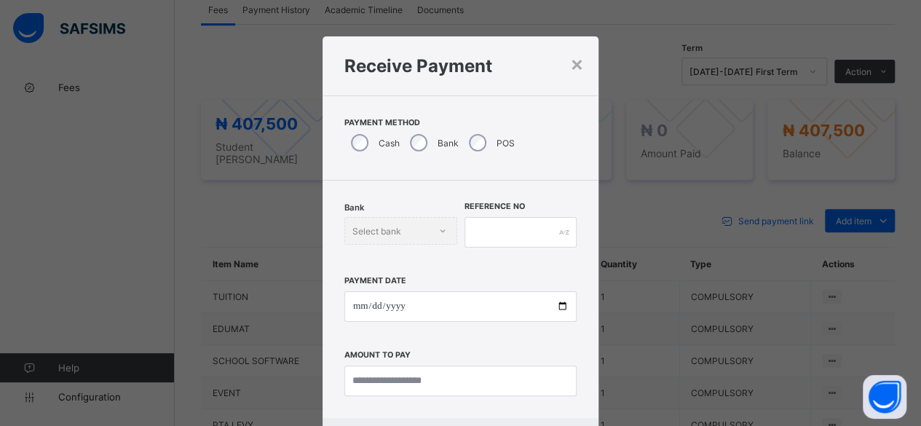
click at [413, 236] on div "Bank Select bank" at bounding box center [400, 231] width 113 height 28
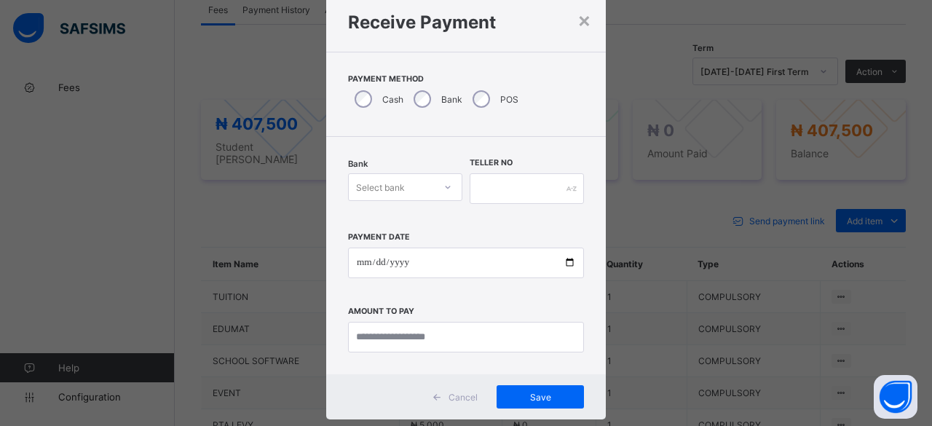
click at [421, 201] on div "Select bank" at bounding box center [405, 187] width 114 height 28
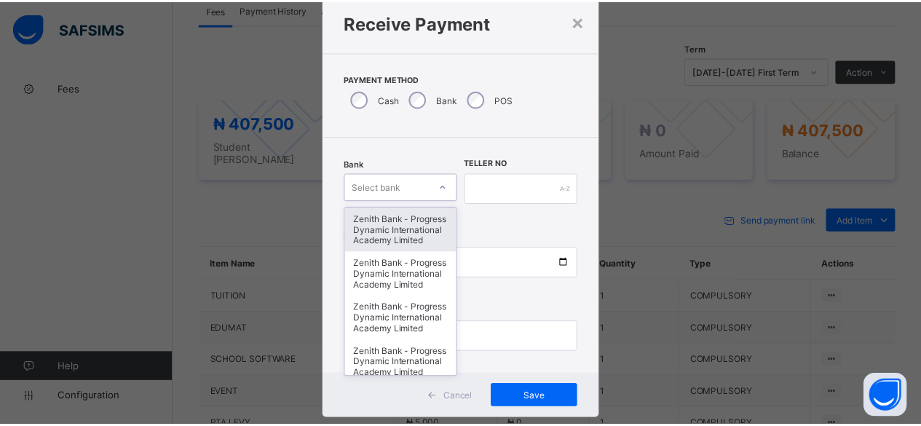
scroll to position [49, 0]
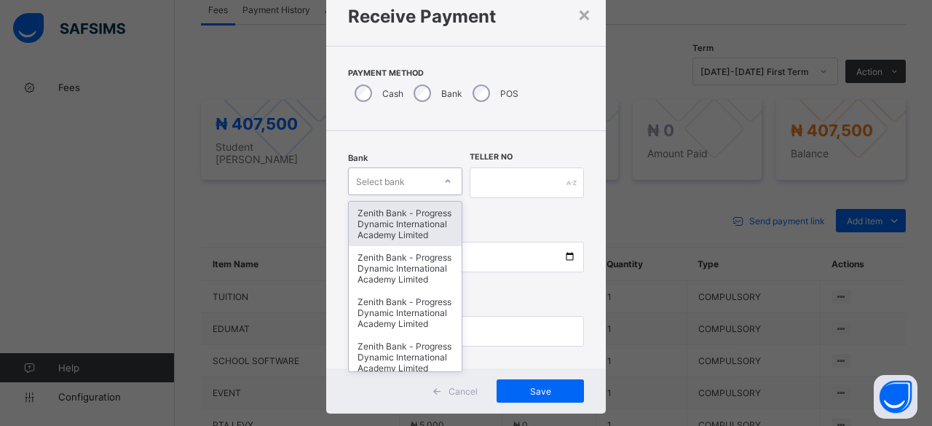
type input "*"
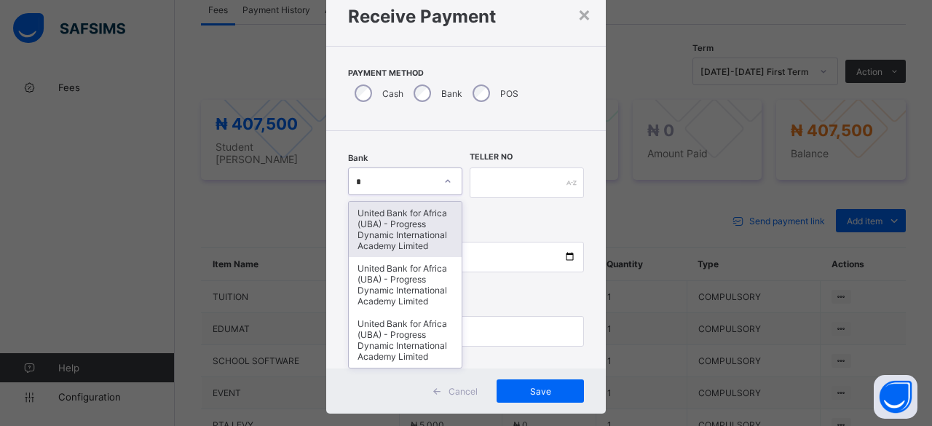
click at [405, 219] on div "United Bank for Africa (UBA) - Progress Dynamic International Academy Limited" at bounding box center [405, 229] width 113 height 55
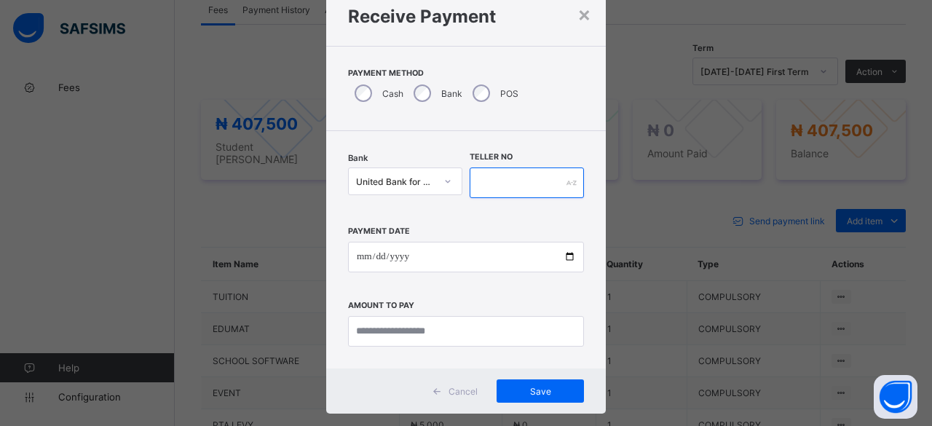
click at [532, 186] on input "text" at bounding box center [526, 182] width 114 height 31
type input "****"
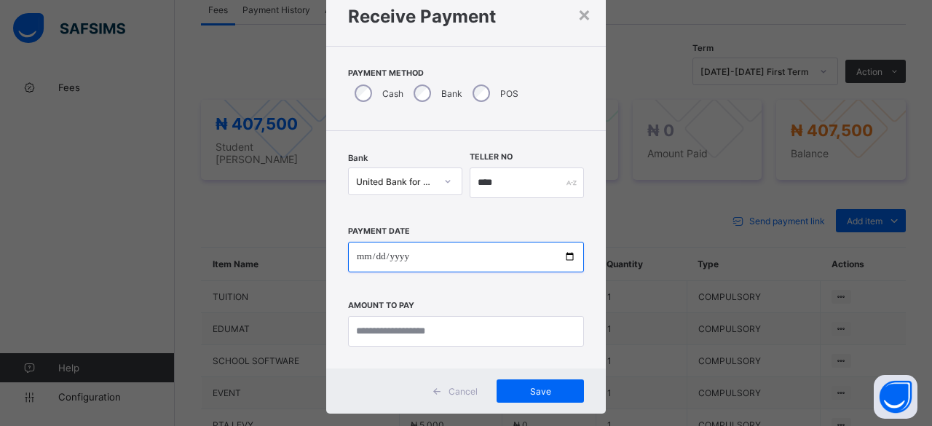
click at [484, 246] on input "date" at bounding box center [466, 257] width 236 height 31
click at [565, 249] on input "date" at bounding box center [466, 257] width 236 height 31
click at [561, 250] on input "date" at bounding box center [466, 257] width 236 height 31
type input "**********"
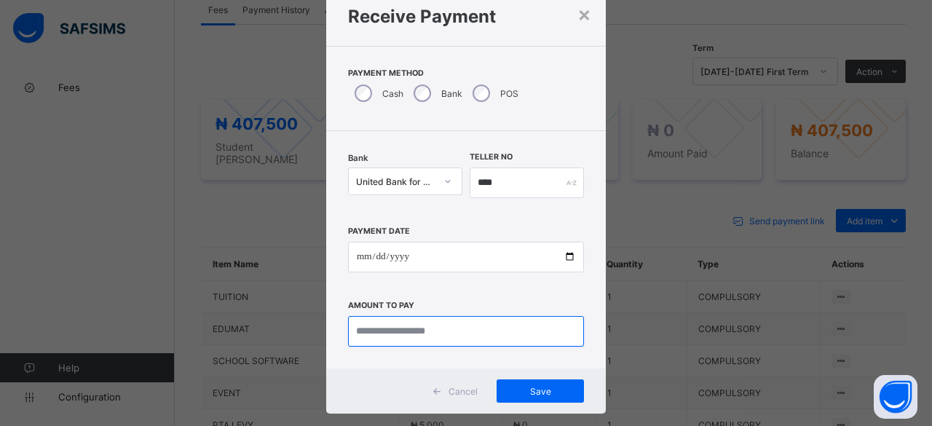
click at [469, 338] on input "currency" at bounding box center [466, 331] width 236 height 31
type input "*********"
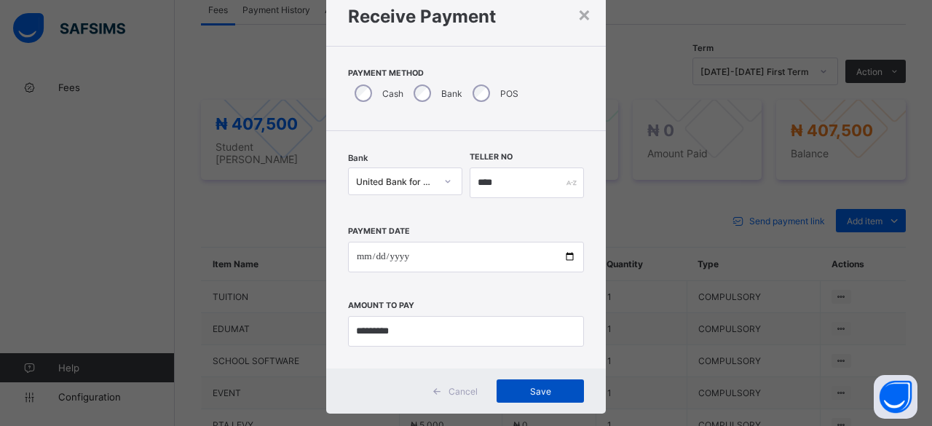
click at [541, 386] on span "Save" at bounding box center [539, 391] width 65 height 11
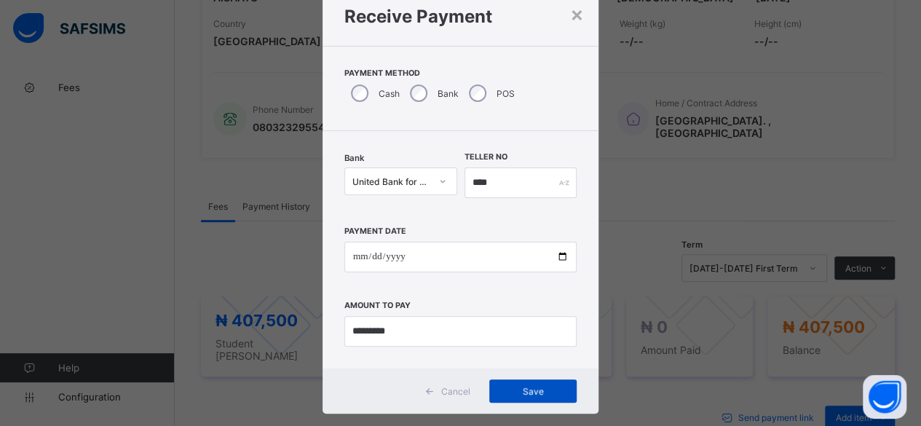
scroll to position [470, 0]
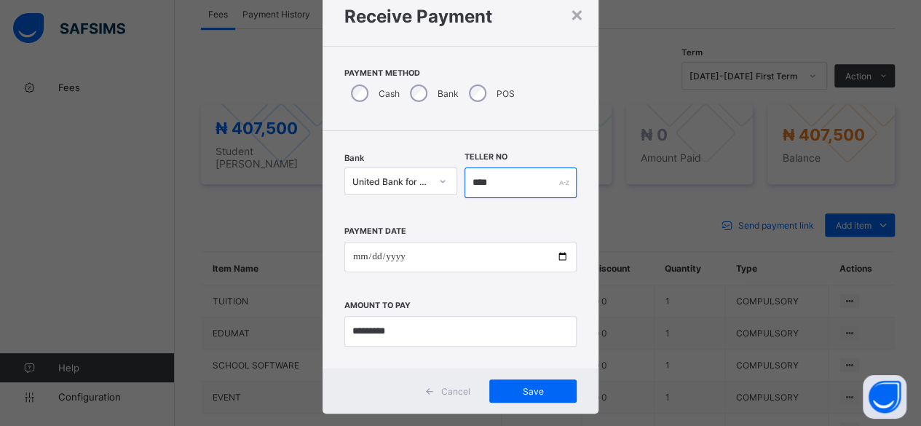
click at [473, 180] on input "****" at bounding box center [520, 182] width 113 height 31
type input "****"
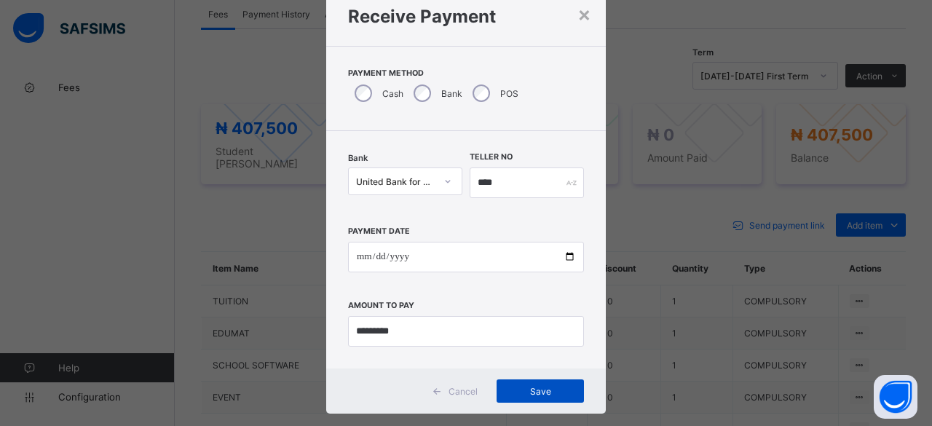
click at [530, 392] on span "Save" at bounding box center [539, 391] width 65 height 11
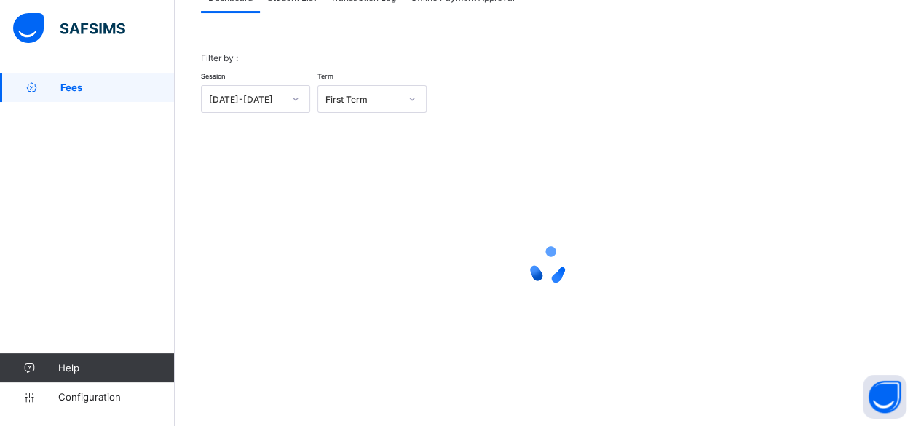
scroll to position [111, 0]
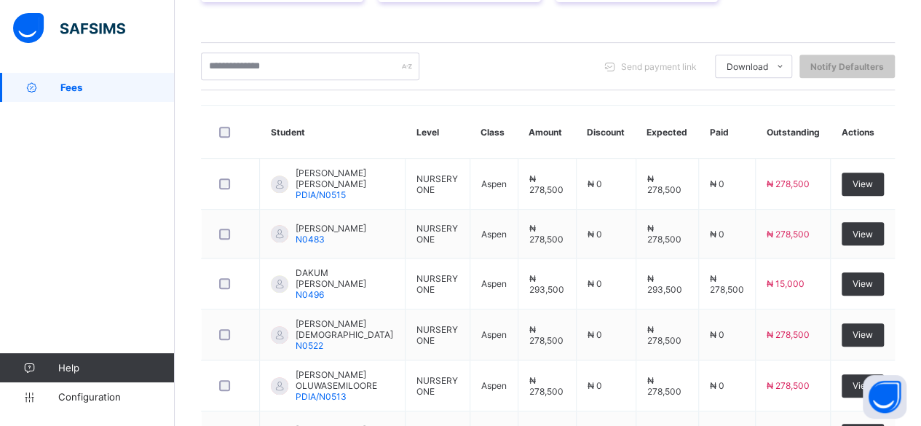
scroll to position [277, 0]
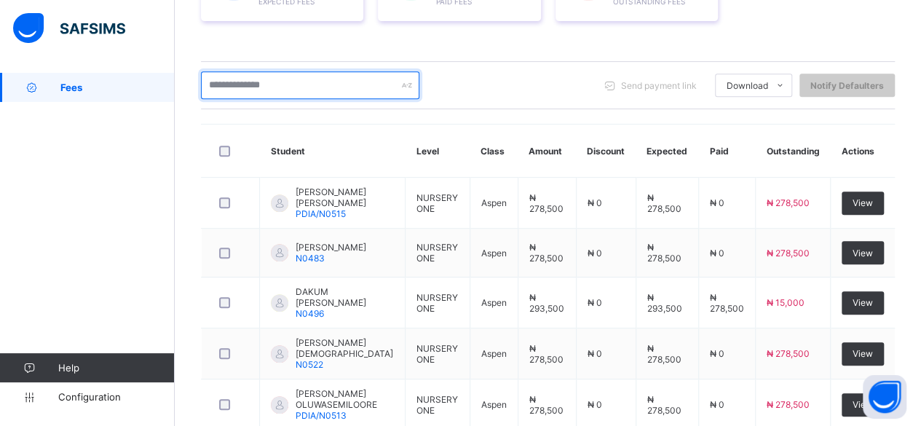
click at [357, 80] on input "text" at bounding box center [310, 85] width 218 height 28
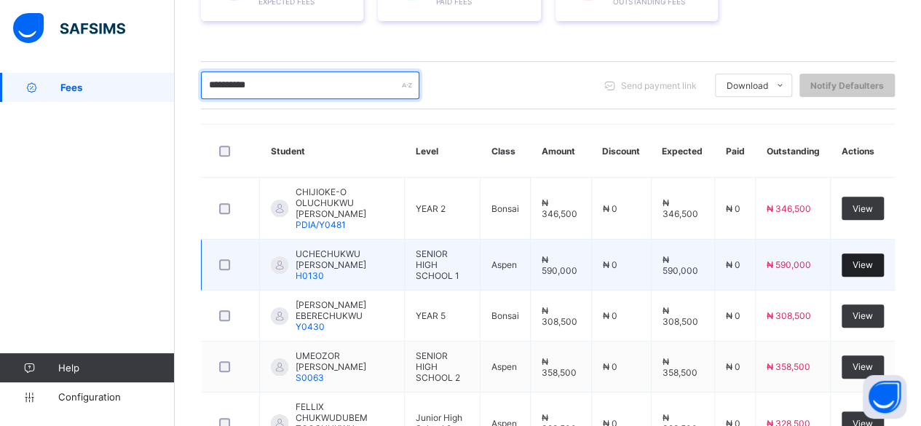
type input "**********"
click at [862, 253] on div "View" at bounding box center [862, 264] width 42 height 23
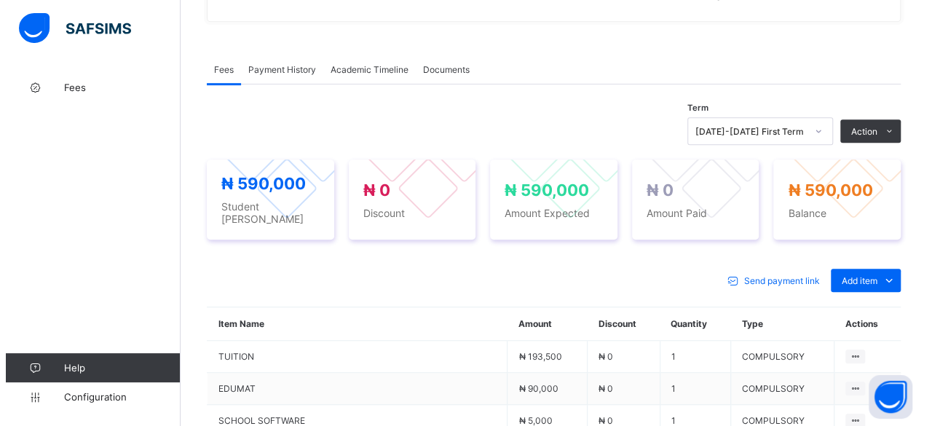
scroll to position [437, 0]
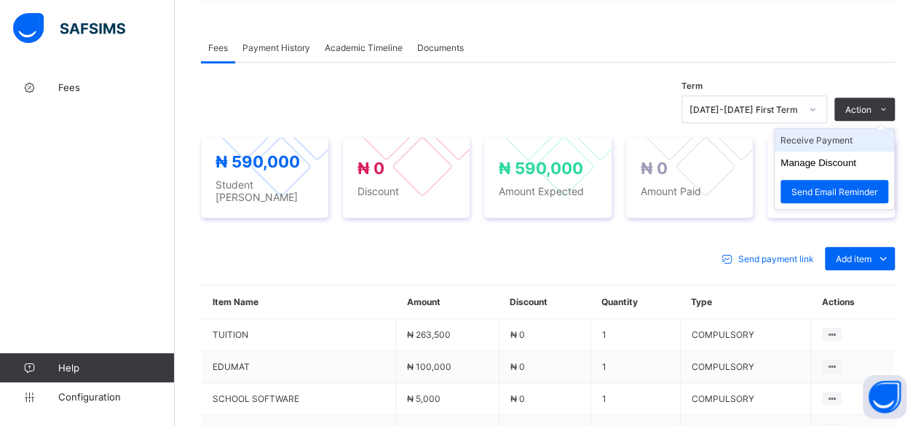
click at [881, 132] on li "Receive Payment" at bounding box center [833, 140] width 119 height 23
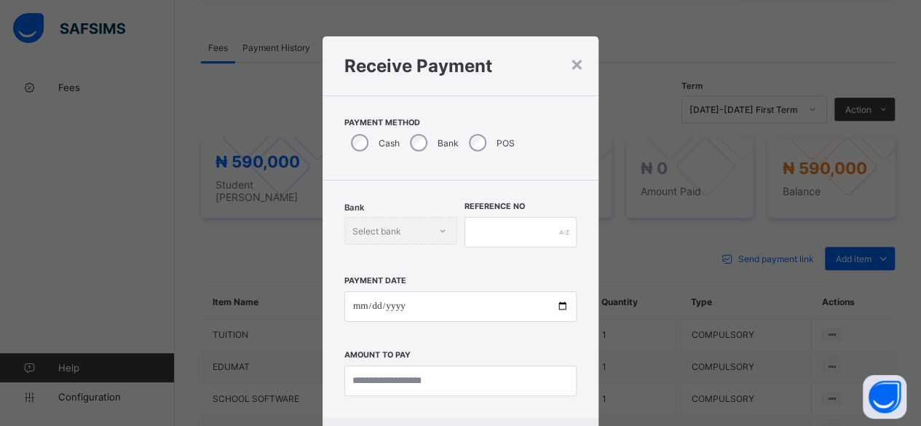
click at [426, 226] on div "Bank Select bank" at bounding box center [400, 231] width 113 height 28
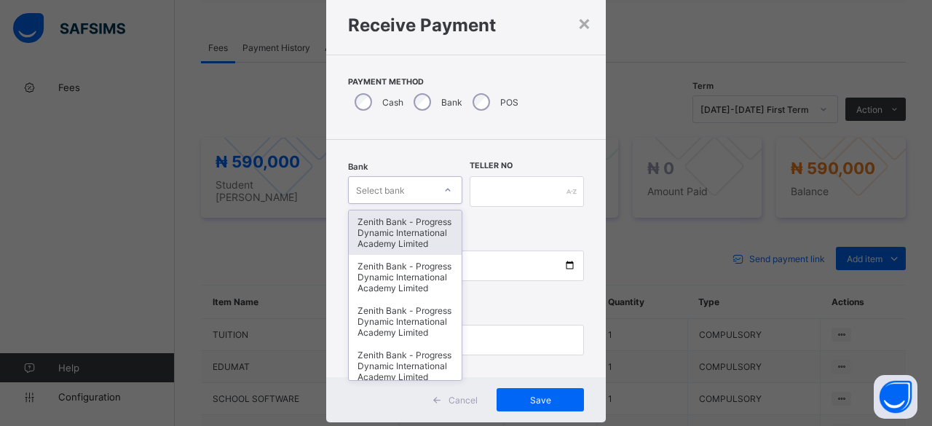
click at [405, 204] on div "option Zenith Bank - Progress Dynamic International Academy Limited focused, 1 …" at bounding box center [405, 190] width 114 height 28
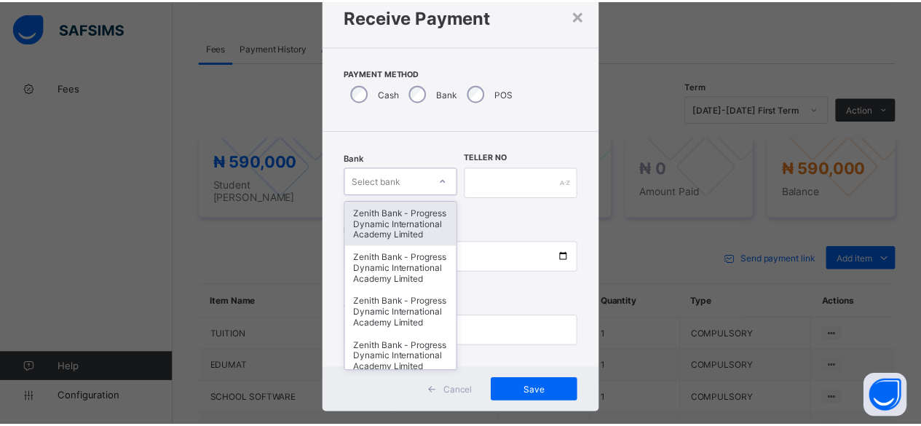
scroll to position [49, 0]
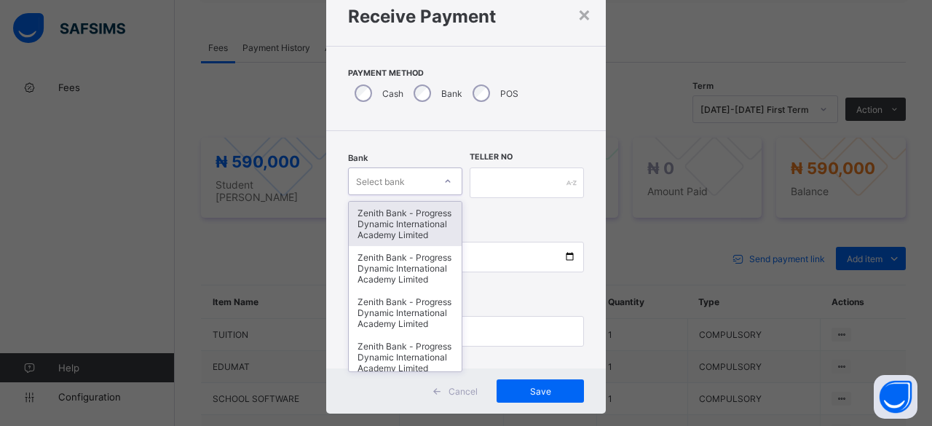
click at [405, 234] on div "Zenith Bank - Progress Dynamic International Academy Limited" at bounding box center [405, 224] width 113 height 44
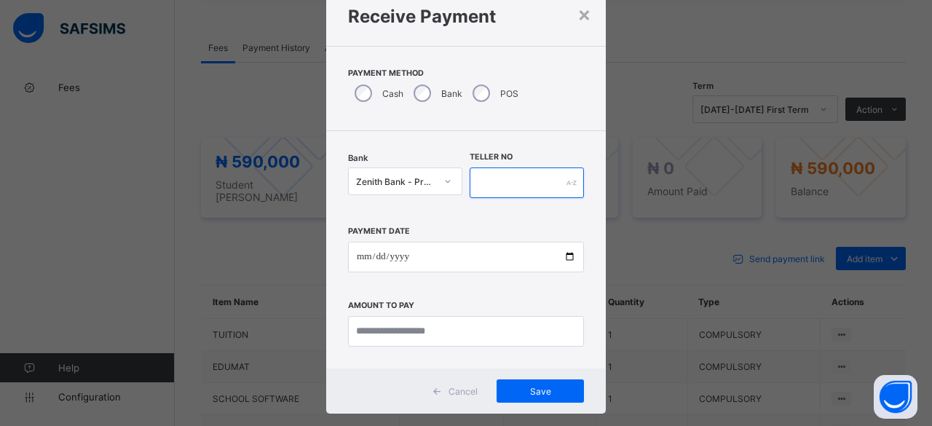
click at [521, 180] on input "text" at bounding box center [526, 182] width 114 height 31
type input "****"
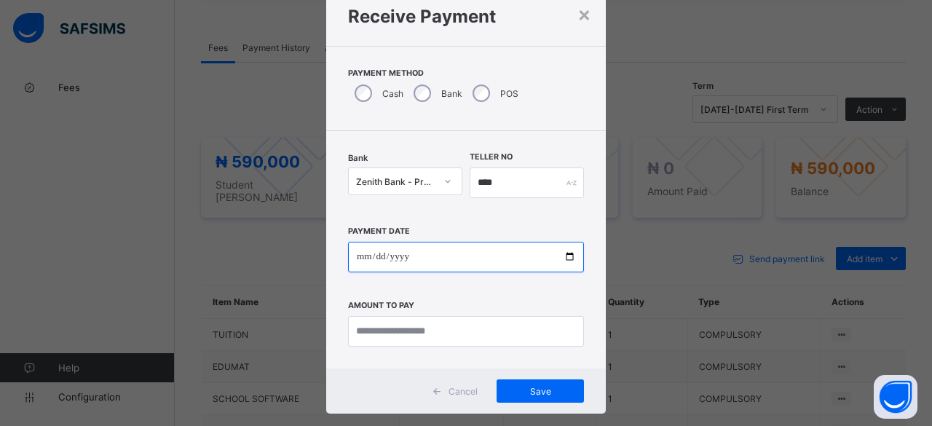
click at [570, 255] on input "date" at bounding box center [466, 257] width 236 height 31
type input "**********"
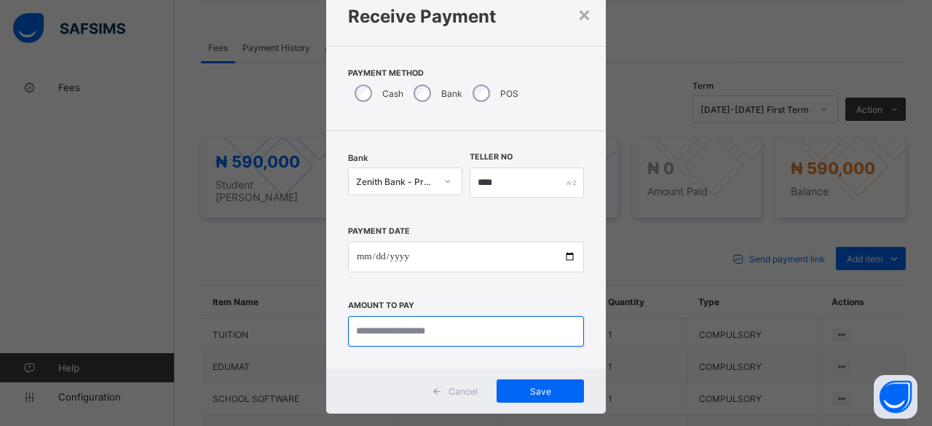
click at [493, 330] on input "currency" at bounding box center [466, 331] width 236 height 31
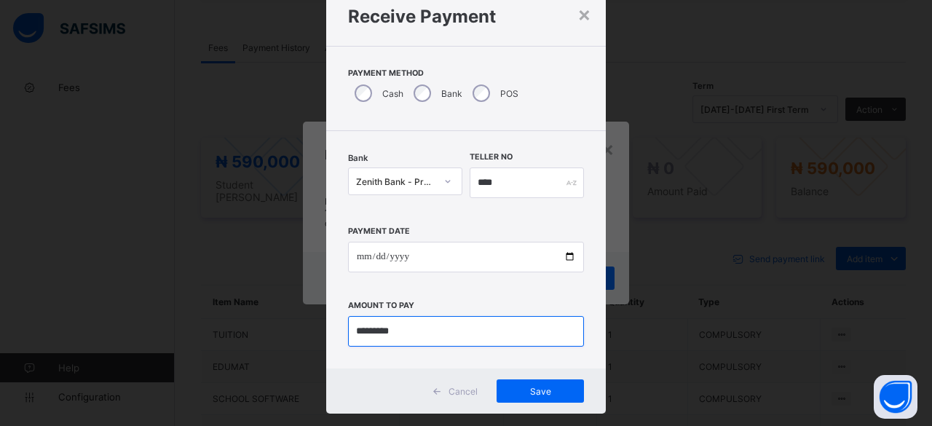
click at [493, 330] on input "currency" at bounding box center [466, 331] width 236 height 31
type input "*********"
click at [578, 10] on div "×" at bounding box center [584, 13] width 14 height 25
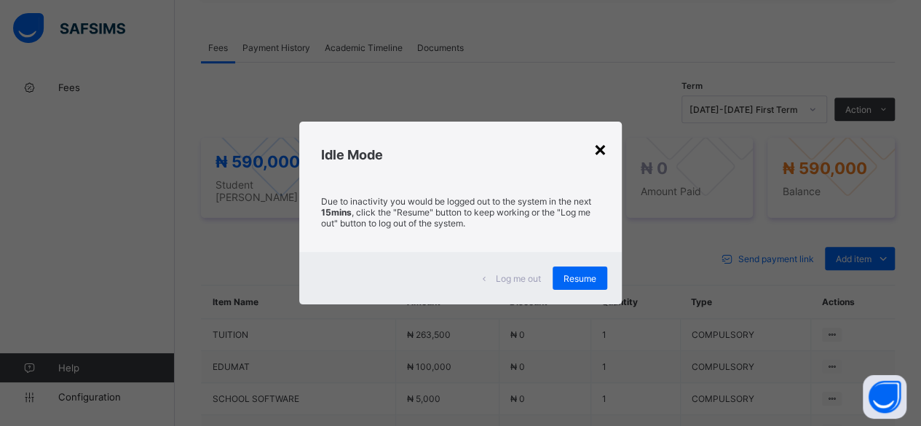
click at [595, 151] on div "×" at bounding box center [600, 148] width 14 height 25
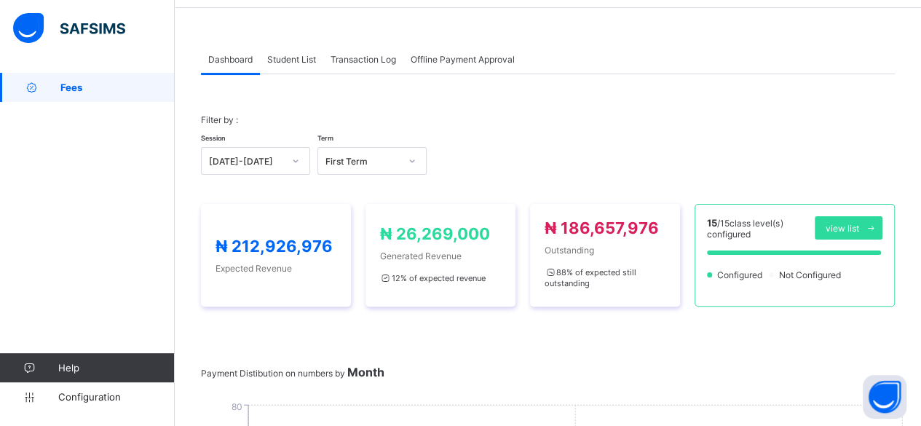
scroll to position [29, 0]
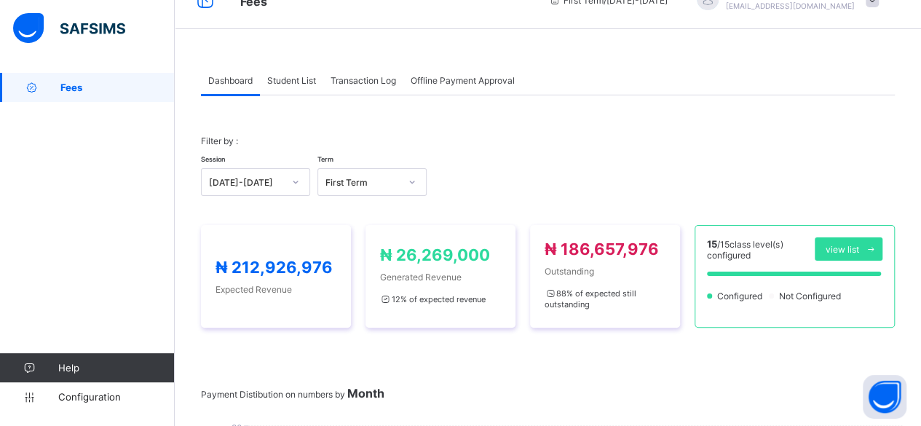
click at [296, 75] on span "Student List" at bounding box center [291, 80] width 49 height 11
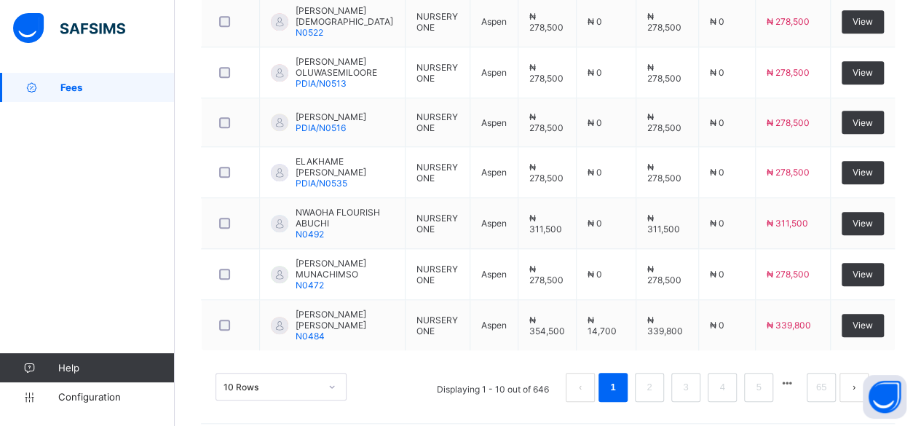
scroll to position [236, 0]
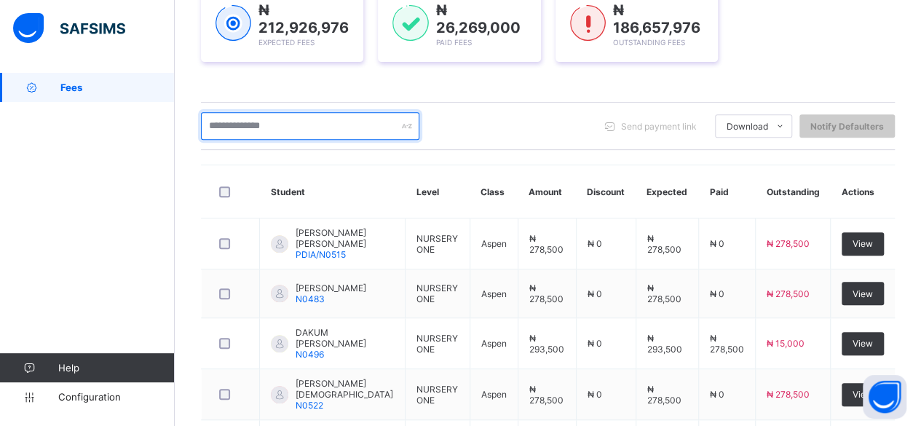
click at [384, 123] on input "text" at bounding box center [310, 126] width 218 height 28
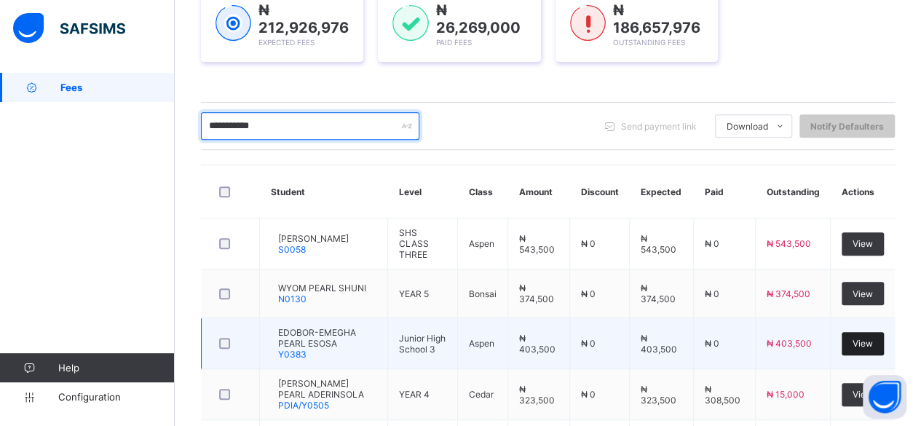
type input "**********"
click at [873, 340] on span "View" at bounding box center [862, 343] width 20 height 11
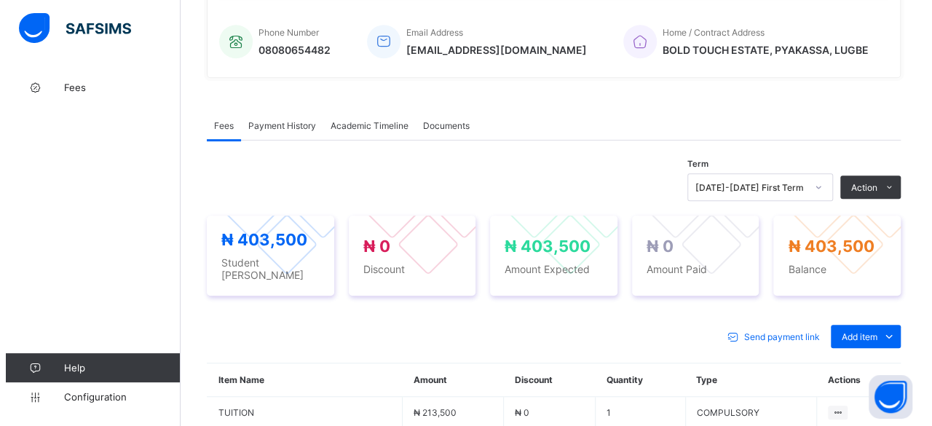
scroll to position [349, 0]
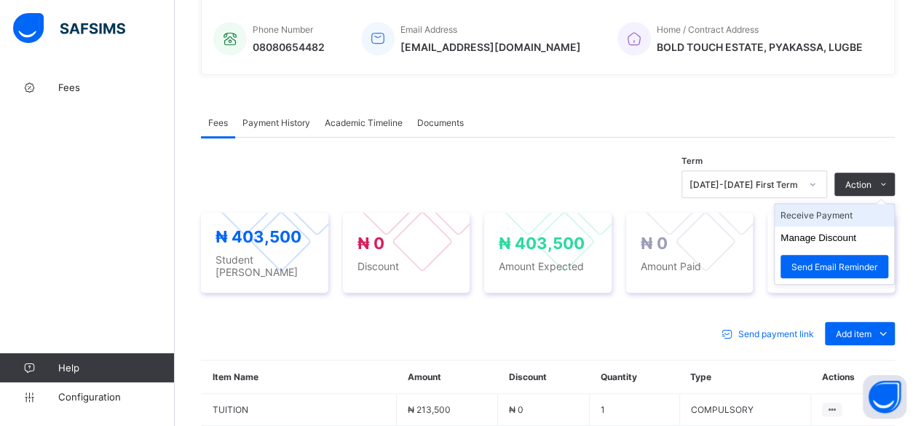
click at [862, 212] on li "Receive Payment" at bounding box center [833, 215] width 119 height 23
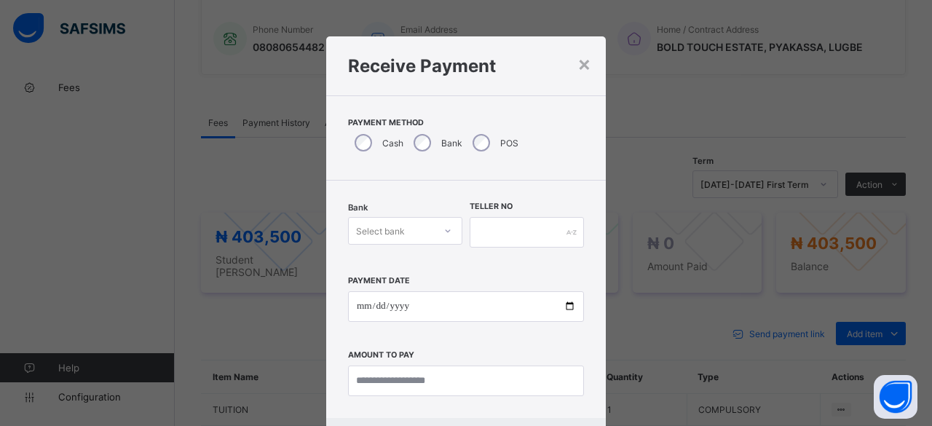
click at [418, 258] on div "× Receive Payment Payment Method Cash Bank POS Bank Select bank Teller No Payme…" at bounding box center [465, 249] width 279 height 426
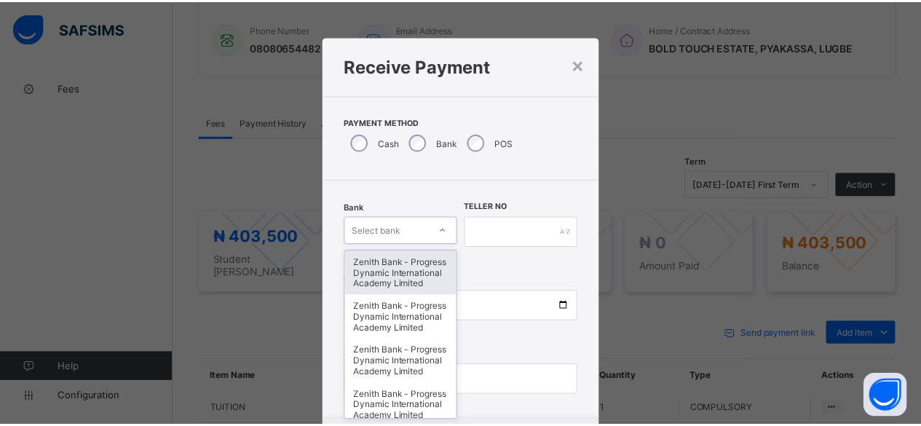
scroll to position [49, 0]
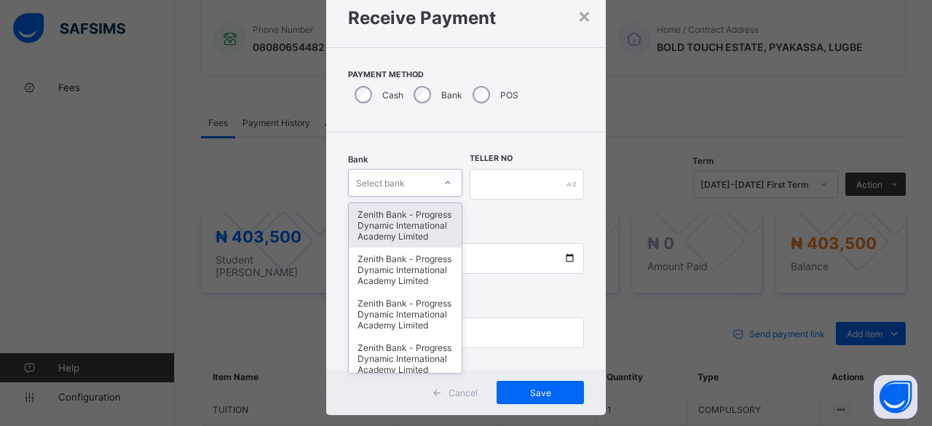
click at [421, 196] on div "option Zenith Bank - Progress Dynamic International Academy Limited focused, 1 …" at bounding box center [405, 183] width 114 height 28
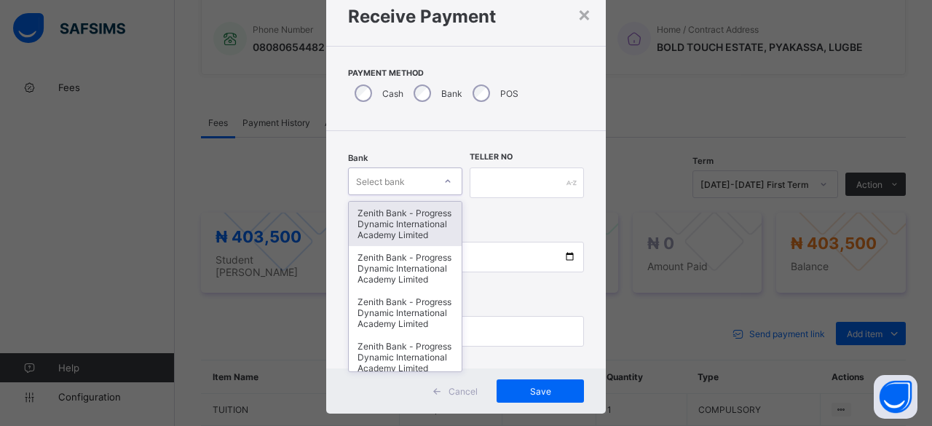
type input "*"
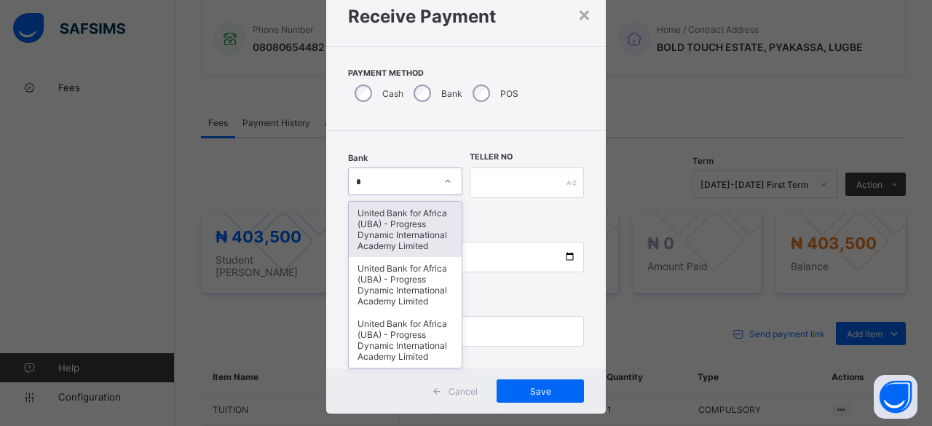
click at [421, 227] on div "United Bank for Africa (UBA) - Progress Dynamic International Academy Limited" at bounding box center [405, 229] width 113 height 55
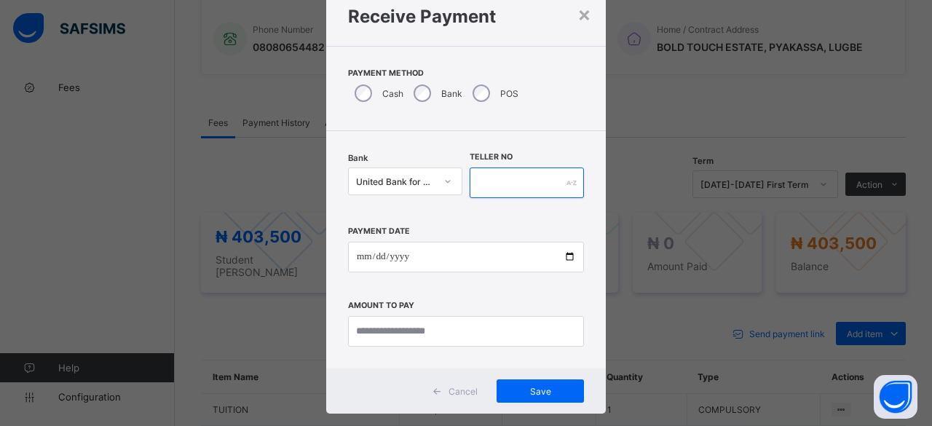
click at [485, 188] on input "text" at bounding box center [526, 182] width 114 height 31
type input "****"
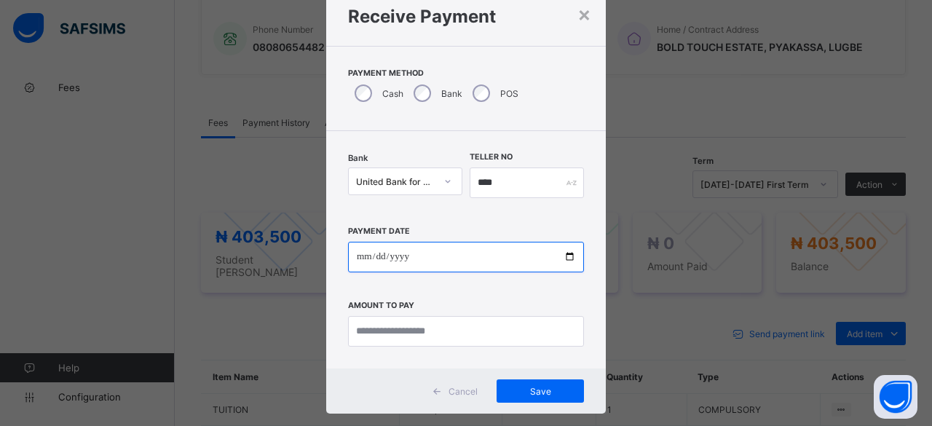
click at [563, 261] on input "date" at bounding box center [466, 257] width 236 height 31
type input "**********"
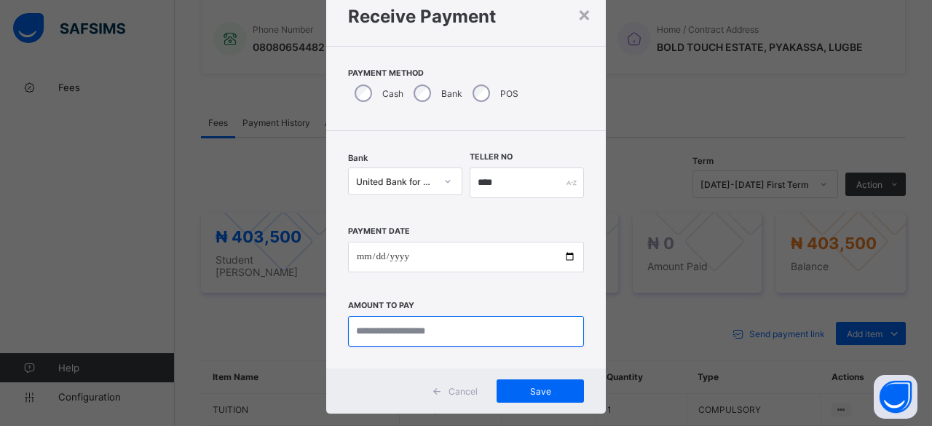
click at [461, 331] on input "currency" at bounding box center [466, 331] width 236 height 31
click at [577, 18] on div "×" at bounding box center [584, 13] width 14 height 25
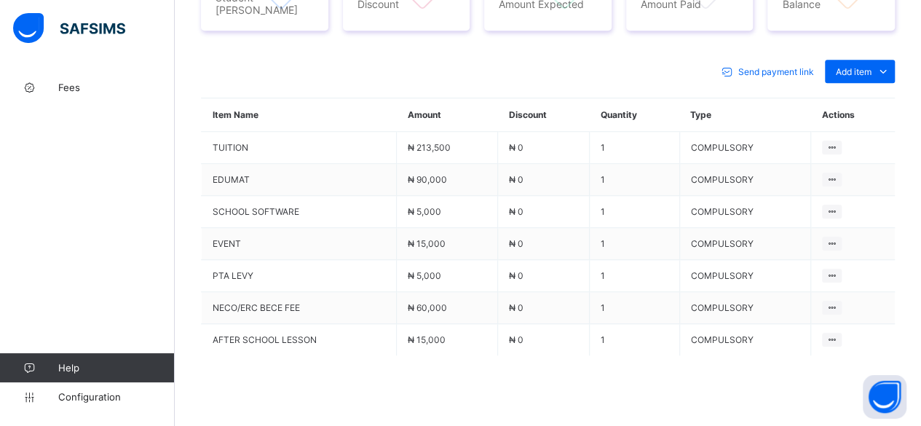
scroll to position [640, 0]
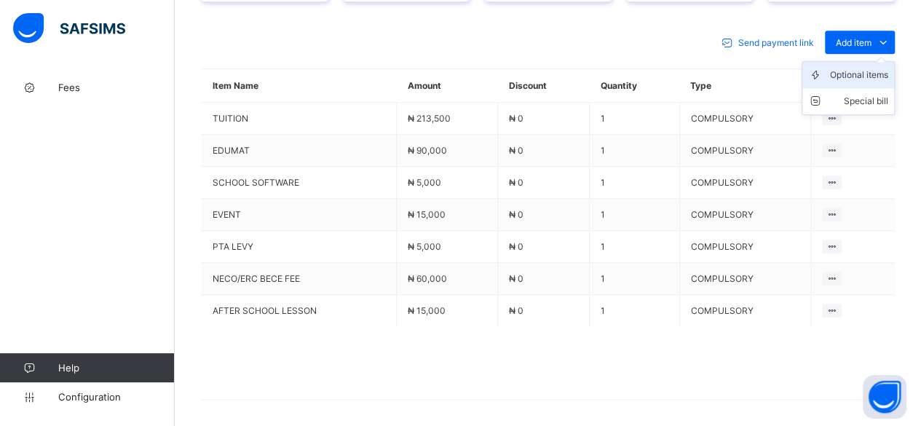
click at [873, 68] on div "Optional items" at bounding box center [859, 75] width 58 height 15
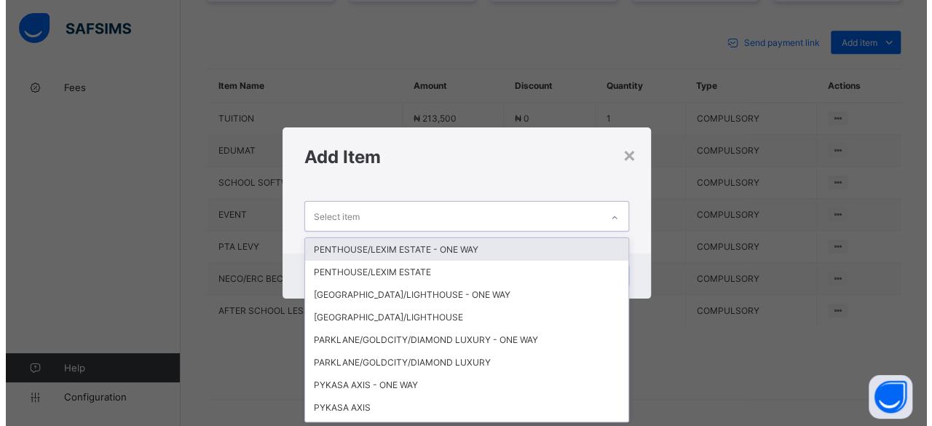
scroll to position [0, 0]
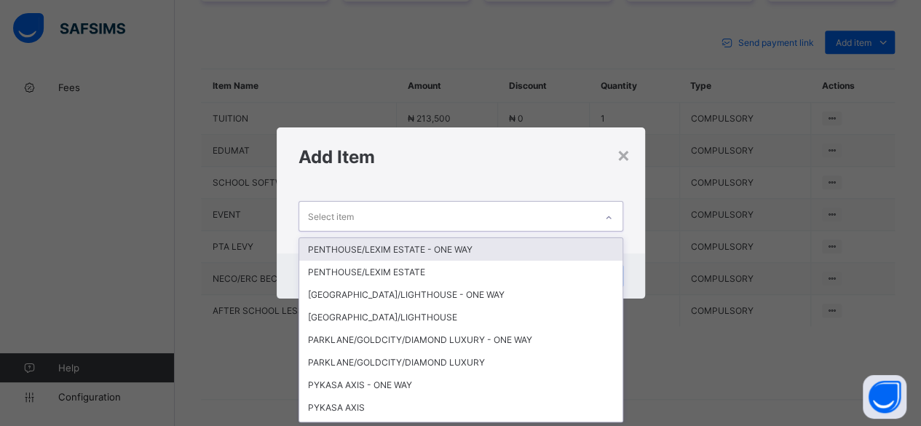
click at [502, 209] on div "Select item" at bounding box center [446, 216] width 295 height 28
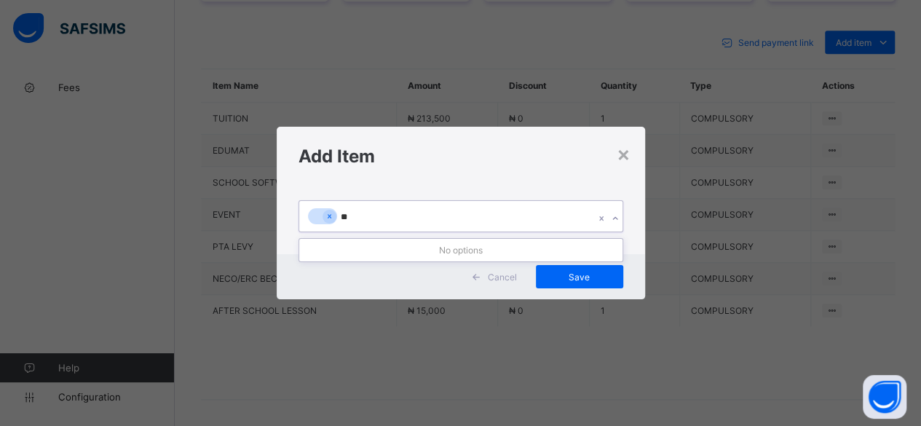
type input "*"
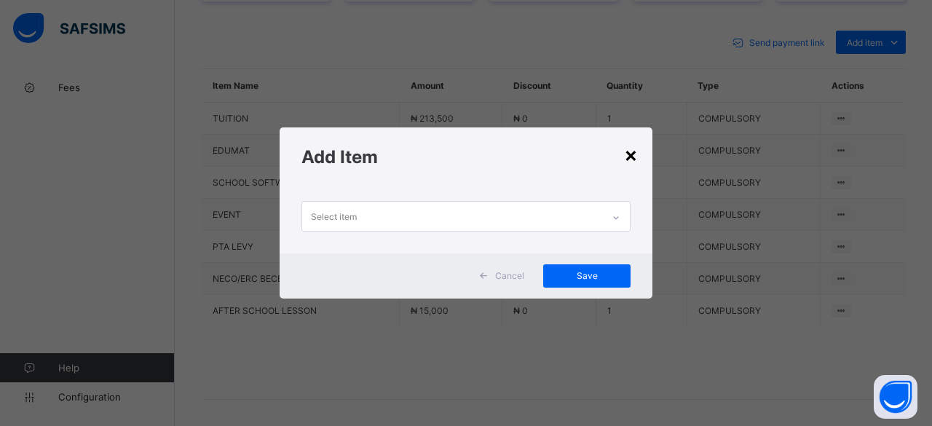
click at [625, 148] on div "×" at bounding box center [631, 154] width 14 height 25
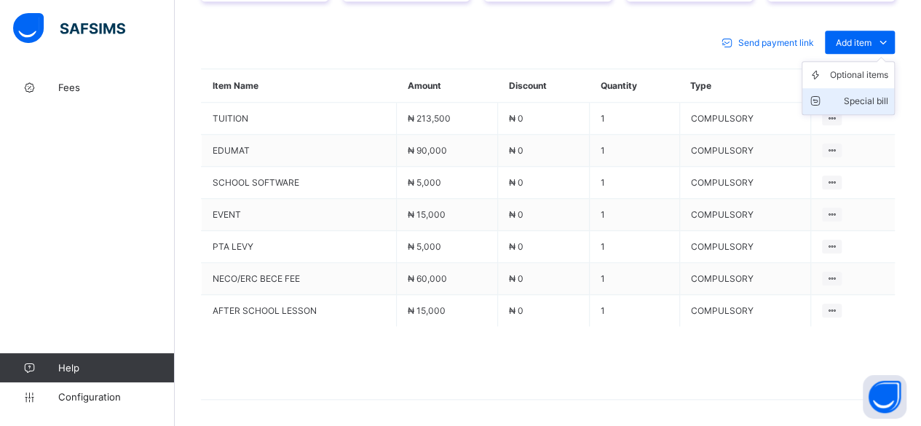
click at [861, 94] on div "Special bill" at bounding box center [859, 101] width 58 height 15
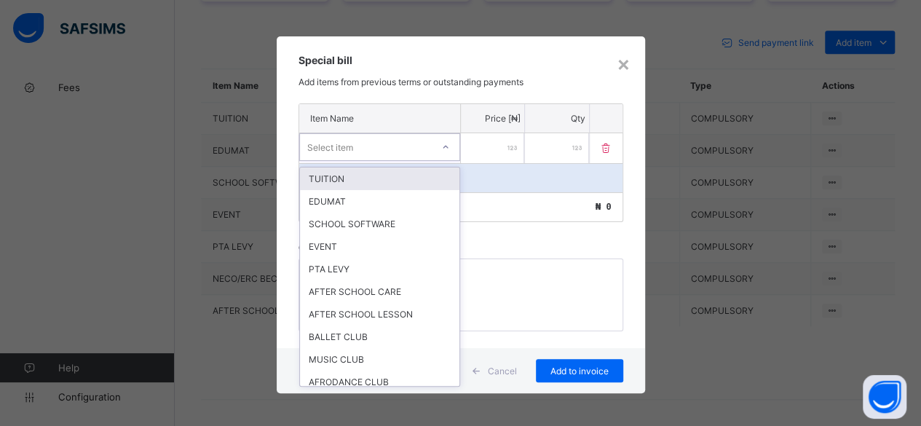
click at [403, 142] on div "Select item" at bounding box center [366, 147] width 132 height 20
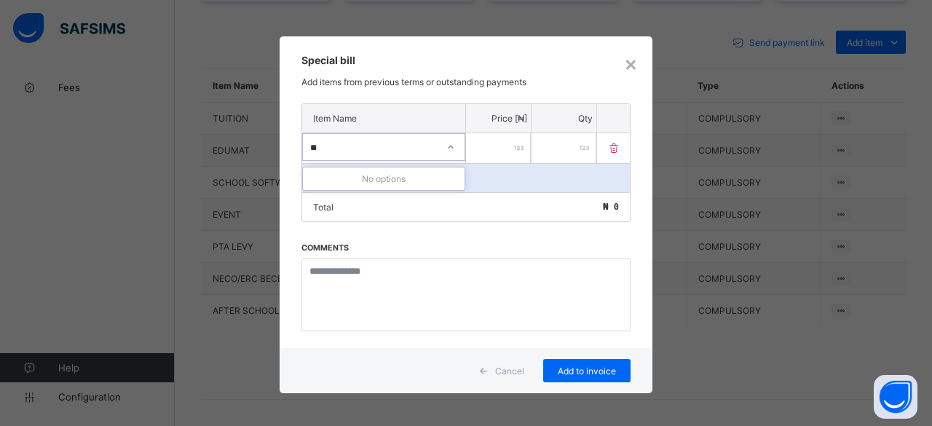
type input "*"
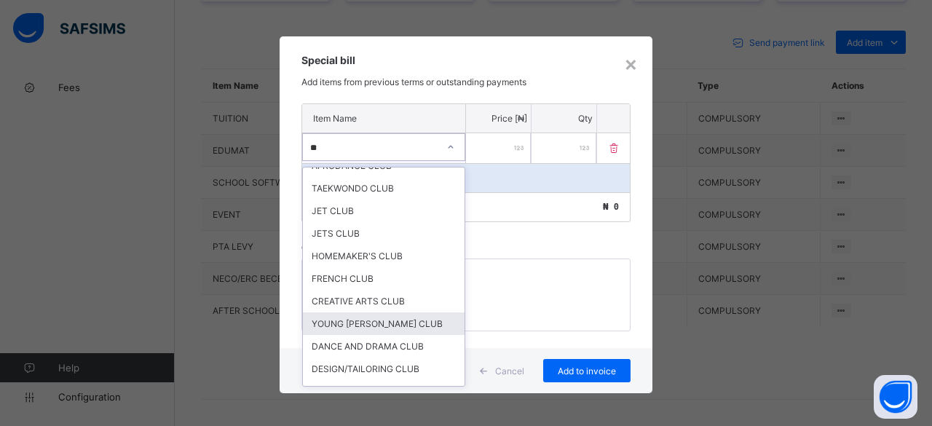
scroll to position [65, 0]
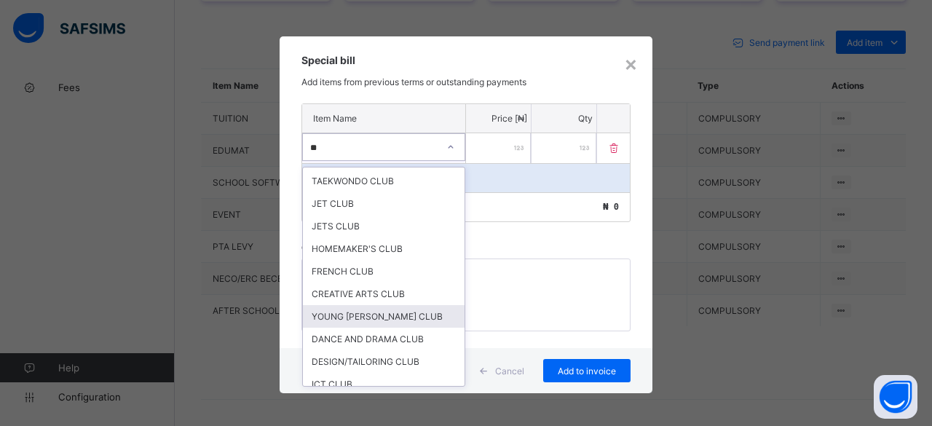
type input "*"
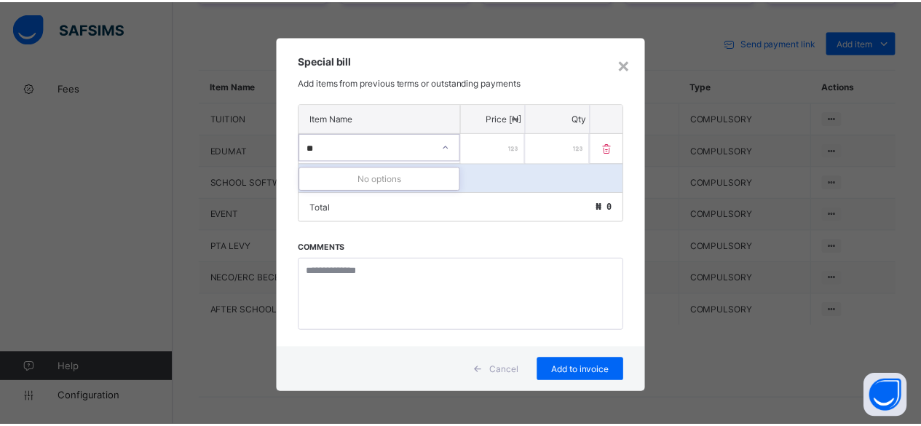
scroll to position [0, 0]
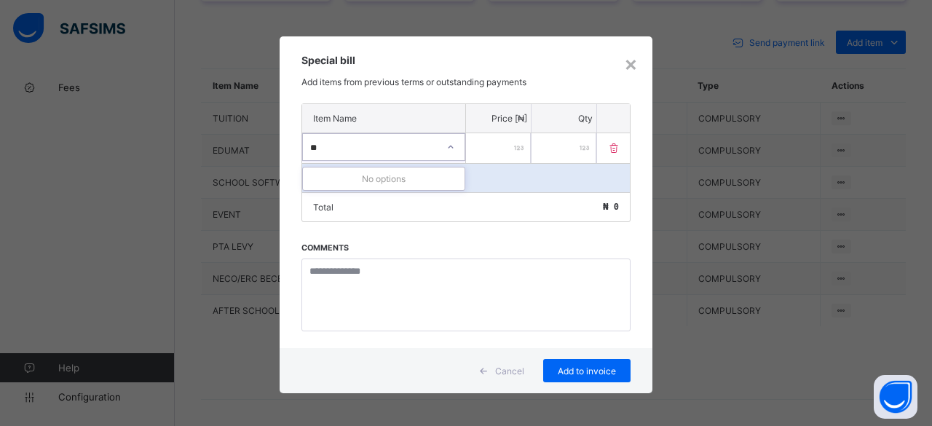
type input "*"
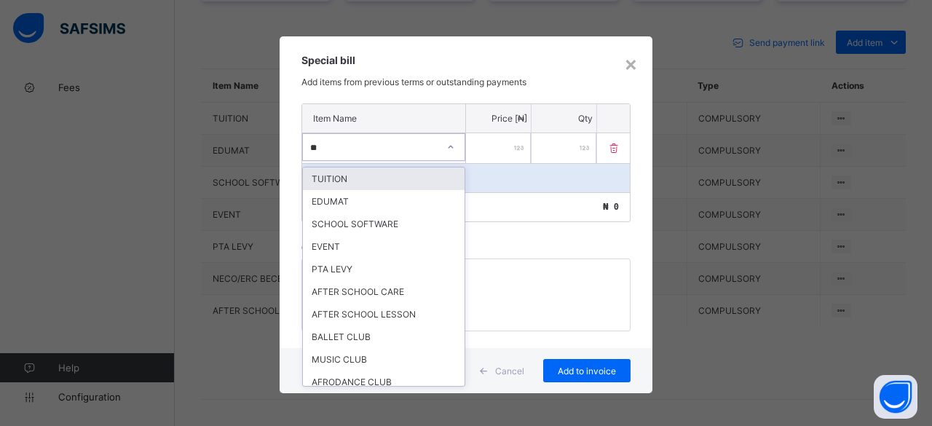
type input "*"
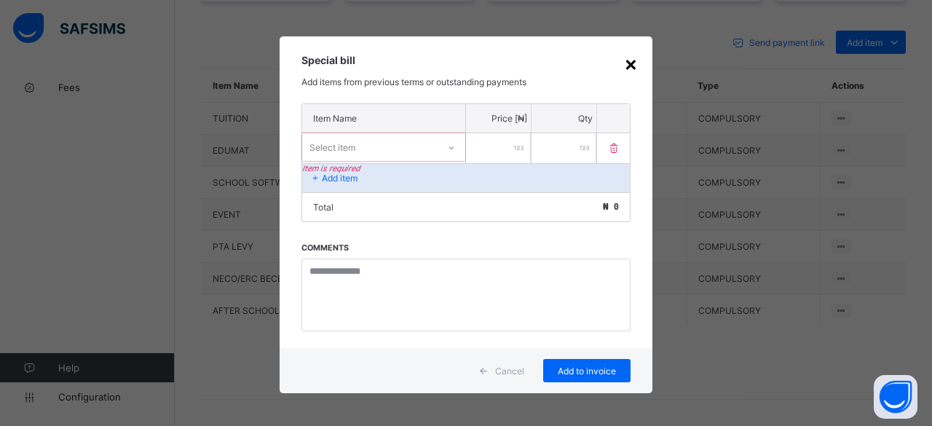
click at [627, 68] on div "×" at bounding box center [631, 63] width 14 height 25
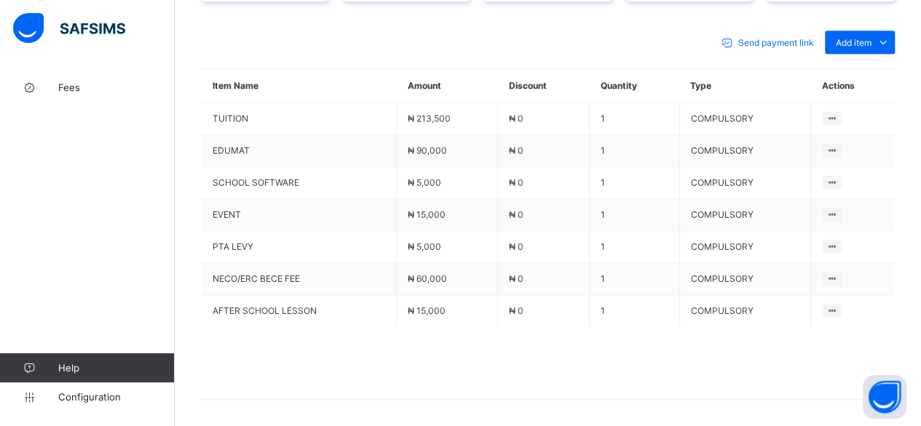
drag, startPoint x: 627, startPoint y: 68, endPoint x: 626, endPoint y: 81, distance: 13.1
click at [626, 81] on th "Quantity" at bounding box center [634, 85] width 90 height 33
drag, startPoint x: 626, startPoint y: 81, endPoint x: 642, endPoint y: 26, distance: 56.9
drag, startPoint x: 642, startPoint y: 26, endPoint x: 646, endPoint y: 2, distance: 24.4
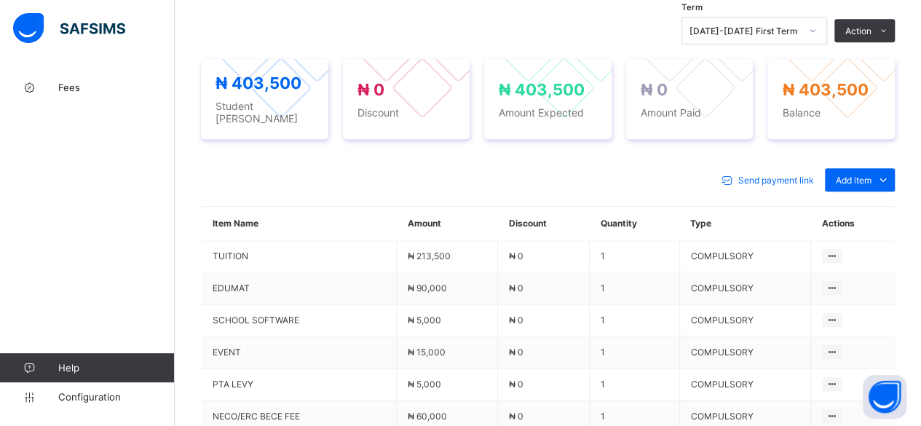
scroll to position [495, 0]
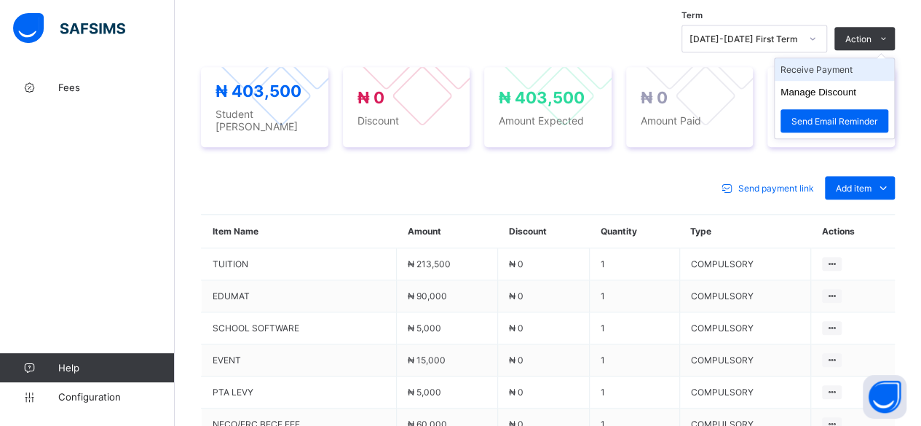
click at [853, 69] on li "Receive Payment" at bounding box center [833, 69] width 119 height 23
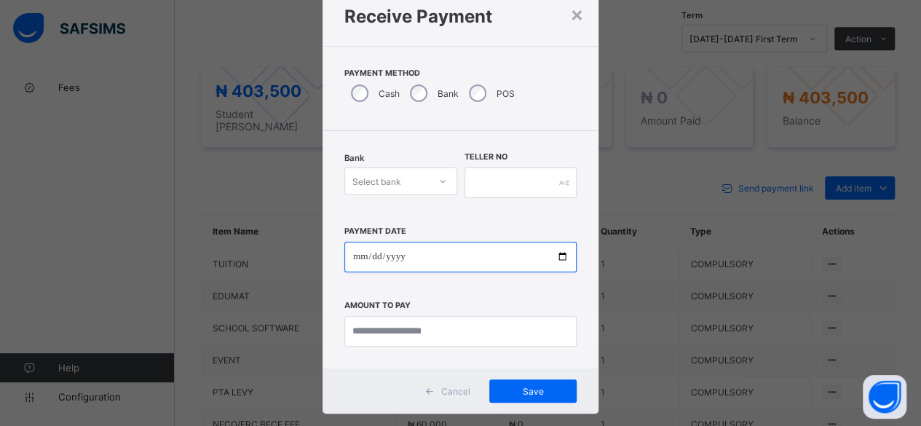
click at [435, 248] on input "date" at bounding box center [460, 257] width 233 height 31
click at [430, 174] on div at bounding box center [442, 181] width 25 height 23
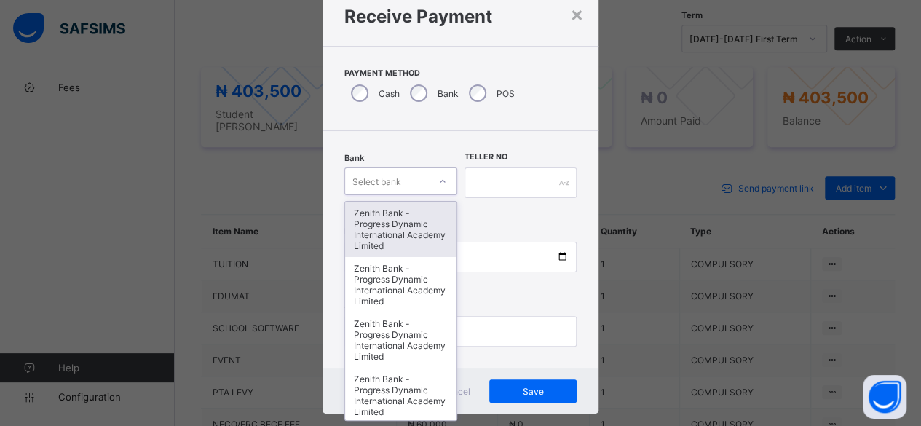
type input "*"
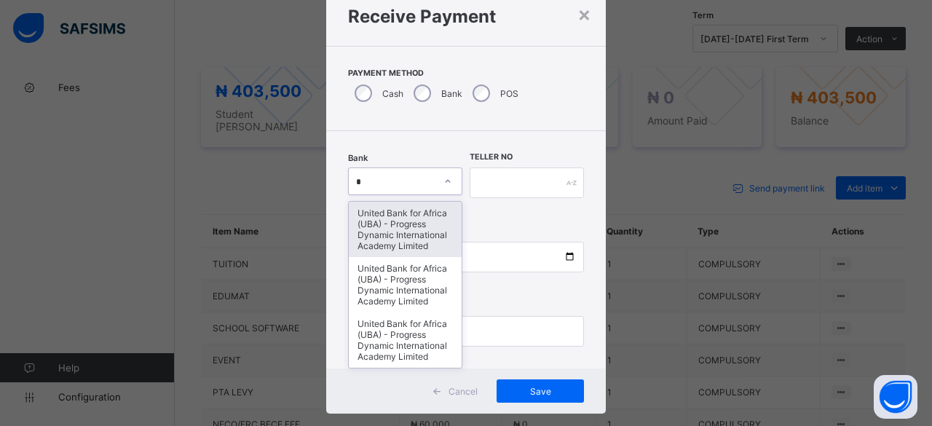
click at [409, 231] on div "United Bank for Africa (UBA) - Progress Dynamic International Academy Limited" at bounding box center [405, 229] width 113 height 55
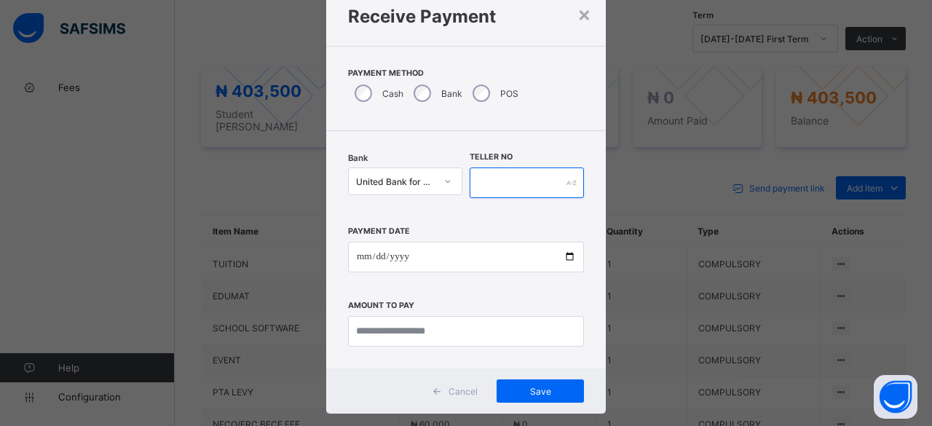
click at [557, 178] on input "text" at bounding box center [526, 182] width 114 height 31
type input "****"
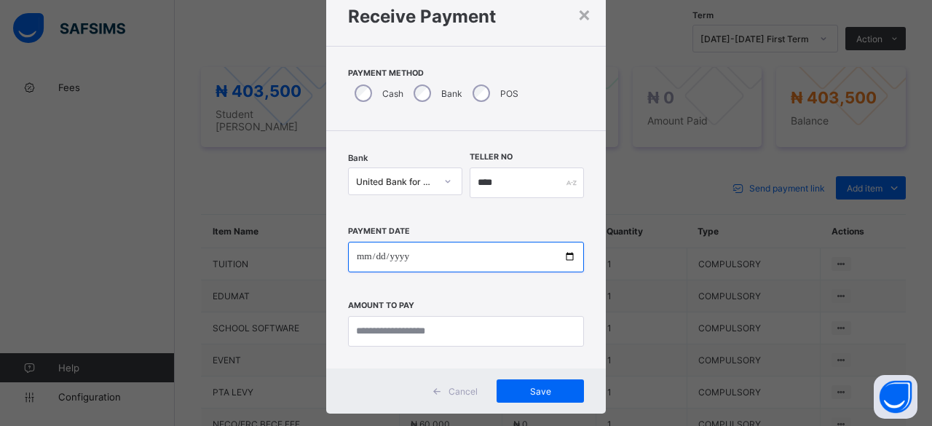
click at [570, 251] on input "date" at bounding box center [466, 257] width 236 height 31
type input "**********"
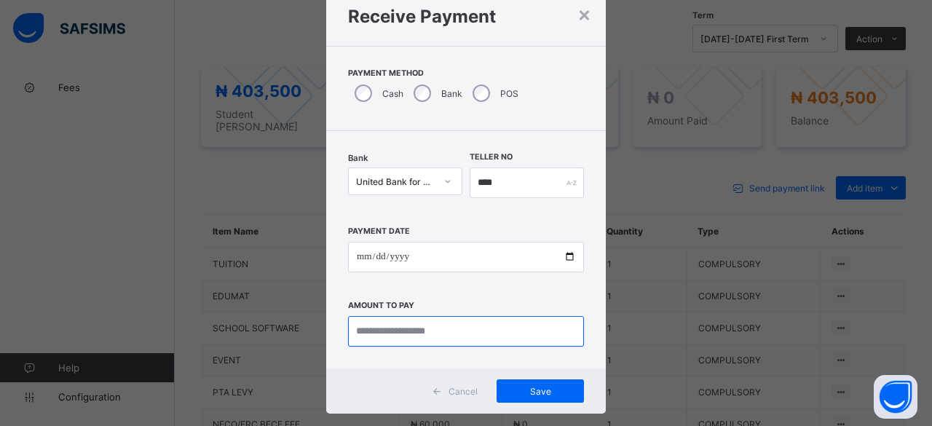
click at [400, 333] on input "currency" at bounding box center [466, 331] width 236 height 31
type input "*********"
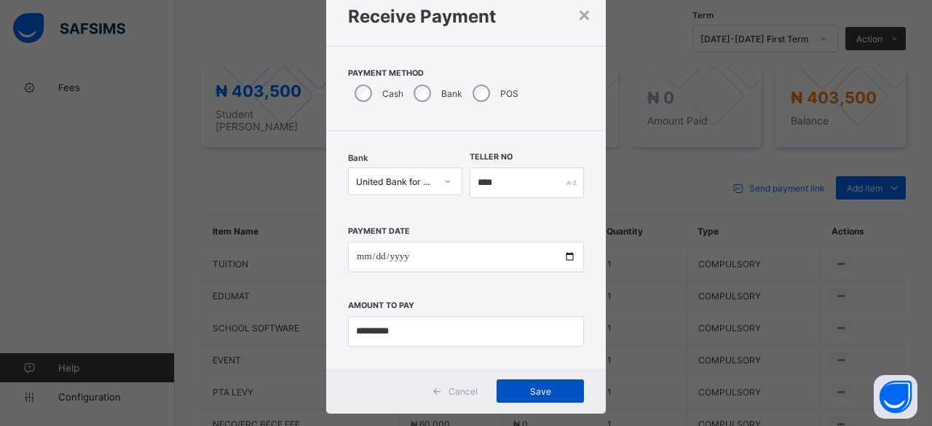
click at [513, 392] on span "Save" at bounding box center [539, 391] width 65 height 11
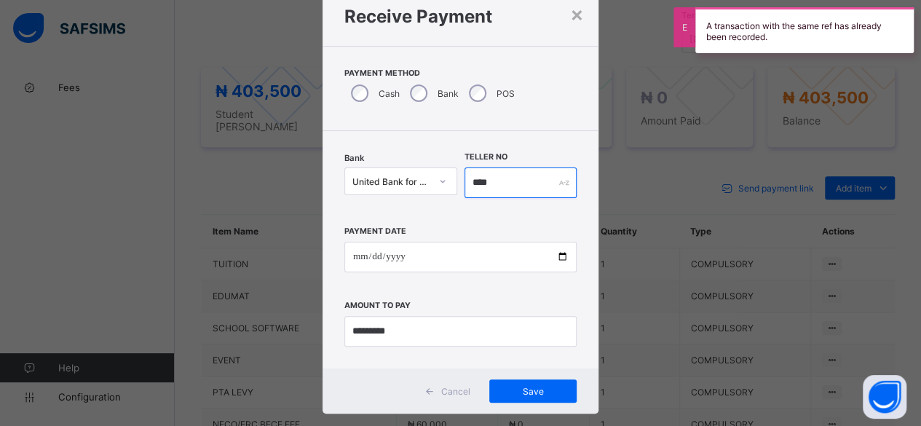
click at [504, 182] on input "****" at bounding box center [520, 182] width 113 height 31
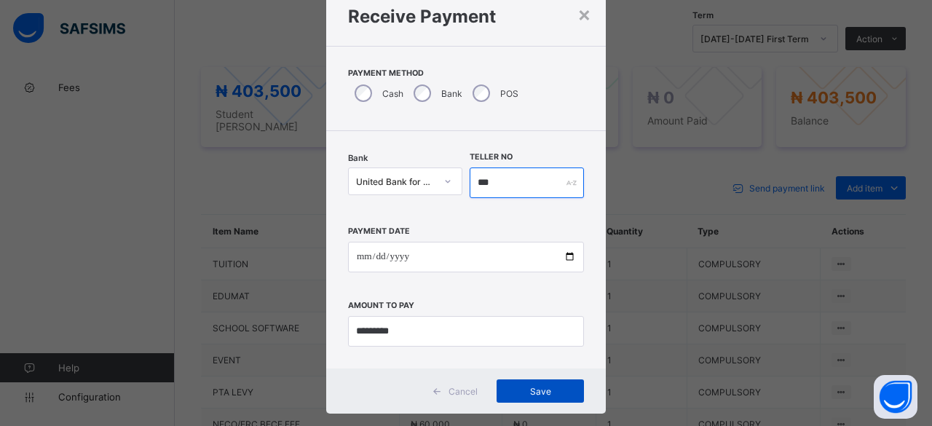
type input "***"
click at [523, 386] on span "Save" at bounding box center [539, 391] width 65 height 11
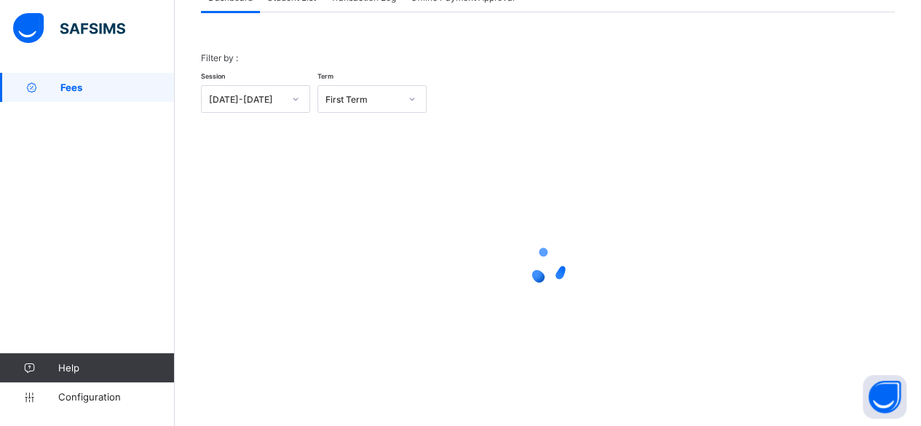
scroll to position [111, 0]
click at [295, 15] on div "Filter by : Session 2025-2026 Term First Term × Fees Configuration Status Below…" at bounding box center [548, 210] width 694 height 392
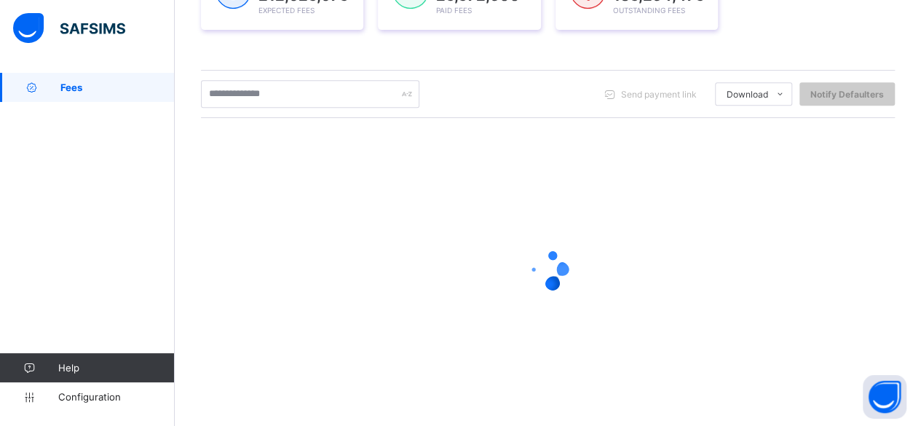
scroll to position [269, 0]
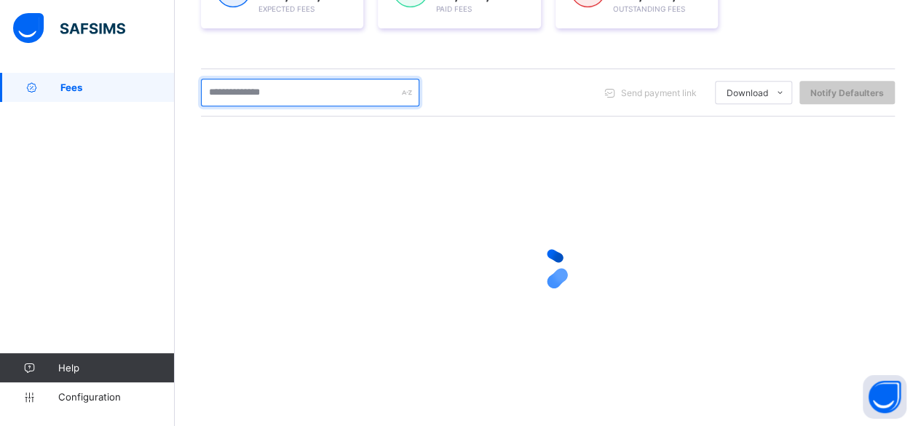
click at [277, 90] on input "text" at bounding box center [310, 93] width 218 height 28
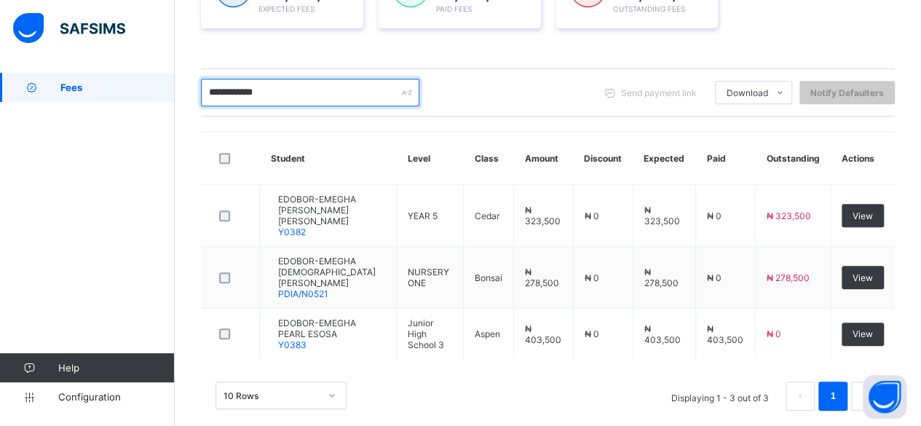
scroll to position [259, 0]
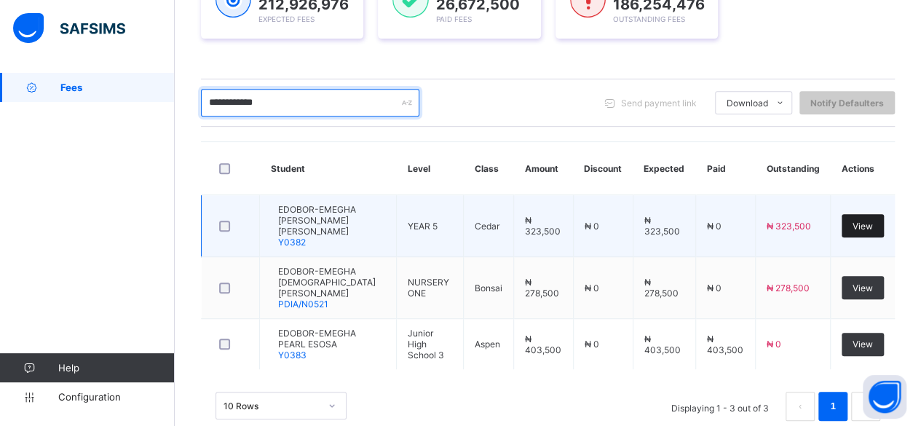
type input "**********"
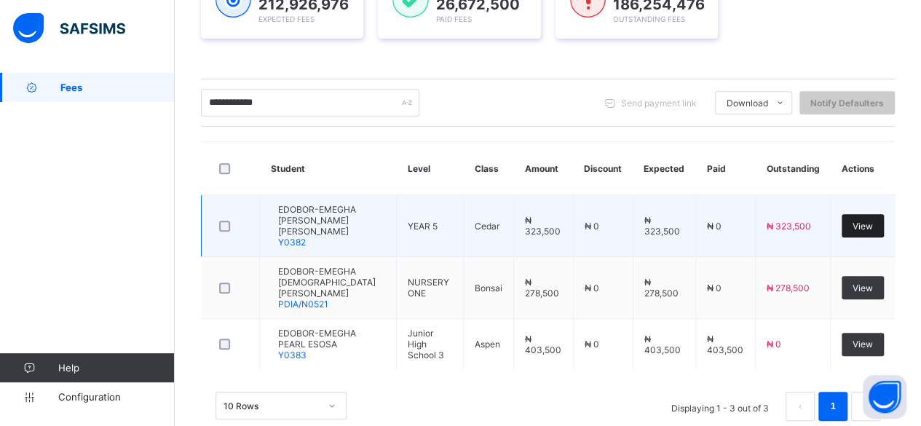
click at [869, 221] on span "View" at bounding box center [862, 226] width 20 height 11
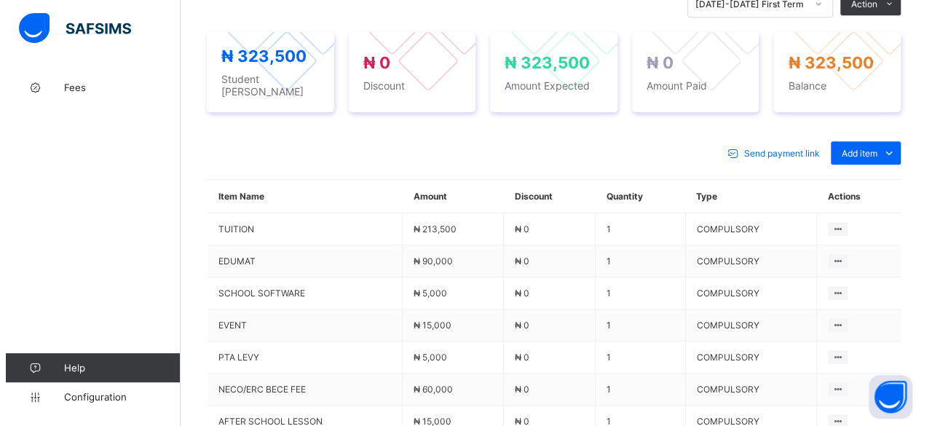
scroll to position [553, 0]
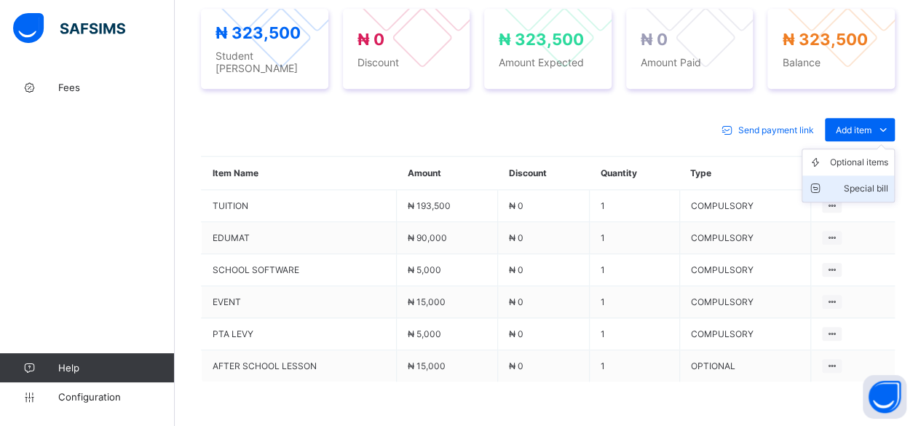
click at [873, 181] on div "Special bill" at bounding box center [859, 188] width 58 height 15
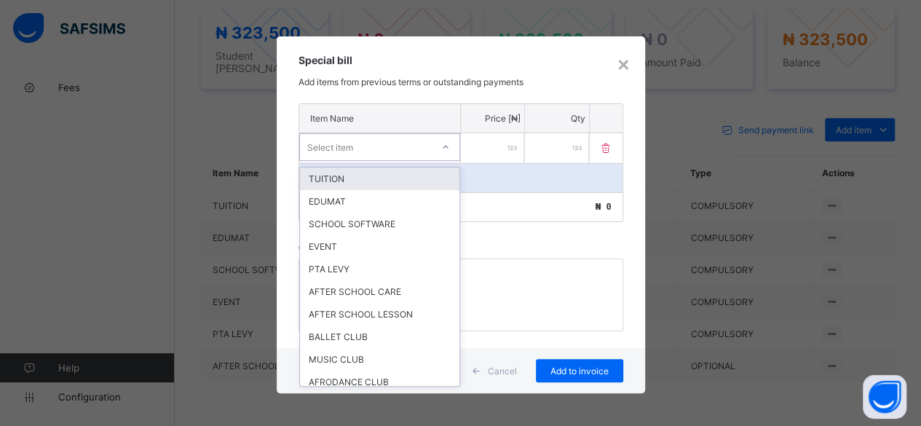
click at [387, 140] on div "Select item" at bounding box center [366, 147] width 132 height 20
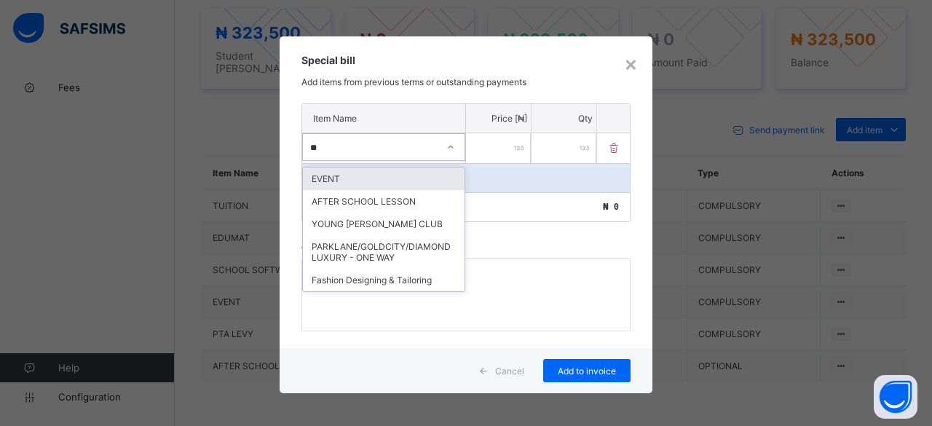
type input "***"
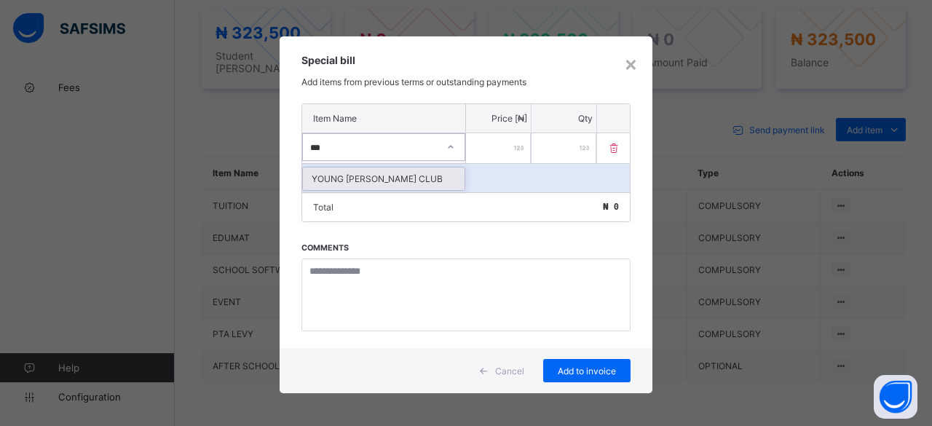
click at [373, 180] on div "YOUNG [PERSON_NAME] CLUB" at bounding box center [384, 178] width 162 height 23
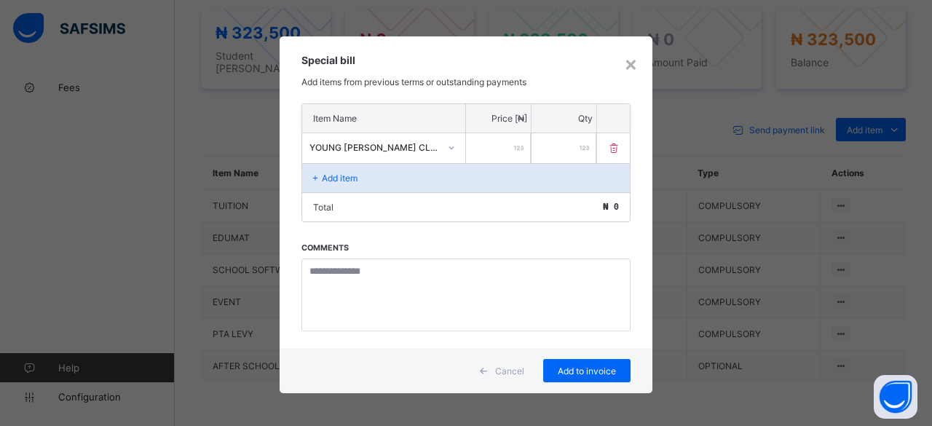
click at [485, 154] on input "number" at bounding box center [498, 148] width 65 height 30
type input "*****"
click at [589, 367] on span "Add to invoice" at bounding box center [586, 370] width 65 height 11
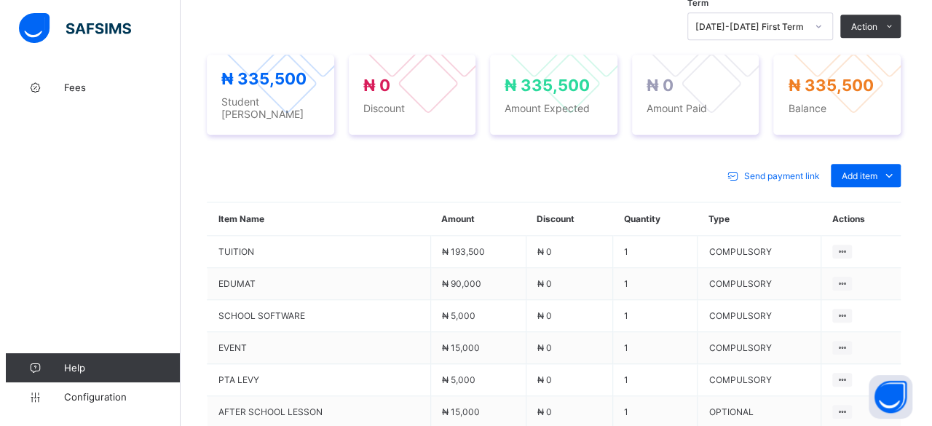
scroll to position [495, 0]
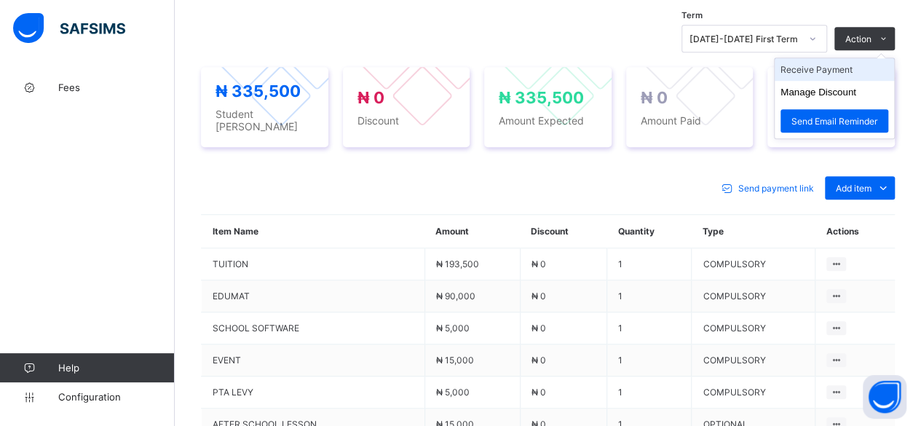
click at [851, 69] on li "Receive Payment" at bounding box center [833, 69] width 119 height 23
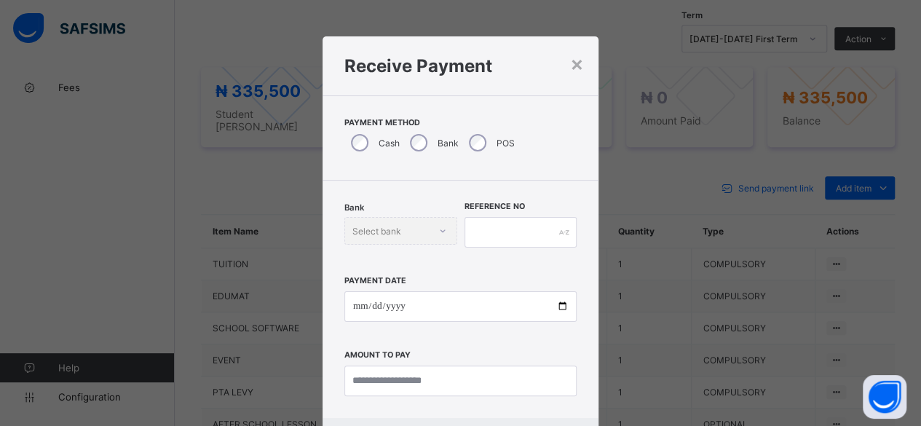
click at [389, 222] on div "Bank Select bank" at bounding box center [400, 231] width 113 height 28
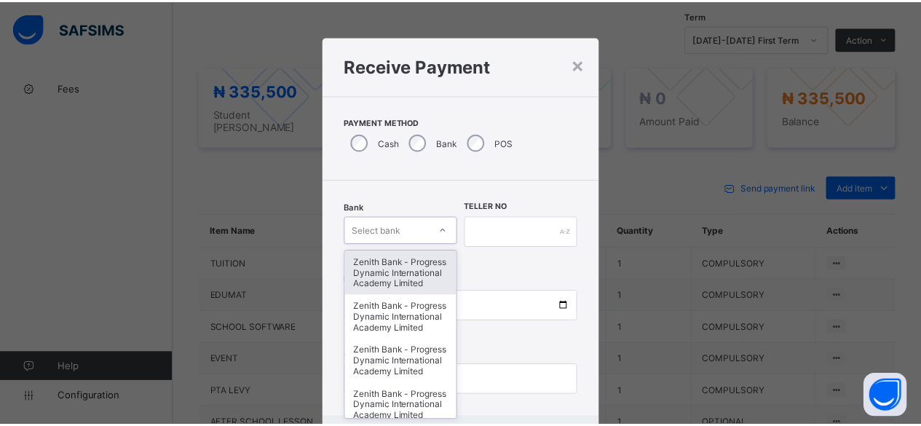
scroll to position [49, 0]
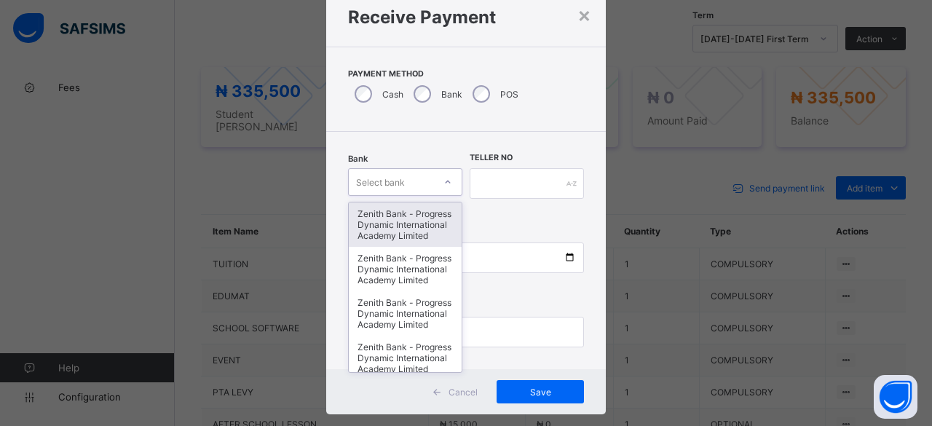
click at [439, 196] on div "option Zenith Bank - Progress Dynamic International Academy Limited focused, 1 …" at bounding box center [405, 182] width 114 height 28
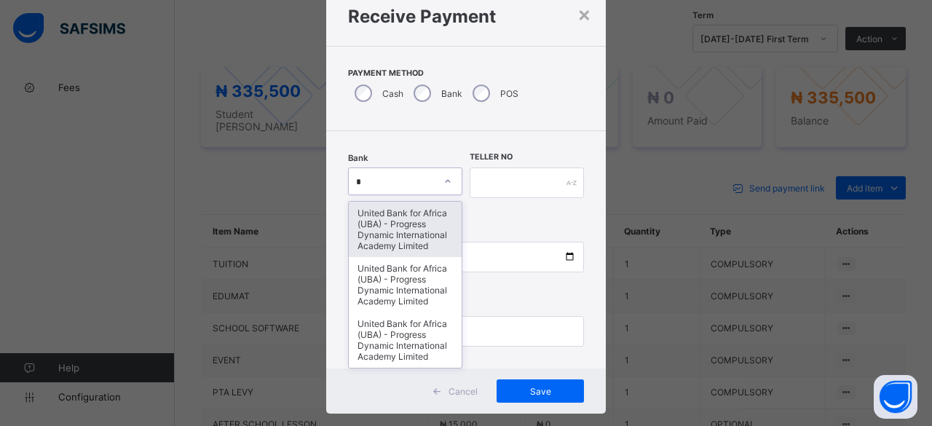
type input "**"
click at [402, 217] on div "United Bank for Africa (UBA) - Progress Dynamic International Academy Limited" at bounding box center [405, 229] width 113 height 55
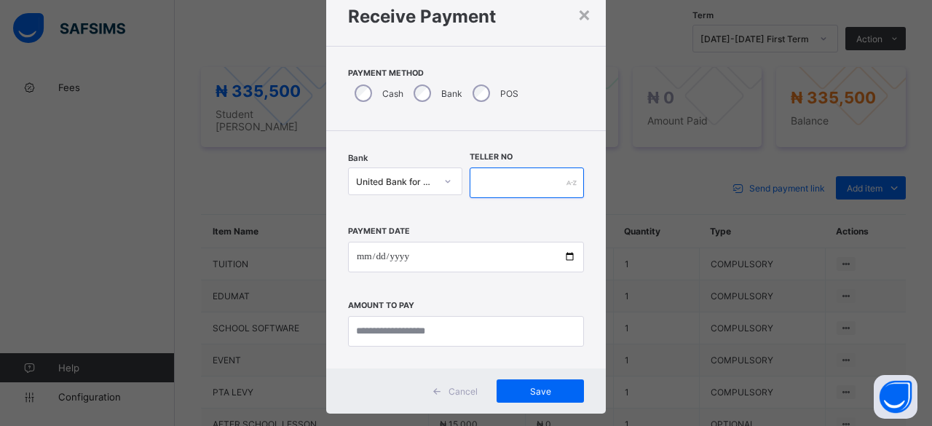
click at [532, 178] on input "text" at bounding box center [526, 182] width 114 height 31
type input "****"
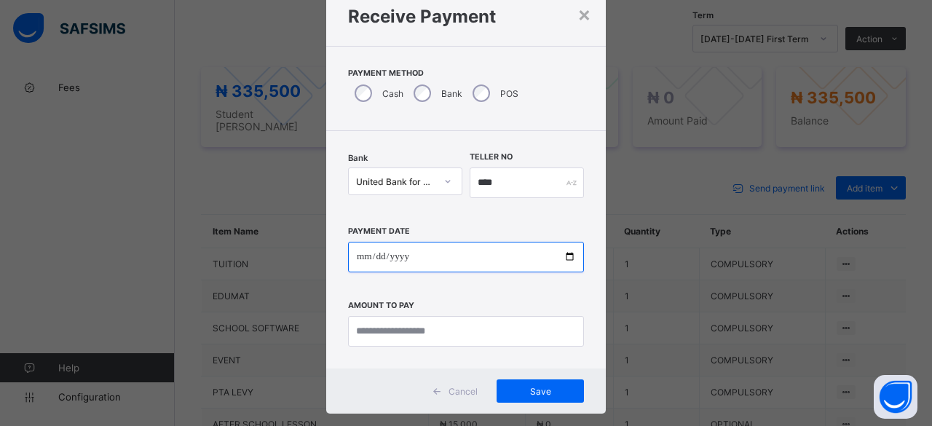
click at [563, 254] on input "date" at bounding box center [466, 257] width 236 height 31
type input "**********"
click at [565, 251] on input "**********" at bounding box center [466, 257] width 236 height 31
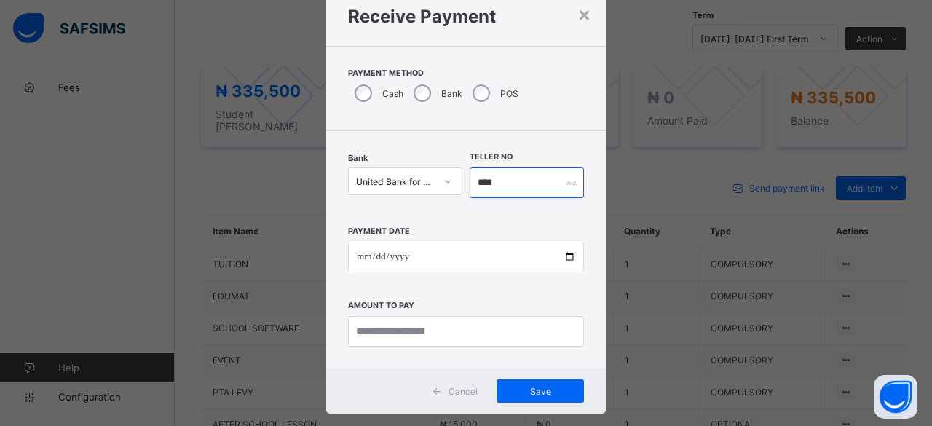
click at [526, 187] on input "****" at bounding box center [526, 182] width 114 height 31
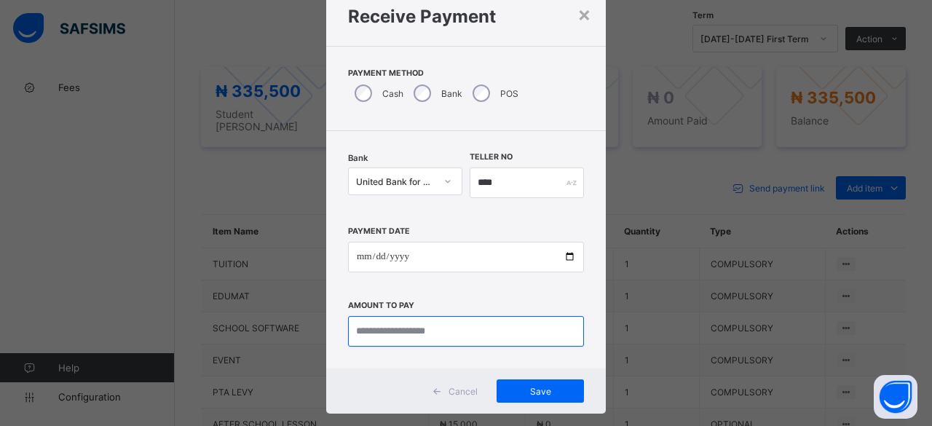
click at [422, 326] on input "currency" at bounding box center [466, 331] width 236 height 31
type input "*********"
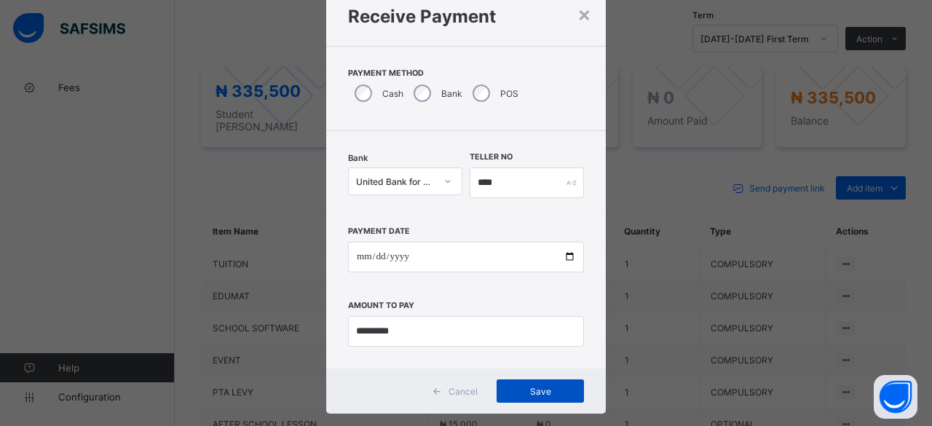
click at [541, 386] on span "Save" at bounding box center [539, 391] width 65 height 11
click at [527, 386] on span "Save" at bounding box center [532, 391] width 65 height 11
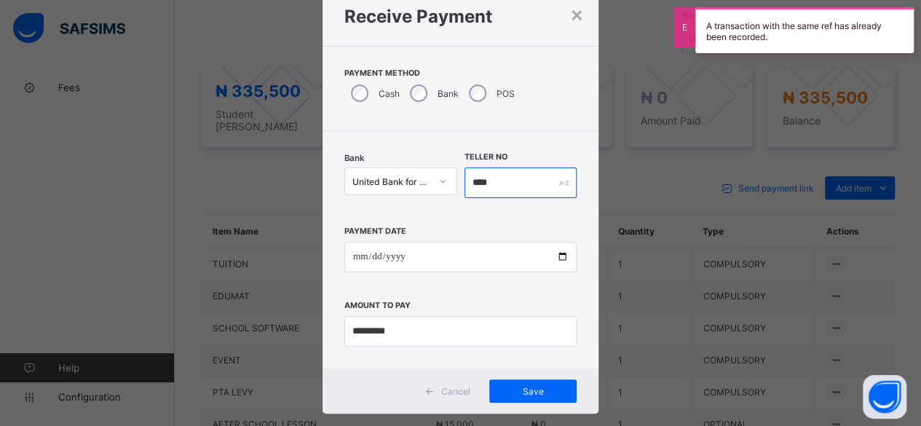
click at [495, 178] on input "****" at bounding box center [520, 182] width 113 height 31
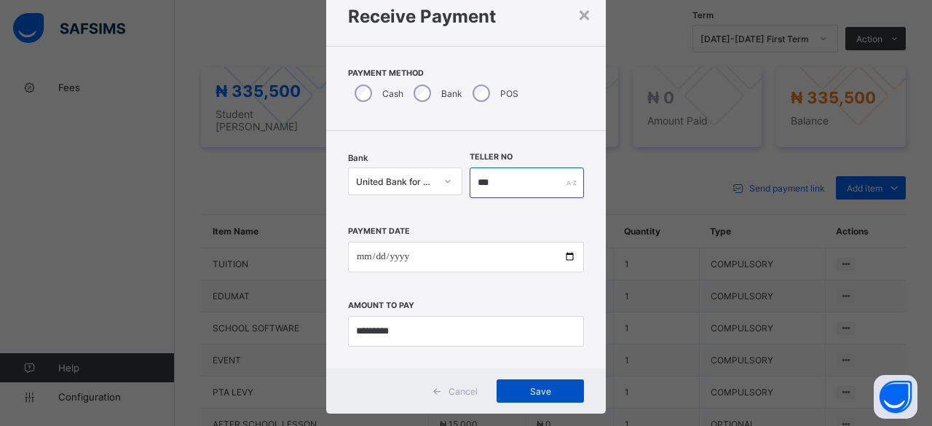
type input "***"
click at [555, 384] on div "Save" at bounding box center [539, 390] width 87 height 23
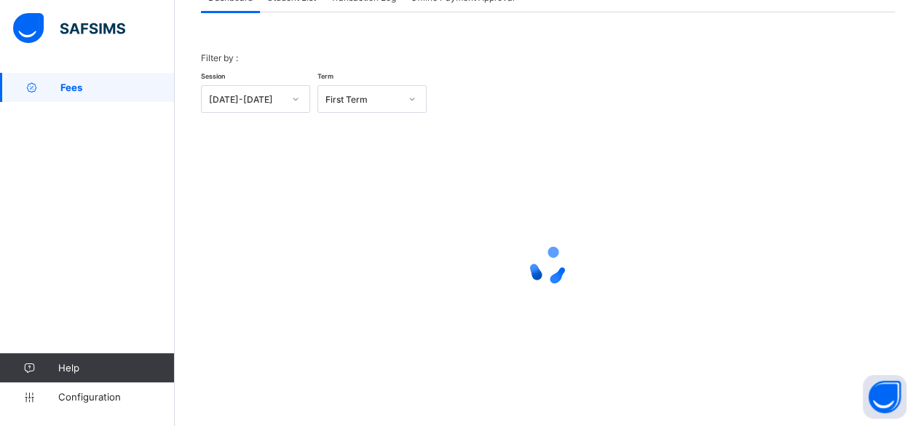
scroll to position [111, 0]
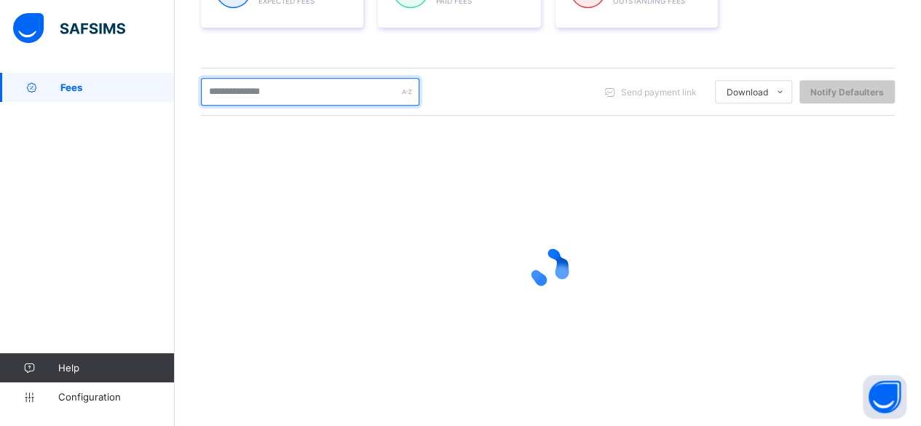
scroll to position [269, 0]
click at [287, 88] on input "text" at bounding box center [310, 90] width 218 height 28
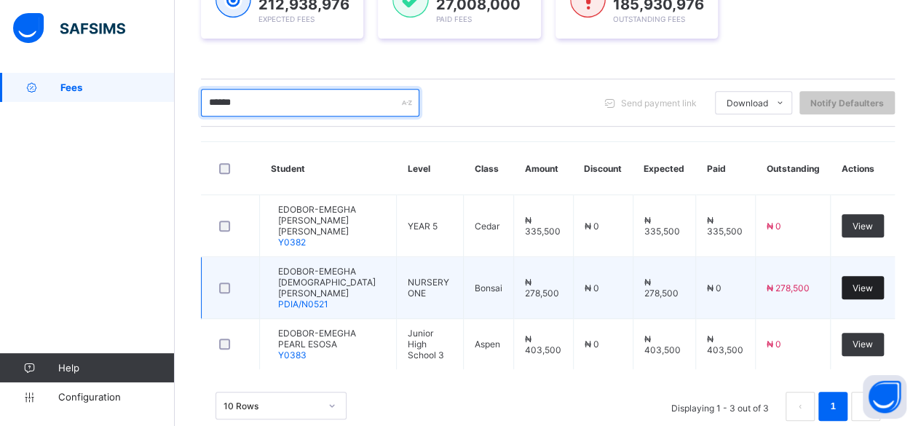
type input "******"
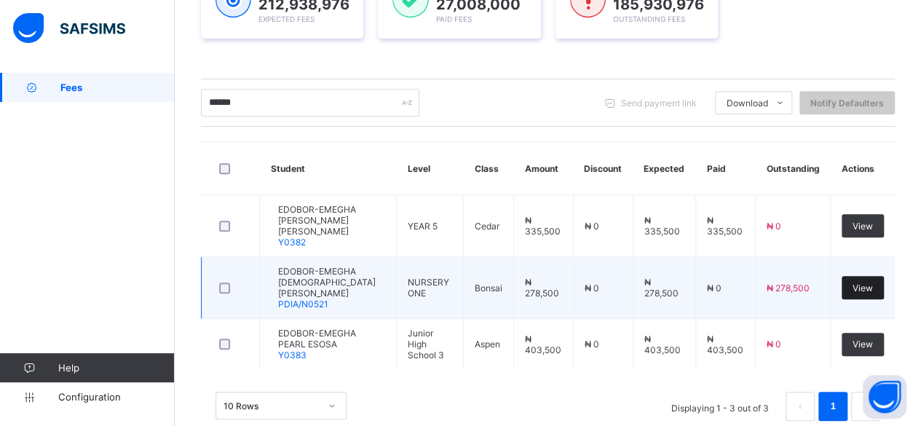
click at [873, 282] on span "View" at bounding box center [862, 287] width 20 height 11
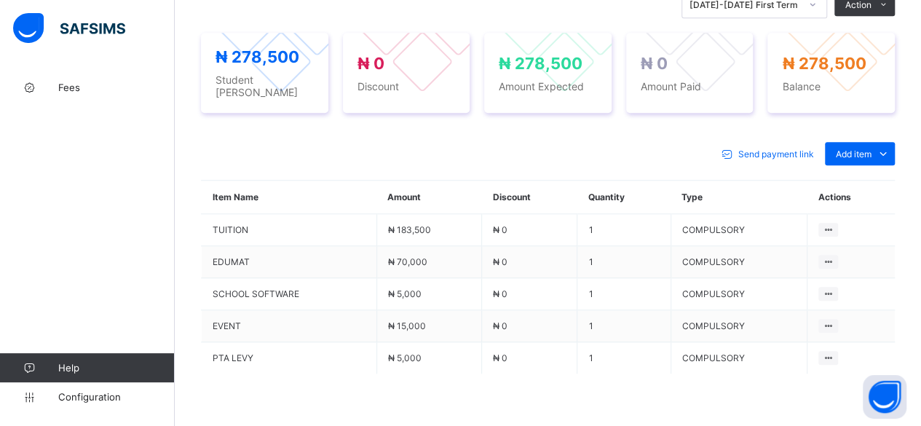
scroll to position [611, 0]
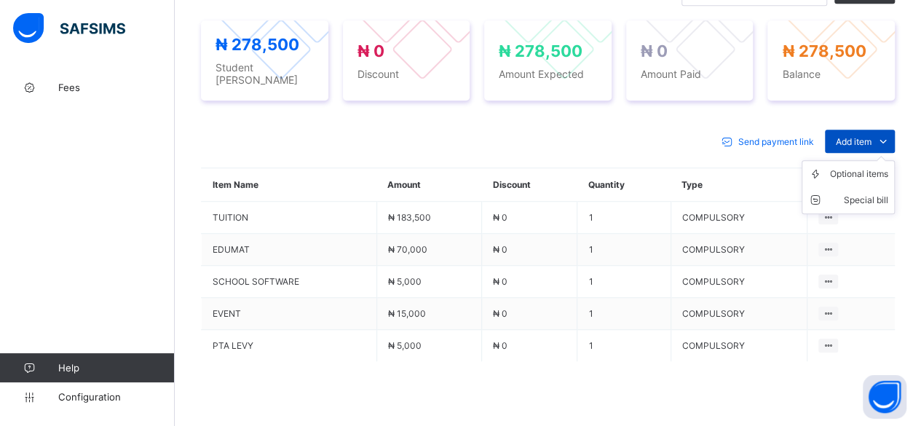
click at [869, 136] on span "Add item" at bounding box center [853, 141] width 36 height 11
click at [870, 167] on div "Optional items" at bounding box center [859, 174] width 58 height 15
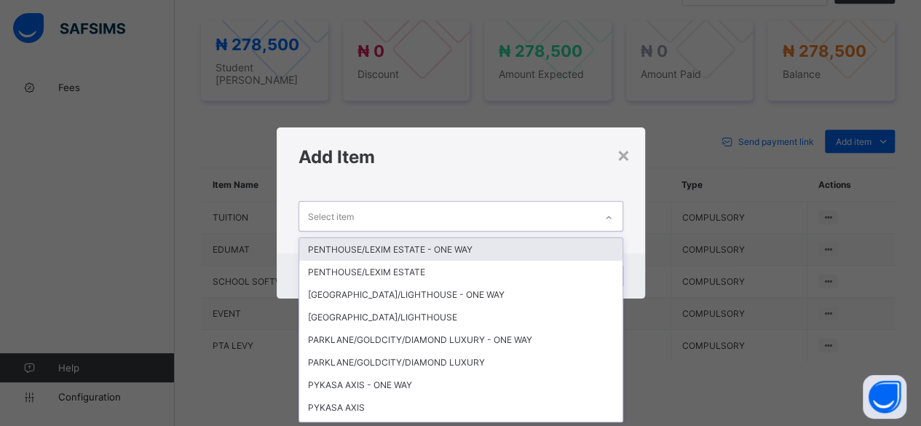
scroll to position [0, 0]
click at [486, 215] on div "Select item" at bounding box center [446, 216] width 295 height 28
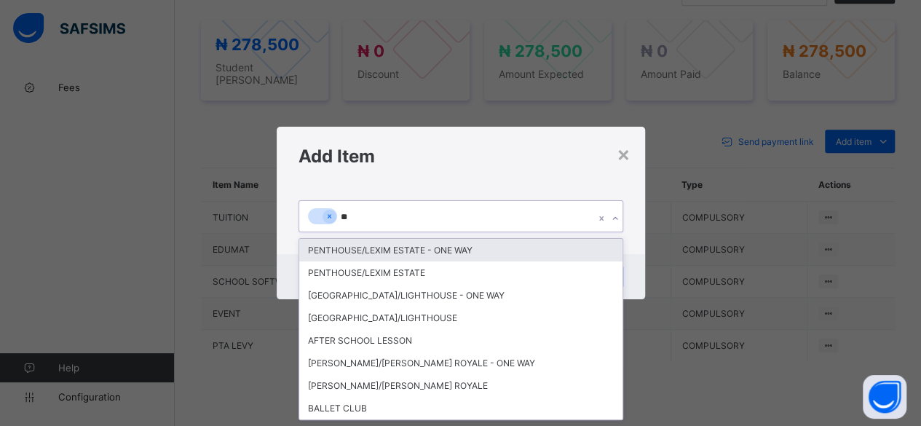
type input "***"
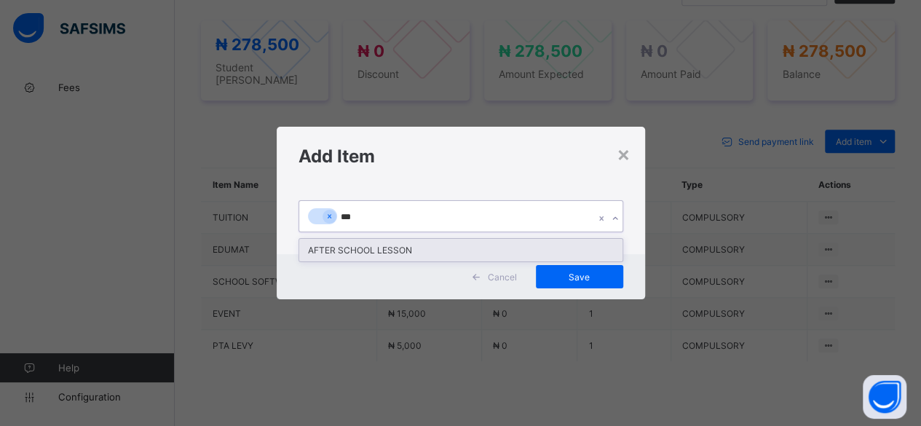
click at [400, 255] on div "AFTER SCHOOL LESSON" at bounding box center [460, 250] width 323 height 23
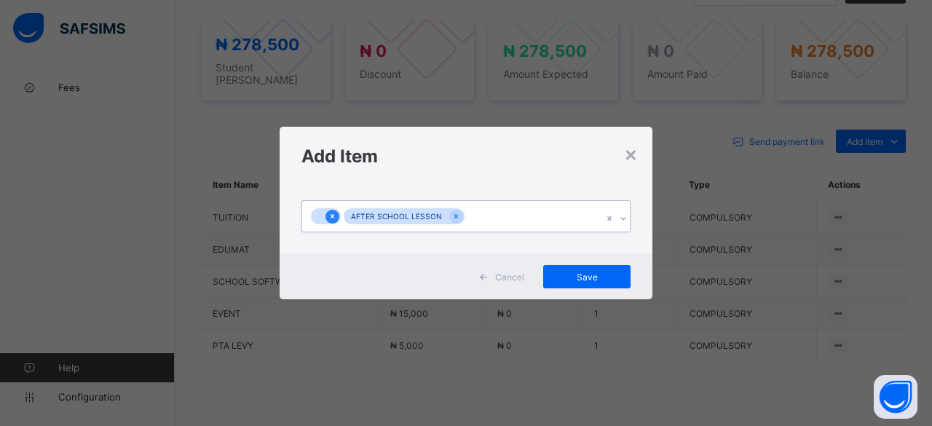
click at [329, 215] on icon at bounding box center [332, 216] width 8 height 10
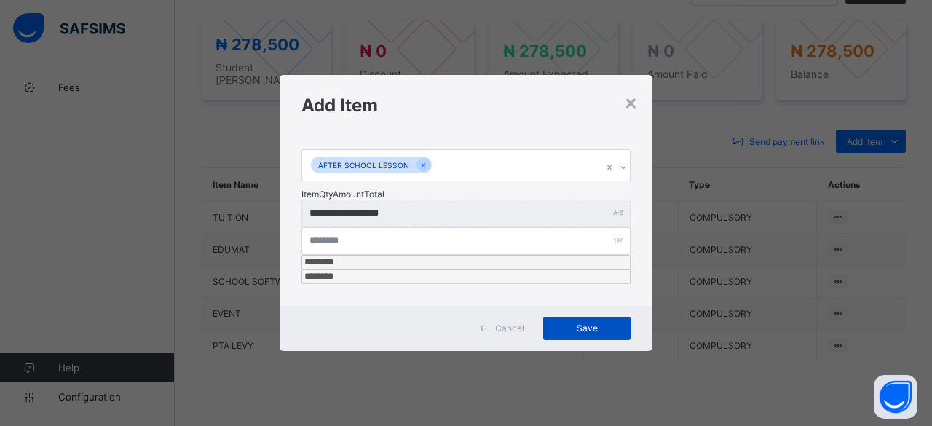
click at [611, 322] on span "Save" at bounding box center [586, 327] width 65 height 11
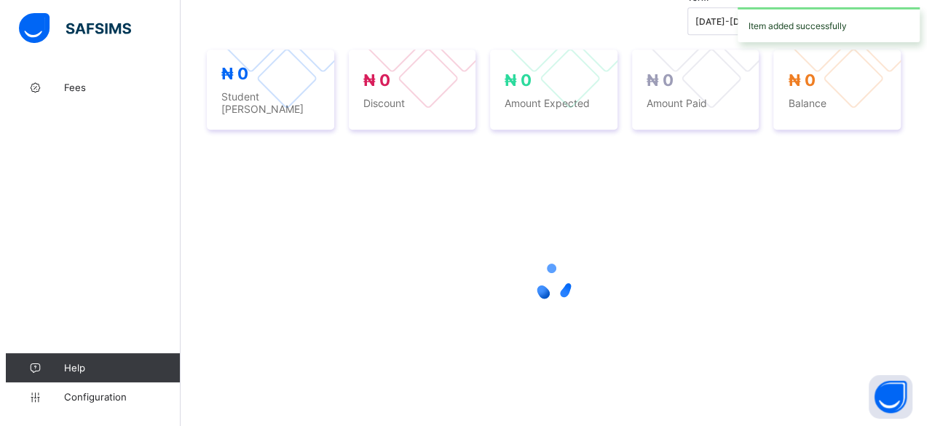
scroll to position [611, 0]
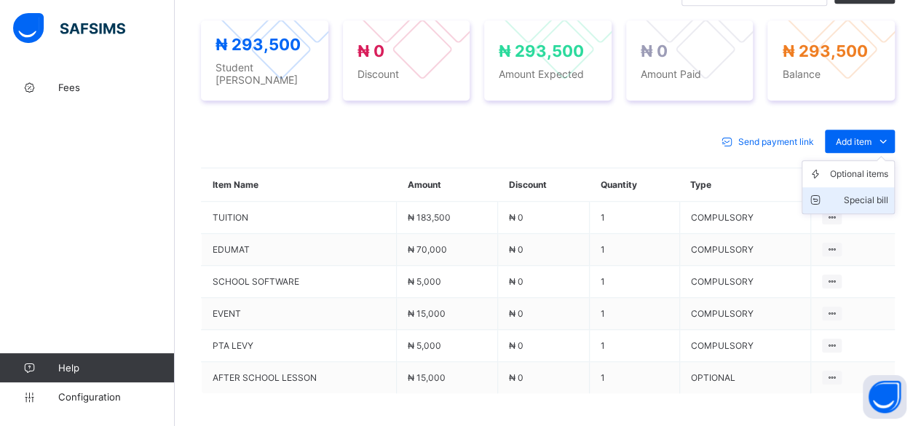
click at [861, 193] on div "Special bill" at bounding box center [859, 200] width 58 height 15
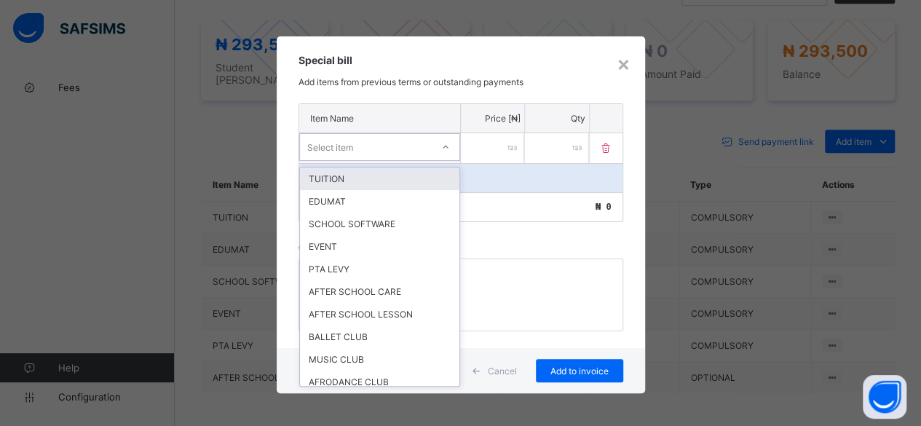
click at [393, 141] on div "Select item" at bounding box center [366, 147] width 132 height 20
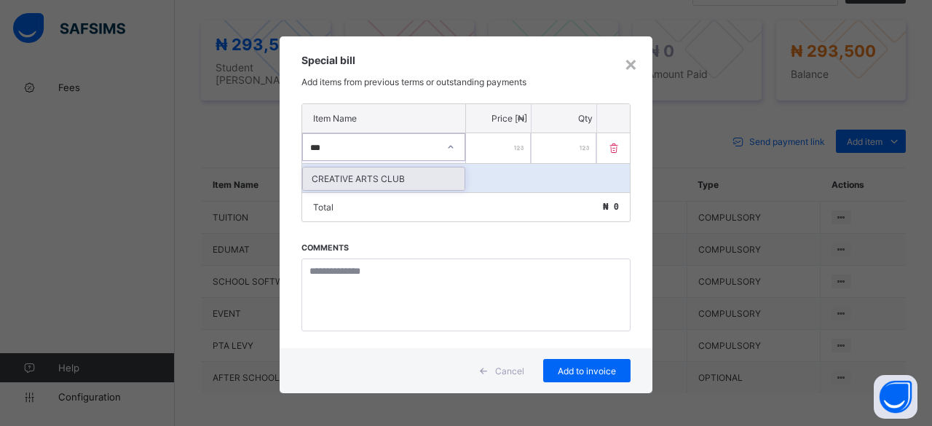
type input "****"
click at [383, 177] on div "CREATIVE ARTS CLUB" at bounding box center [384, 178] width 162 height 23
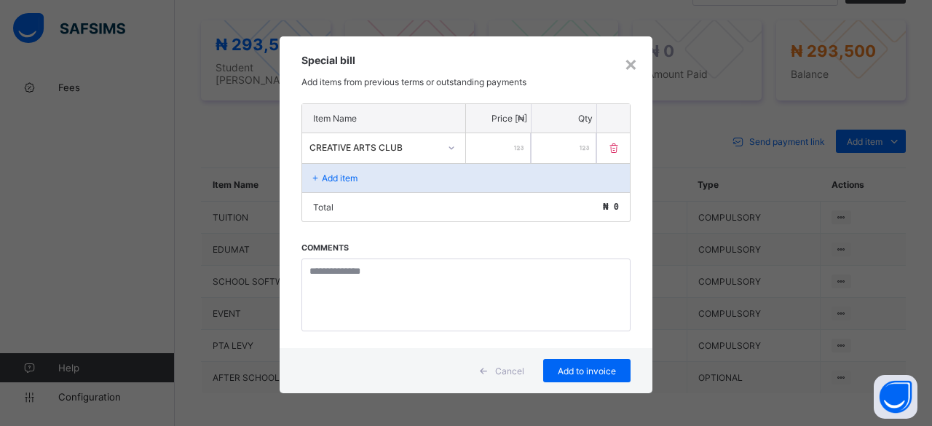
click at [507, 143] on input "number" at bounding box center [498, 148] width 65 height 30
type input "*****"
click at [566, 368] on span "Add to invoice" at bounding box center [586, 370] width 65 height 11
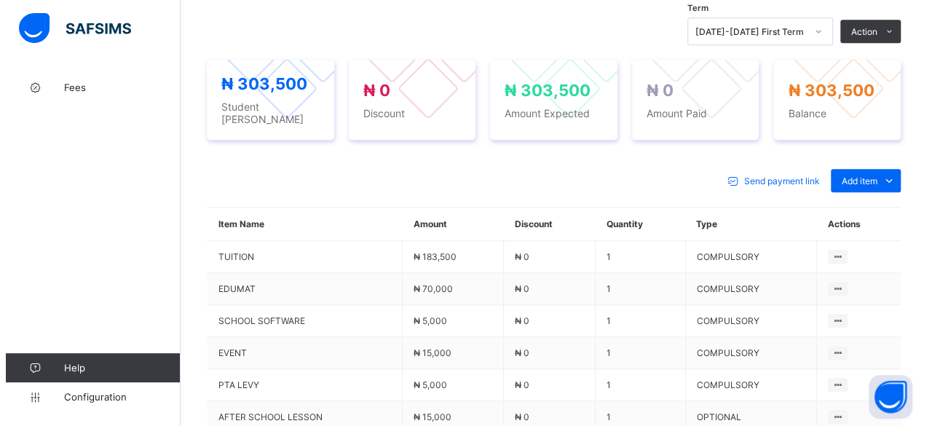
scroll to position [543, 0]
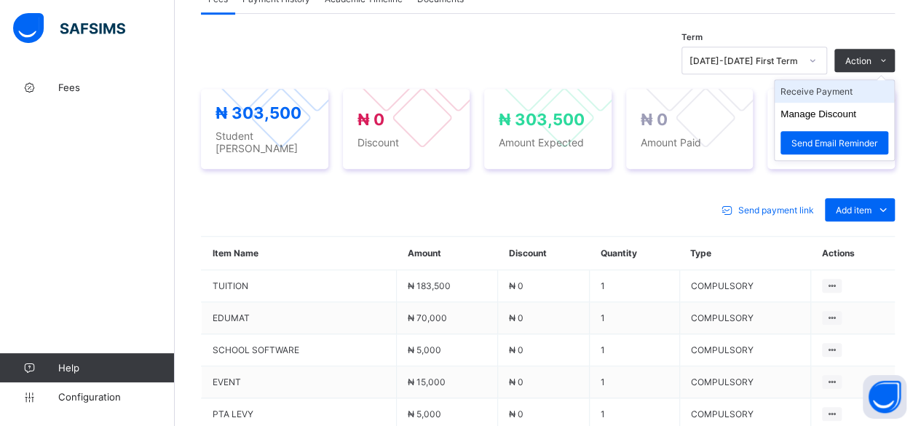
click at [873, 80] on li "Receive Payment" at bounding box center [833, 91] width 119 height 23
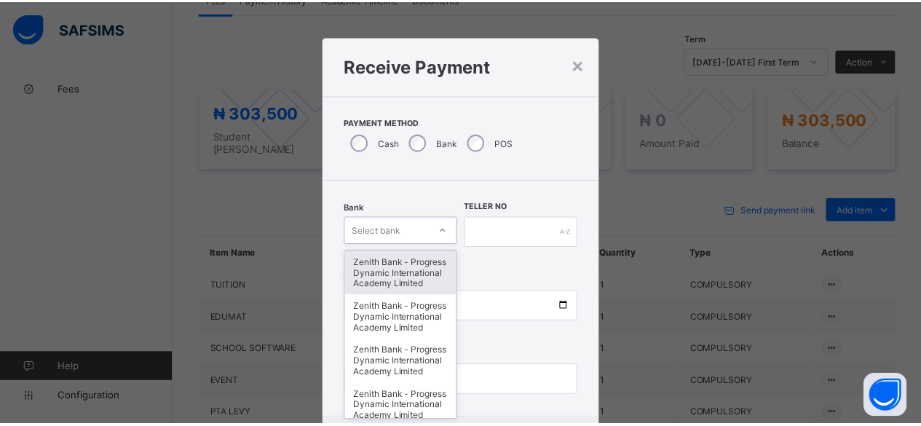
scroll to position [49, 0]
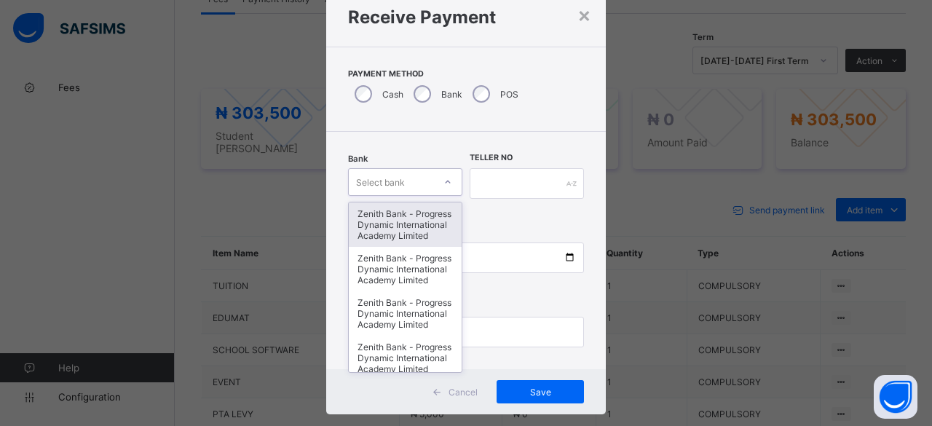
click at [414, 196] on div "option Zenith Bank - Progress Dynamic International Academy Limited focused, 1 …" at bounding box center [405, 182] width 114 height 28
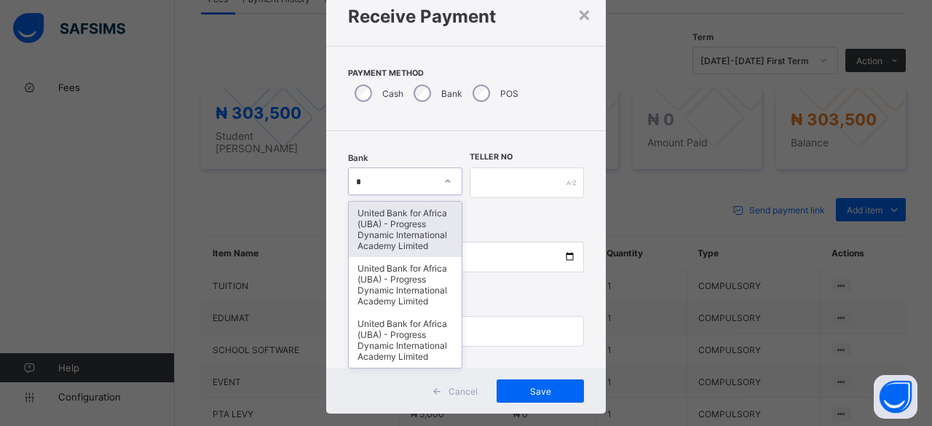
type input "*"
click at [414, 235] on div "United Bank for Africa (UBA) - Progress Dynamic International Academy Limited" at bounding box center [405, 229] width 113 height 55
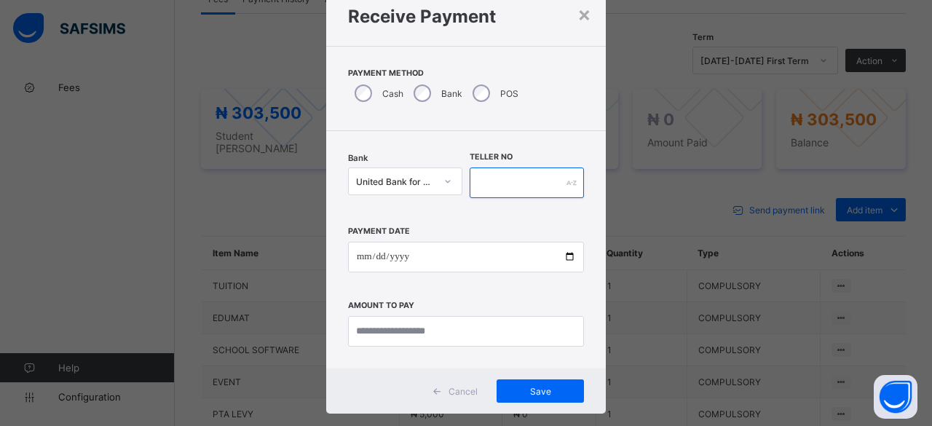
click at [517, 171] on input "text" at bounding box center [526, 182] width 114 height 31
type input "***"
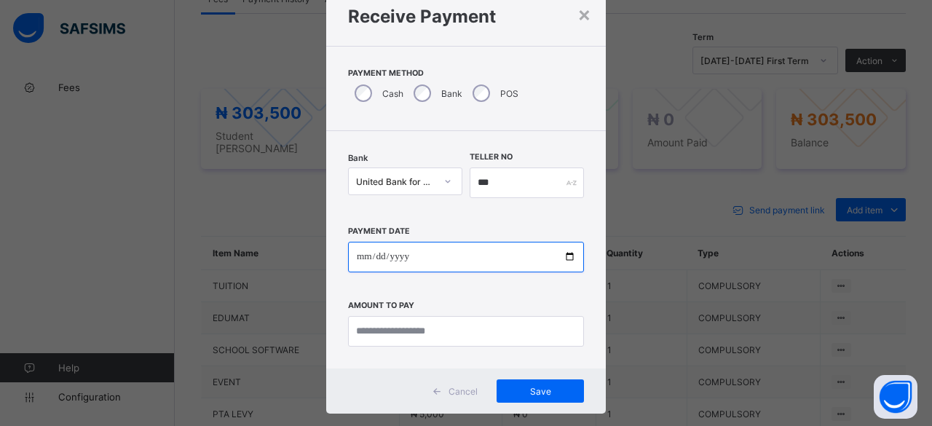
click at [565, 253] on input "date" at bounding box center [466, 257] width 236 height 31
type input "**********"
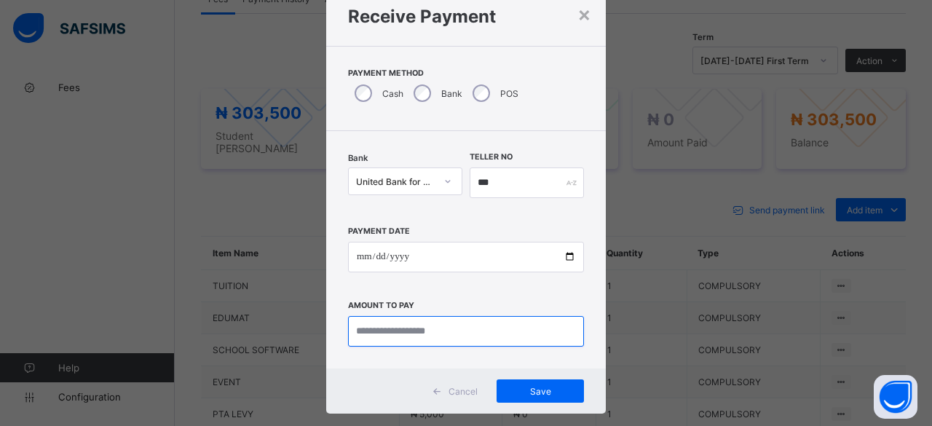
click at [464, 332] on input "currency" at bounding box center [466, 331] width 236 height 31
click at [577, 15] on div "×" at bounding box center [584, 13] width 14 height 25
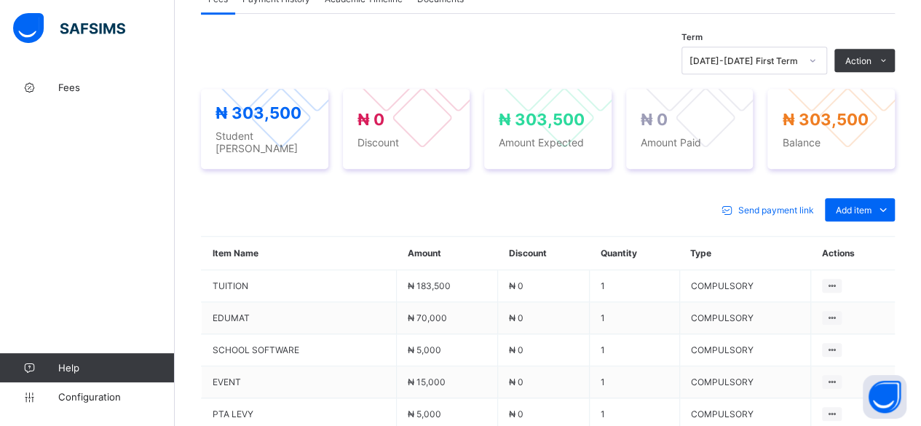
scroll to position [111, 0]
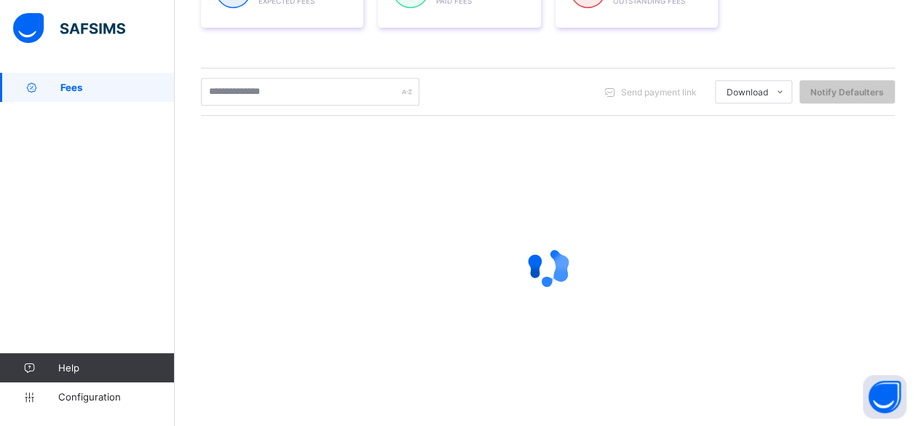
scroll to position [269, 0]
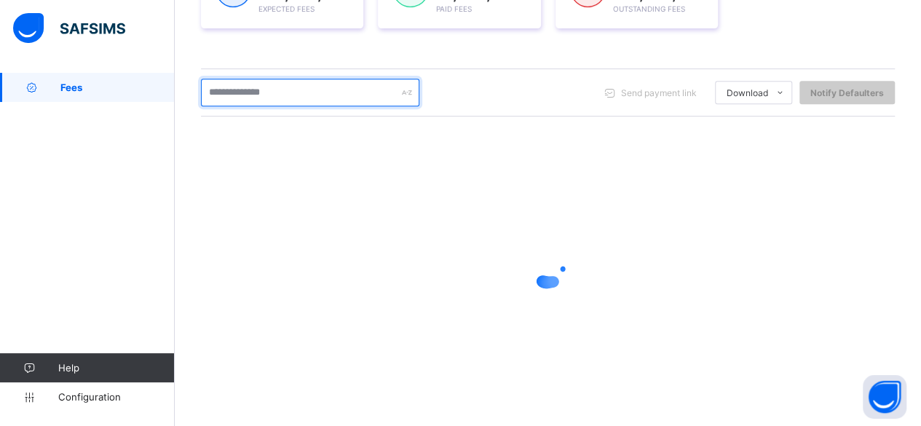
click at [239, 92] on input "text" at bounding box center [310, 93] width 218 height 28
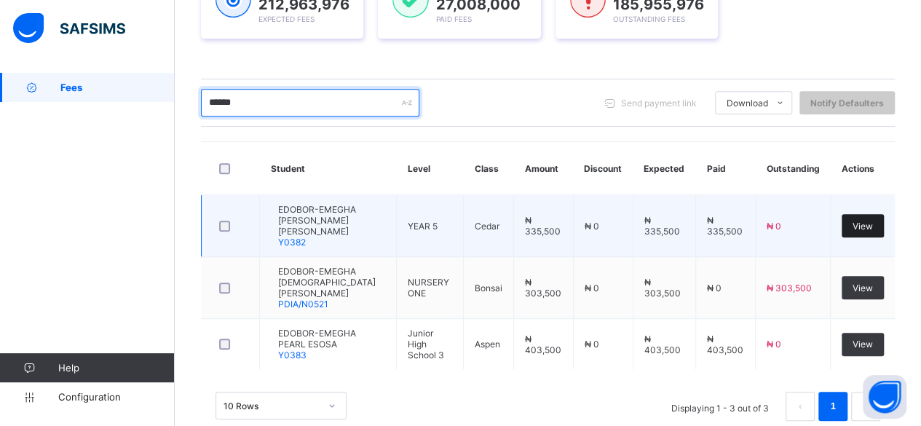
type input "******"
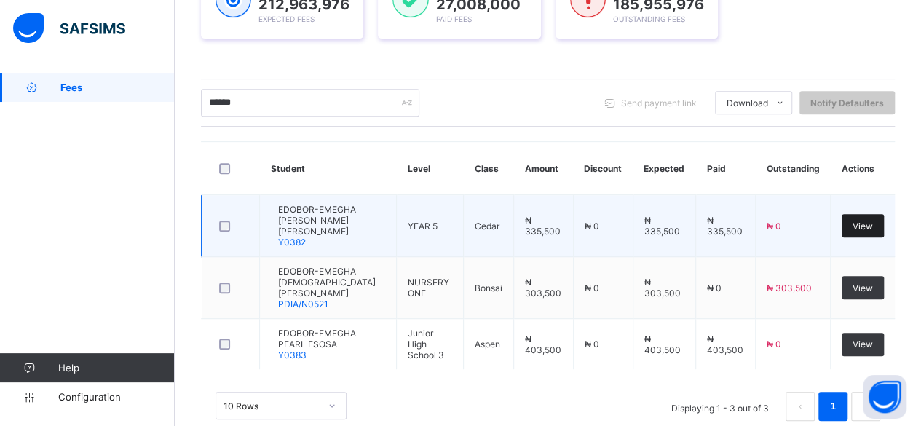
click at [873, 221] on span "View" at bounding box center [862, 226] width 20 height 11
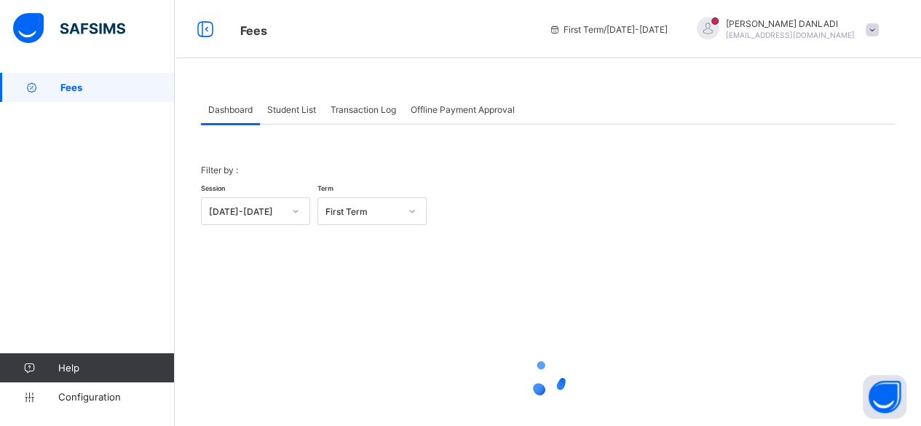
scroll to position [111, 0]
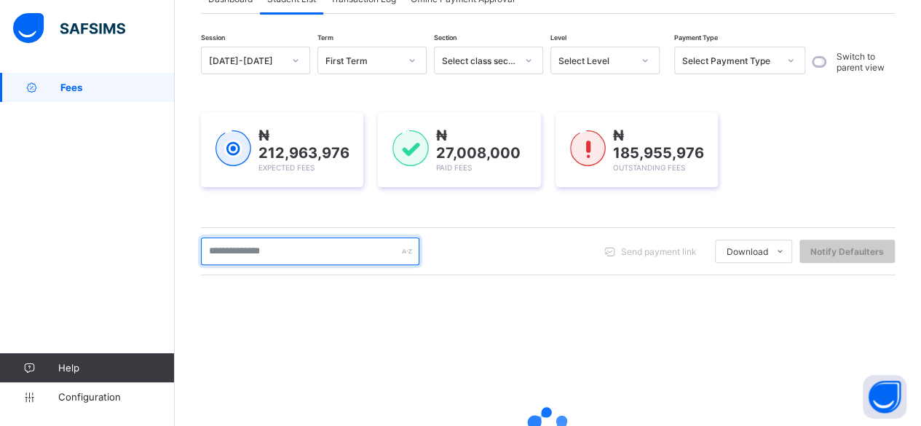
click at [264, 252] on input "text" at bounding box center [310, 251] width 218 height 28
type input "******"
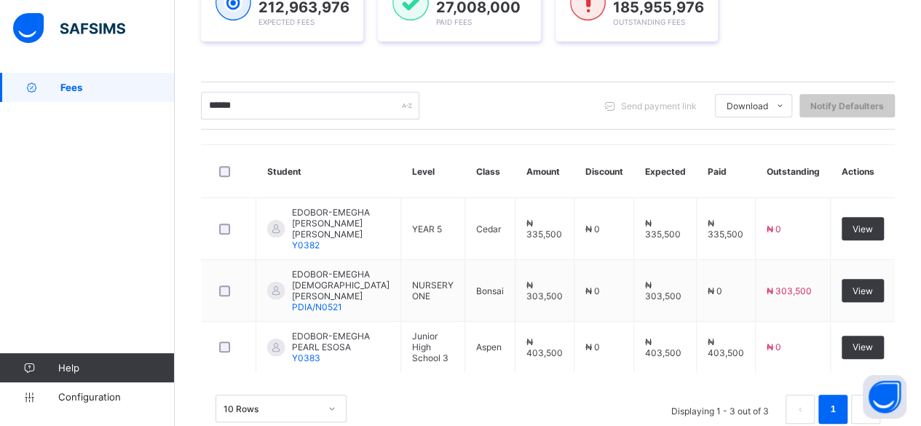
scroll to position [259, 0]
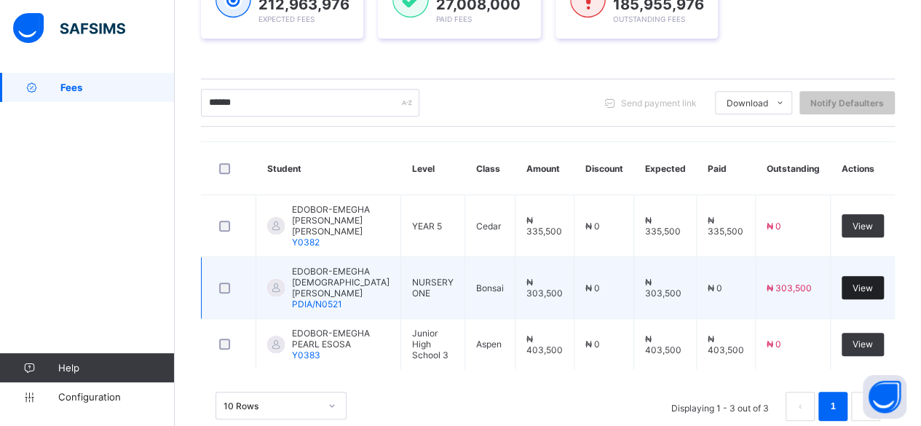
click at [865, 282] on span "View" at bounding box center [862, 287] width 20 height 11
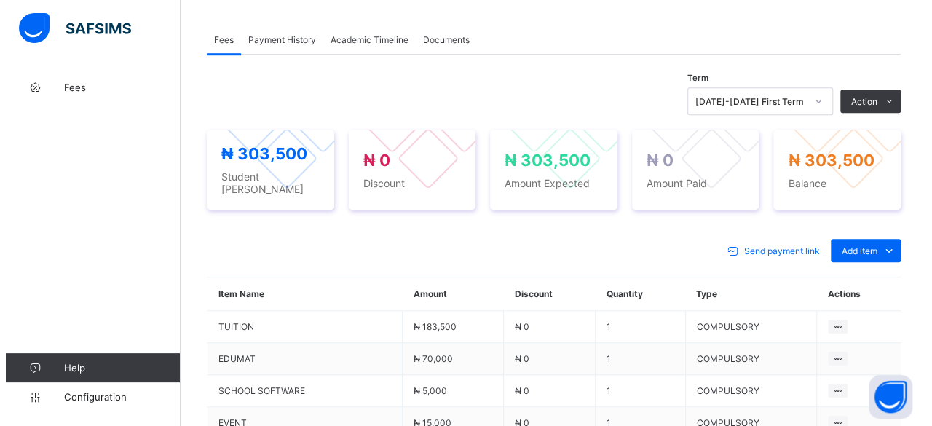
scroll to position [524, 0]
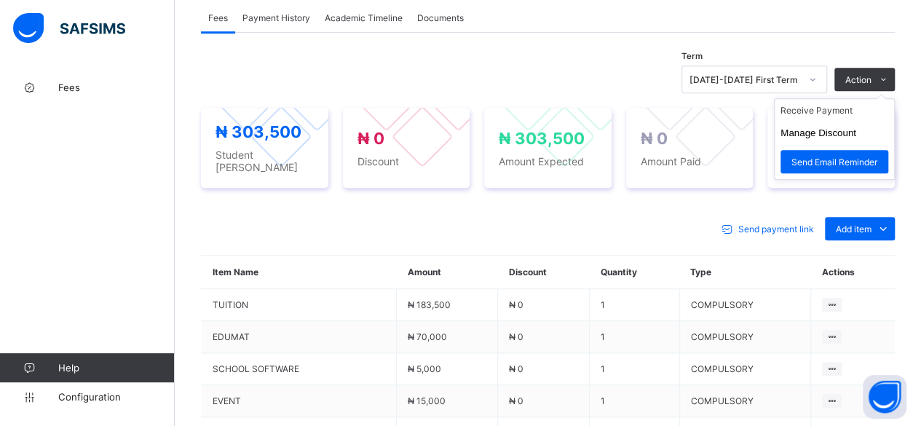
click at [849, 98] on ul "Receive Payment Manage Discount Send Email Reminder" at bounding box center [834, 139] width 121 height 82
click at [849, 99] on li "Receive Payment" at bounding box center [833, 110] width 119 height 23
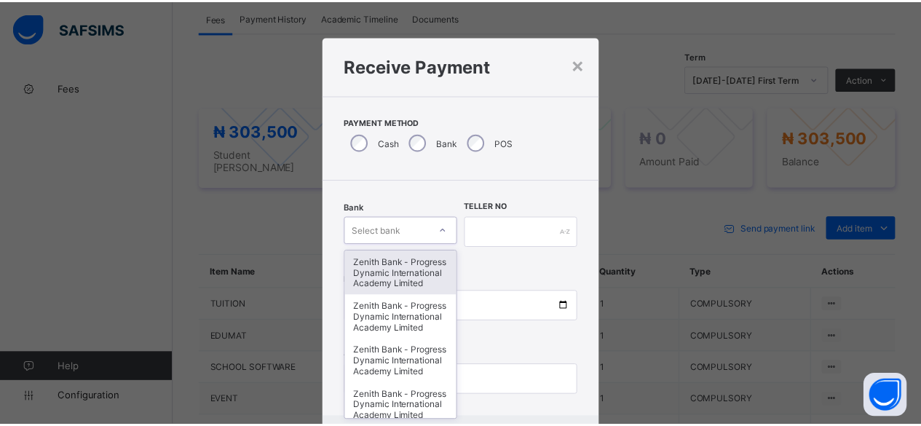
scroll to position [49, 0]
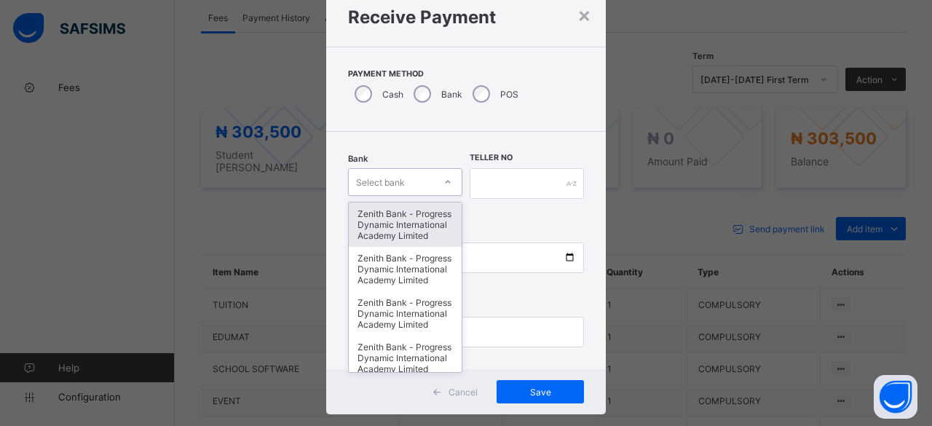
click at [407, 196] on div "option Zenith Bank - Progress Dynamic International Academy Limited focused, 1 …" at bounding box center [405, 182] width 114 height 28
type input "*"
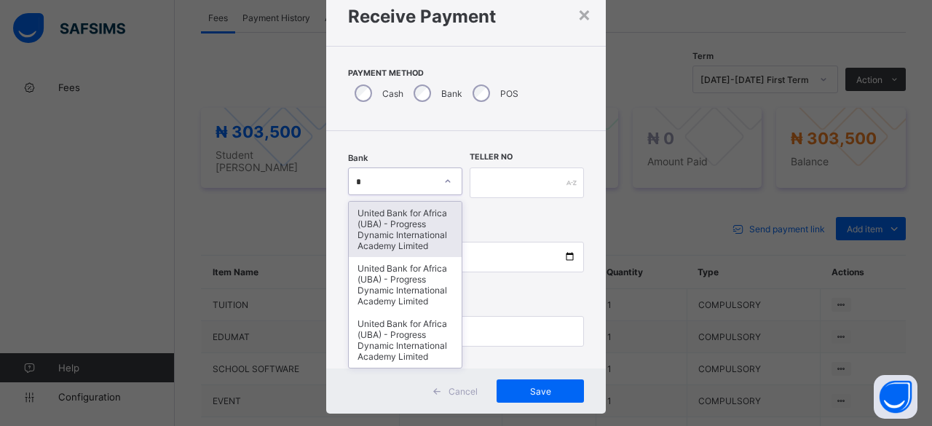
click at [407, 224] on div "United Bank for Africa (UBA) - Progress Dynamic International Academy Limited" at bounding box center [405, 229] width 113 height 55
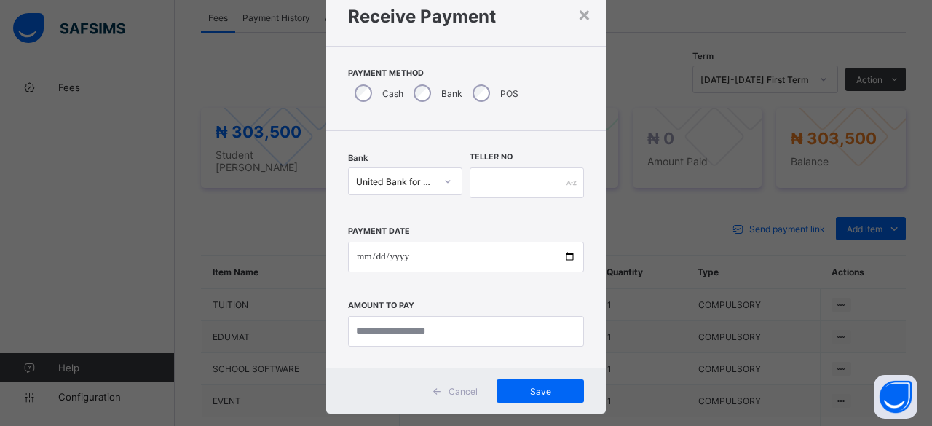
click at [517, 204] on div "Teller No" at bounding box center [526, 183] width 114 height 60
click at [534, 176] on input "text" at bounding box center [526, 182] width 114 height 31
type input "***"
click at [563, 258] on input "date" at bounding box center [466, 257] width 236 height 31
type input "**********"
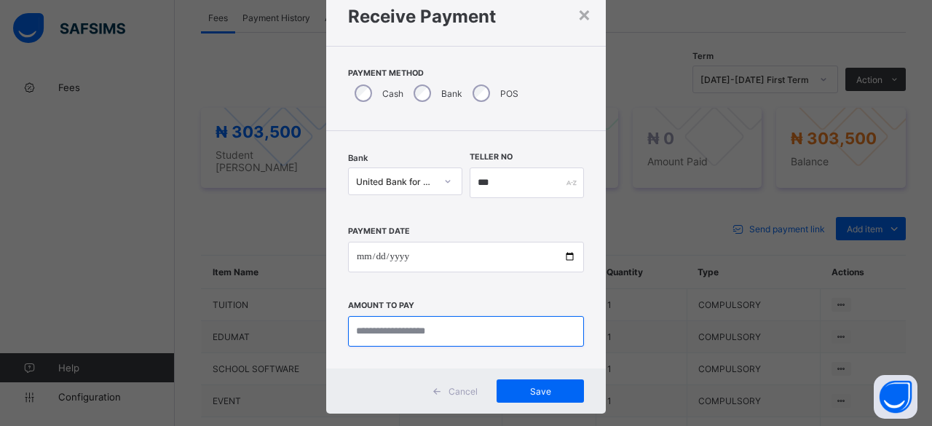
click at [453, 331] on input "currency" at bounding box center [466, 331] width 236 height 31
type input "*********"
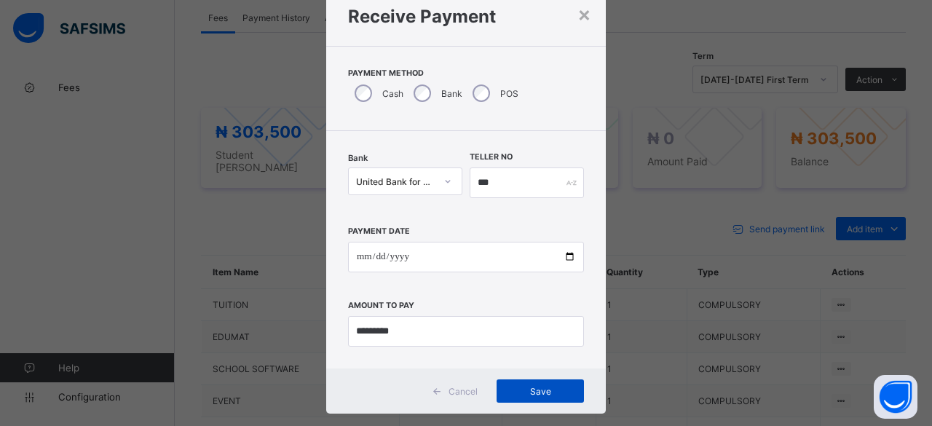
click at [521, 389] on span "Save" at bounding box center [539, 391] width 65 height 11
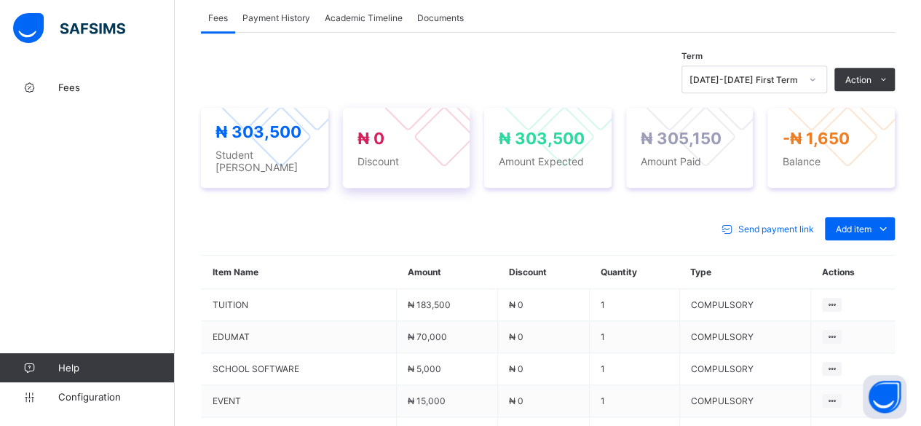
click at [432, 106] on div at bounding box center [444, 137] width 62 height 62
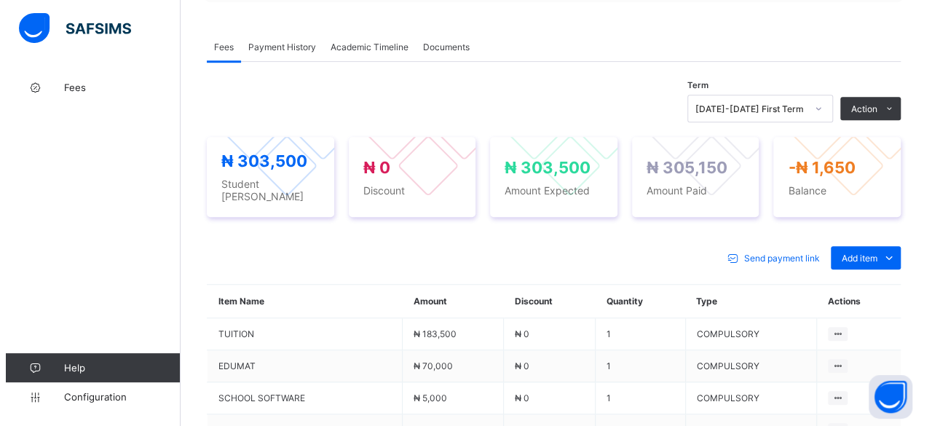
scroll to position [466, 0]
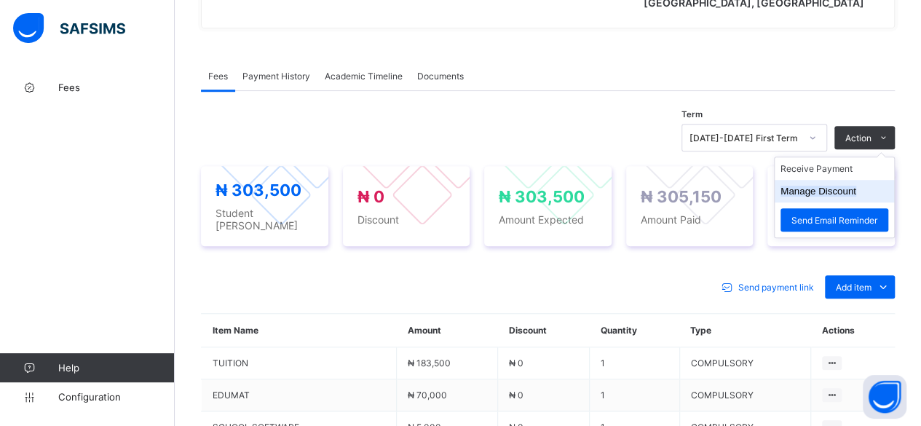
click at [846, 180] on li "Manage Discount" at bounding box center [833, 191] width 119 height 23
click at [847, 186] on button "Manage Discount" at bounding box center [818, 191] width 76 height 11
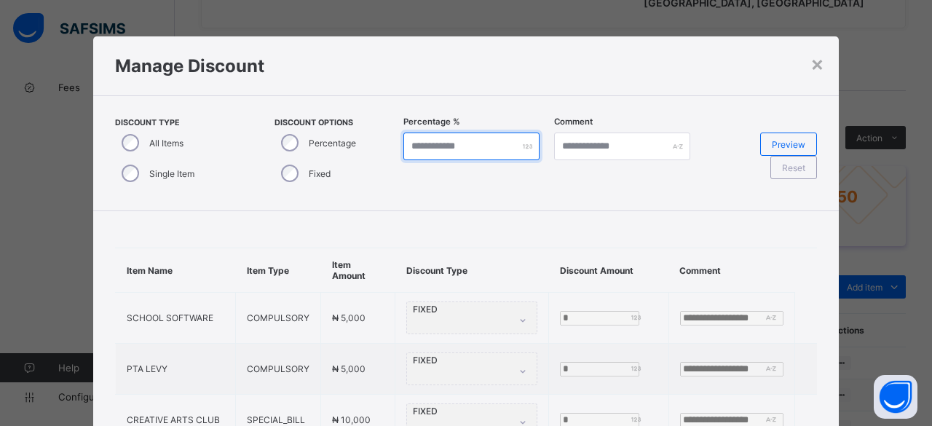
click at [420, 142] on input "*" at bounding box center [471, 146] width 136 height 28
type input "***"
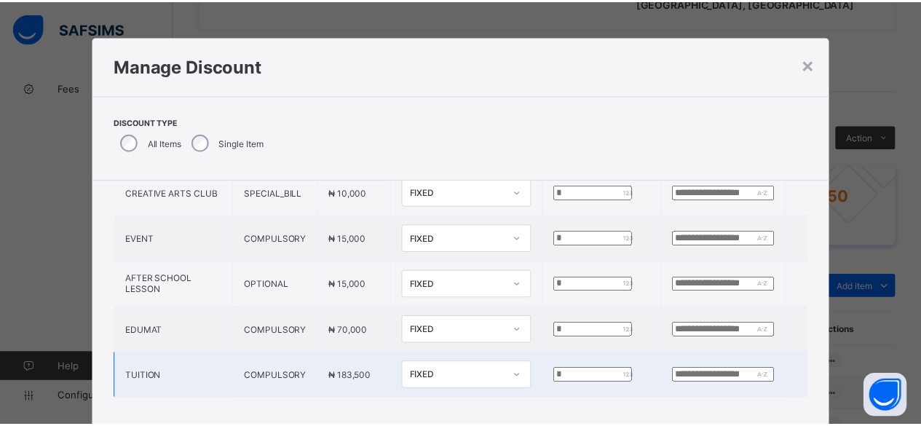
scroll to position [10, 0]
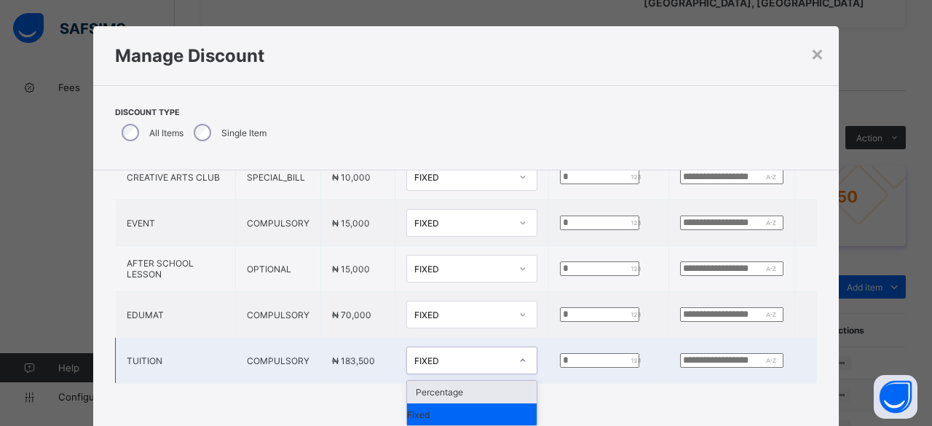
click at [510, 360] on div at bounding box center [522, 360] width 25 height 23
click at [467, 405] on div "Fixed" at bounding box center [472, 414] width 130 height 22
click at [518, 353] on icon at bounding box center [522, 360] width 9 height 15
click at [475, 388] on div "Percentage" at bounding box center [472, 392] width 130 height 23
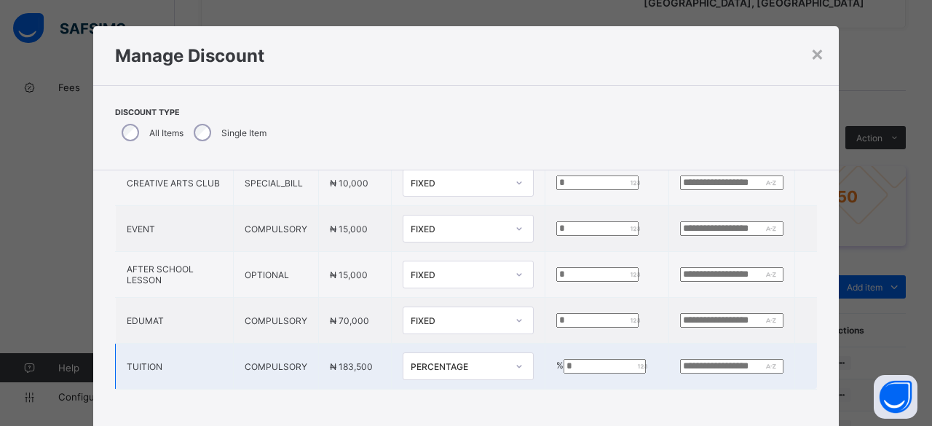
click at [563, 359] on input "*" at bounding box center [604, 366] width 82 height 15
type input "**"
click at [607, 359] on div "**" at bounding box center [608, 366] width 91 height 15
click at [609, 359] on div "**" at bounding box center [608, 366] width 91 height 15
click at [680, 359] on input "text" at bounding box center [731, 366] width 103 height 15
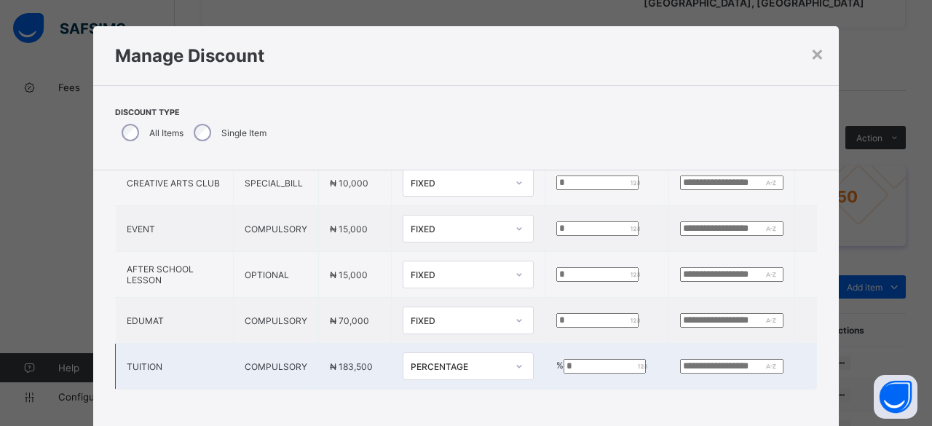
type input "*"
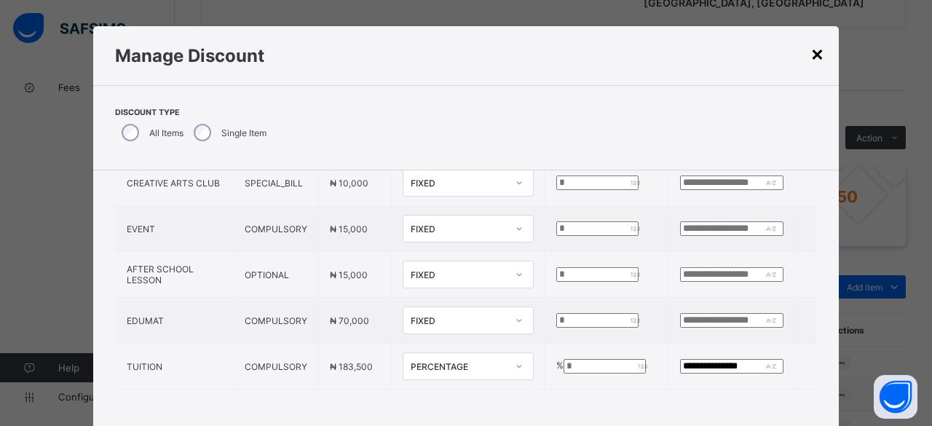
type input "**********"
click at [812, 55] on div "×" at bounding box center [817, 53] width 14 height 25
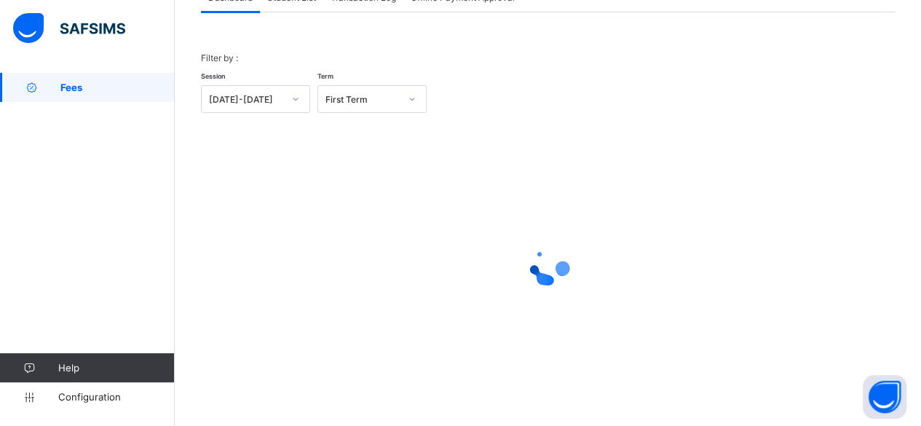
scroll to position [111, 0]
